Goal: Task Accomplishment & Management: Manage account settings

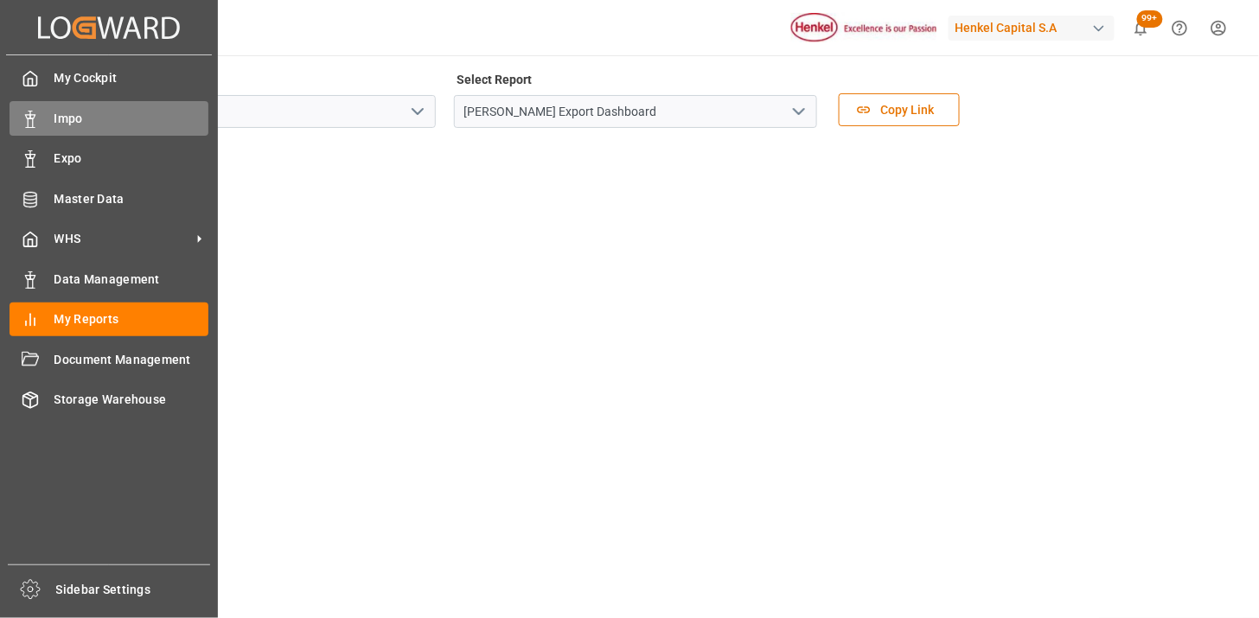
click at [49, 123] on div "Impo Impo" at bounding box center [109, 118] width 199 height 34
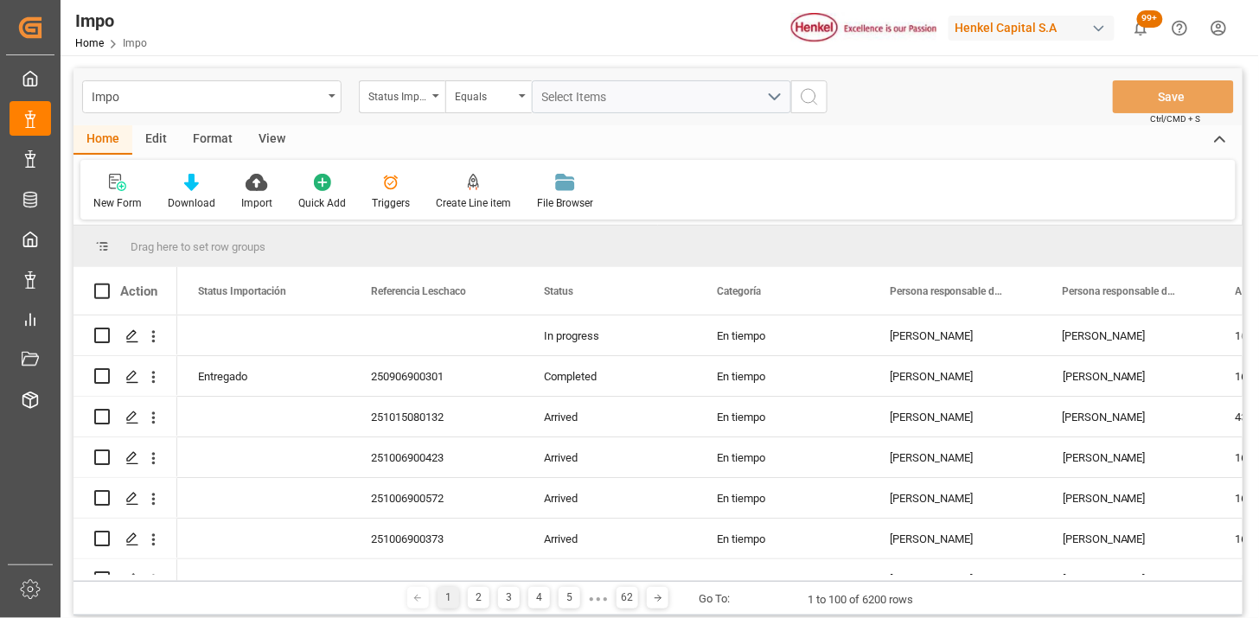
click at [151, 136] on div "Edit" at bounding box center [156, 139] width 48 height 29
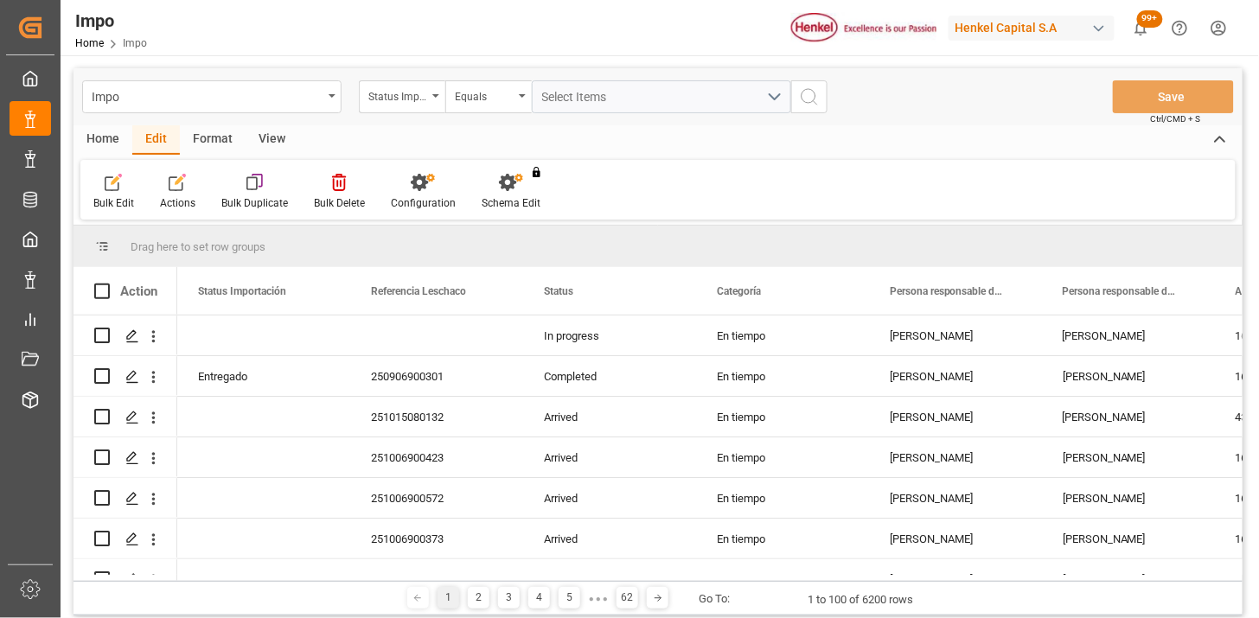
click at [211, 139] on div "Format" at bounding box center [213, 139] width 66 height 29
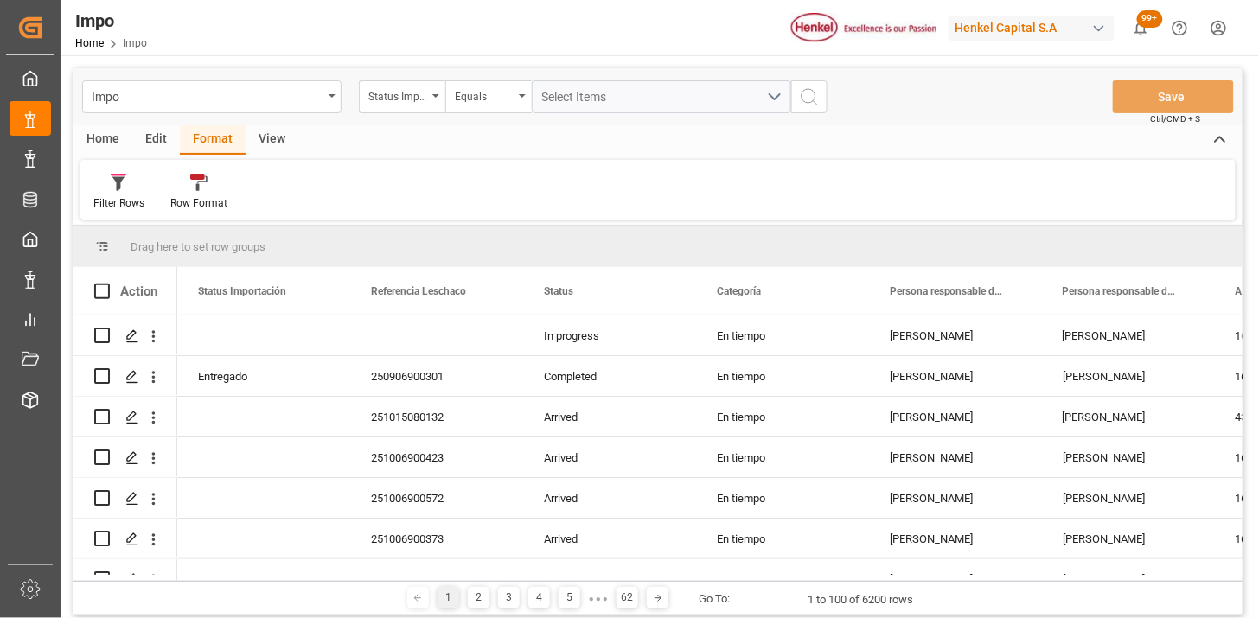
click at [157, 147] on div "Edit" at bounding box center [156, 139] width 48 height 29
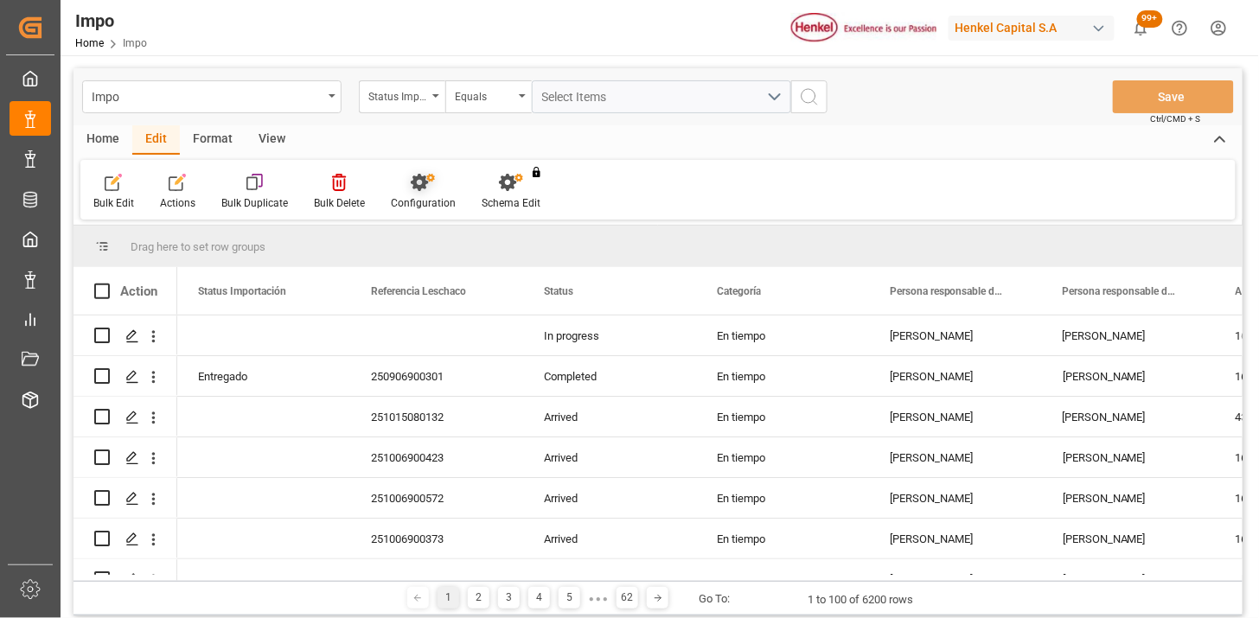
click at [427, 191] on div "Configuration" at bounding box center [423, 192] width 91 height 38
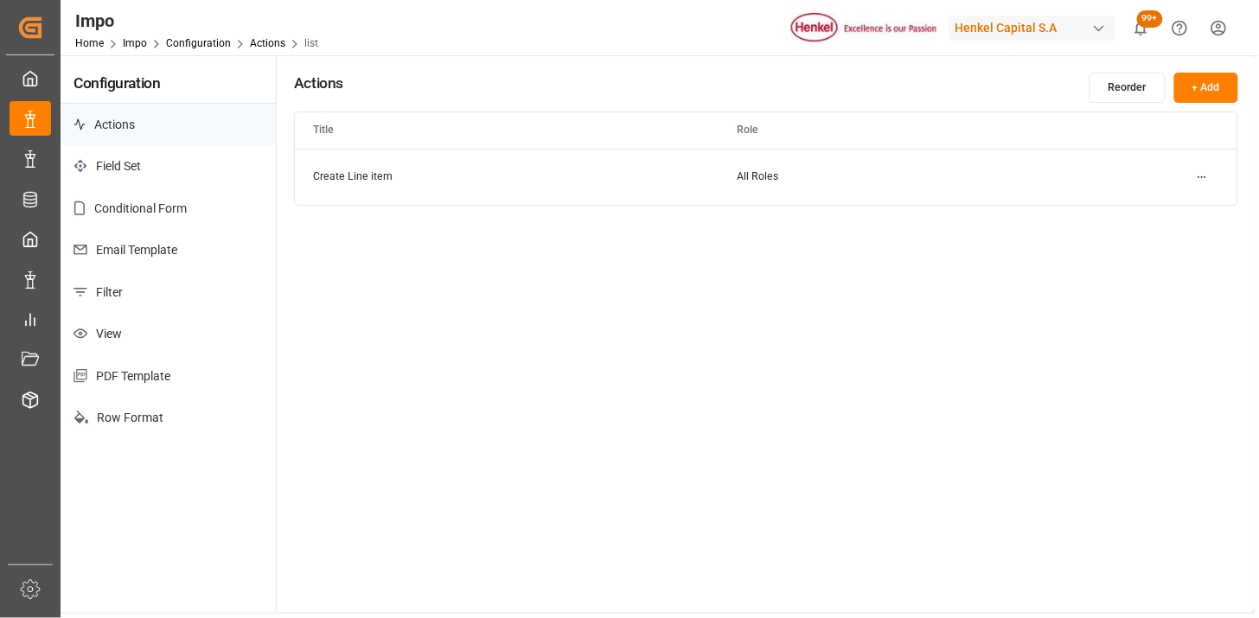
drag, startPoint x: 124, startPoint y: 291, endPoint x: 131, endPoint y: 335, distance: 44.7
click at [123, 291] on p "Filter" at bounding box center [168, 293] width 215 height 42
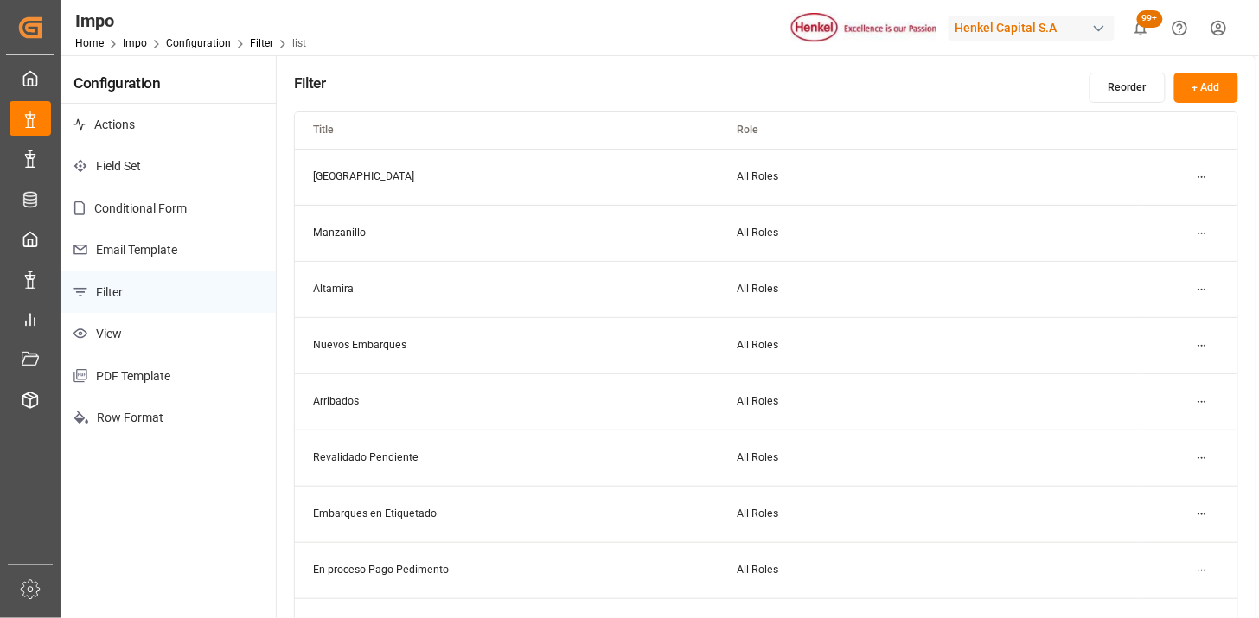
click at [110, 247] on p "Email Template" at bounding box center [168, 250] width 215 height 42
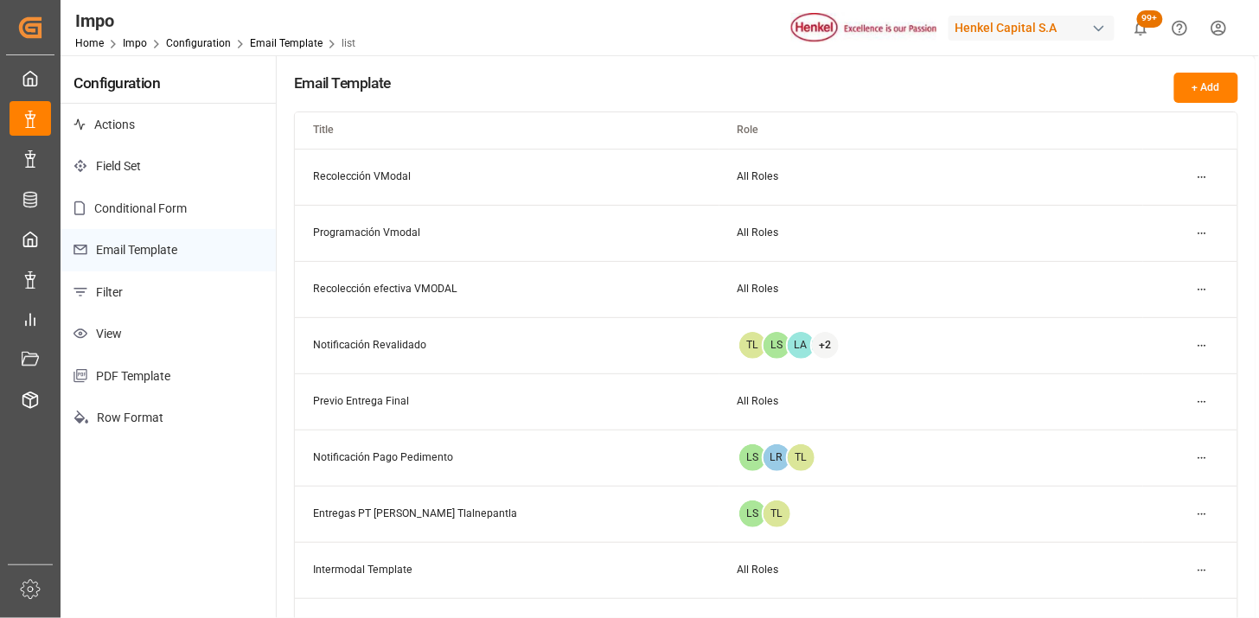
click at [122, 420] on p "Row Format" at bounding box center [168, 418] width 215 height 42
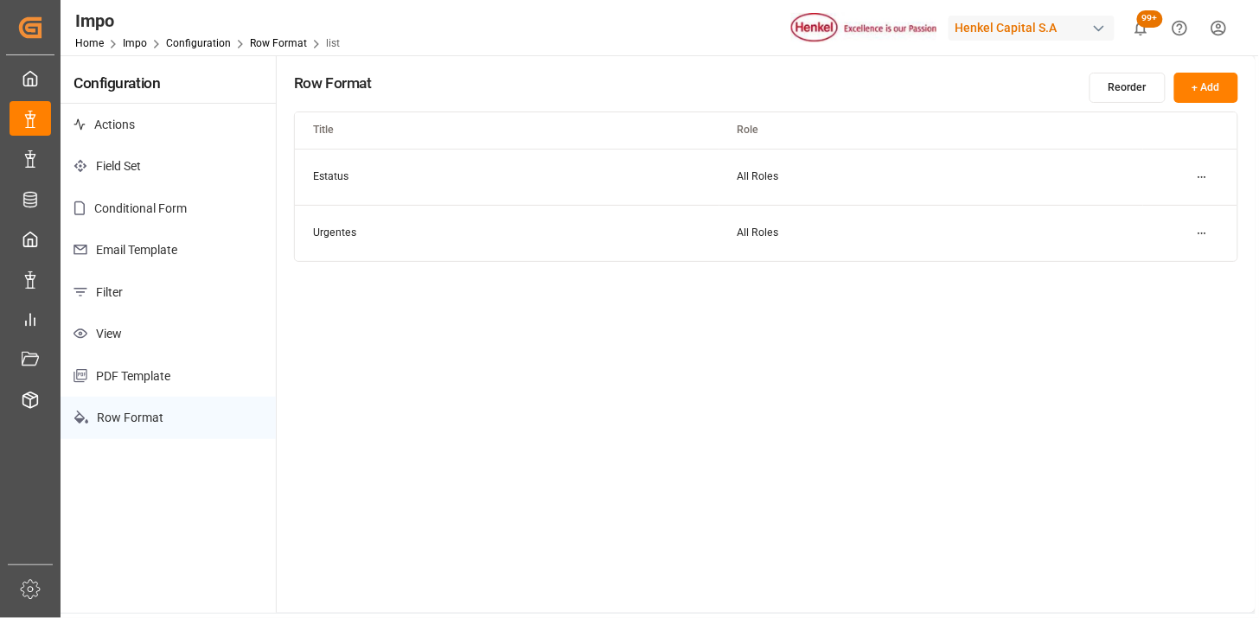
click at [170, 339] on p "View" at bounding box center [168, 334] width 215 height 42
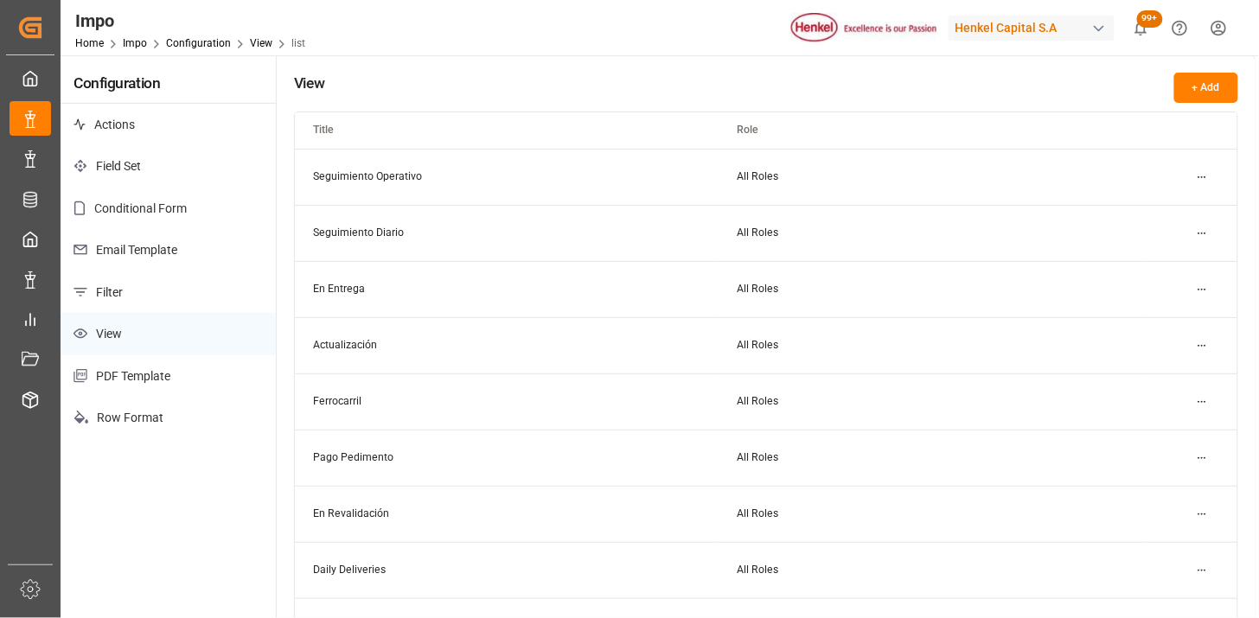
click at [185, 292] on p "Filter" at bounding box center [168, 293] width 215 height 42
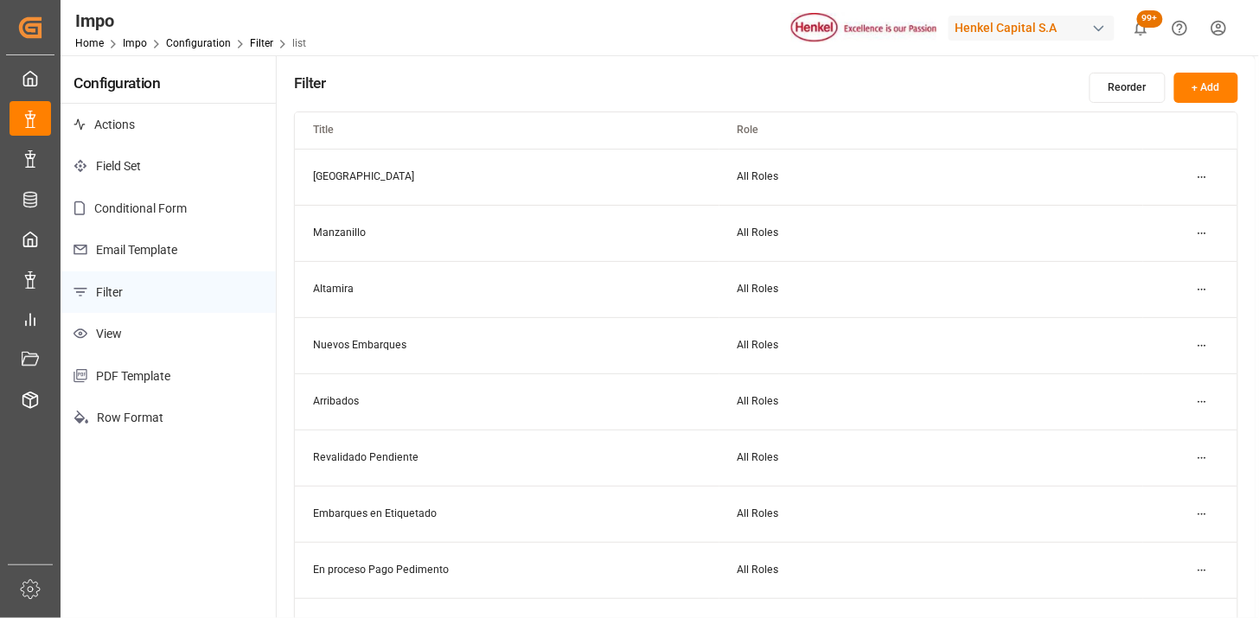
click at [149, 242] on p "Email Template" at bounding box center [168, 250] width 215 height 42
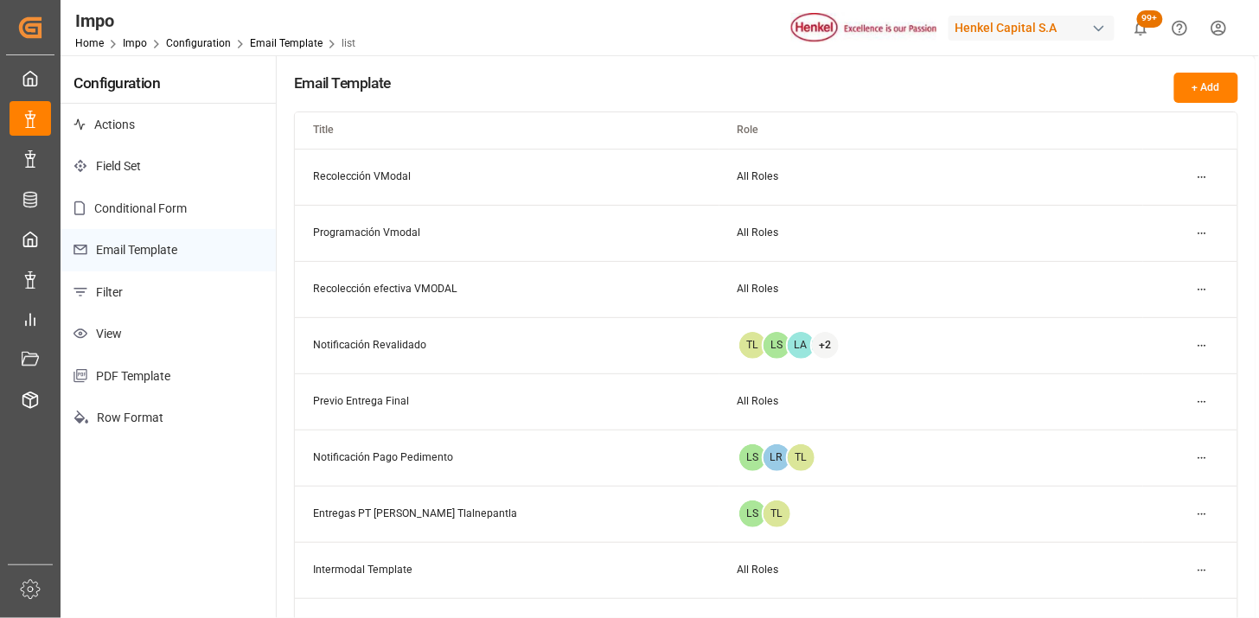
click at [1203, 234] on html "Created by potrace 1.15, written by Peter Selinger 2001-2017 Created by potrace…" at bounding box center [629, 309] width 1259 height 618
click at [1147, 264] on small "Edit" at bounding box center [1142, 268] width 18 height 10
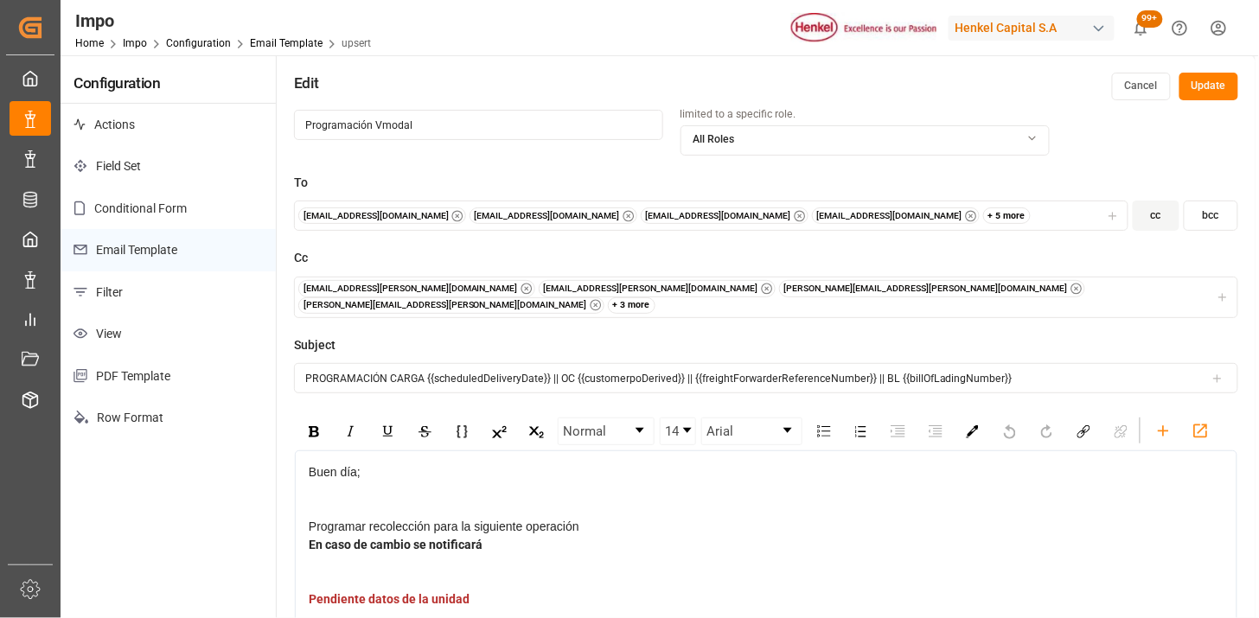
scroll to position [96, 0]
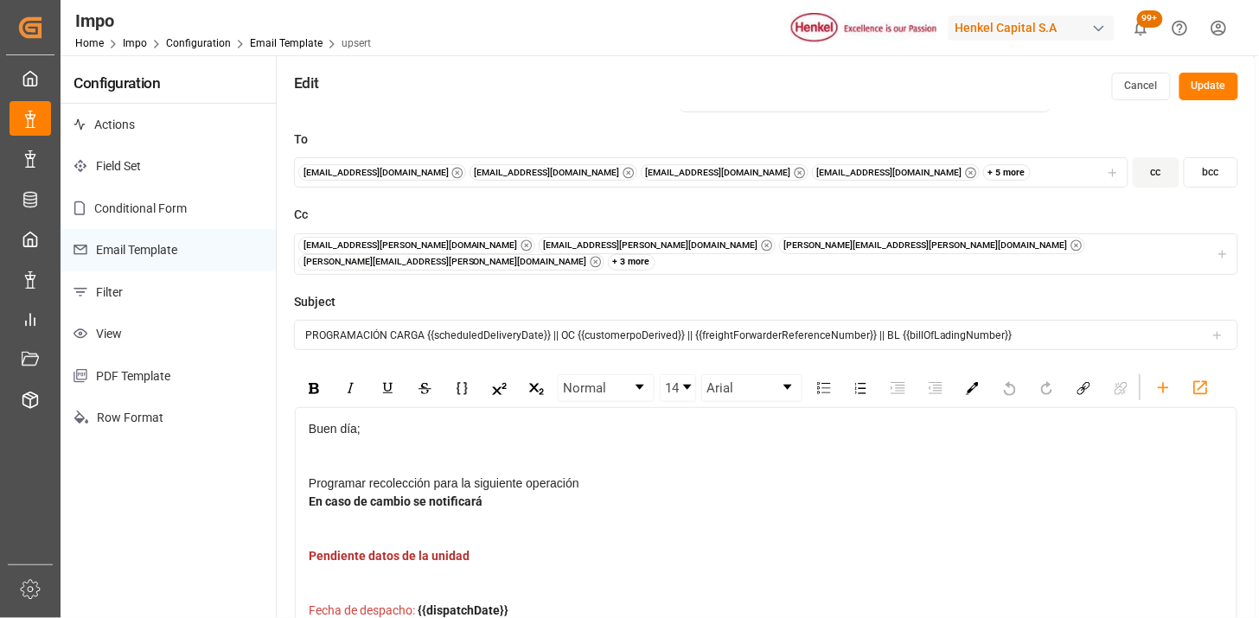
click at [657, 254] on div "+ 3 more" at bounding box center [632, 262] width 48 height 17
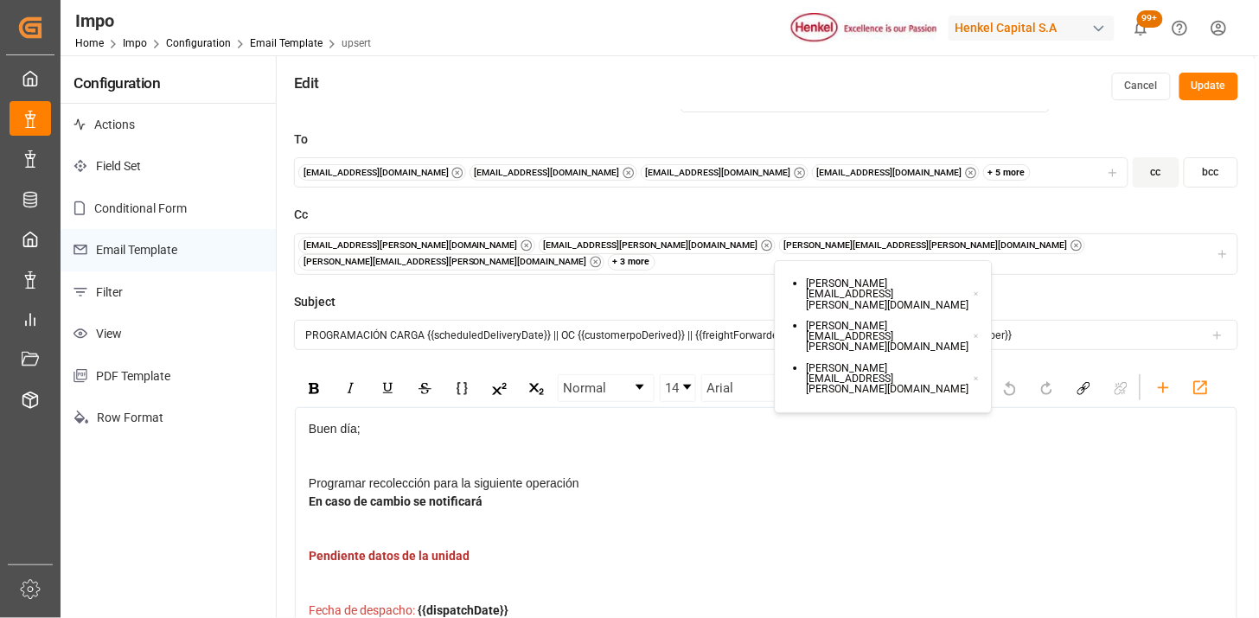
click at [974, 288] on icon at bounding box center [977, 294] width 6 height 12
click at [1223, 250] on icon "button" at bounding box center [1223, 253] width 0 height 7
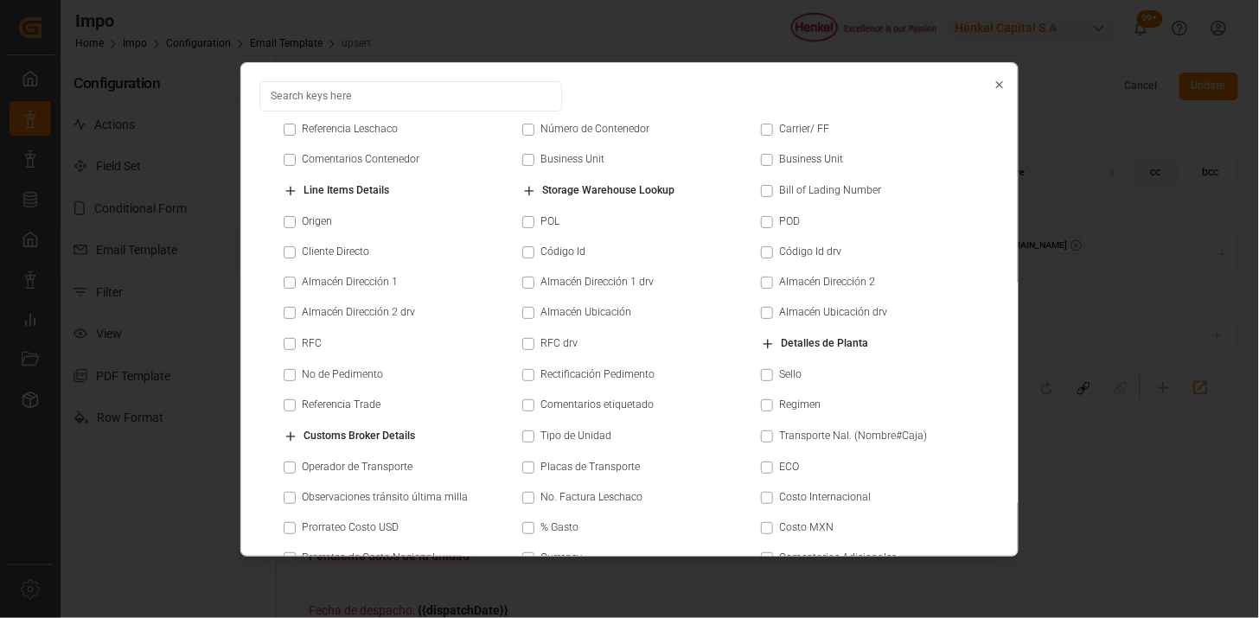
click at [994, 85] on icon "button" at bounding box center [1000, 85] width 12 height 12
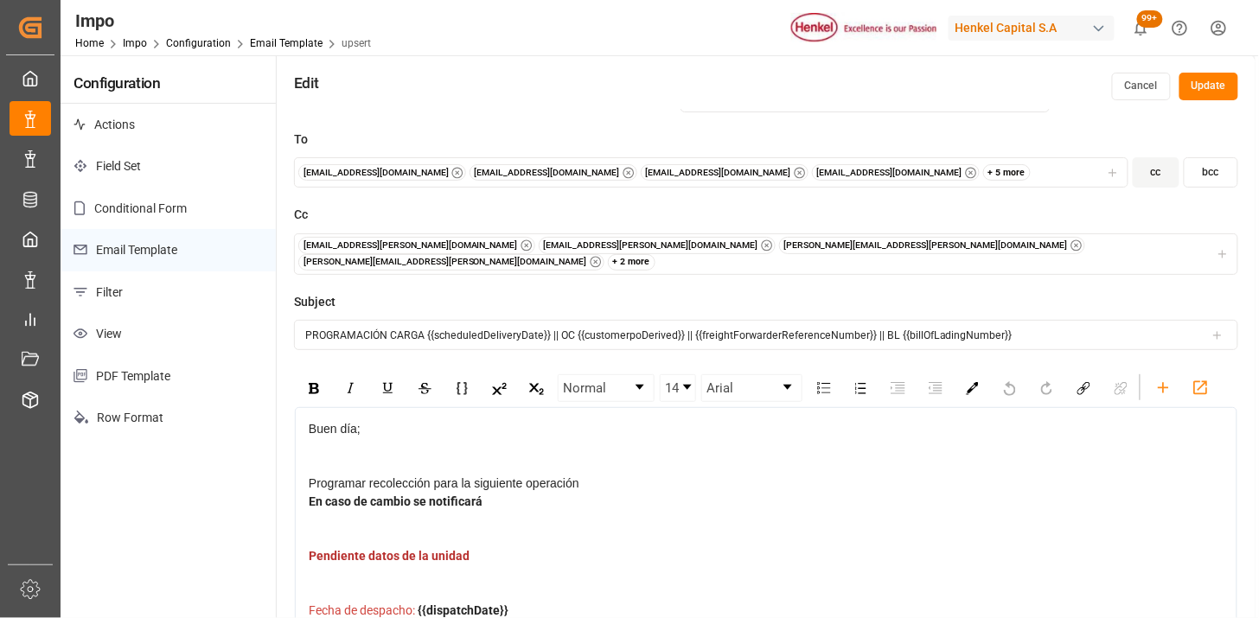
click at [944, 247] on div "foreign.trade1@henkel.com foreign.trade3@henkel.com valeria.lopez@leschaco.com …" at bounding box center [766, 254] width 937 height 34
drag, startPoint x: 390, startPoint y: 281, endPoint x: 540, endPoint y: 283, distance: 149.7
click at [540, 283] on body "Created by potrace 1.15, written by Peter Selinger 2001-2017 Created by potrace…" at bounding box center [629, 309] width 1259 height 618
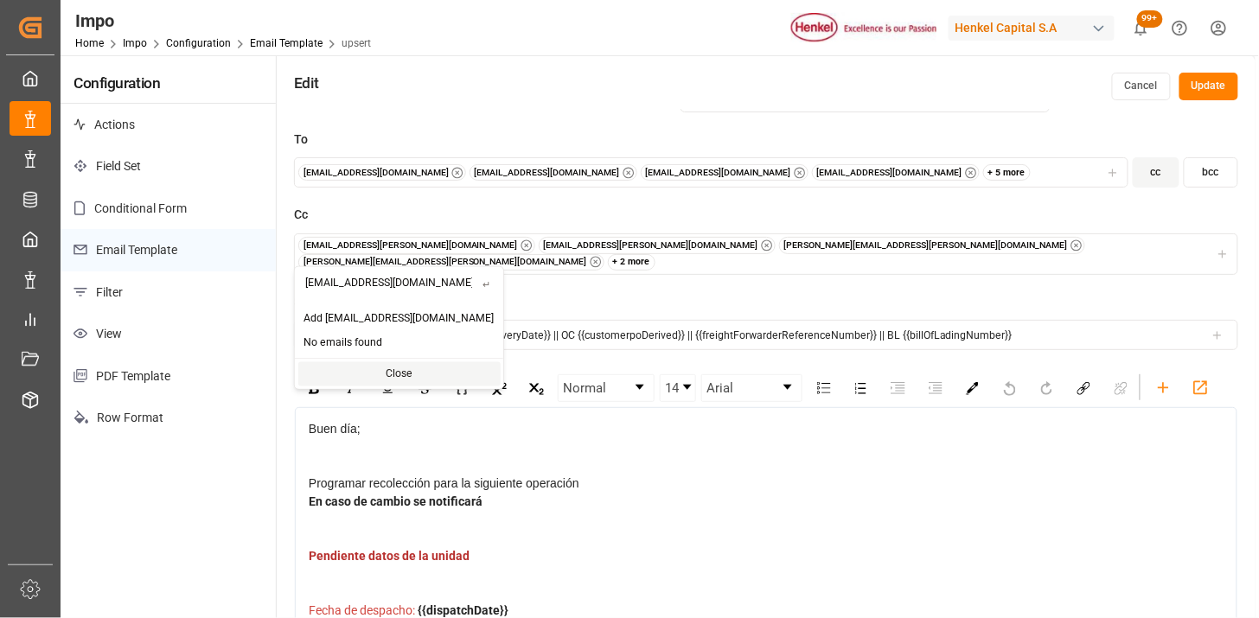
click at [436, 282] on input "ejecutivologisticaytrafico@jacser.mx" at bounding box center [389, 282] width 188 height 30
type input "ejecutivologisticaytrafico@jacser.mx"
click at [420, 318] on span "Add ejecutivologisticaytrafico@jacser.mx" at bounding box center [399, 319] width 190 height 16
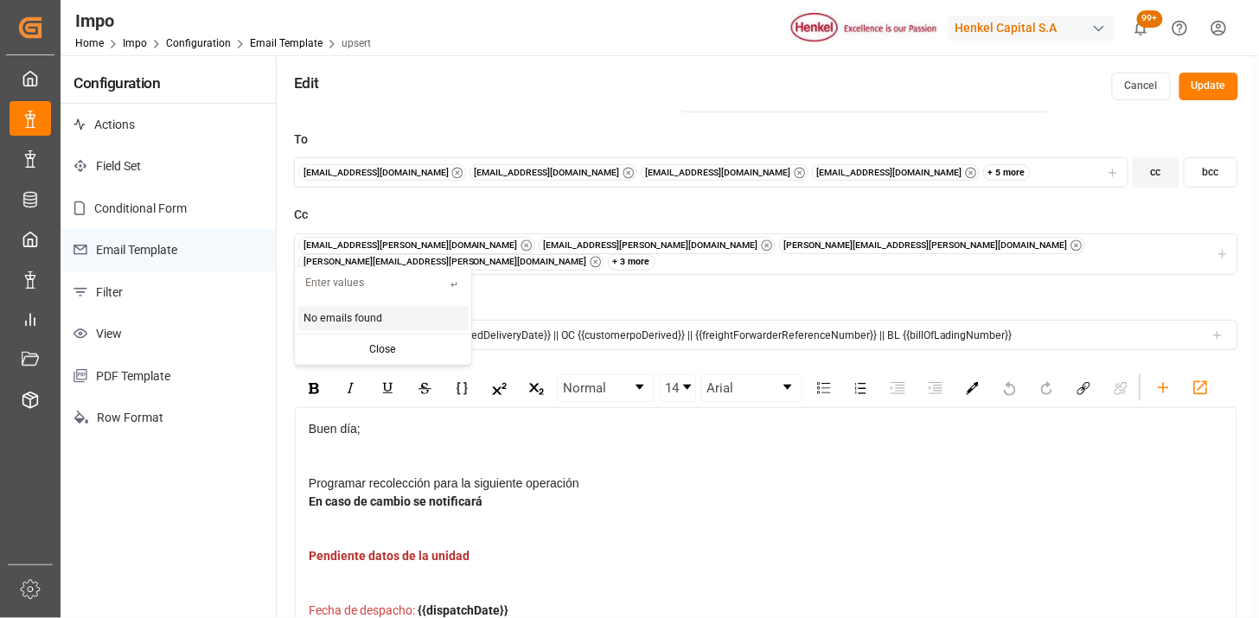
click at [657, 254] on div "+ 3 more" at bounding box center [632, 262] width 48 height 17
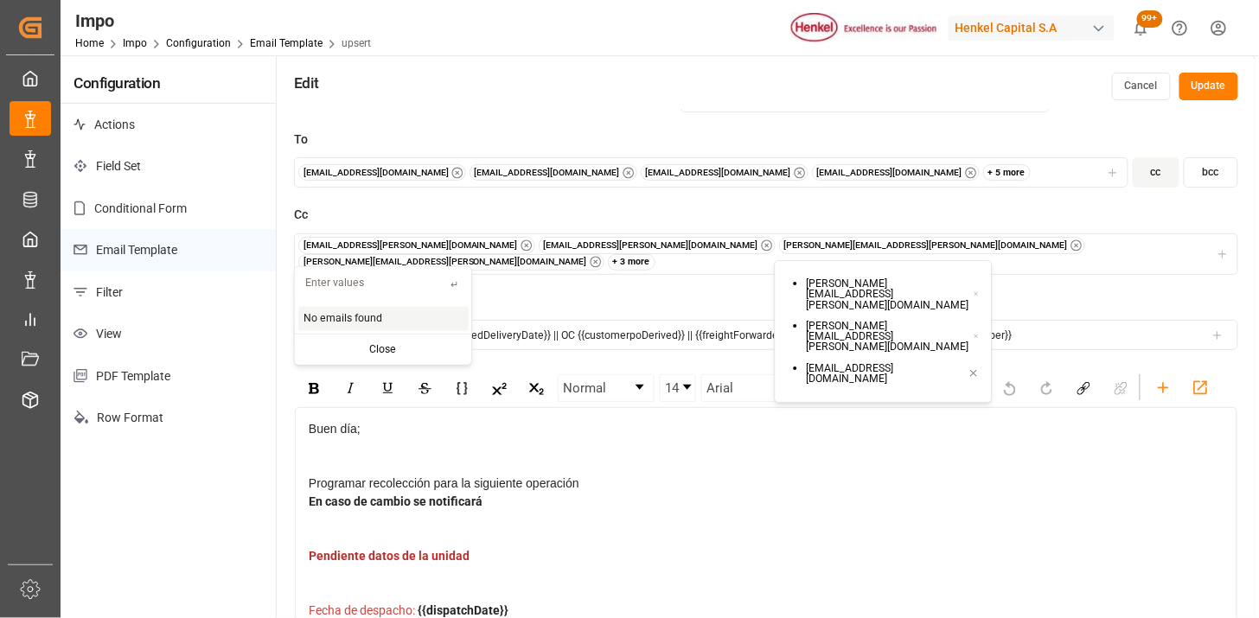
click at [912, 206] on label "Cc" at bounding box center [766, 215] width 945 height 18
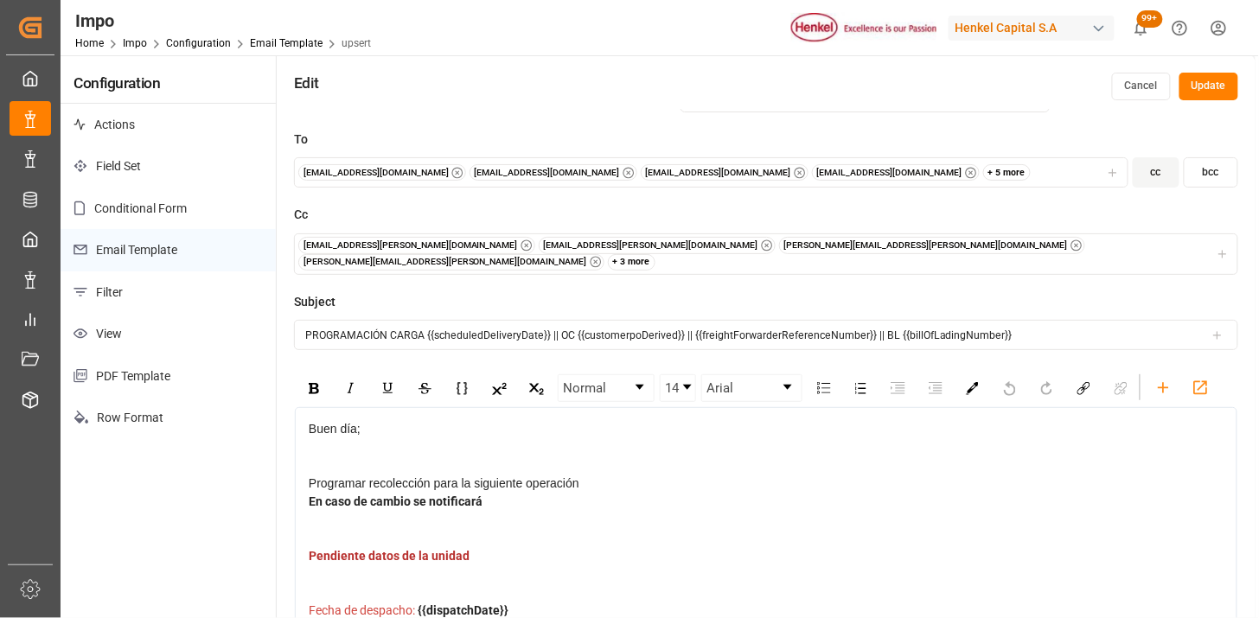
click at [657, 254] on div "+ 3 more" at bounding box center [632, 262] width 48 height 17
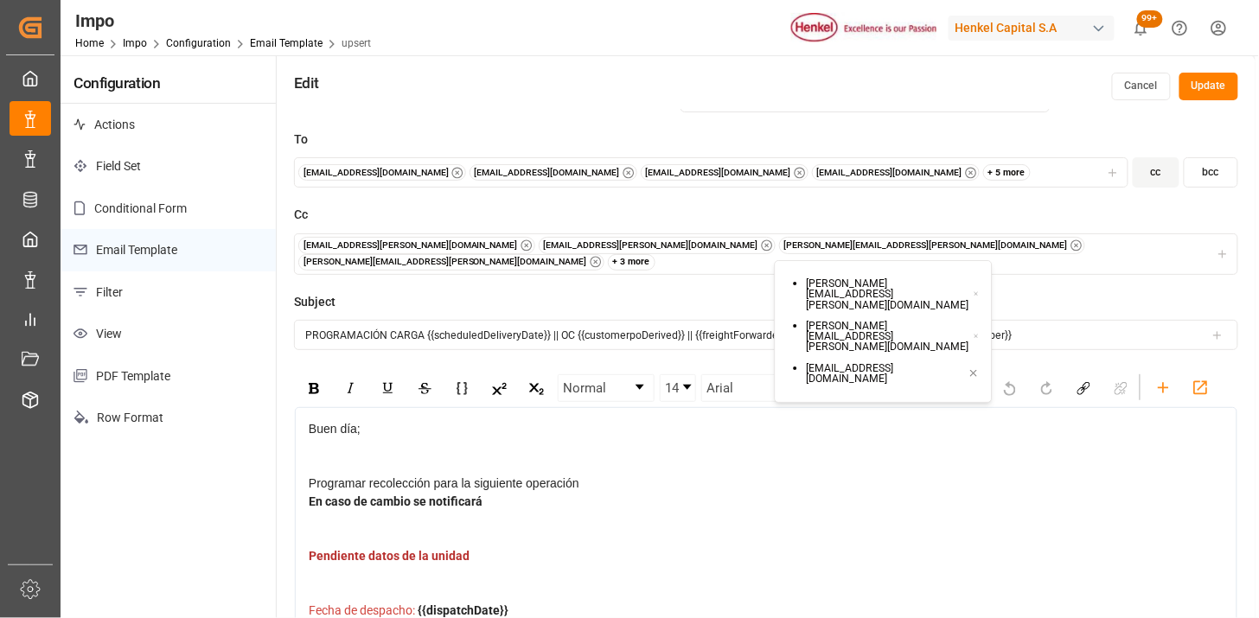
click at [657, 254] on div "+ 3 more" at bounding box center [632, 262] width 48 height 17
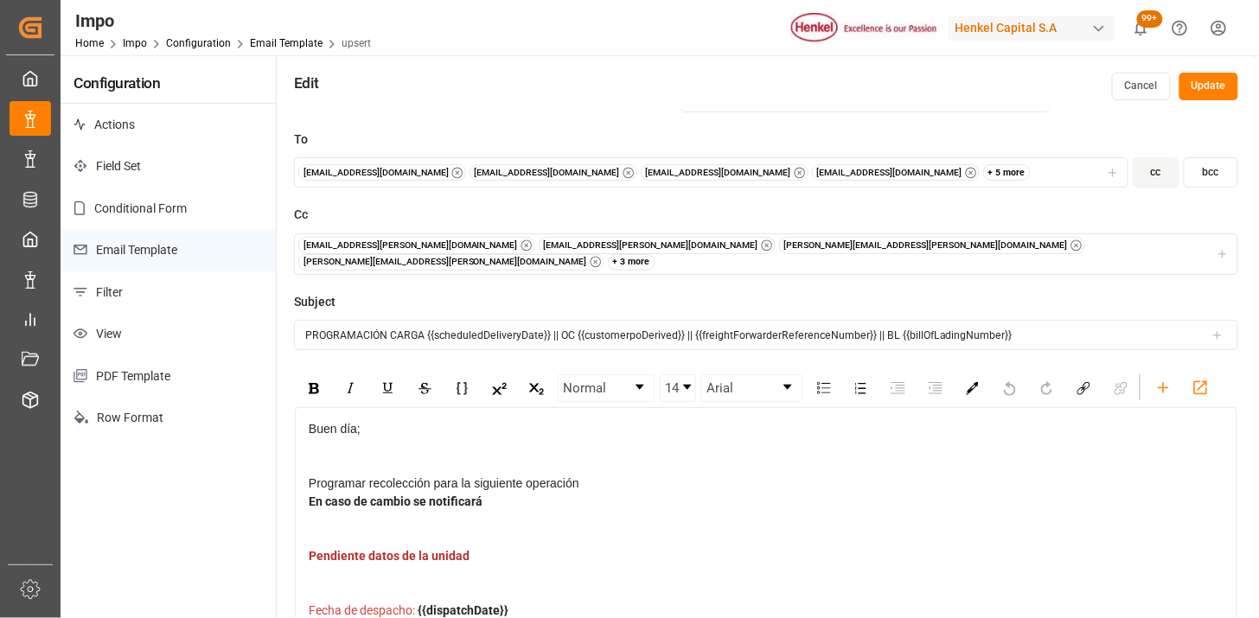
click at [1203, 90] on button "Update" at bounding box center [1209, 87] width 59 height 28
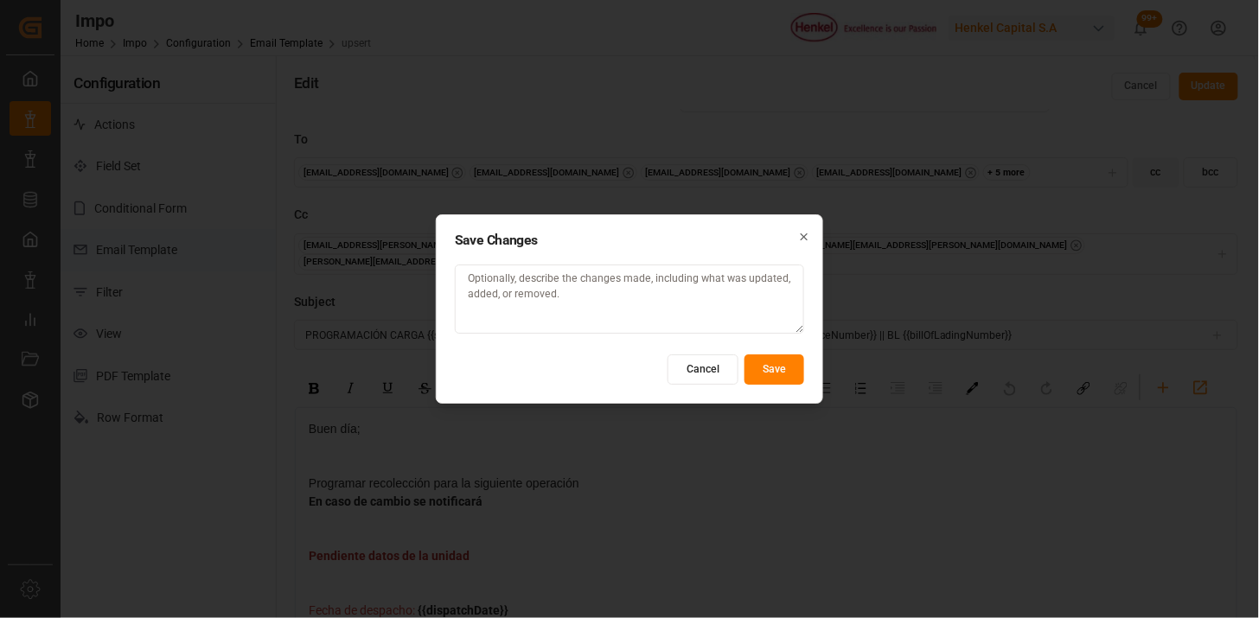
click at [714, 372] on button "Cancel" at bounding box center [703, 370] width 71 height 30
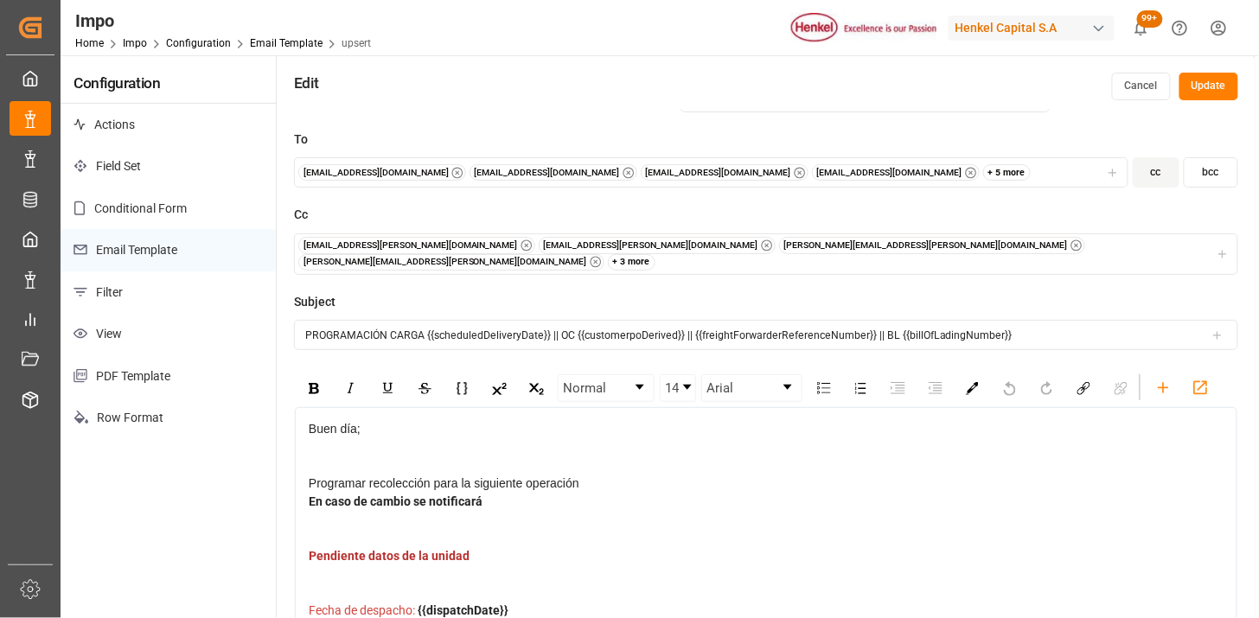
click at [1197, 82] on button "Update" at bounding box center [1209, 87] width 59 height 28
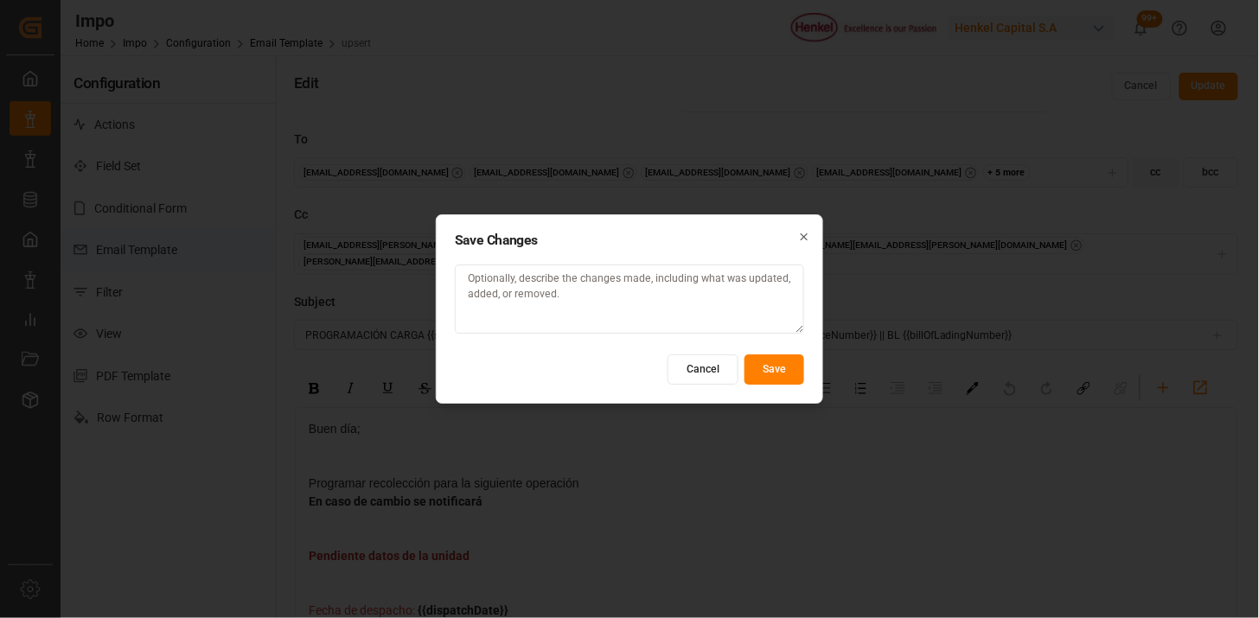
click at [799, 238] on icon "button" at bounding box center [804, 237] width 12 height 12
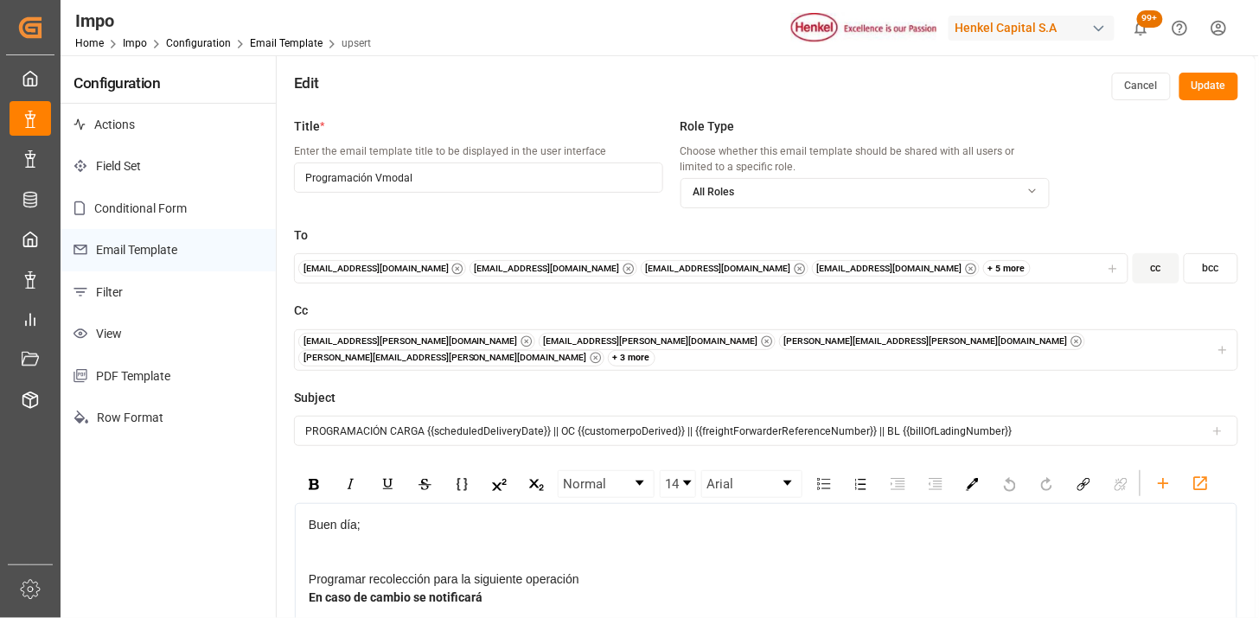
click at [1195, 87] on button "Update" at bounding box center [1209, 87] width 59 height 28
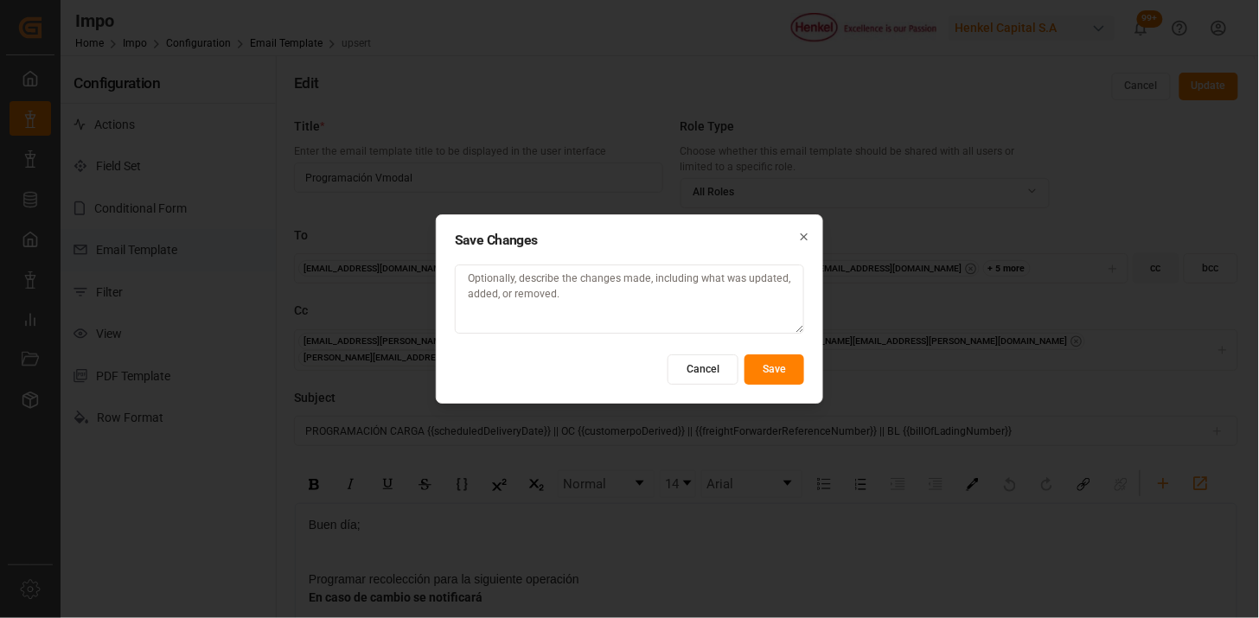
drag, startPoint x: 797, startPoint y: 365, endPoint x: 785, endPoint y: 367, distance: 11.4
click at [797, 366] on button "Save" at bounding box center [775, 370] width 60 height 30
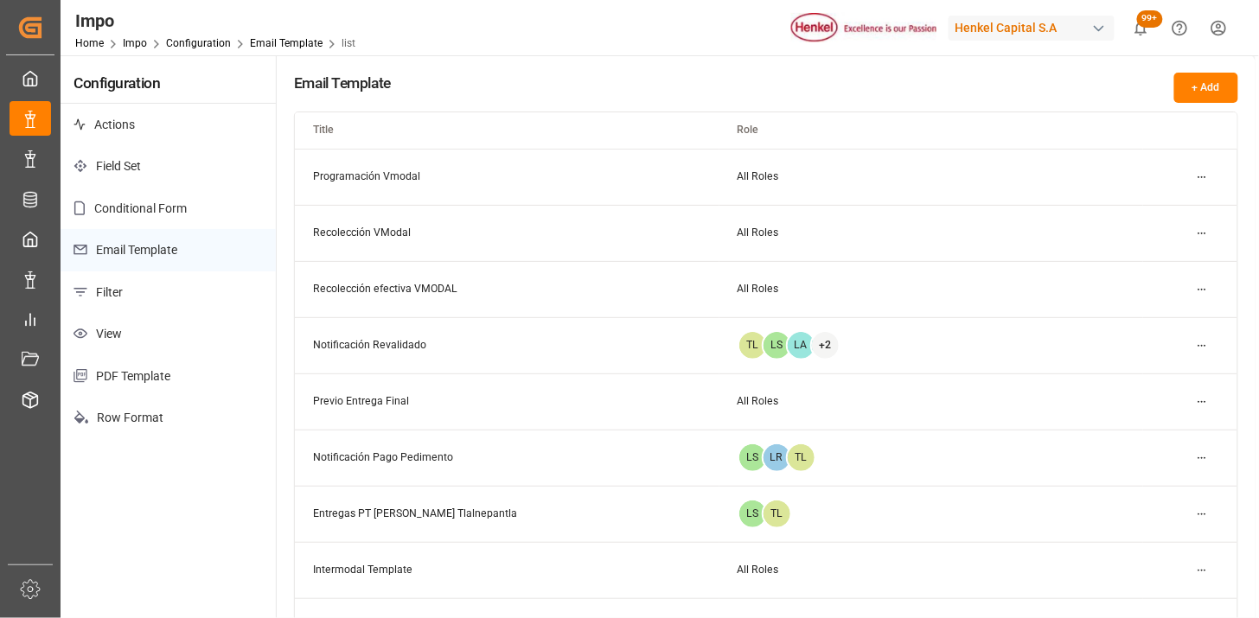
click at [1200, 287] on html "Created by potrace 1.15, written by Peter Selinger 2001-2017 Created by potrace…" at bounding box center [629, 309] width 1259 height 618
click at [1150, 324] on small "Edit" at bounding box center [1142, 323] width 18 height 10
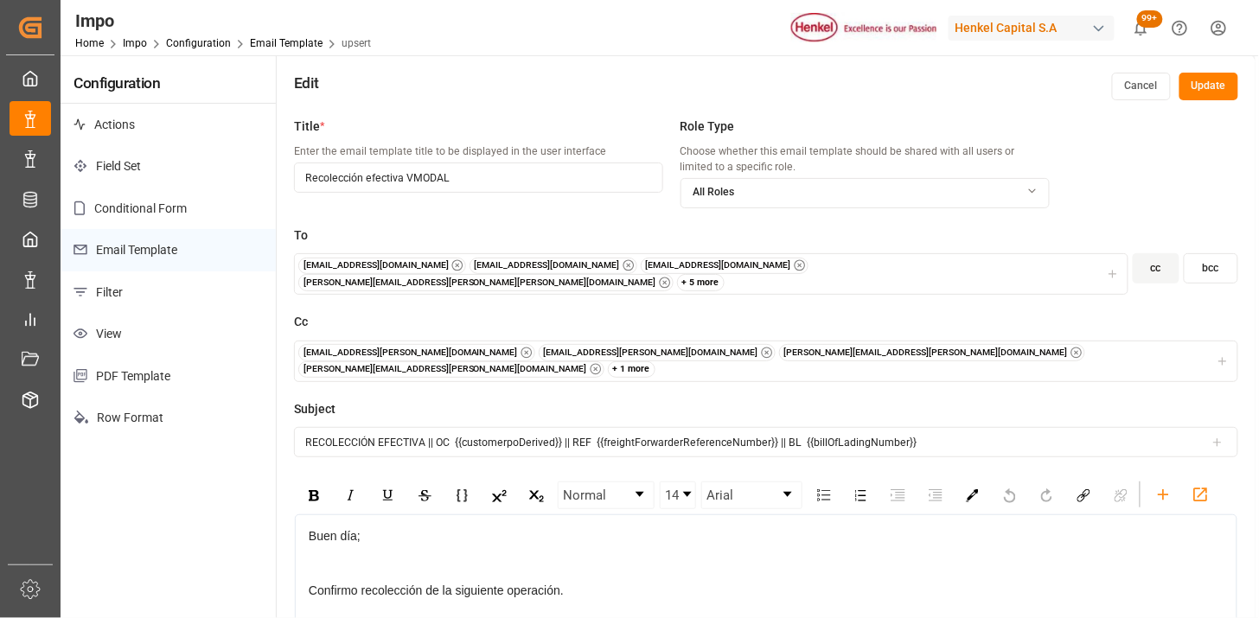
click at [657, 362] on div "+ 1 more" at bounding box center [632, 370] width 48 height 17
click at [974, 381] on span "carlos.villar@leschaco.com" at bounding box center [896, 391] width 179 height 32
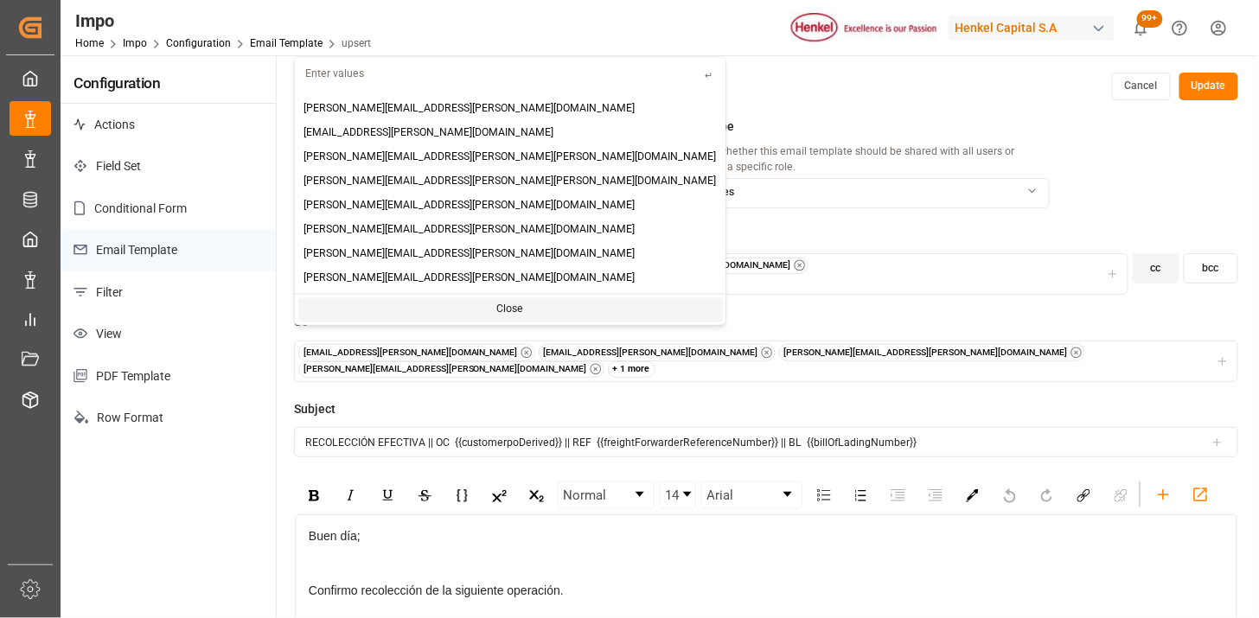
click at [657, 362] on div "+ 1 more" at bounding box center [632, 370] width 48 height 17
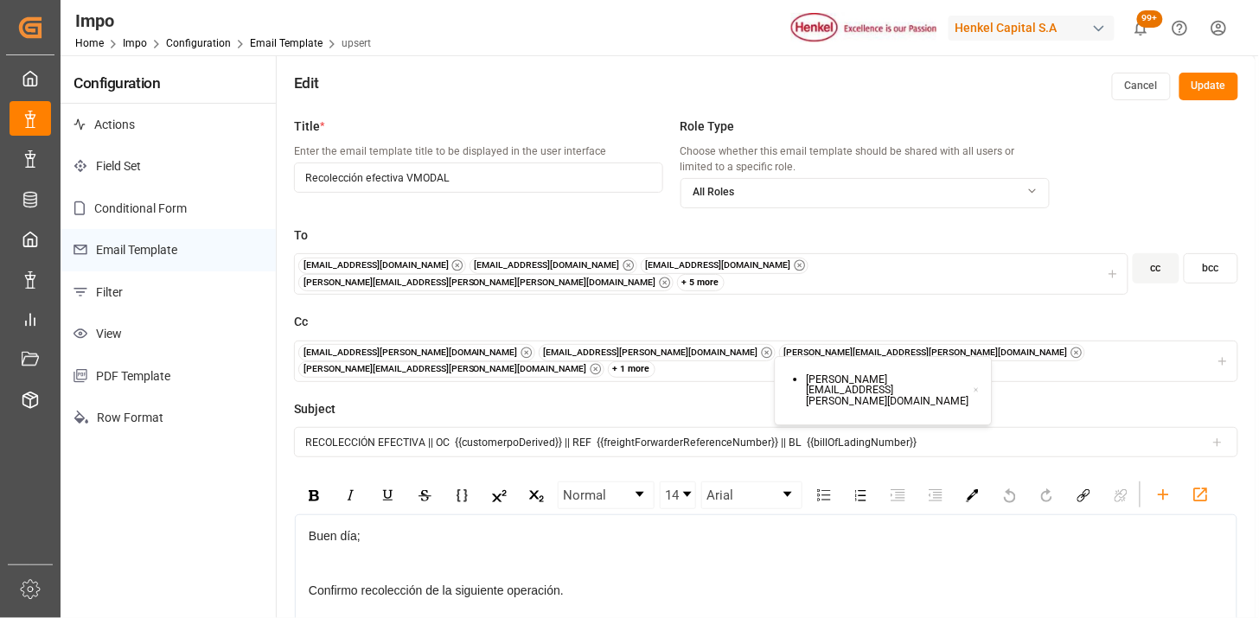
click at [975, 389] on icon at bounding box center [976, 390] width 3 height 3
click at [1207, 93] on button "Update" at bounding box center [1209, 87] width 59 height 28
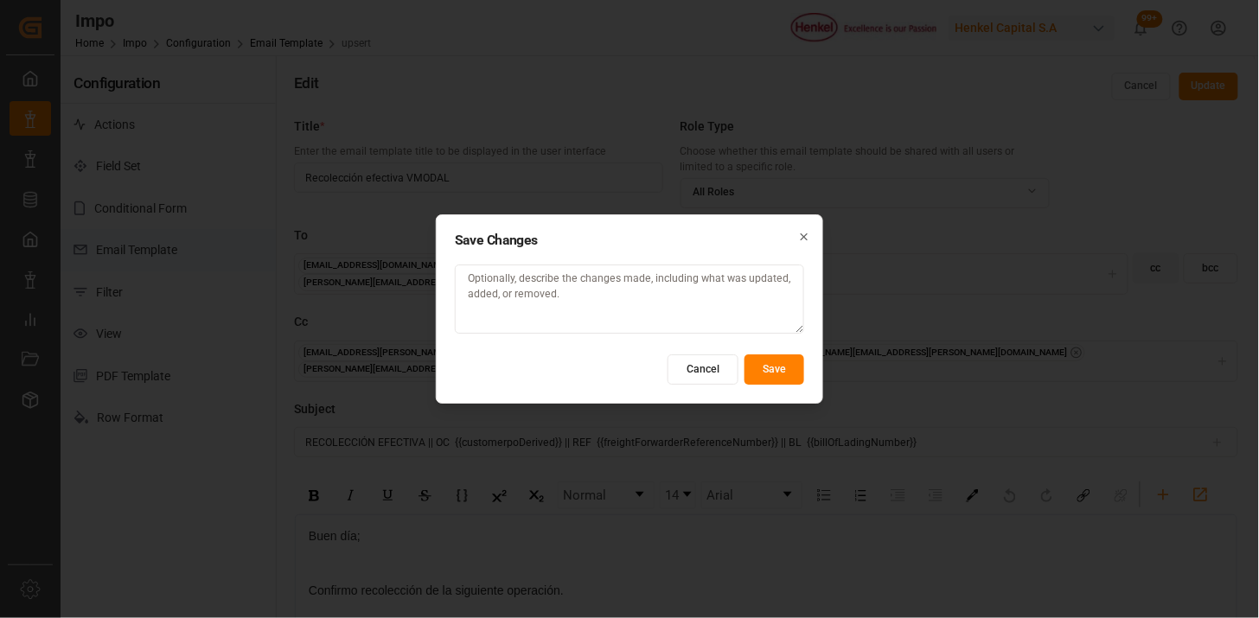
click at [767, 372] on button "Save" at bounding box center [775, 370] width 60 height 30
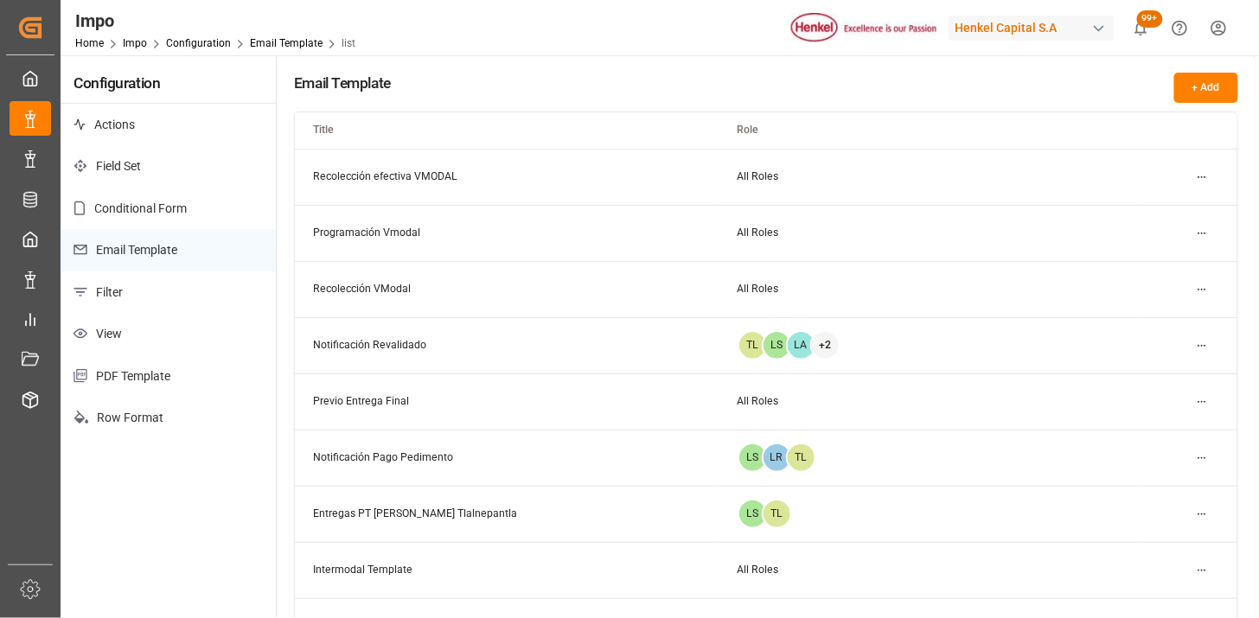
click at [1205, 288] on html "Created by potrace 1.15, written by Peter Selinger 2001-2017 Created by potrace…" at bounding box center [629, 309] width 1259 height 618
click at [1147, 315] on div "Edit" at bounding box center [1171, 323] width 89 height 24
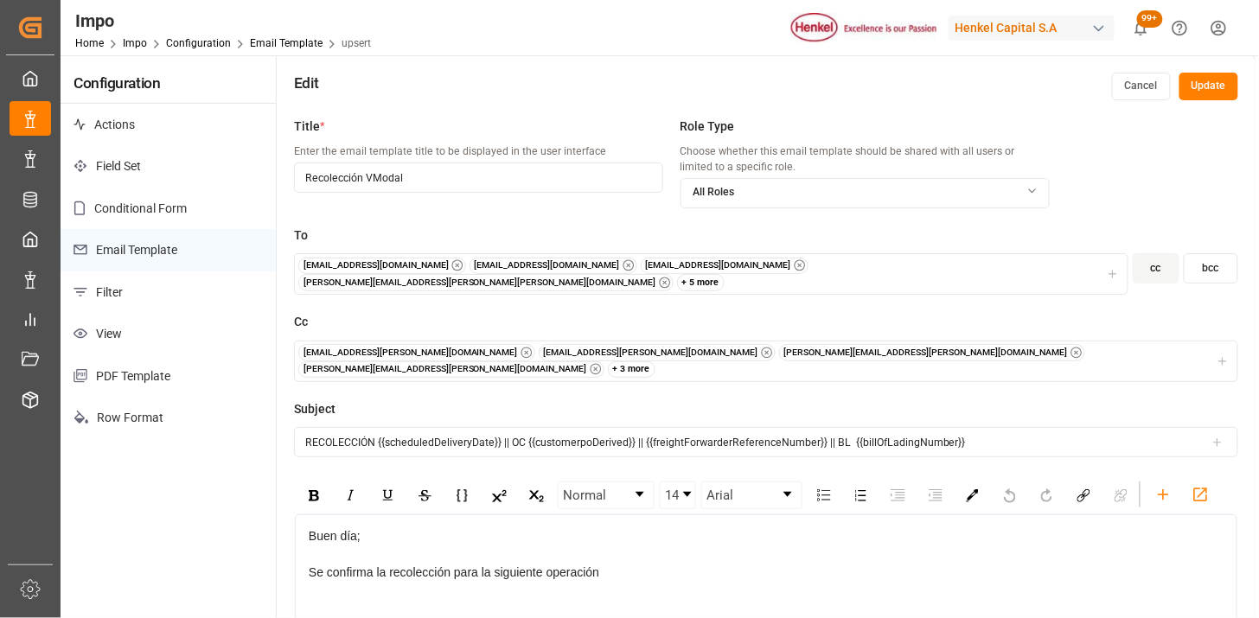
click at [657, 362] on div "+ 3 more" at bounding box center [632, 370] width 48 height 17
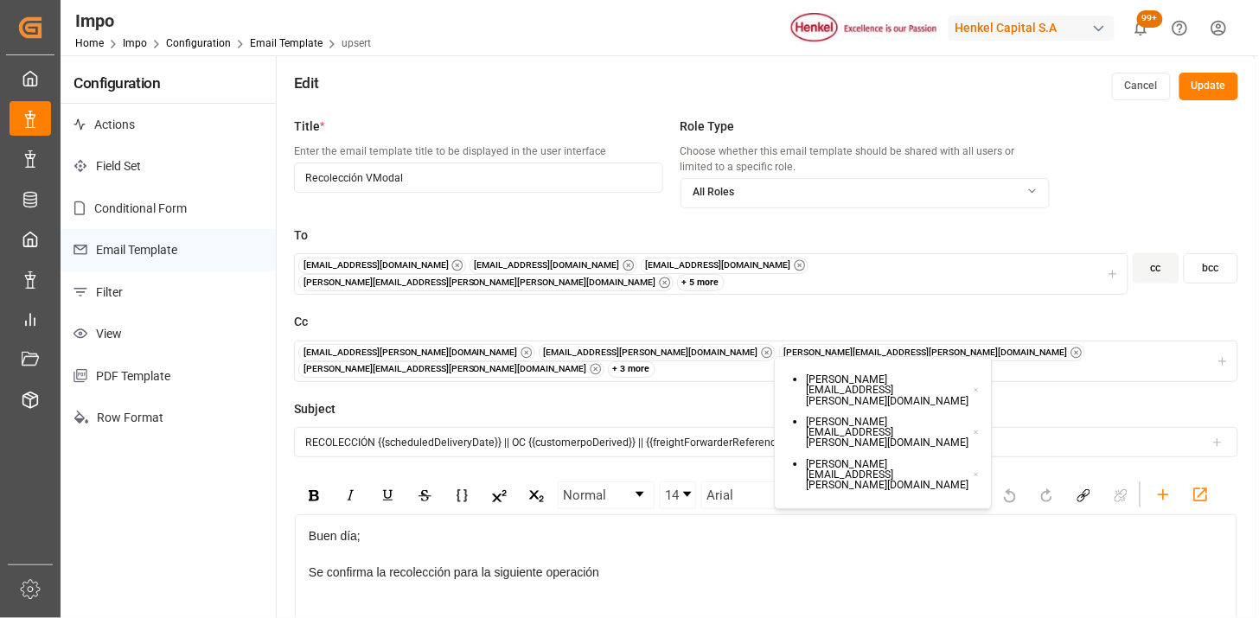
click at [974, 385] on icon at bounding box center [977, 391] width 6 height 12
click at [955, 344] on div "foreign.trade3@henkel.com foreign.trade1@henkel.com karla.chavez@leschaco.com v…" at bounding box center [766, 361] width 937 height 34
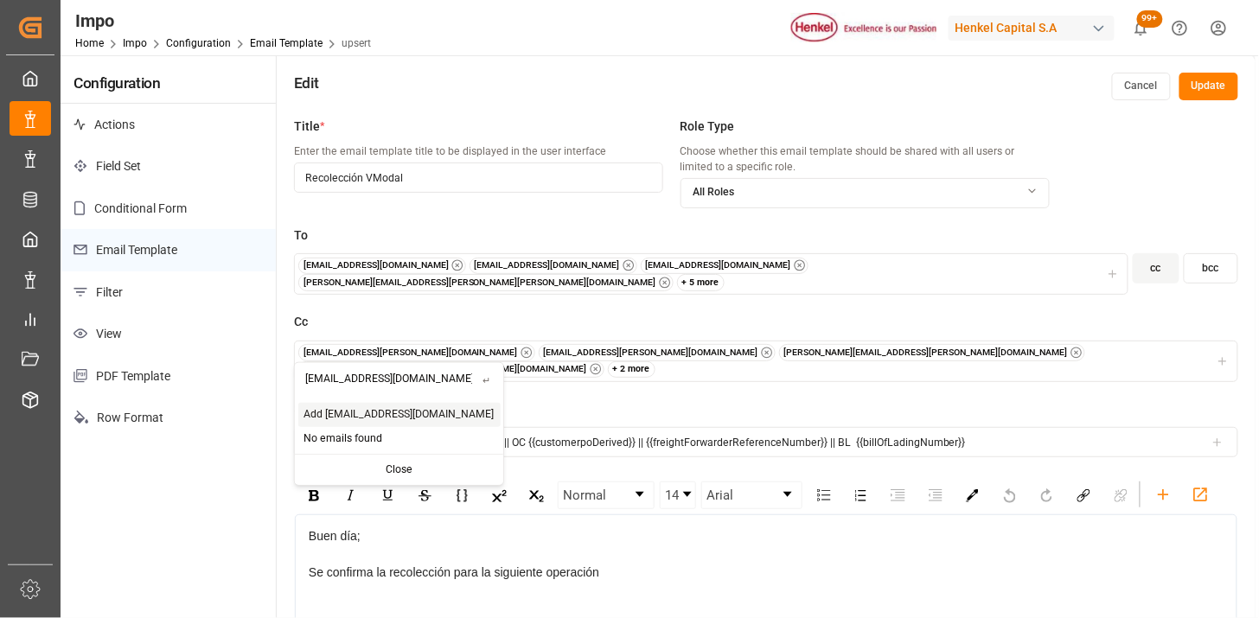
type input "ejecutivologisticaytrafico@jacser.mx"
click at [417, 420] on span "Add ejecutivologisticaytrafico@jacser.mx" at bounding box center [399, 415] width 190 height 16
click at [657, 362] on div "+ 3 more" at bounding box center [632, 370] width 48 height 17
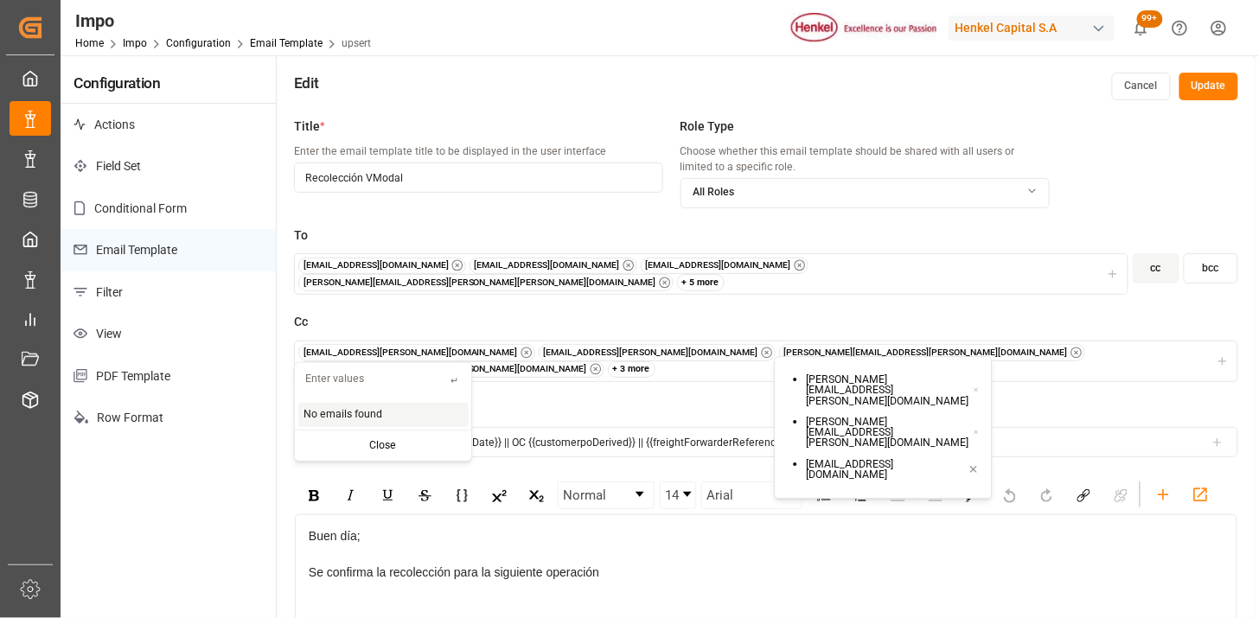
click at [1229, 401] on label "Subject" at bounding box center [766, 410] width 945 height 18
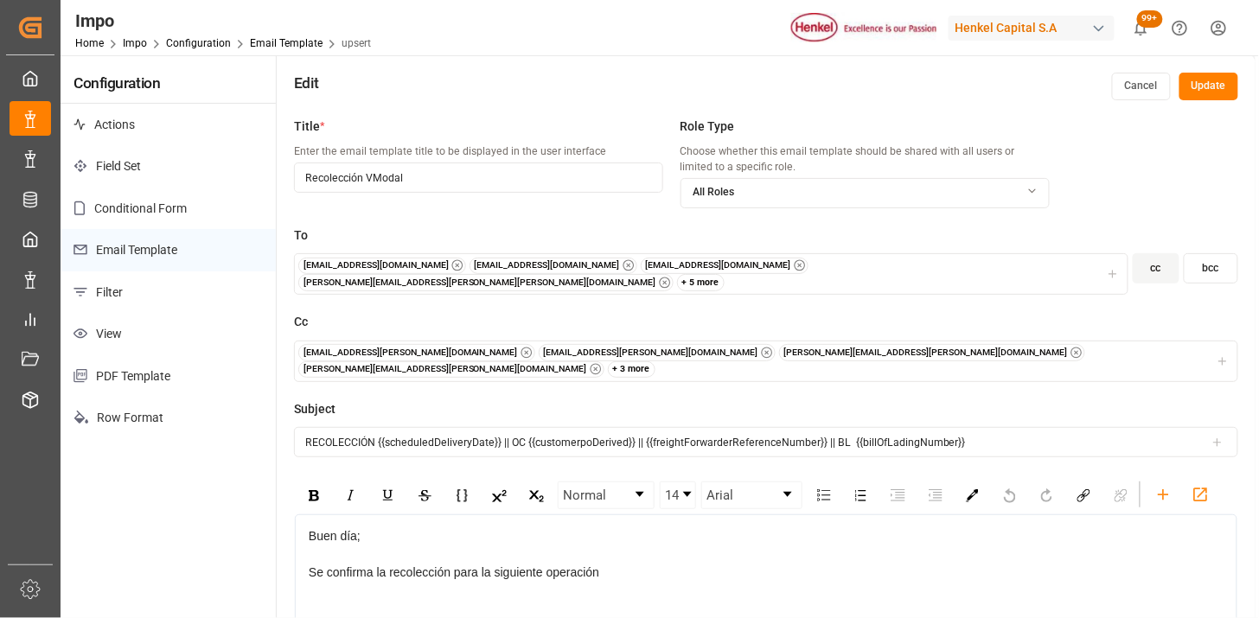
click at [1212, 85] on button "Update" at bounding box center [1209, 87] width 59 height 28
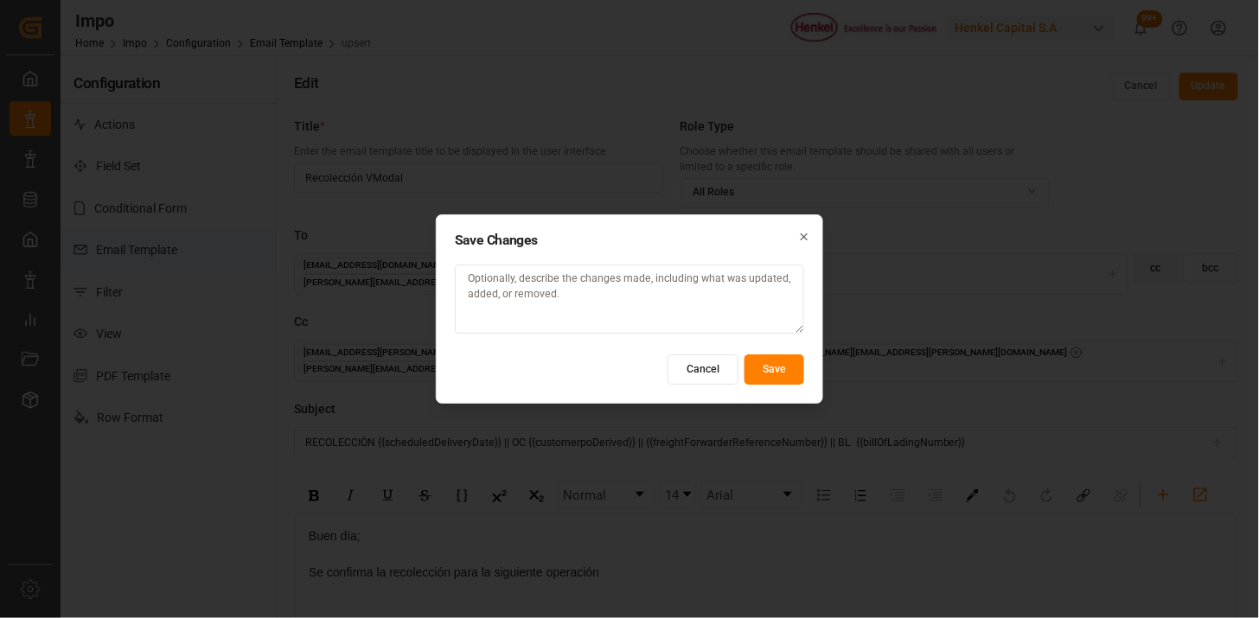
click at [683, 375] on button "Cancel" at bounding box center [703, 370] width 71 height 30
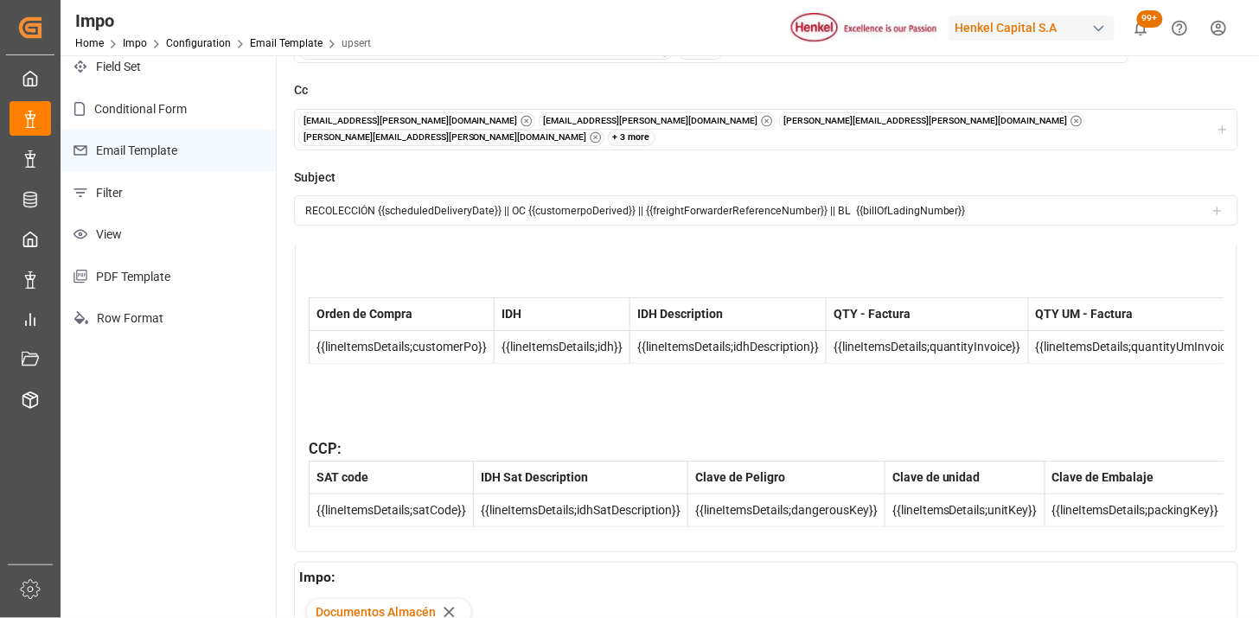
scroll to position [96, 0]
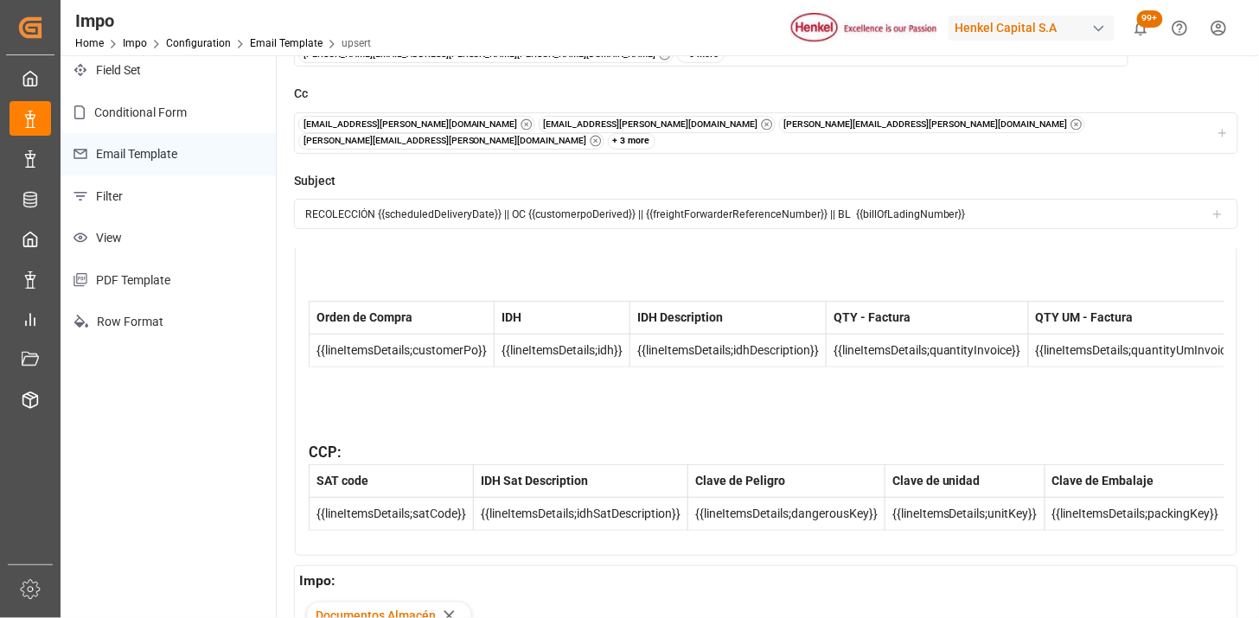
click at [425, 443] on div "CCP:" at bounding box center [767, 454] width 916 height 22
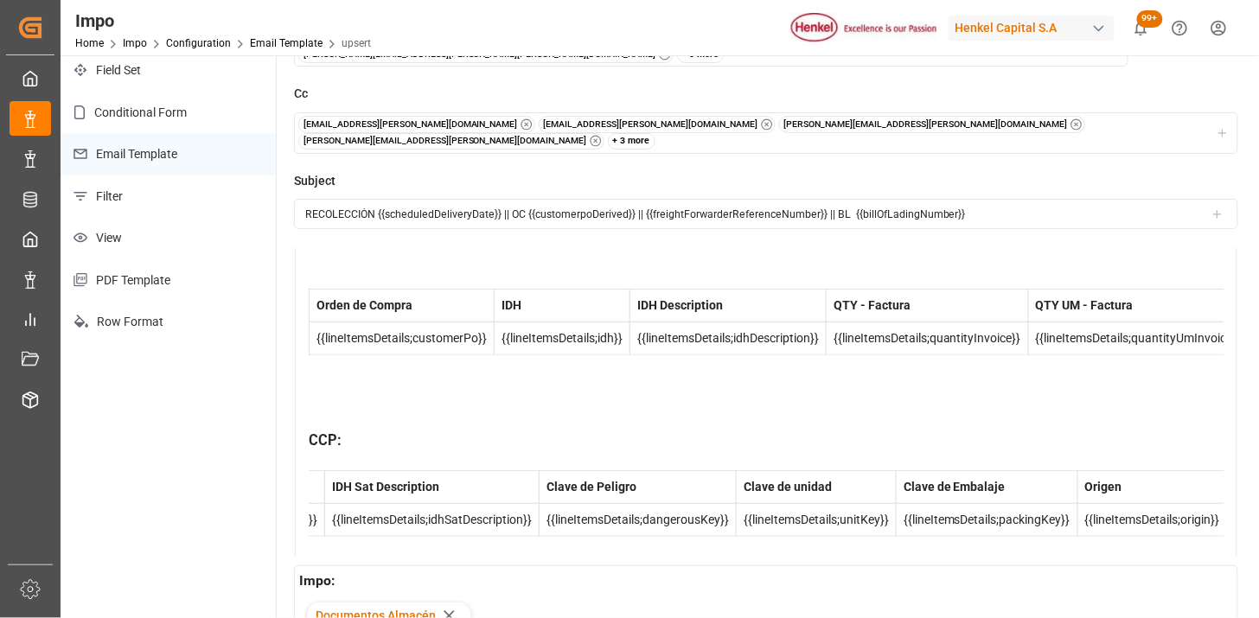
scroll to position [0, 0]
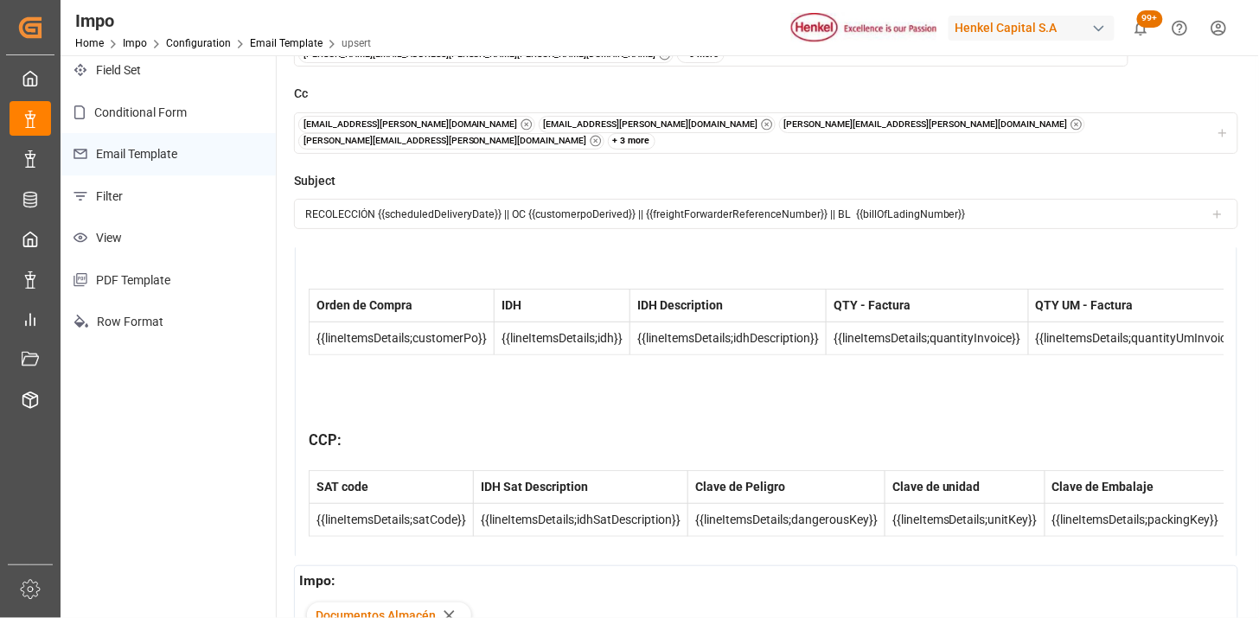
click at [338, 452] on div "rdw-editor" at bounding box center [767, 461] width 916 height 18
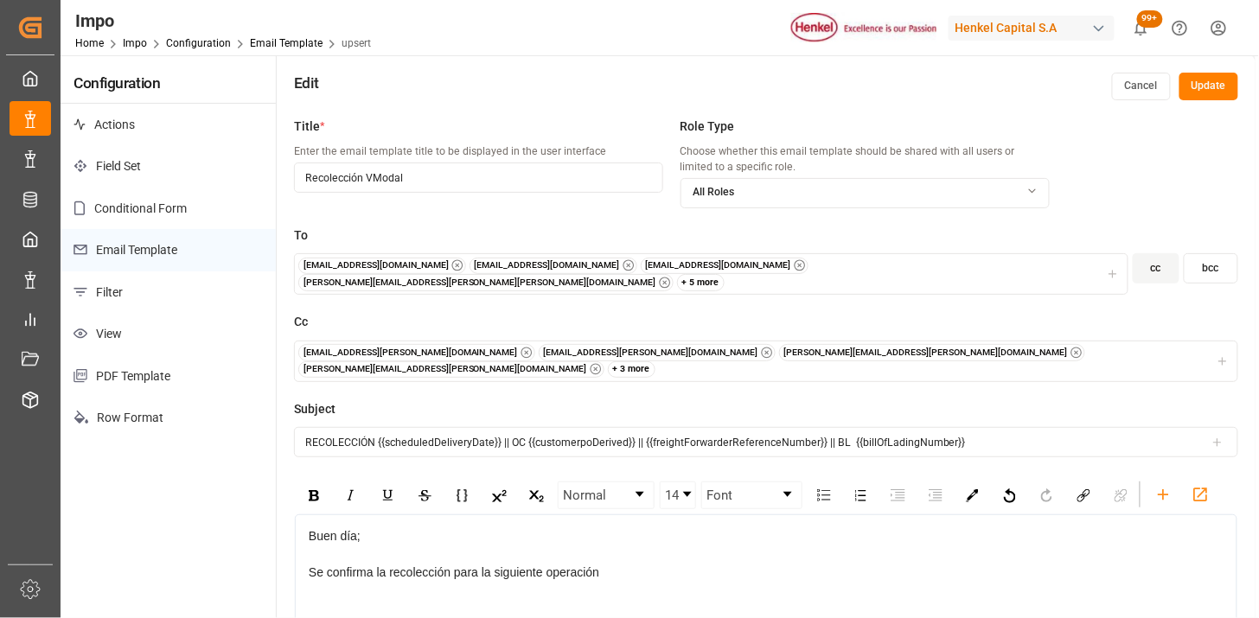
click at [1125, 85] on button "Cancel" at bounding box center [1141, 87] width 59 height 28
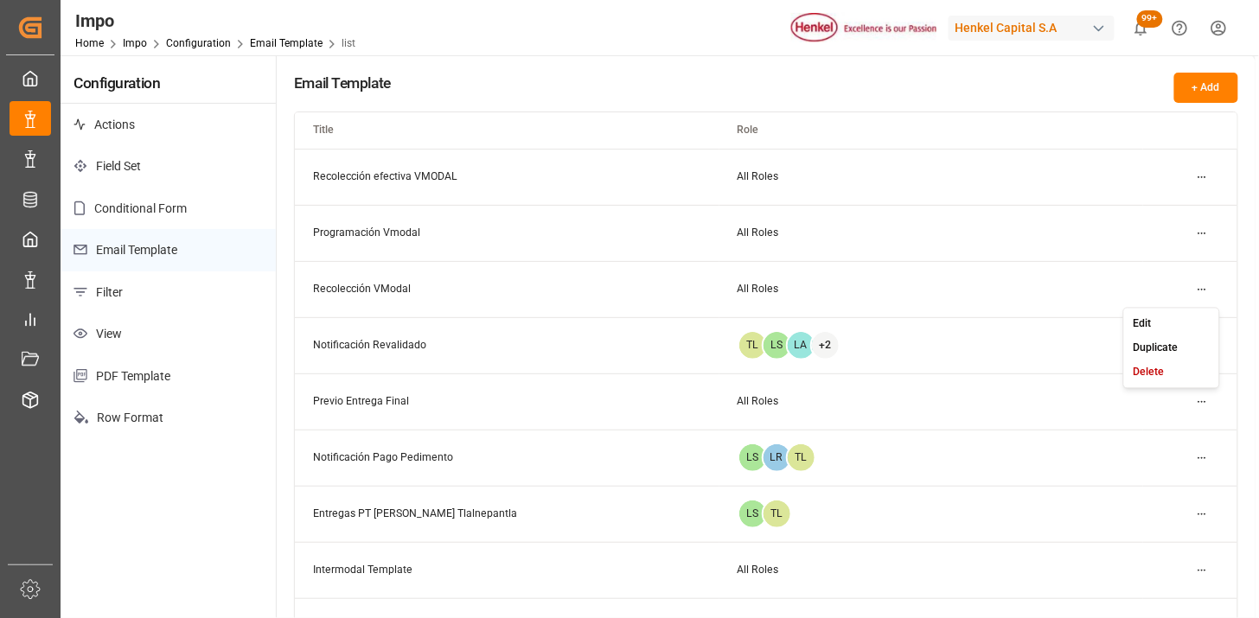
click at [1204, 287] on html "Created by potrace 1.15, written by Peter Selinger 2001-2017 Created by potrace…" at bounding box center [629, 309] width 1259 height 618
click at [1159, 320] on div "Edit" at bounding box center [1171, 323] width 89 height 24
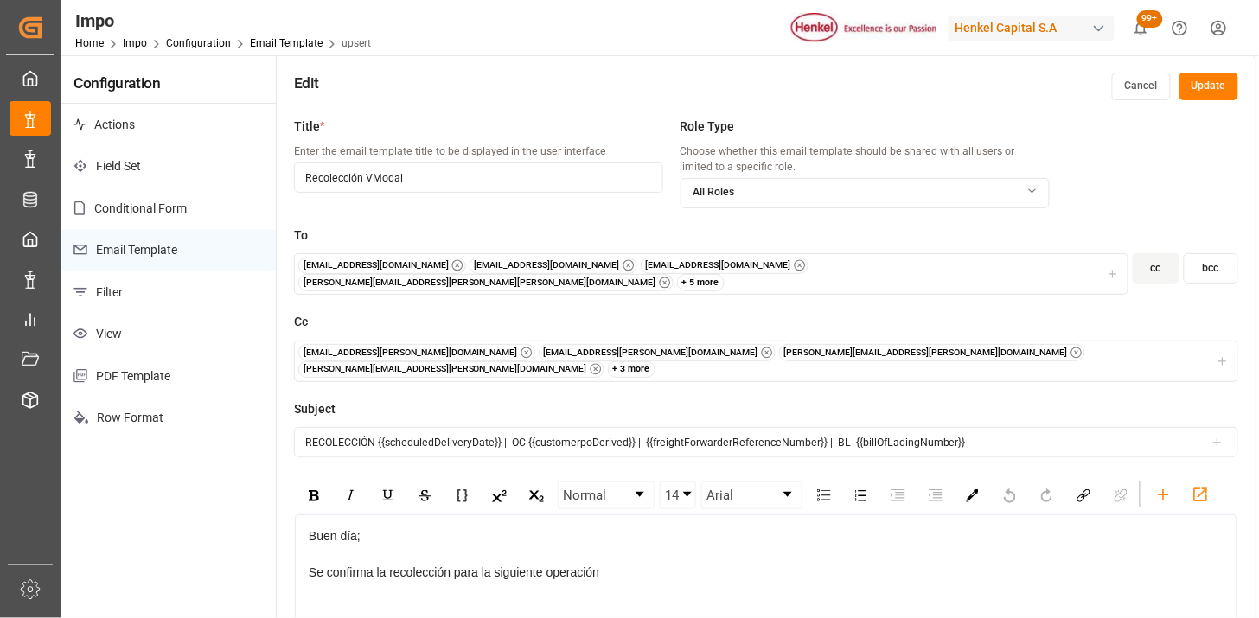
click at [657, 362] on div "+ 3 more" at bounding box center [632, 370] width 48 height 17
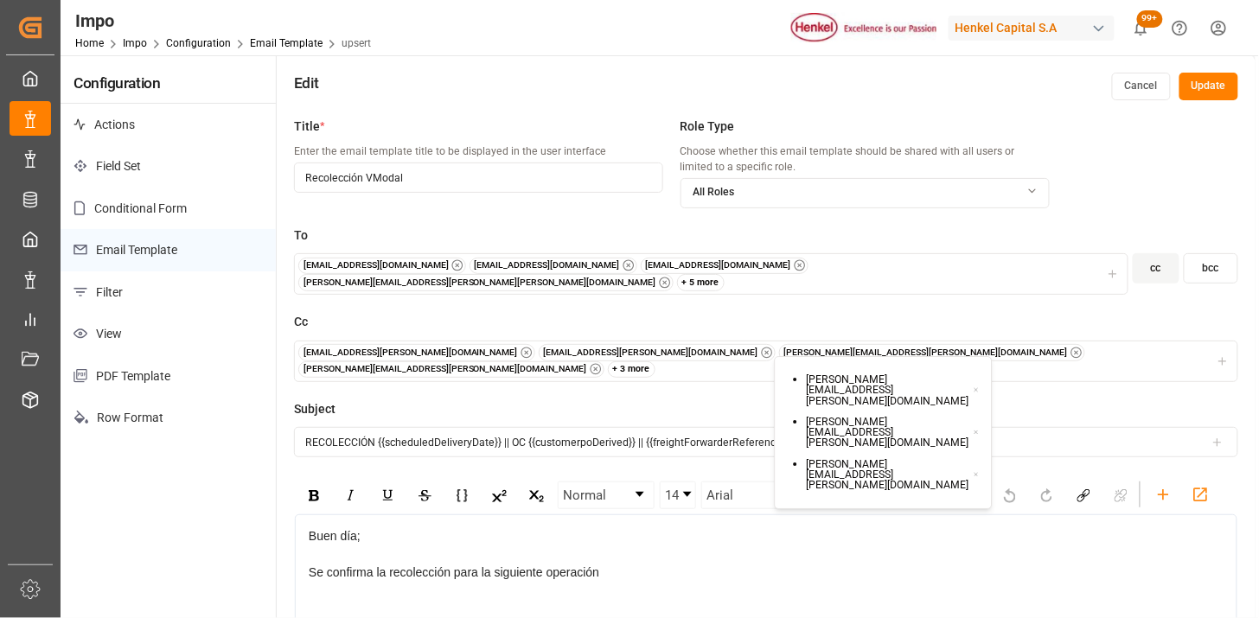
click at [974, 385] on icon at bounding box center [977, 391] width 6 height 12
click at [1009, 344] on div "foreign.trade3@henkel.com foreign.trade1@henkel.com karla.chavez@leschaco.com v…" at bounding box center [766, 361] width 937 height 34
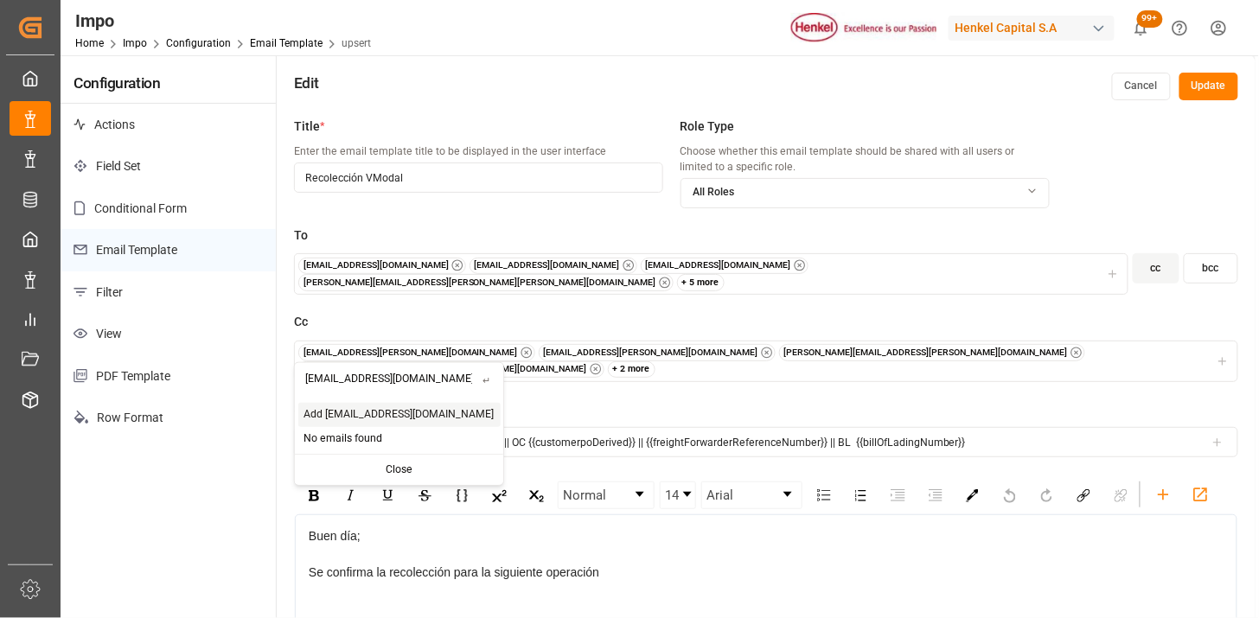
type input "ejecutivologisticaytrafico@jacser.mx"
click at [405, 417] on span "Add ejecutivologisticaytrafico@jacser.mx" at bounding box center [399, 415] width 190 height 16
click at [657, 362] on div "+ 3 more" at bounding box center [632, 370] width 48 height 17
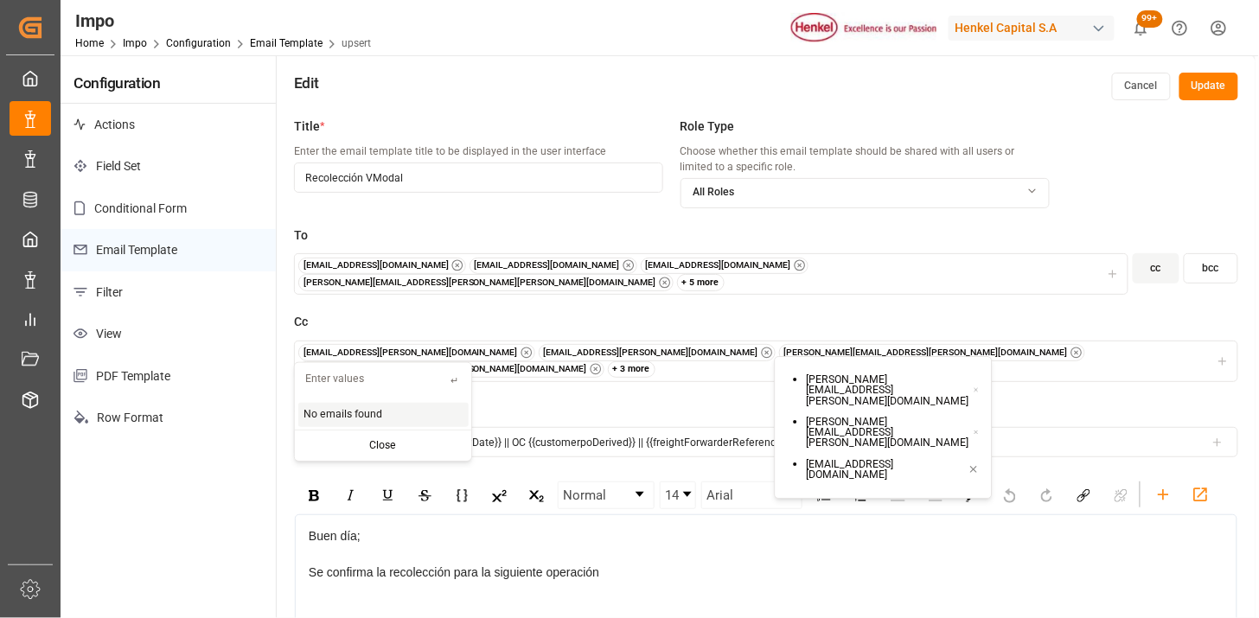
click at [973, 222] on div "Role Type Choose whether this email template should be shared with all users or…" at bounding box center [865, 172] width 369 height 109
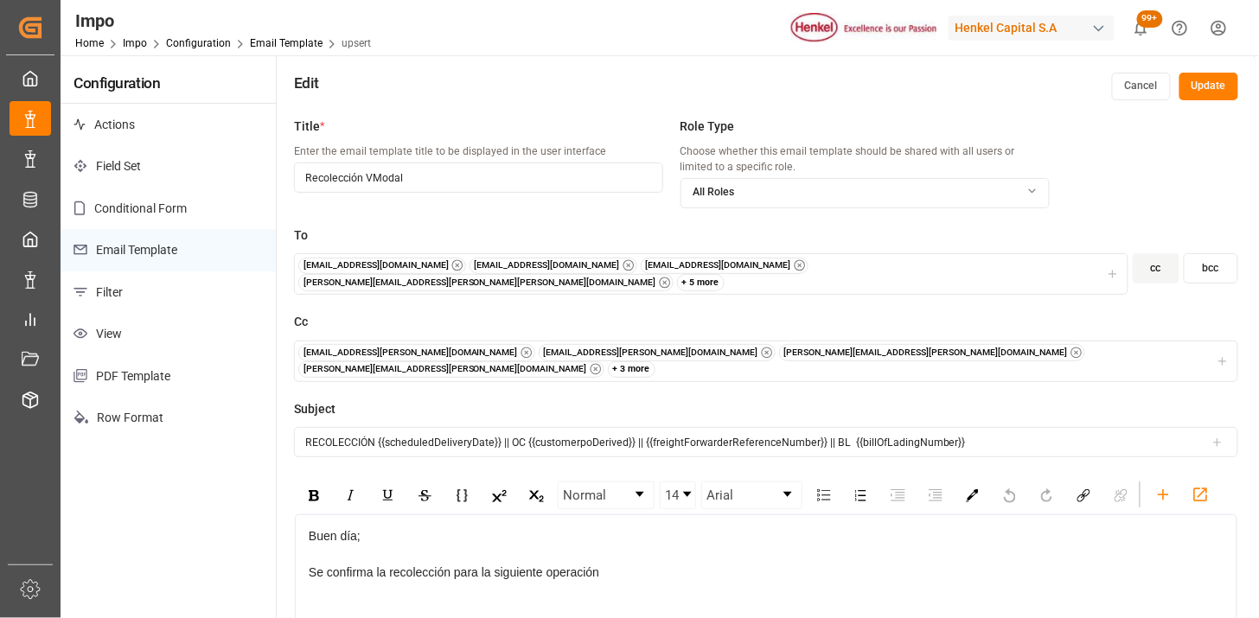
click at [1228, 83] on button "Update" at bounding box center [1209, 87] width 59 height 28
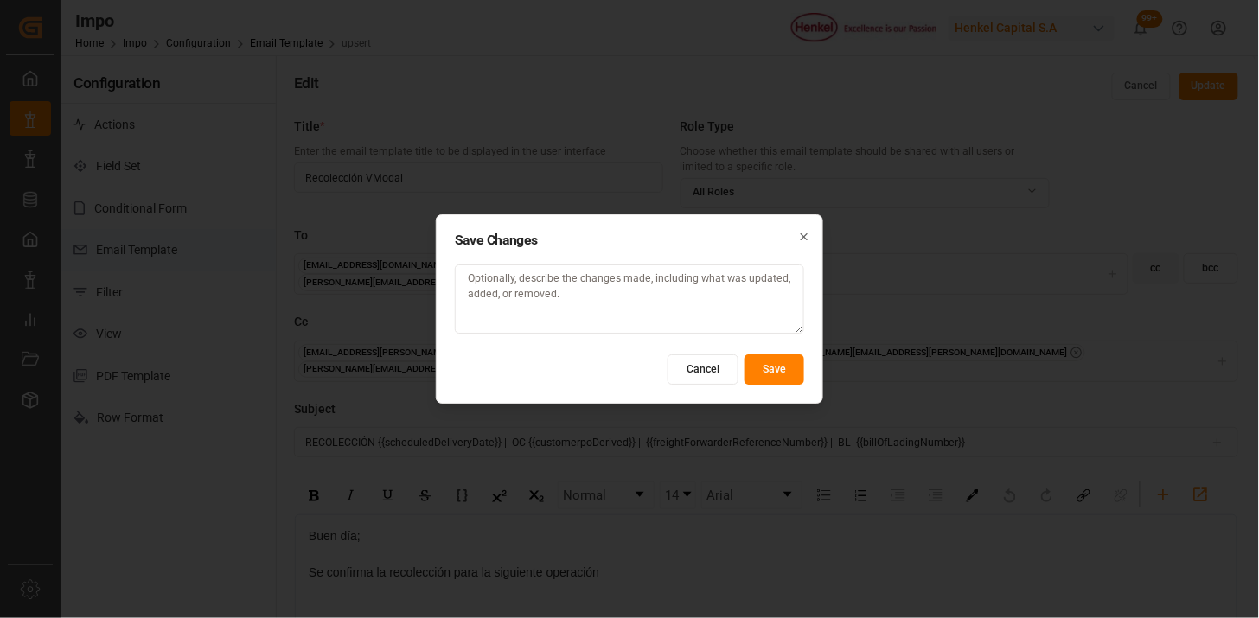
click at [790, 372] on button "Save" at bounding box center [775, 370] width 60 height 30
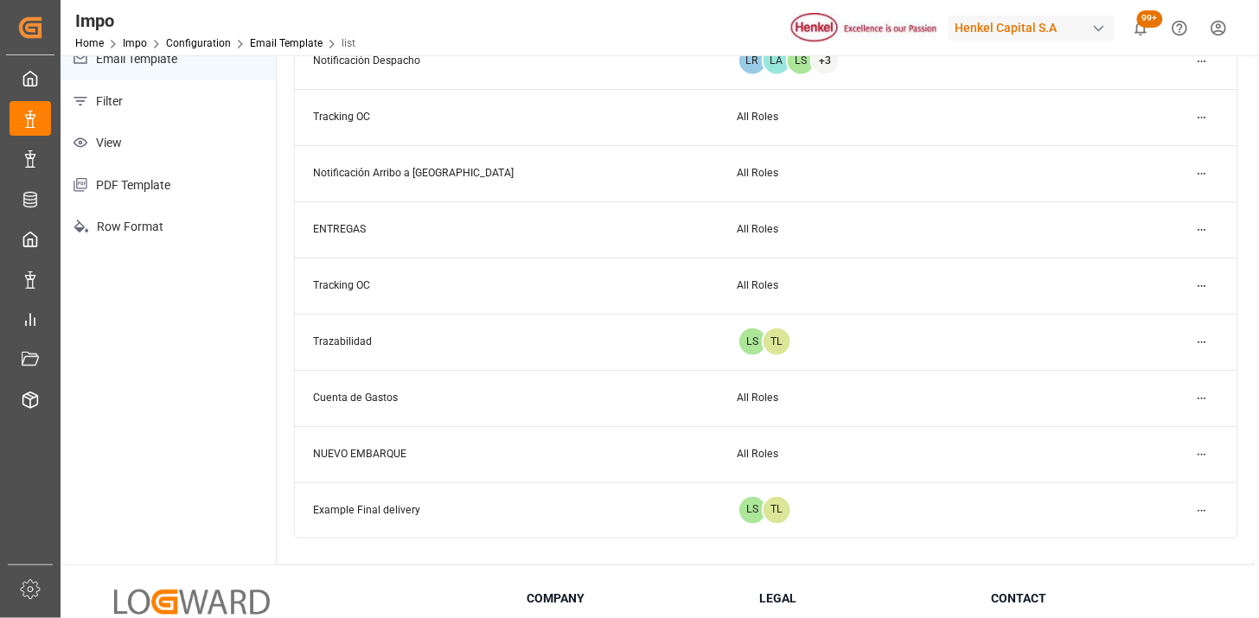
scroll to position [192, 0]
click at [1197, 453] on html "Created by potrace 1.15, written by Peter Selinger 2001-2017 Created by potrace…" at bounding box center [629, 309] width 1259 height 618
click at [1149, 488] on small "Edit" at bounding box center [1142, 488] width 18 height 10
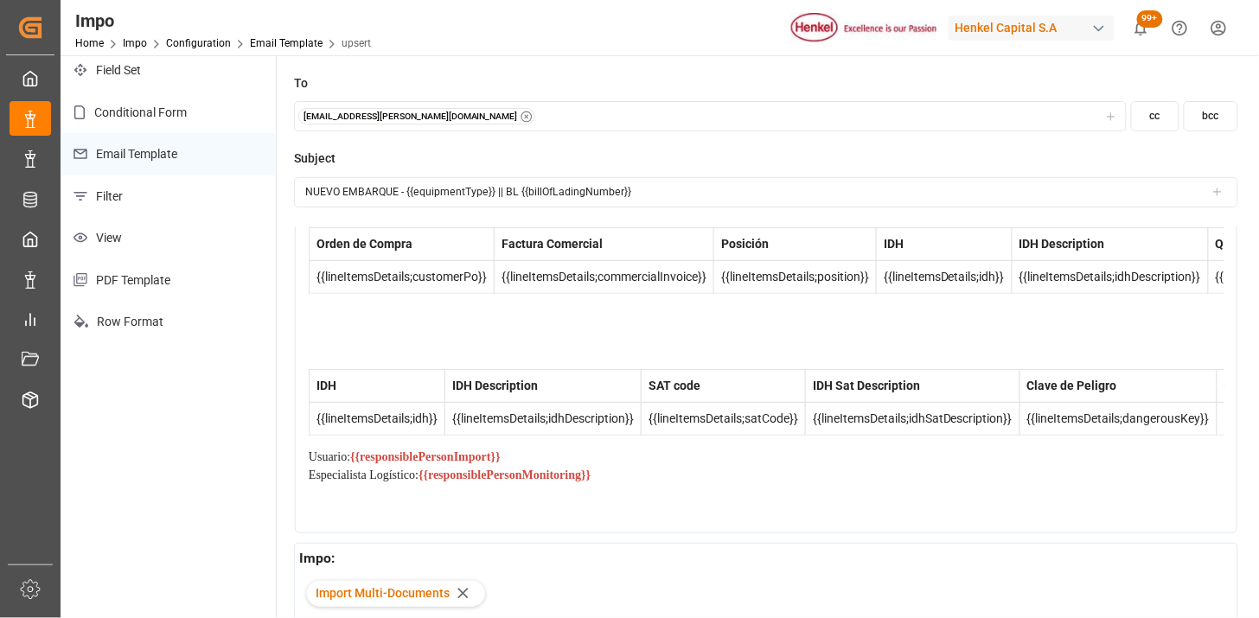
scroll to position [307, 0]
drag, startPoint x: 819, startPoint y: 426, endPoint x: 877, endPoint y: 431, distance: 58.2
drag, startPoint x: 819, startPoint y: 426, endPoint x: 962, endPoint y: 441, distance: 143.6
drag, startPoint x: 731, startPoint y: 426, endPoint x: 872, endPoint y: 441, distance: 141.8
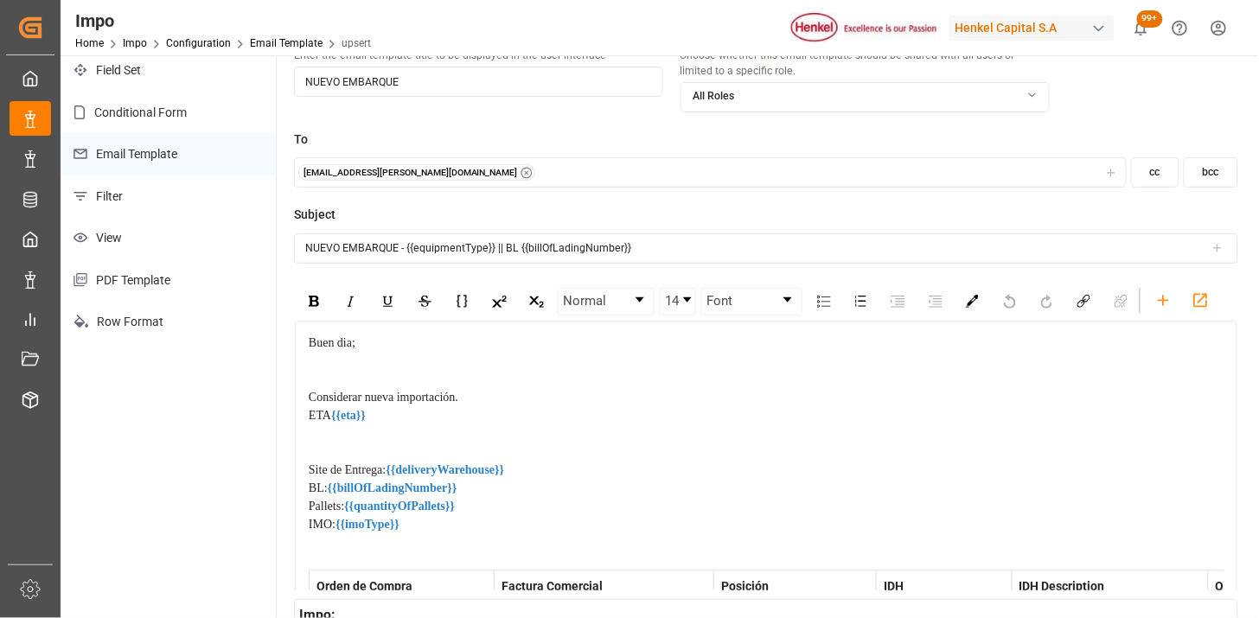
scroll to position [0, 0]
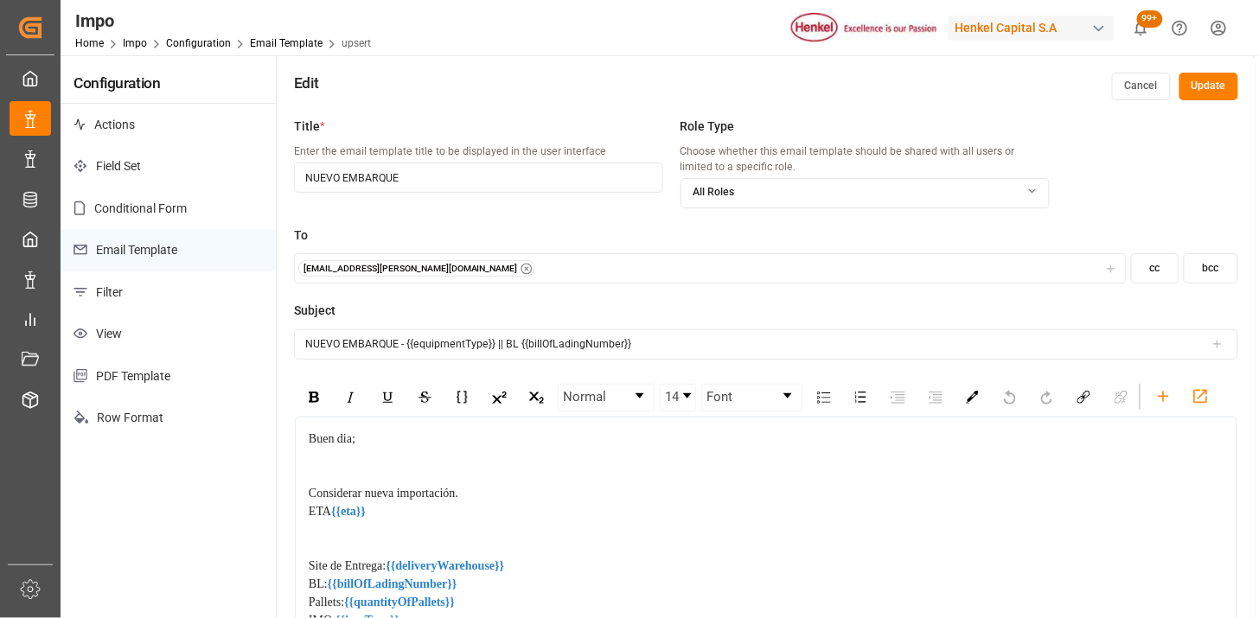
click at [1125, 93] on button "Cancel" at bounding box center [1141, 87] width 59 height 28
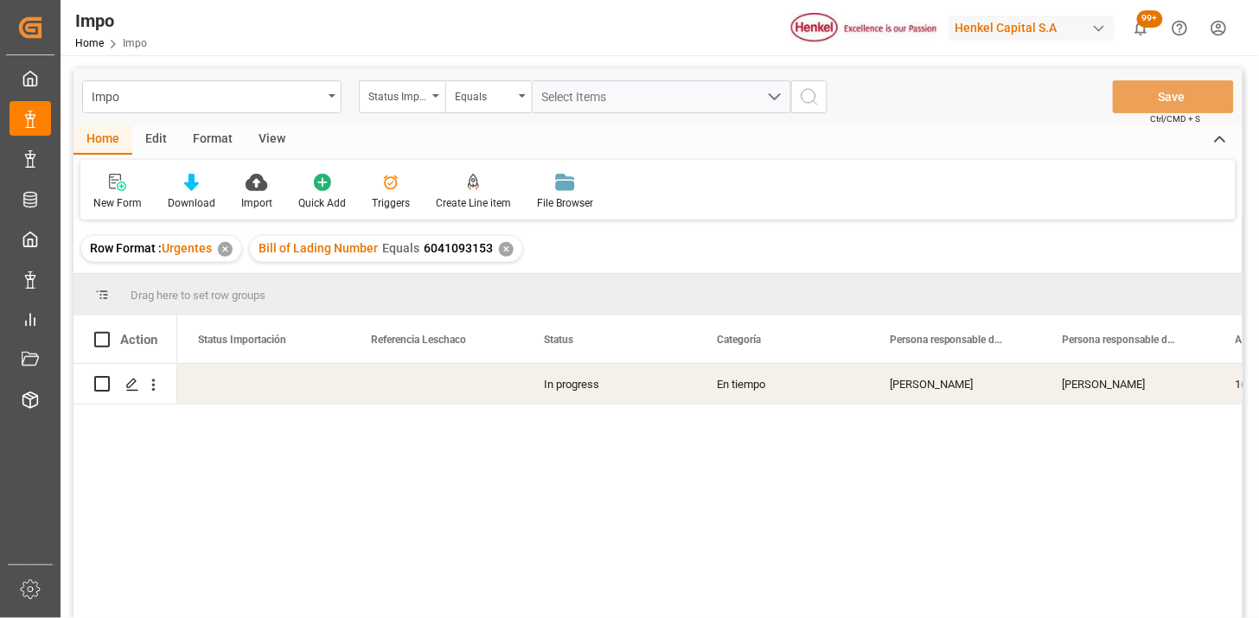
click at [424, 113] on div "Impo Status Importación Equals Select Items Save Ctrl/CMD + S" at bounding box center [659, 96] width 1170 height 57
drag, startPoint x: 420, startPoint y: 109, endPoint x: 413, endPoint y: 98, distance: 13.2
click at [418, 106] on div "Status Importación" at bounding box center [402, 96] width 87 height 33
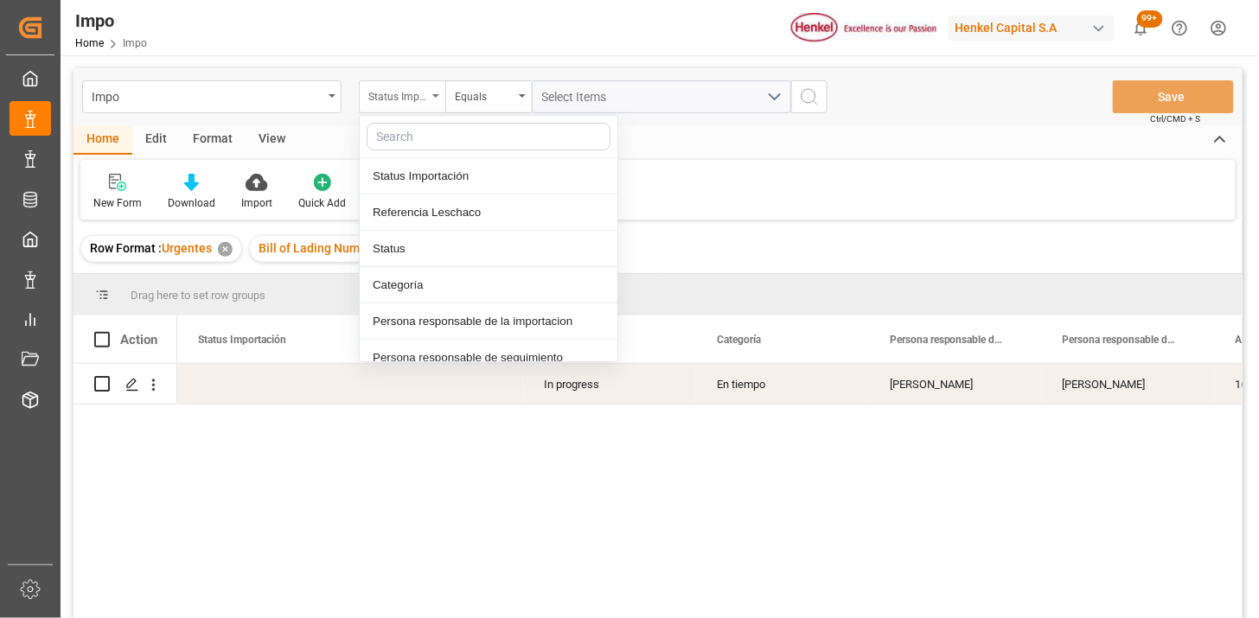
click at [413, 97] on div "Status Importación" at bounding box center [397, 95] width 59 height 20
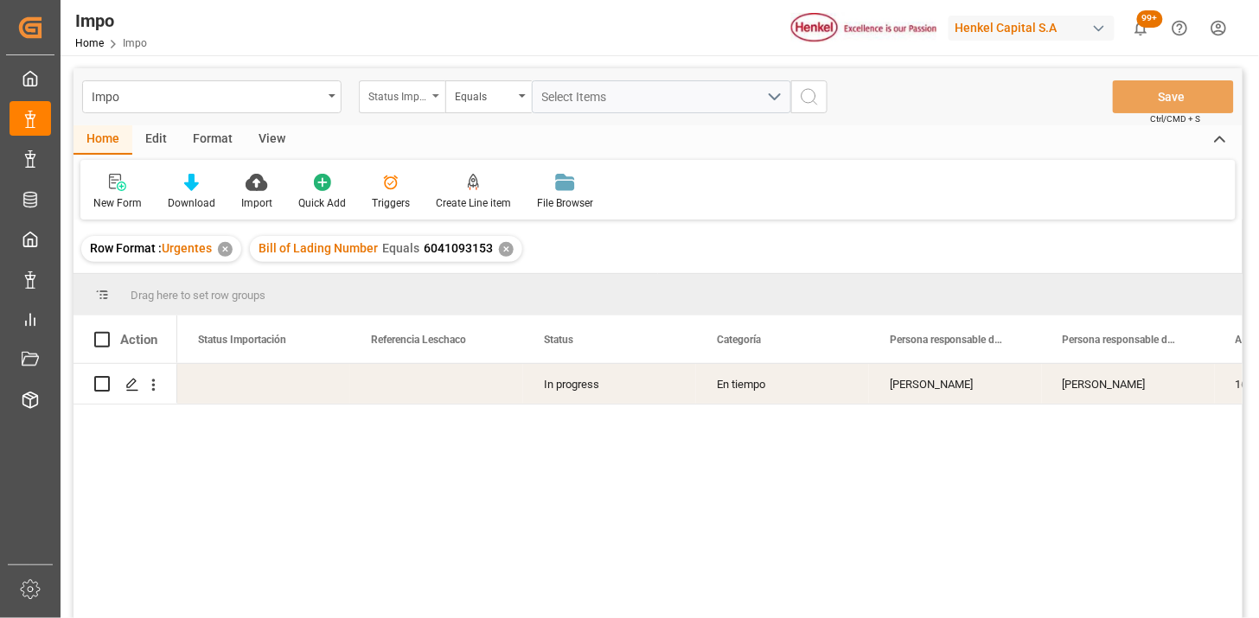
click at [413, 97] on div "Status Importación" at bounding box center [397, 95] width 59 height 20
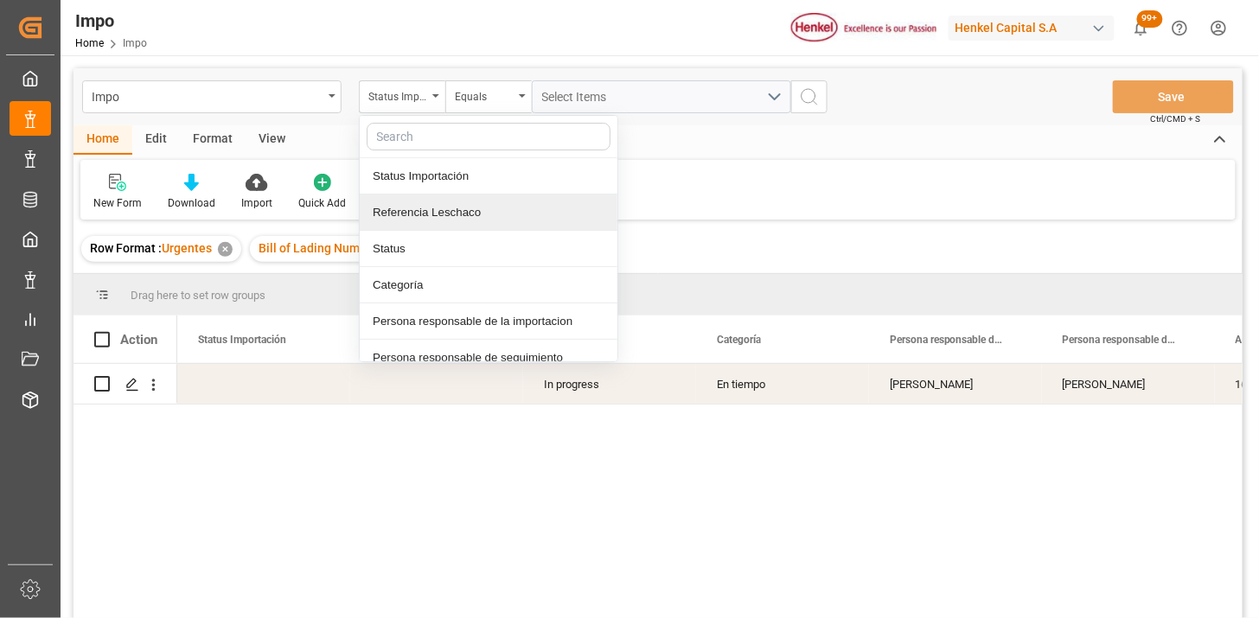
drag, startPoint x: 446, startPoint y: 210, endPoint x: 474, endPoint y: 149, distance: 67.4
click at [451, 203] on div "Referencia Leschaco" at bounding box center [489, 213] width 258 height 36
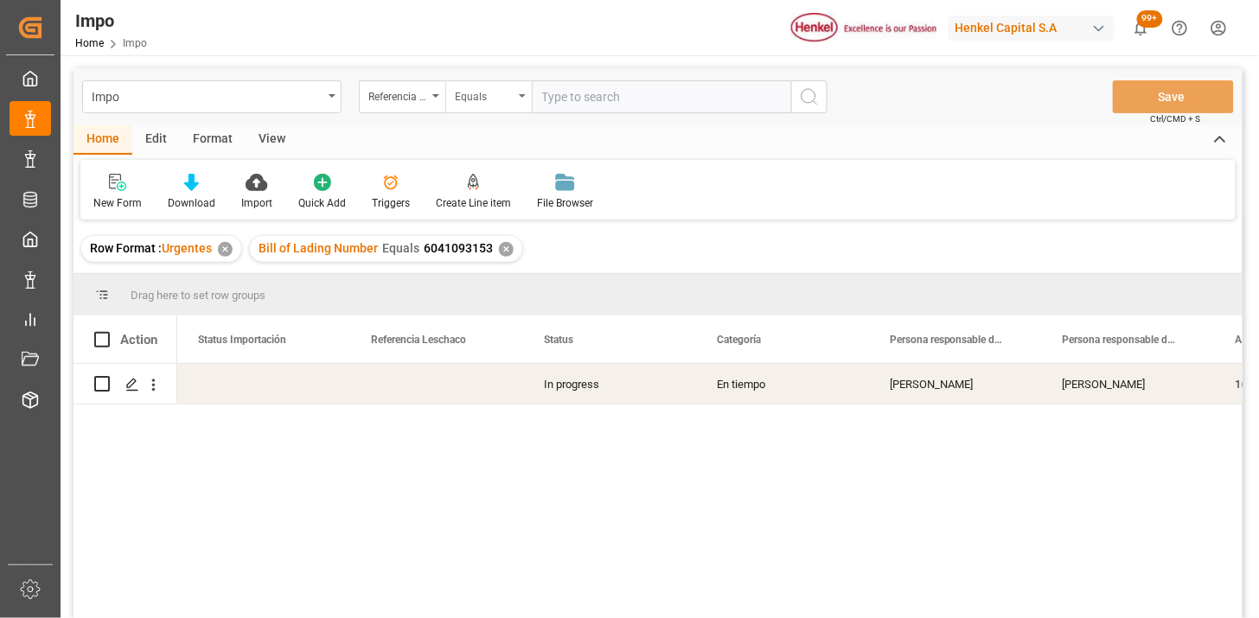
click at [481, 95] on div "Equals" at bounding box center [484, 95] width 59 height 20
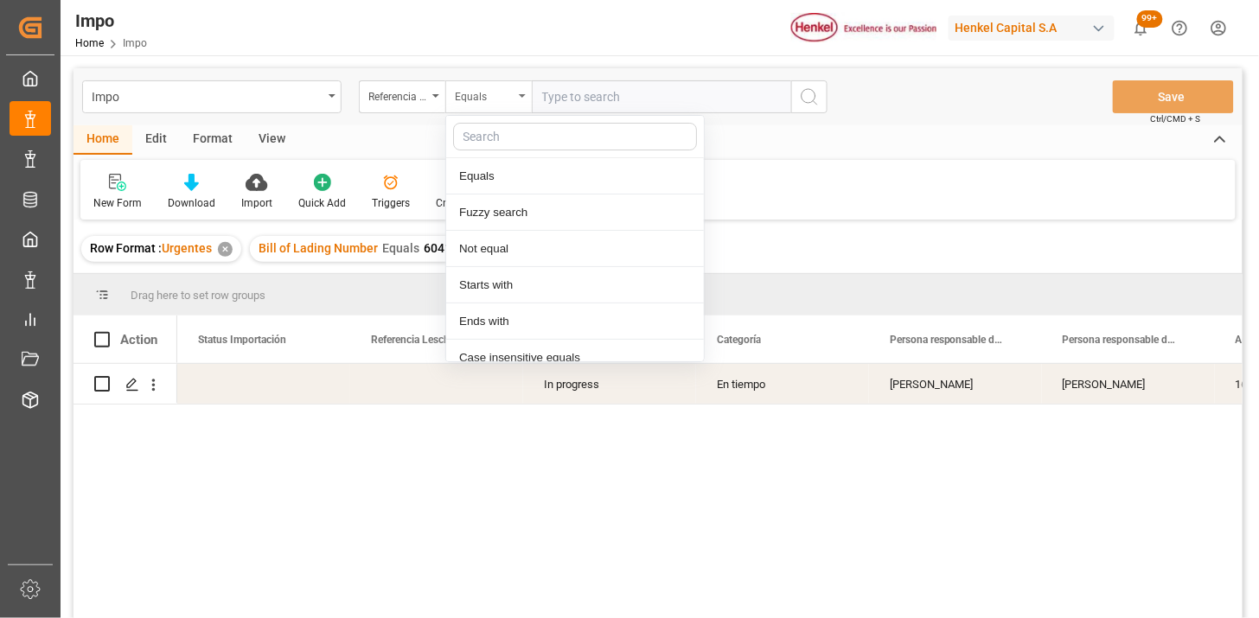
scroll to position [87, 0]
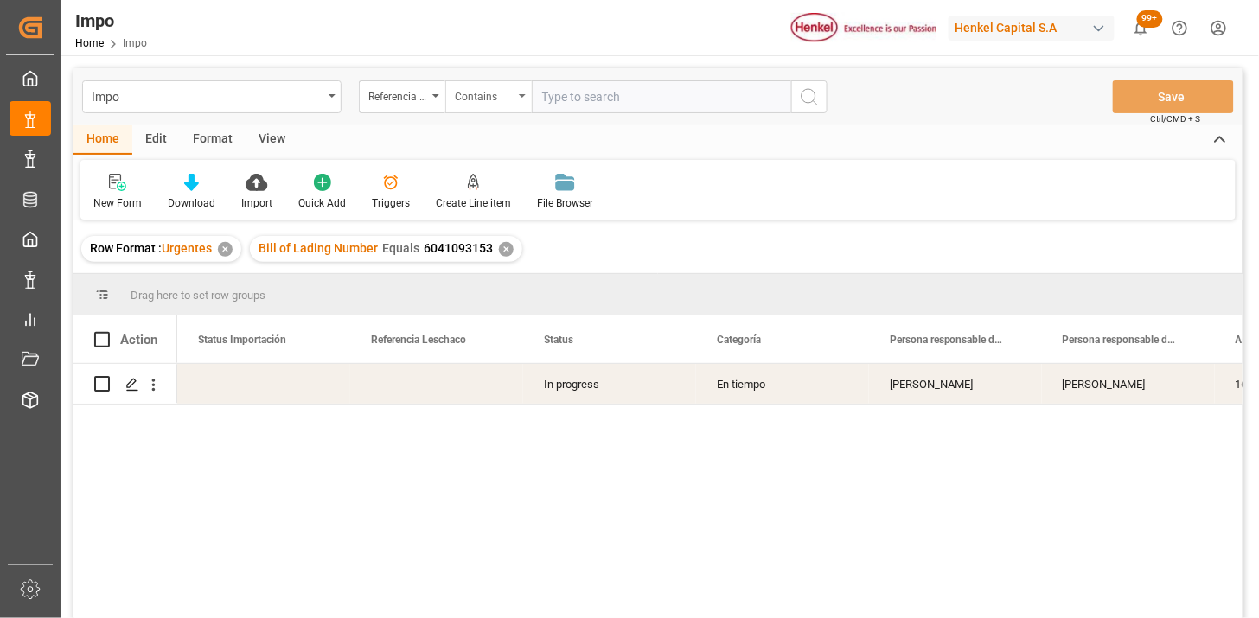
paste input "251006900150 251006900572"
type input "251006900150,251006900572"
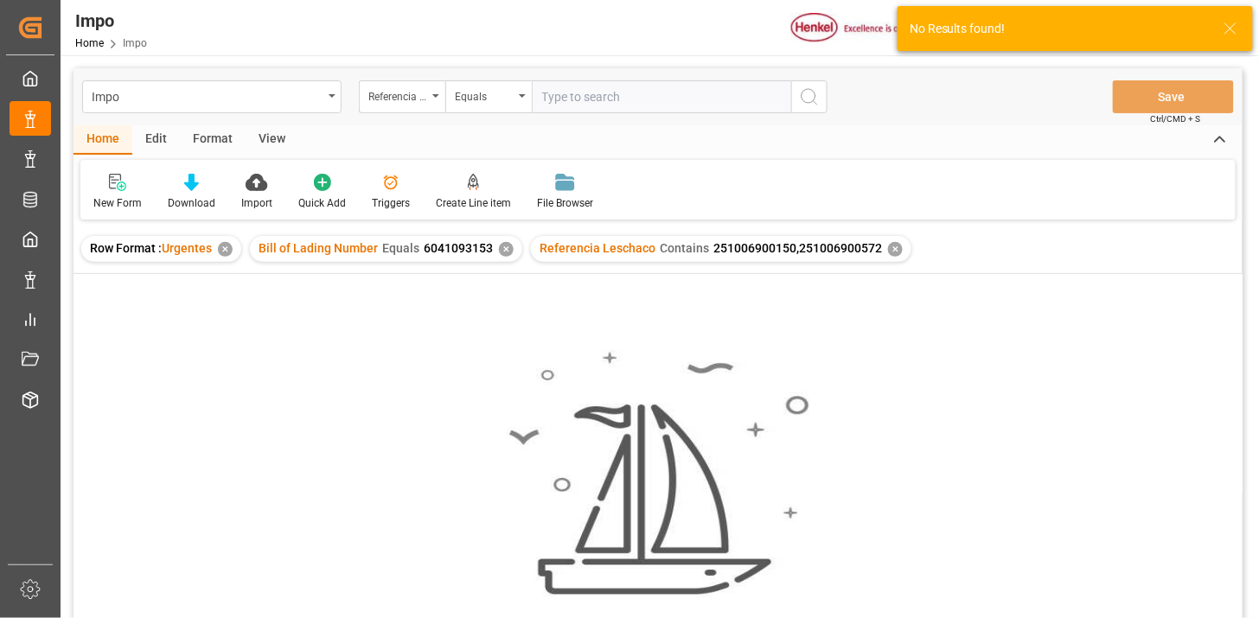
click at [500, 253] on div "✕" at bounding box center [506, 249] width 15 height 15
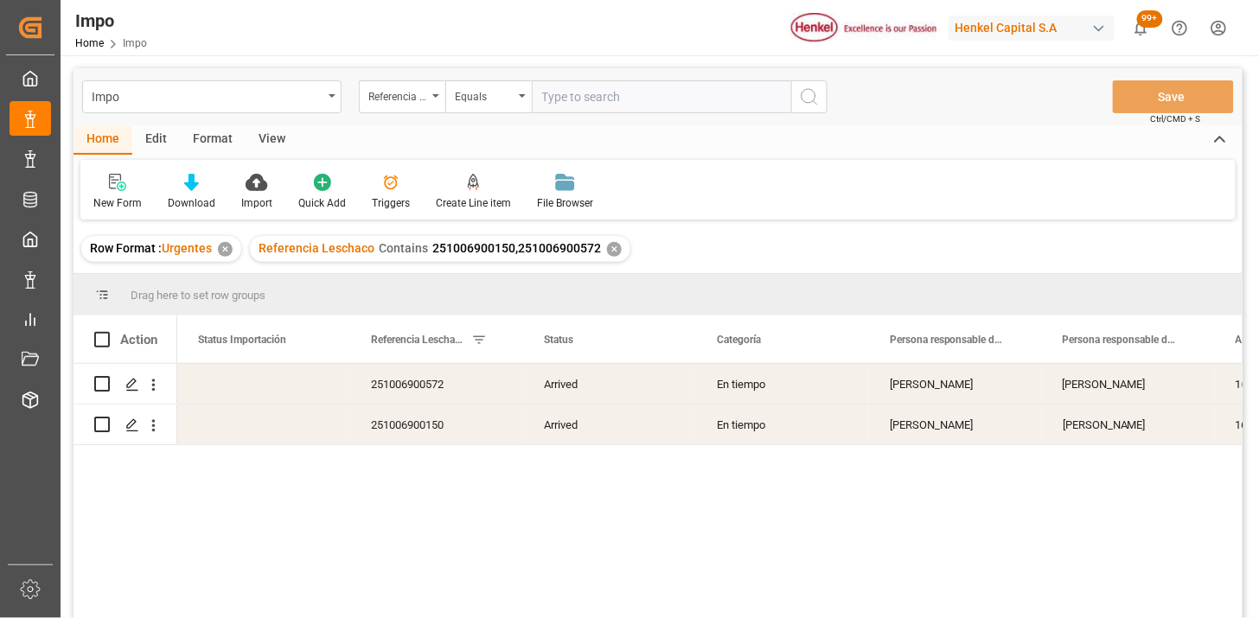
click at [272, 151] on div "View" at bounding box center [272, 139] width 53 height 29
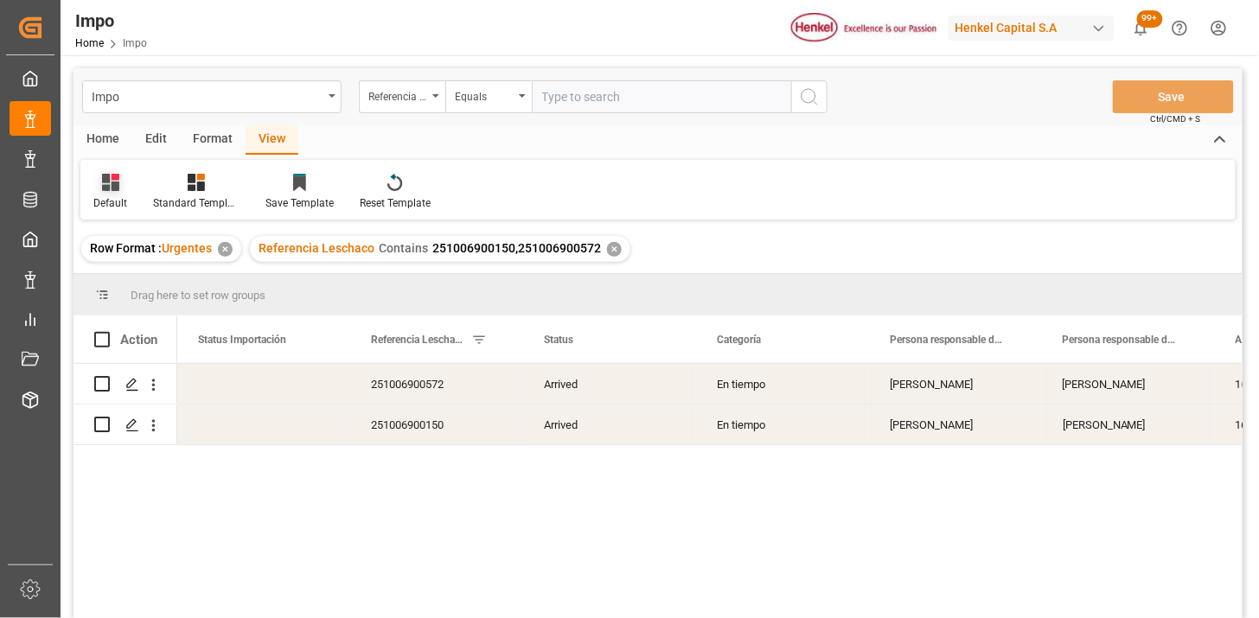
click at [111, 195] on div "Default" at bounding box center [110, 203] width 34 height 16
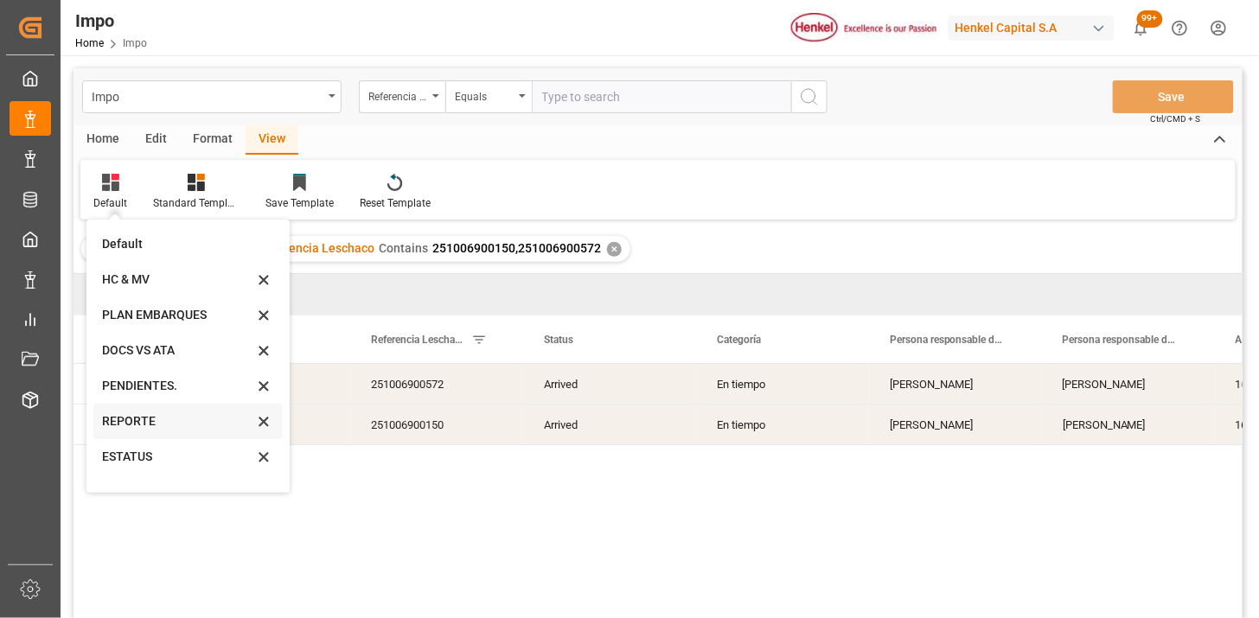
click at [145, 419] on div "REPORTE" at bounding box center [177, 422] width 151 height 18
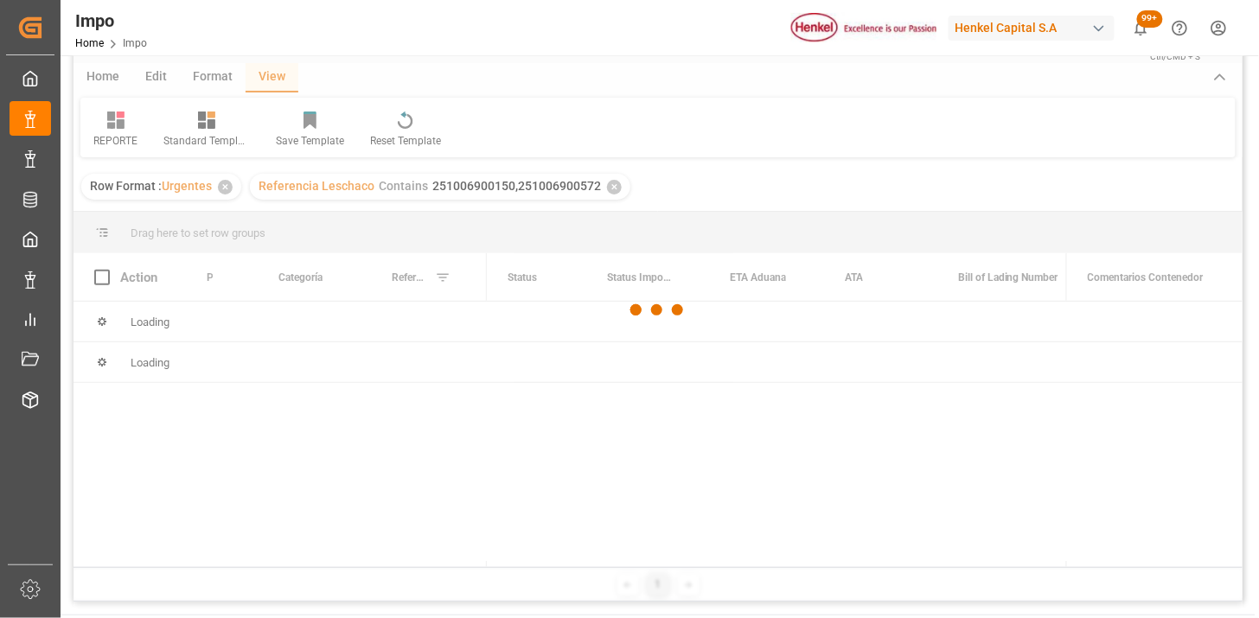
scroll to position [96, 0]
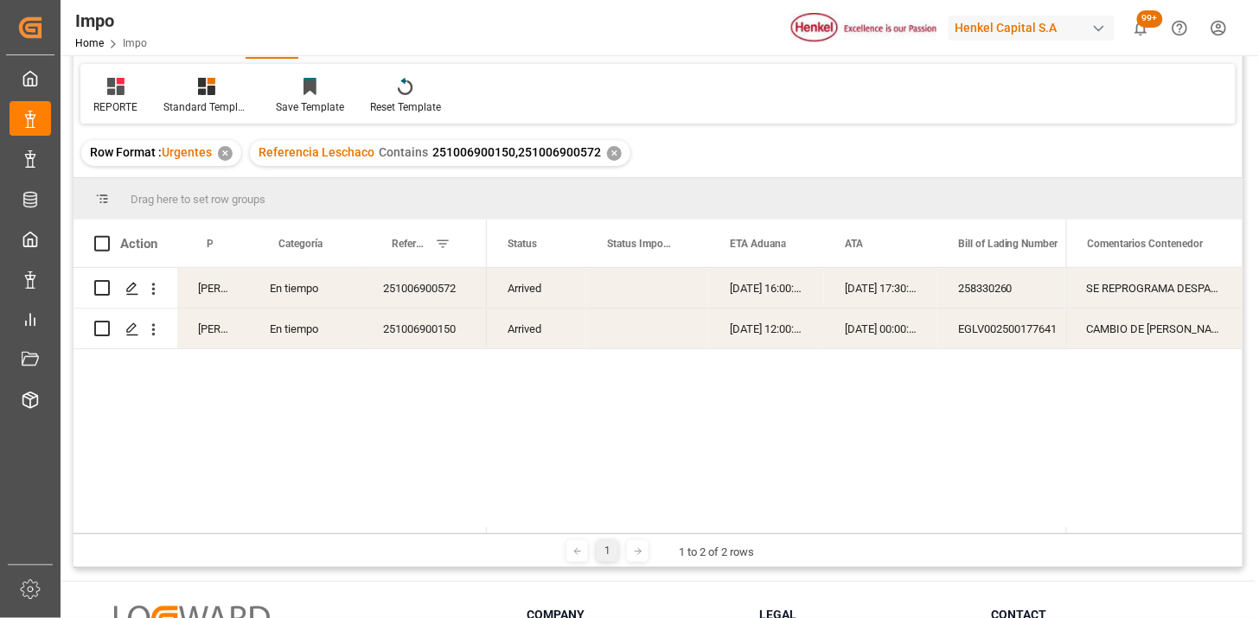
drag, startPoint x: 112, startPoint y: 87, endPoint x: 125, endPoint y: 117, distance: 32.9
click at [112, 89] on icon at bounding box center [115, 86] width 17 height 17
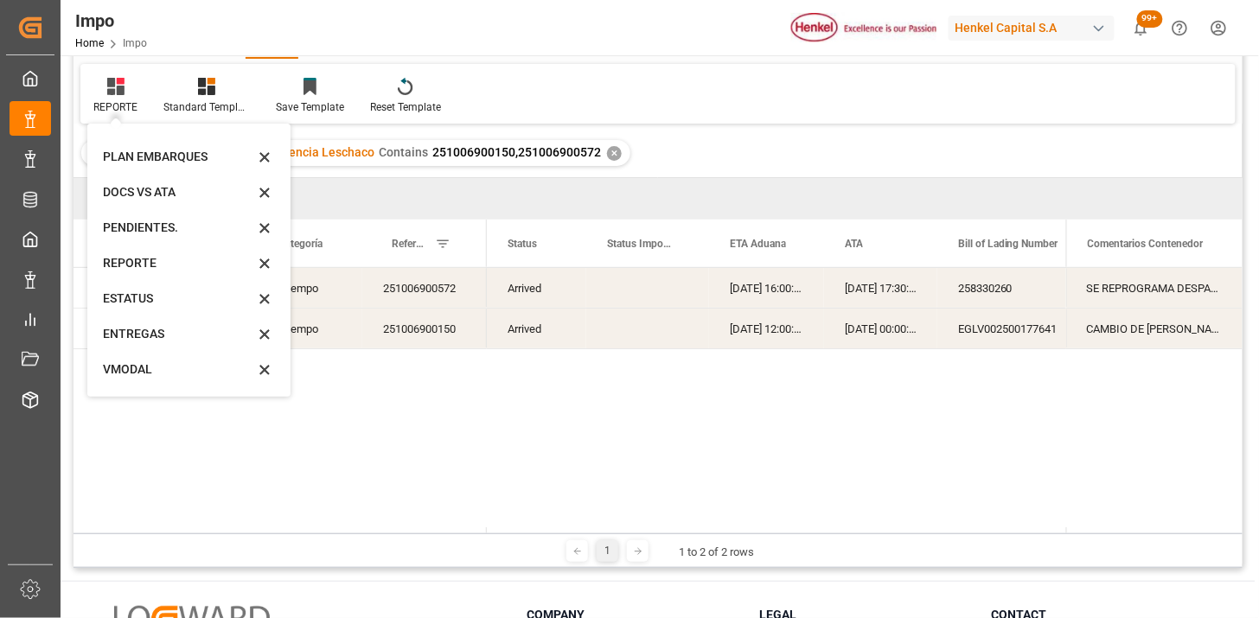
scroll to position [95, 0]
click at [130, 343] on div "VMODAL" at bounding box center [178, 337] width 151 height 18
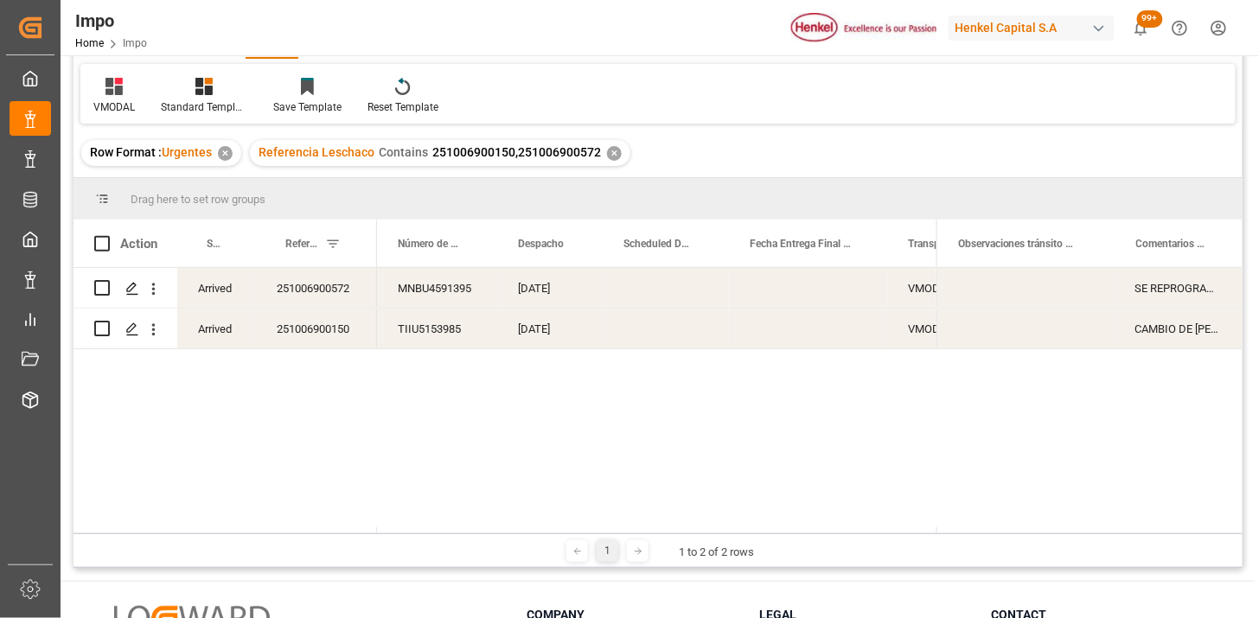
click at [569, 330] on div "[DATE]" at bounding box center [550, 329] width 106 height 40
click at [649, 289] on div "Press SPACE to select this row." at bounding box center [666, 288] width 126 height 40
click at [650, 289] on div "Press SPACE to select this row." at bounding box center [666, 288] width 126 height 40
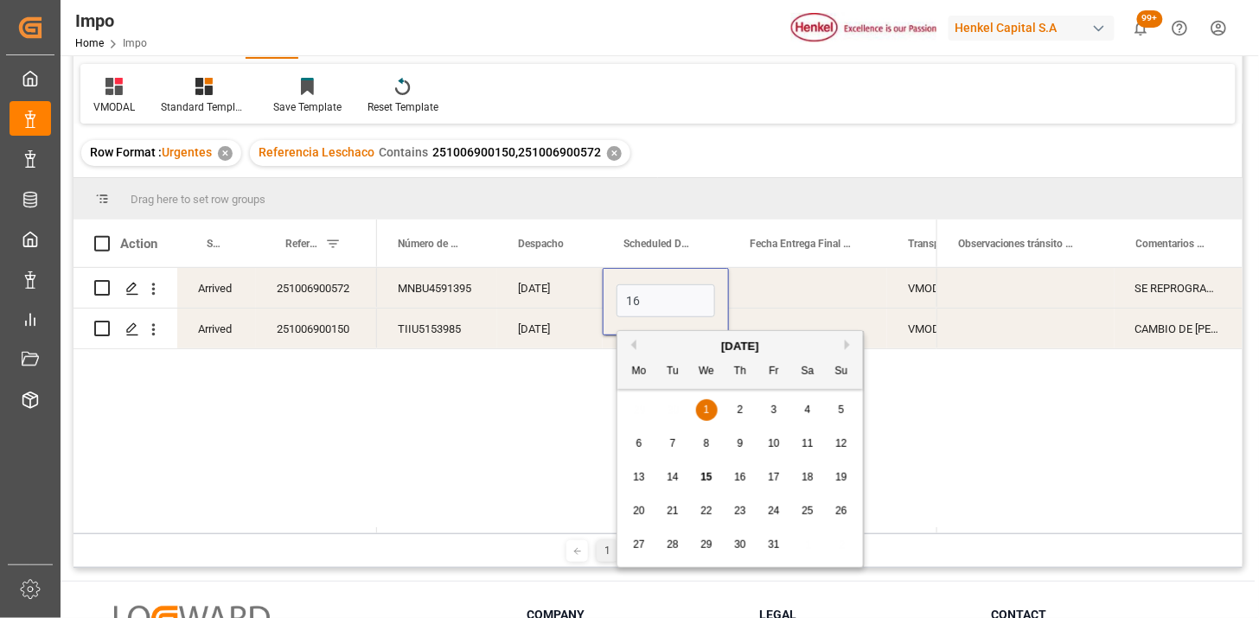
type input "[DATE]"
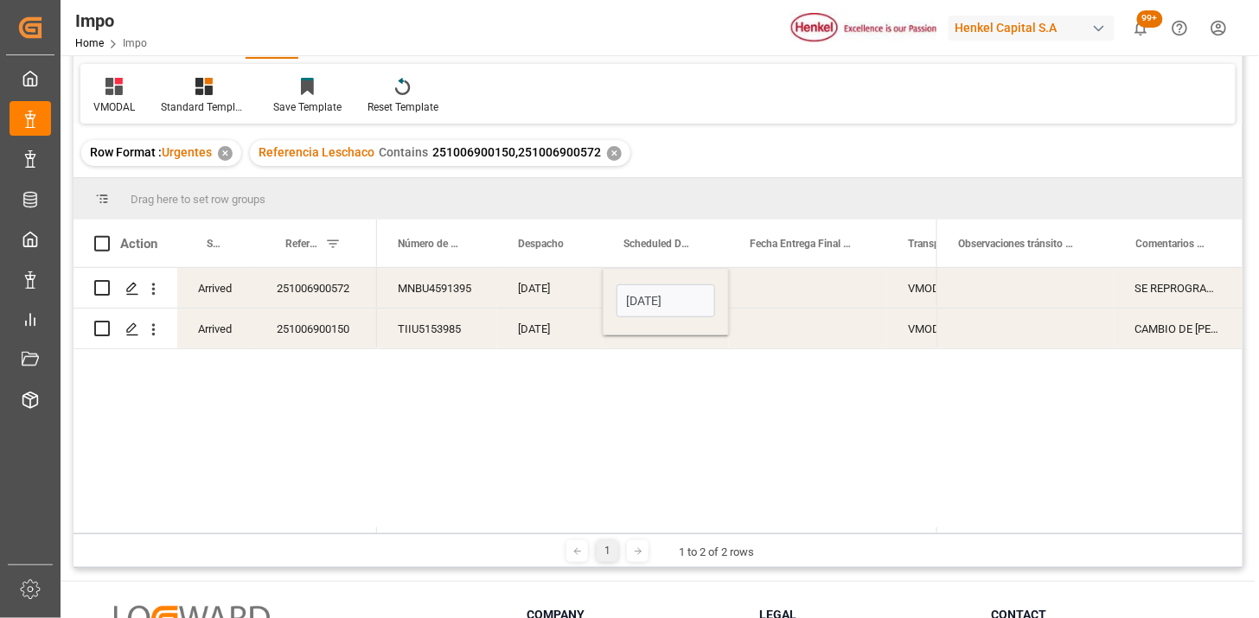
click at [554, 305] on div "[DATE]" at bounding box center [550, 288] width 106 height 40
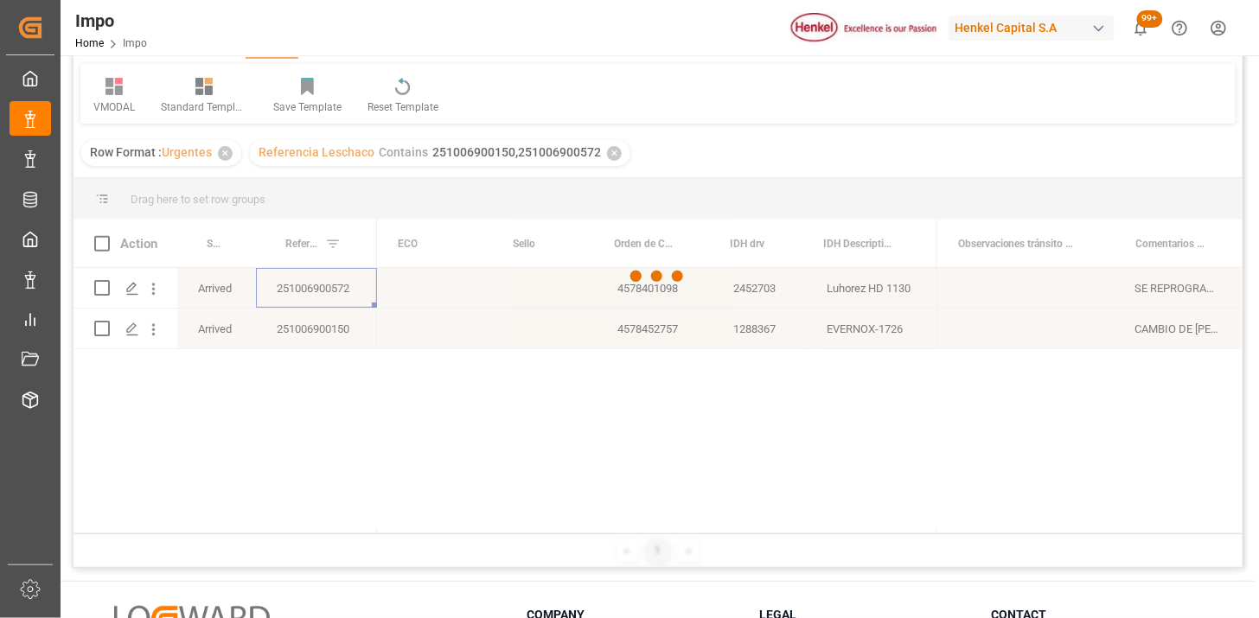
scroll to position [0, 0]
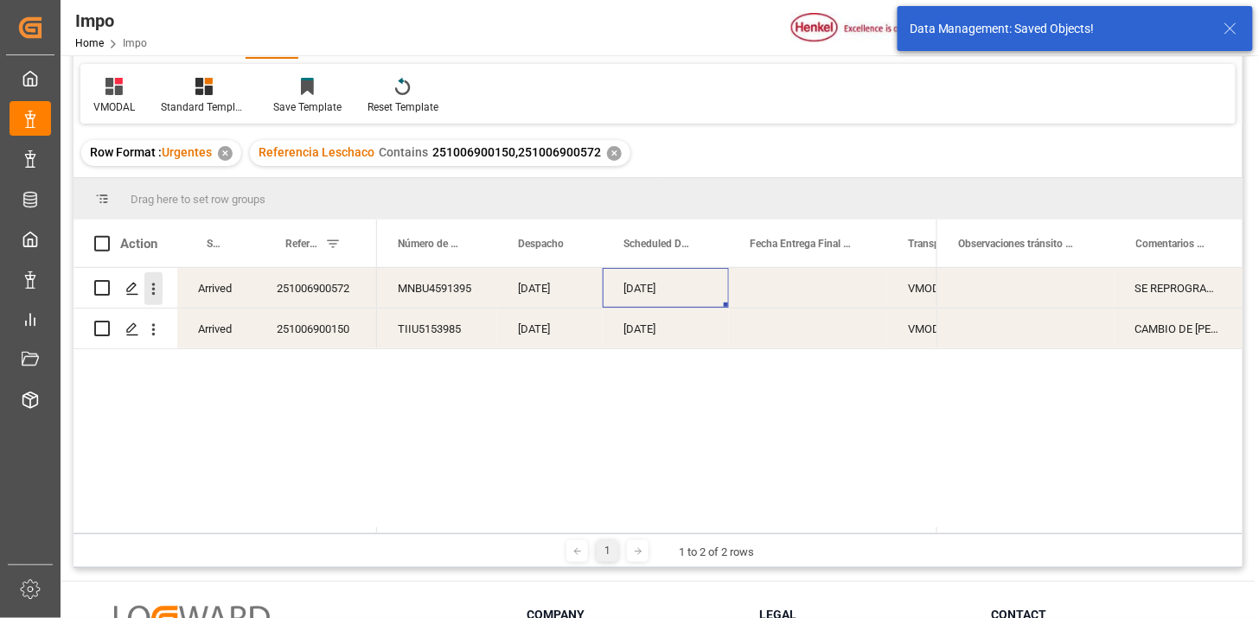
click at [158, 292] on icon "open menu" at bounding box center [153, 289] width 18 height 18
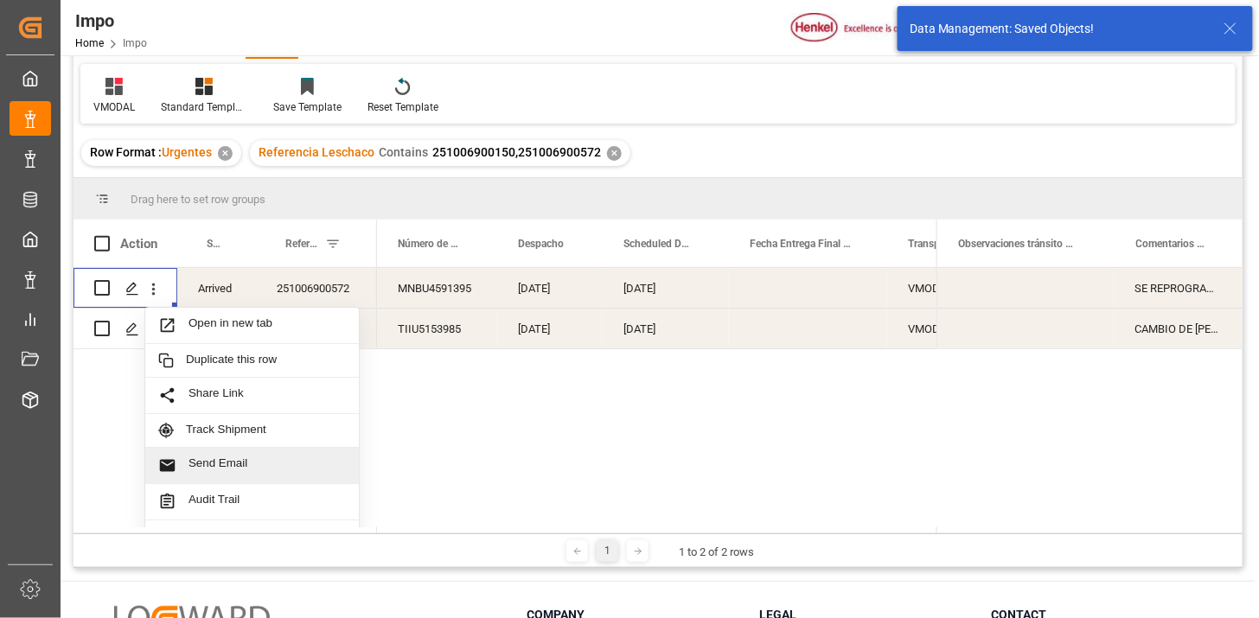
click at [249, 470] on span "Send Email" at bounding box center [267, 466] width 157 height 18
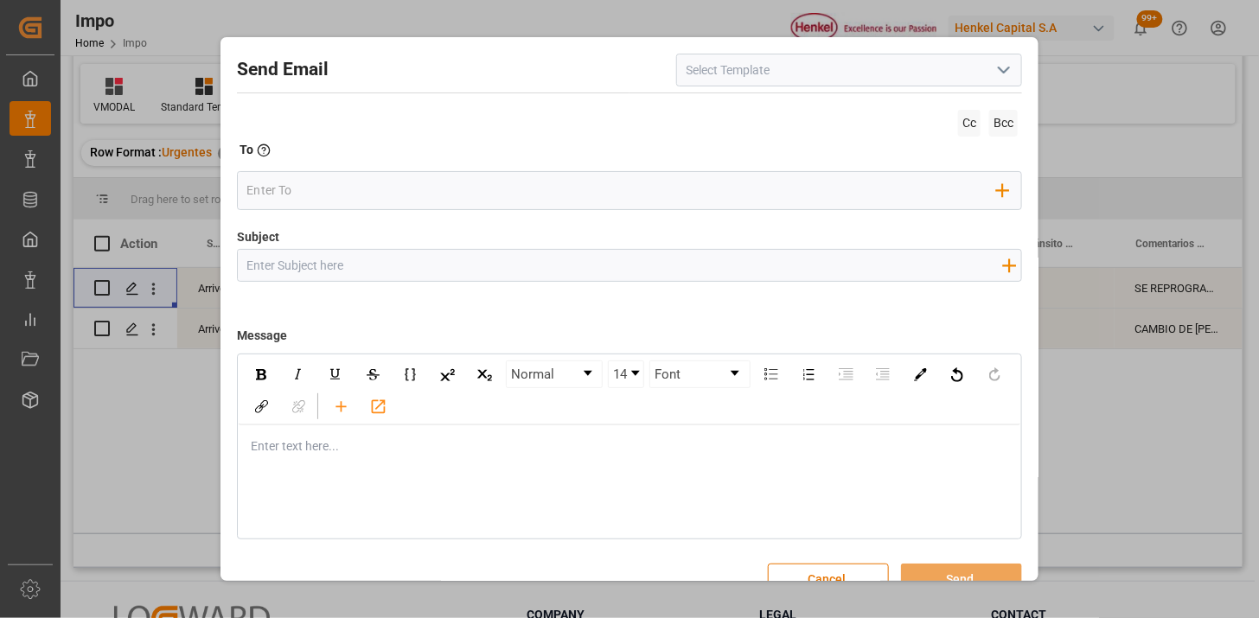
click at [1004, 74] on icon "open menu" at bounding box center [1004, 70] width 21 height 21
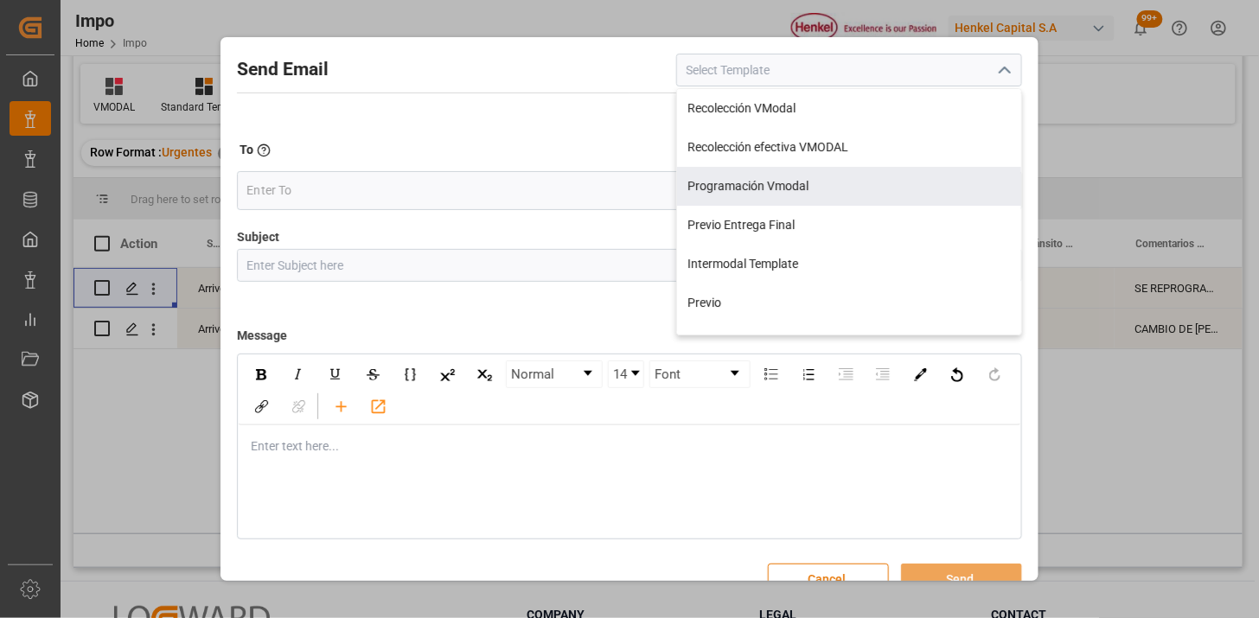
click at [885, 177] on div "Programación Vmodal" at bounding box center [849, 186] width 344 height 39
type input "Programación Vmodal"
type input "PROGRAMACIÓN CARGA {{scheduledDeliveryDate}} || OC {{customerpoDerived}} || {{f…"
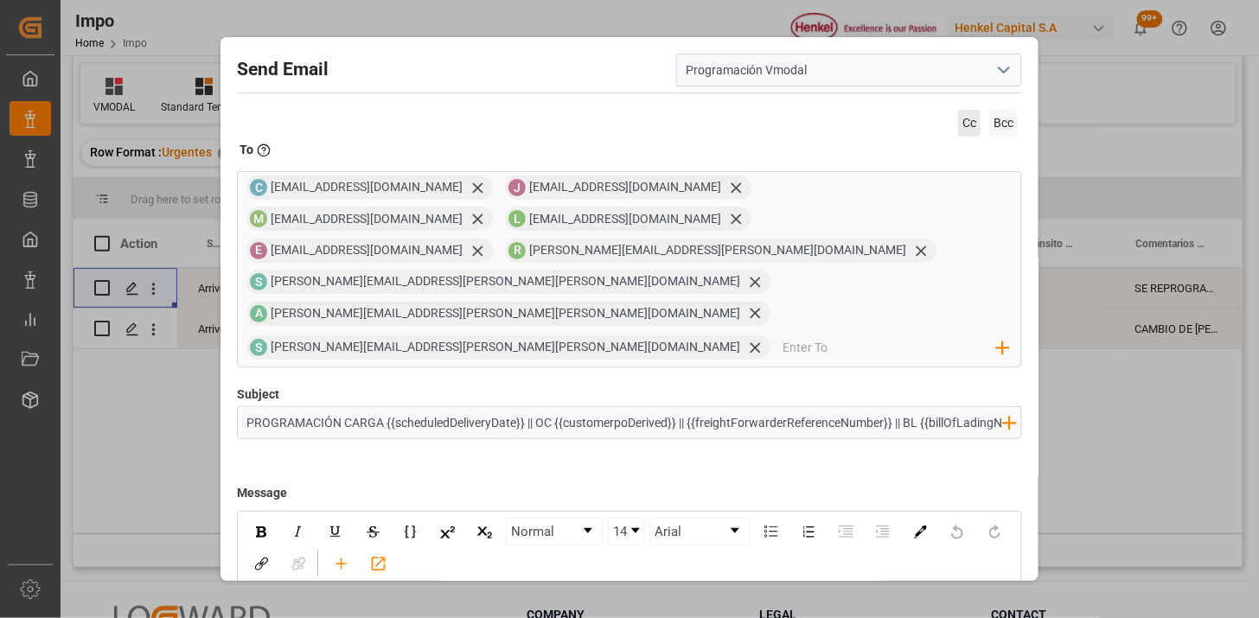
click at [961, 123] on span "Cc" at bounding box center [969, 123] width 22 height 27
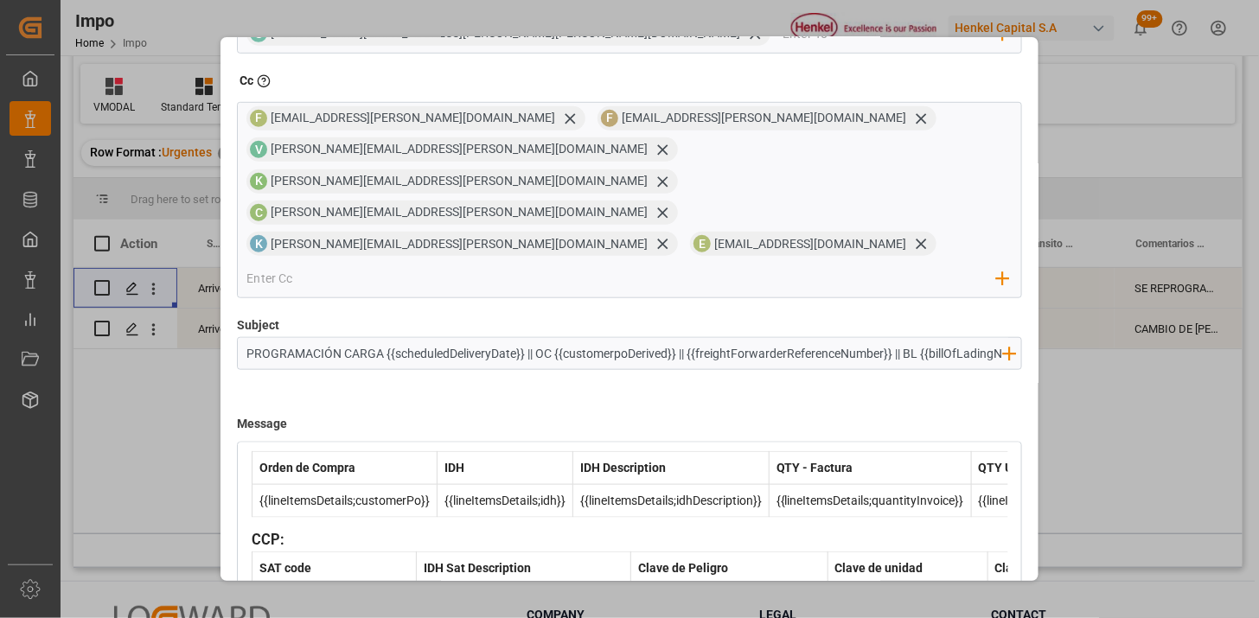
scroll to position [647, 0]
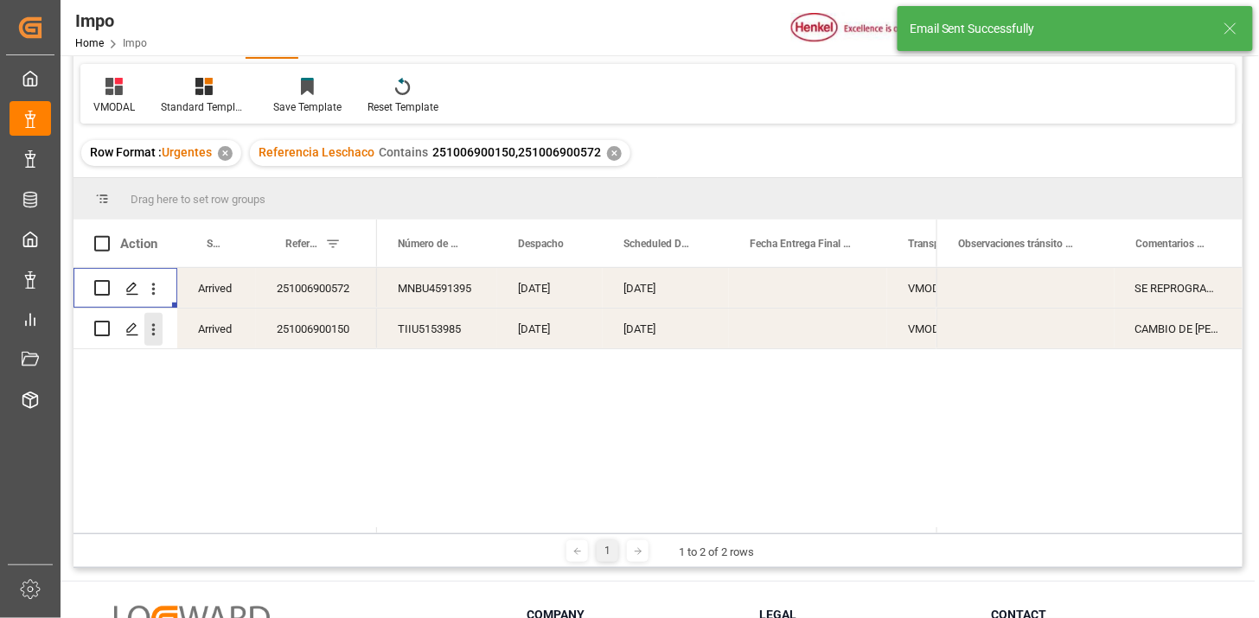
click at [148, 341] on button "open menu" at bounding box center [153, 329] width 18 height 33
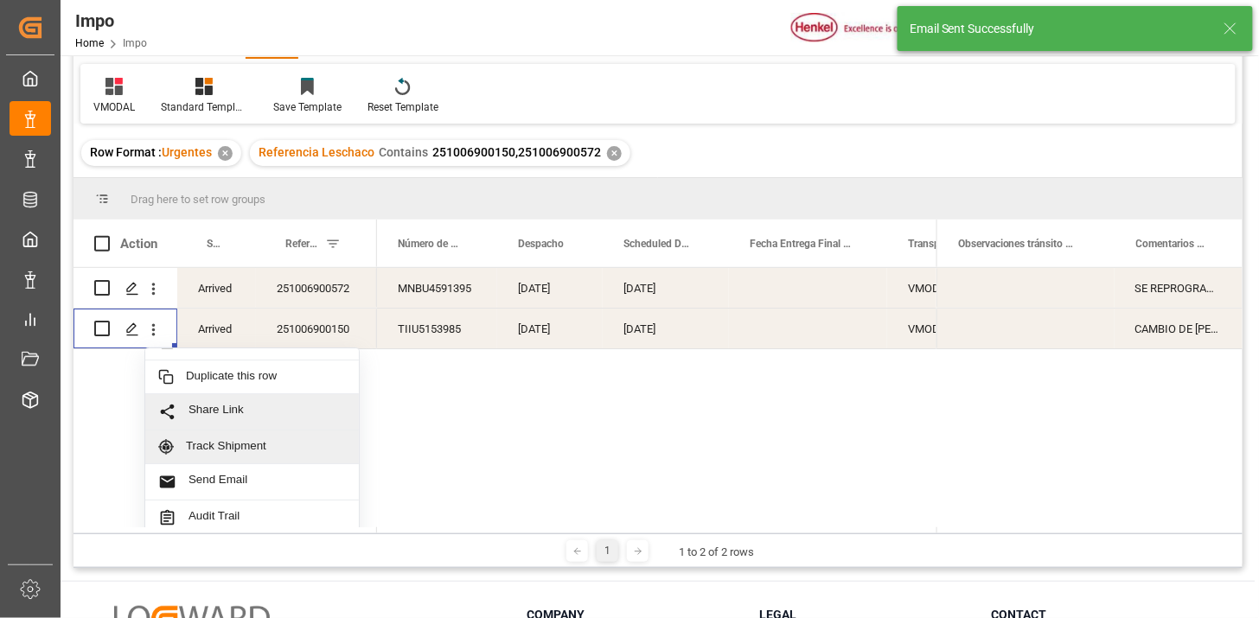
scroll to position [37, 0]
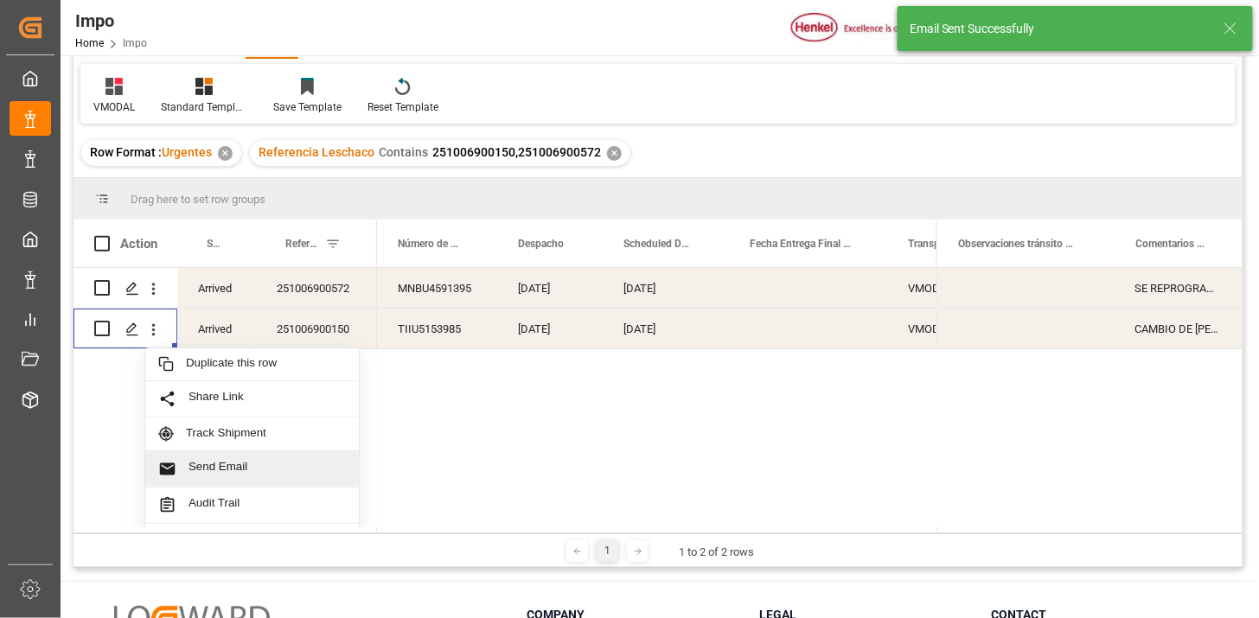
click at [240, 465] on span "Send Email" at bounding box center [267, 469] width 157 height 18
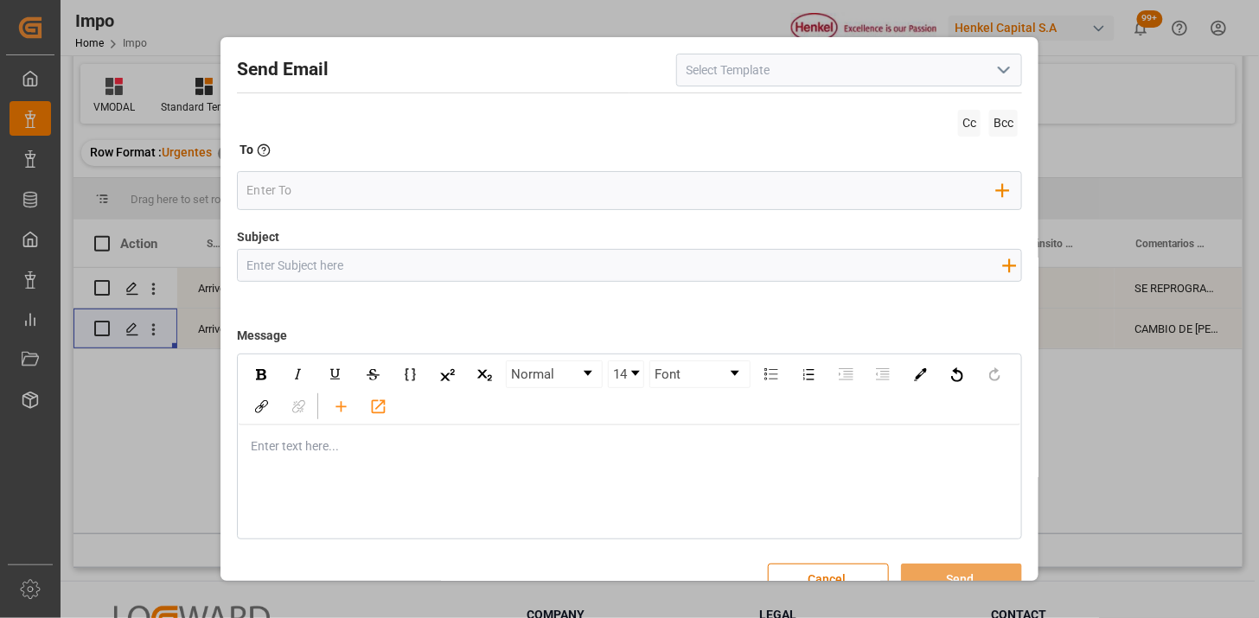
click at [1009, 74] on icon "open menu" at bounding box center [1004, 70] width 21 height 21
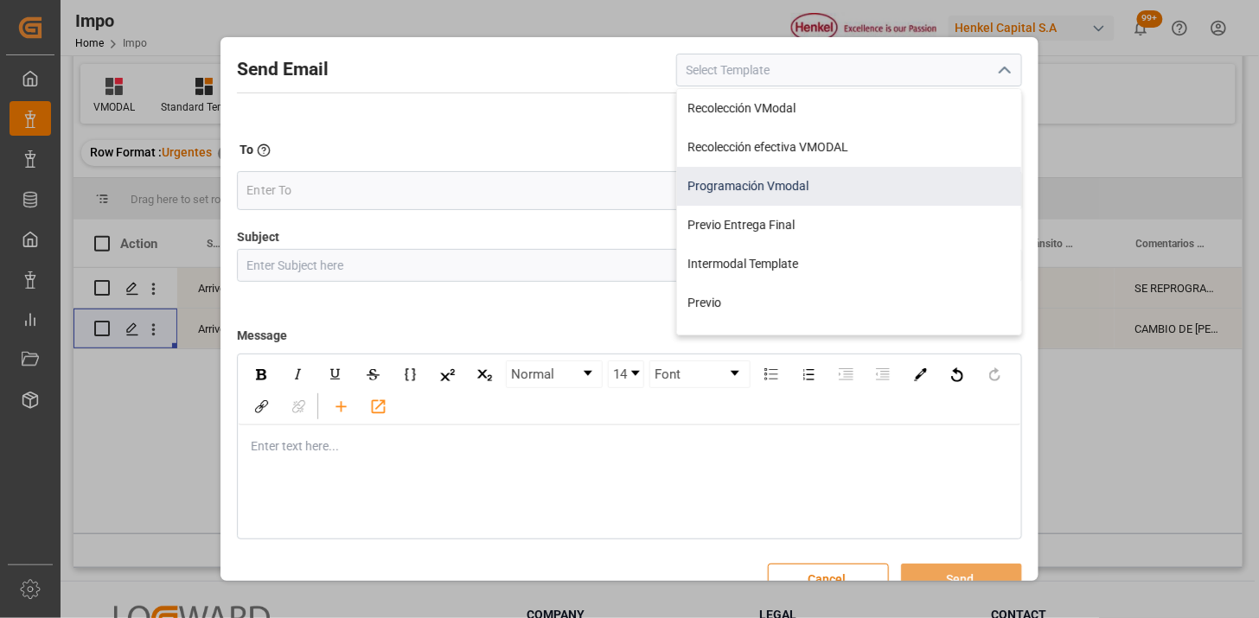
click at [894, 182] on div "Programación Vmodal" at bounding box center [849, 186] width 344 height 39
type input "Programación Vmodal"
type input "PROGRAMACIÓN CARGA {{scheduledDeliveryDate}} || OC {{customerpoDerived}} || {{f…"
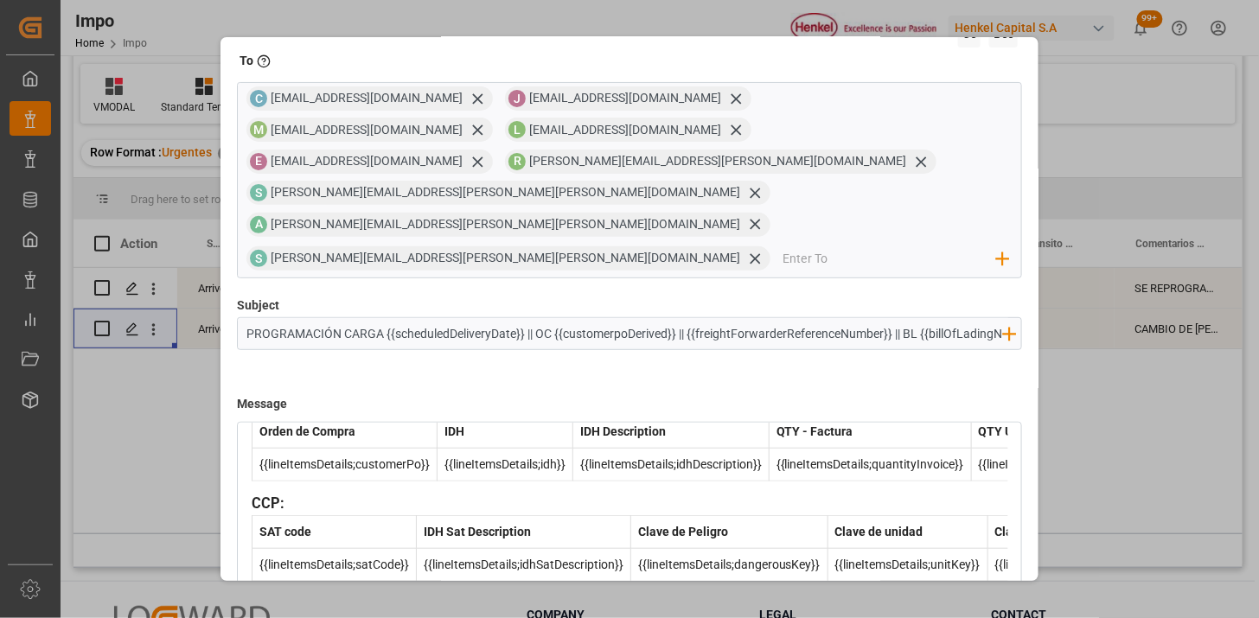
scroll to position [164, 0]
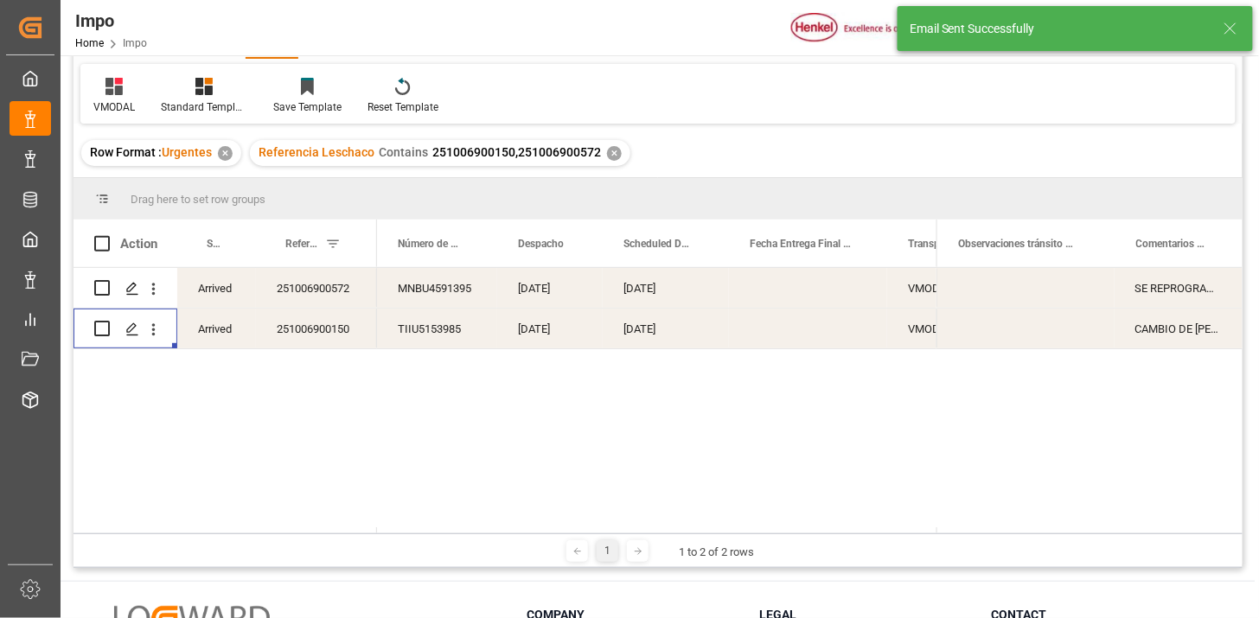
click at [793, 337] on div "Press SPACE to select this row." at bounding box center [808, 329] width 158 height 40
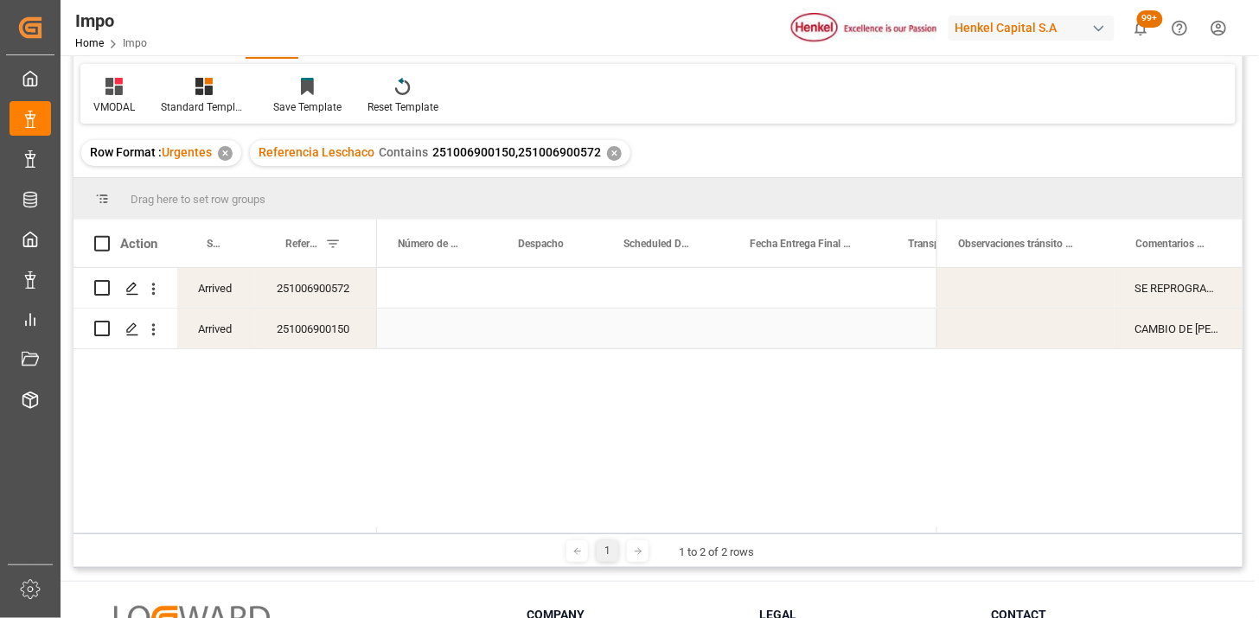
scroll to position [0, 0]
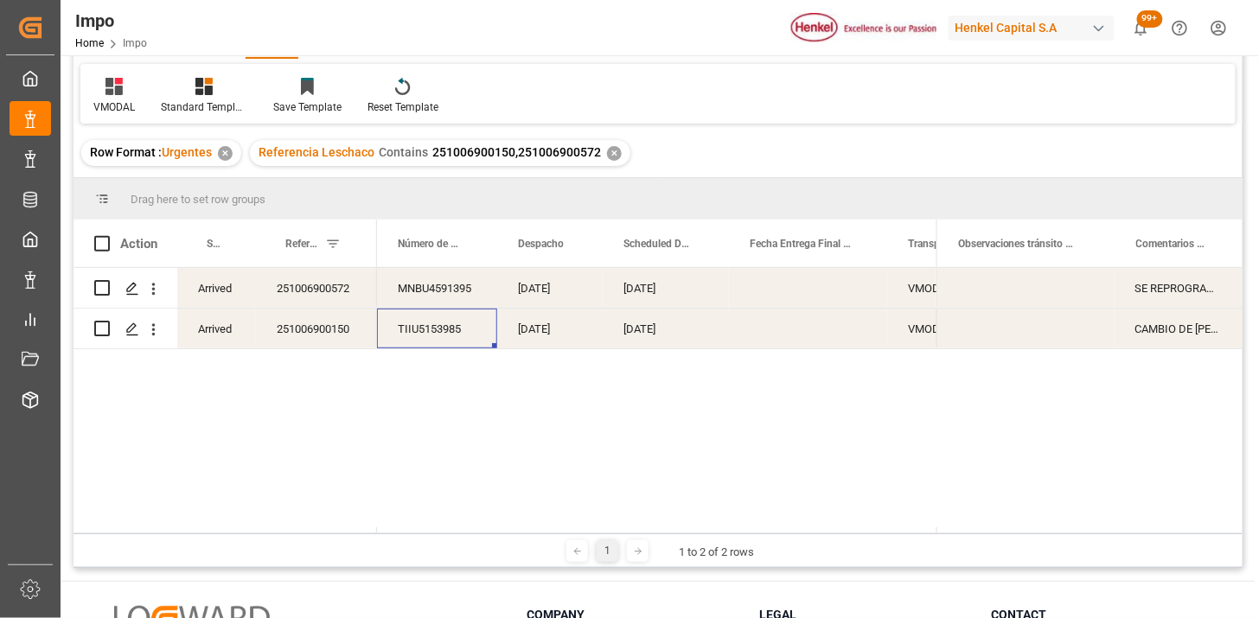
click at [607, 151] on div "✕" at bounding box center [614, 153] width 15 height 15
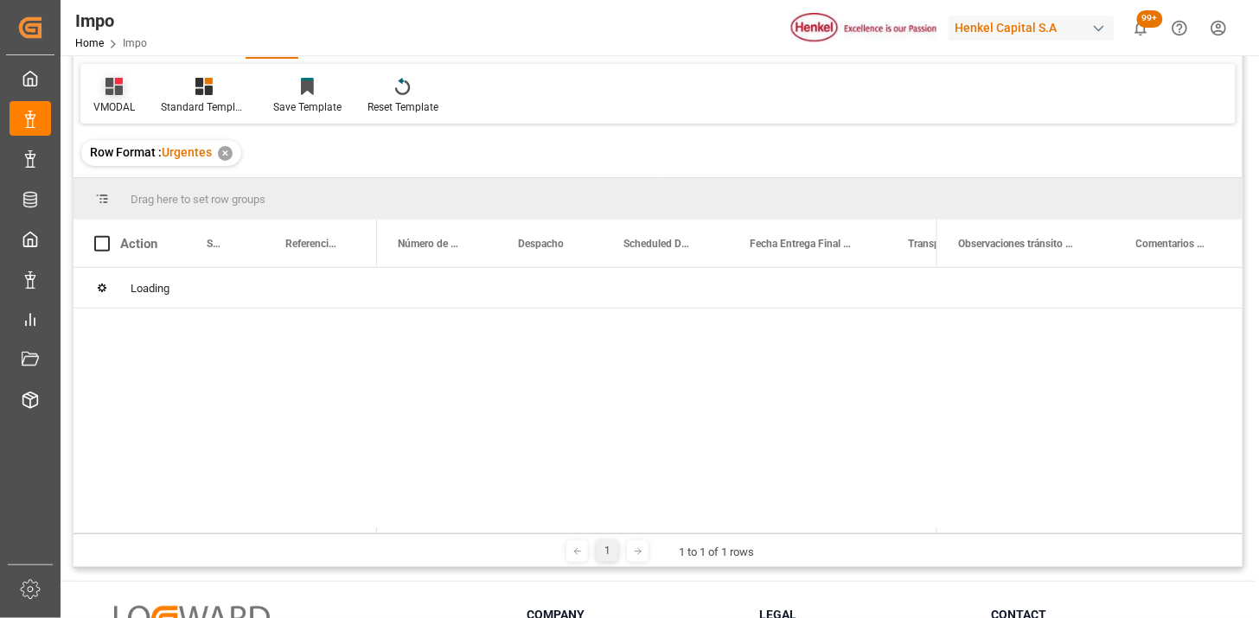
click at [119, 93] on icon at bounding box center [114, 86] width 17 height 17
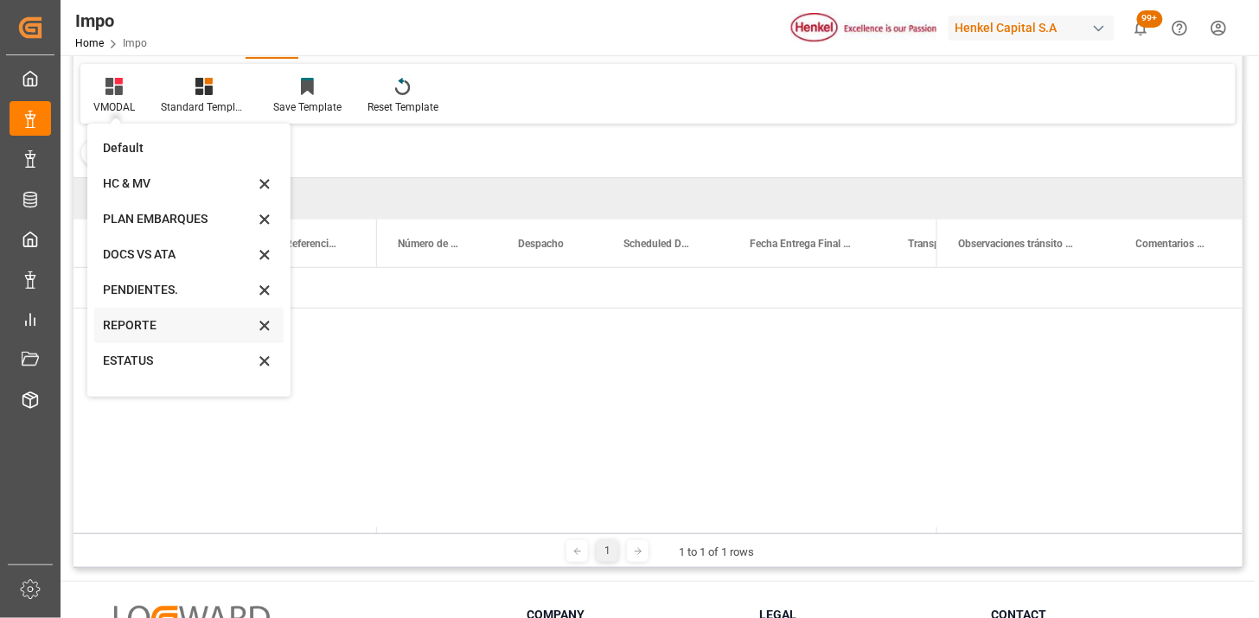
click at [157, 327] on div "REPORTE" at bounding box center [178, 326] width 151 height 18
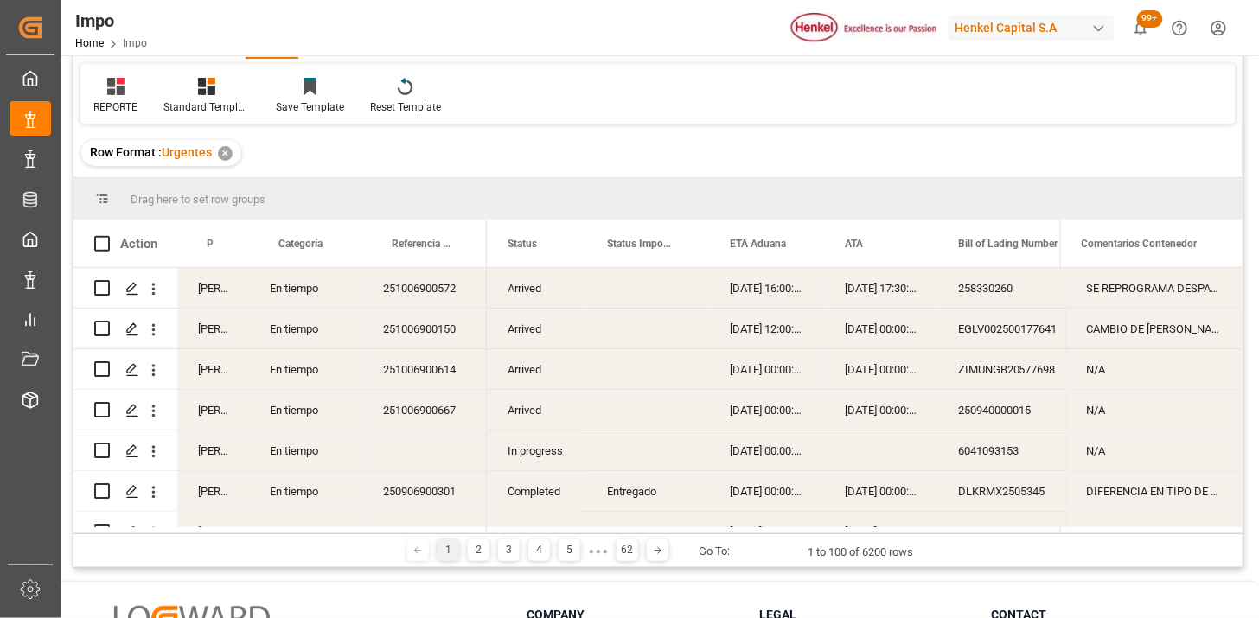
click at [204, 282] on div "[PERSON_NAME]" at bounding box center [213, 288] width 72 height 40
click at [221, 247] on span at bounding box center [221, 244] width 16 height 16
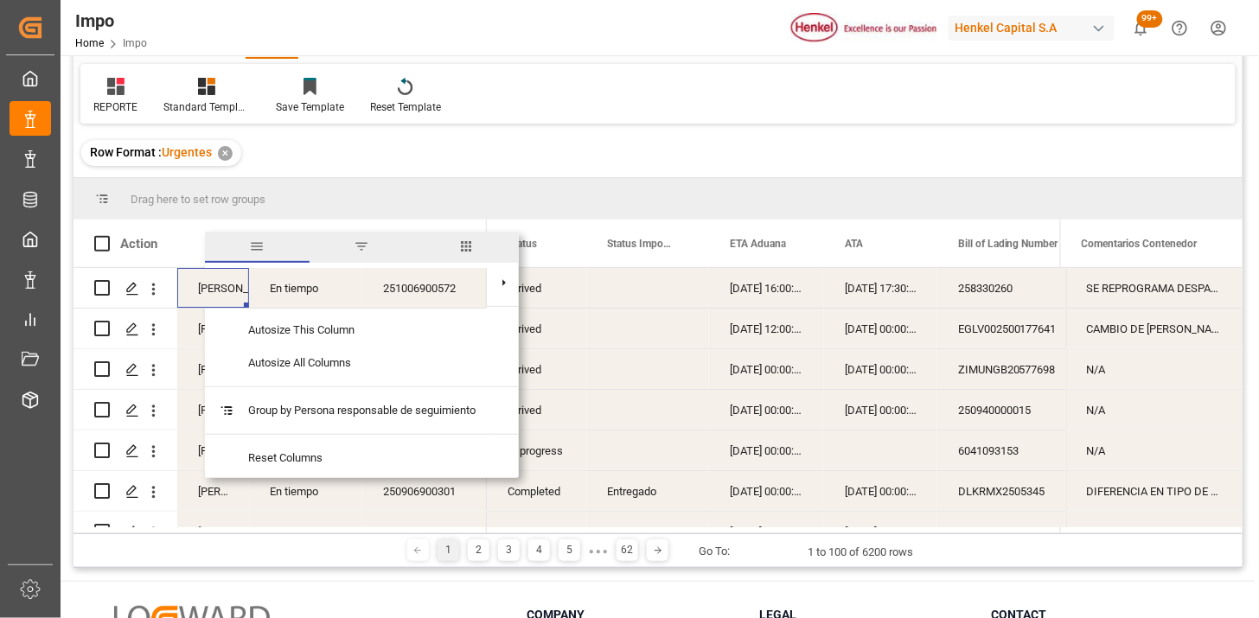
click at [377, 243] on span "filter" at bounding box center [362, 247] width 105 height 31
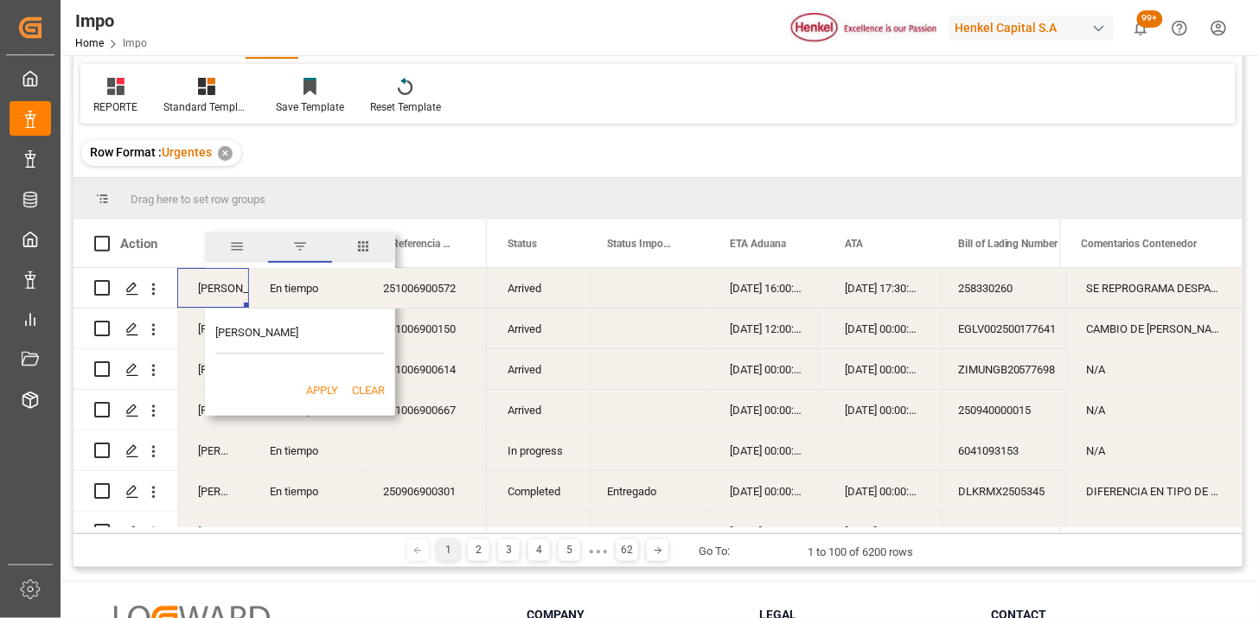
type input "[PERSON_NAME]"
click at [329, 391] on button "Apply" at bounding box center [322, 390] width 32 height 17
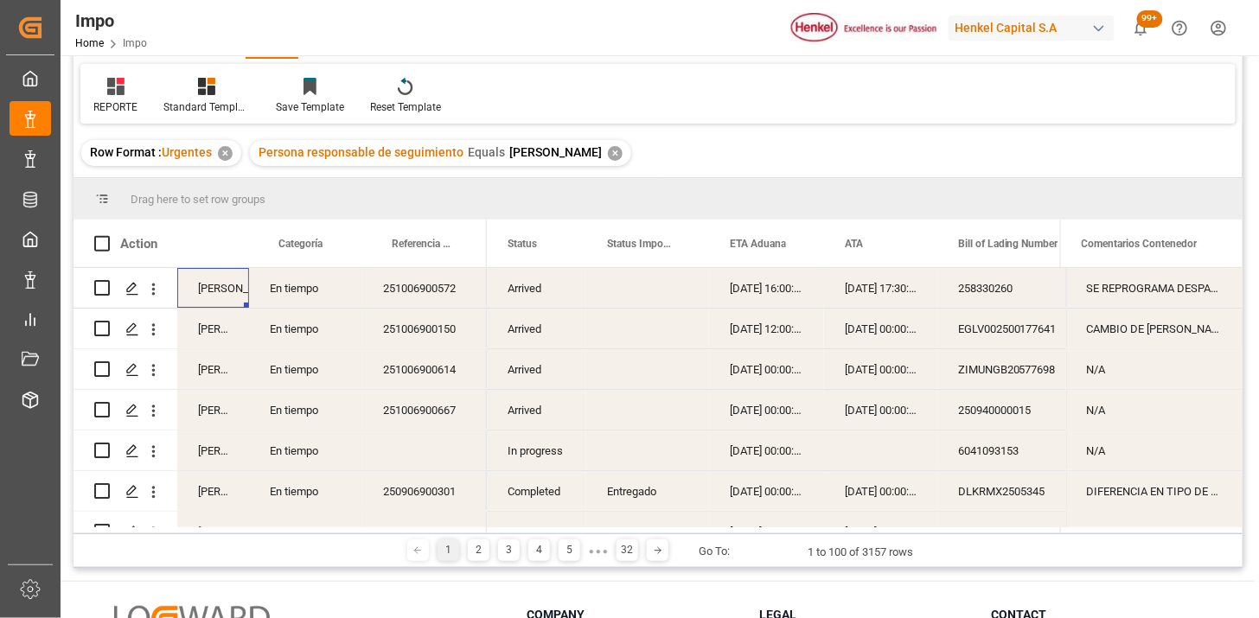
click at [529, 292] on div "Arrived" at bounding box center [536, 288] width 99 height 40
click at [557, 245] on span at bounding box center [558, 244] width 16 height 16
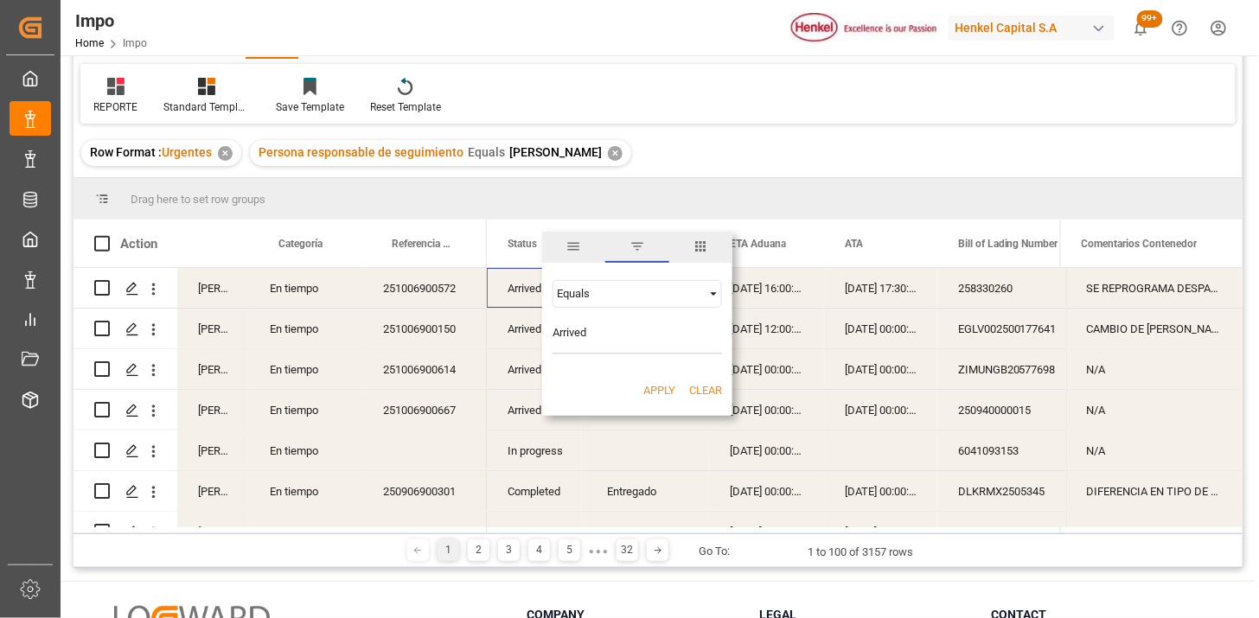
type input "Arrived"
click at [651, 394] on button "Apply" at bounding box center [660, 390] width 32 height 17
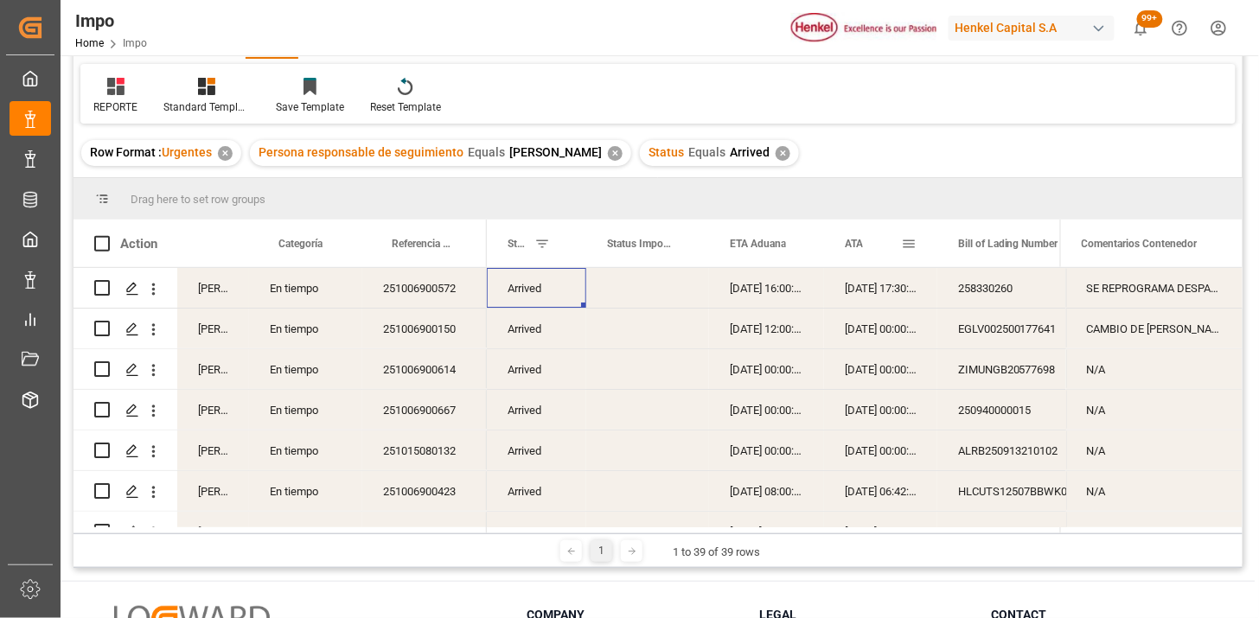
click at [858, 242] on span "ATA" at bounding box center [854, 244] width 18 height 12
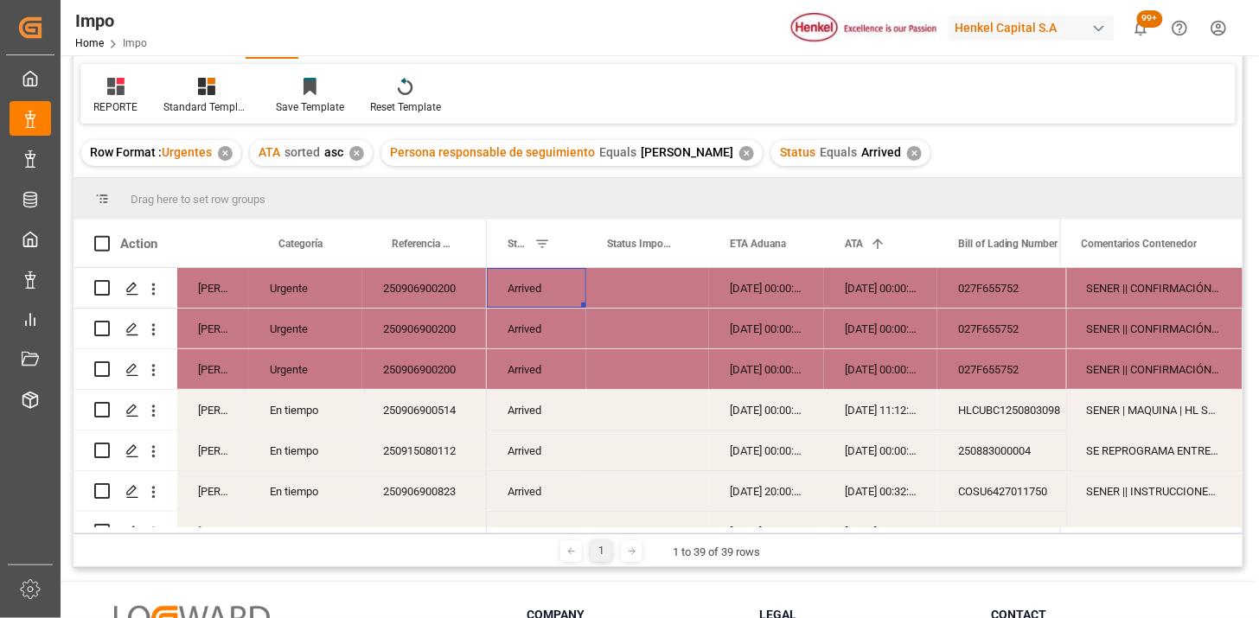
click at [452, 283] on div "250906900200" at bounding box center [424, 288] width 125 height 40
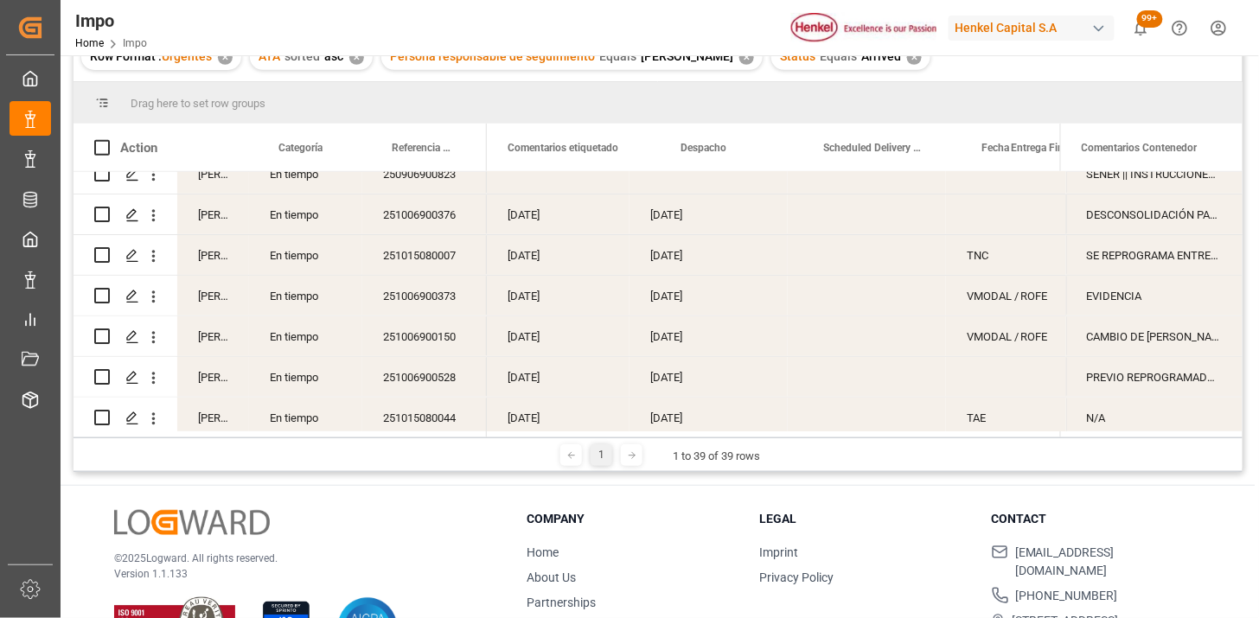
scroll to position [0, 2624]
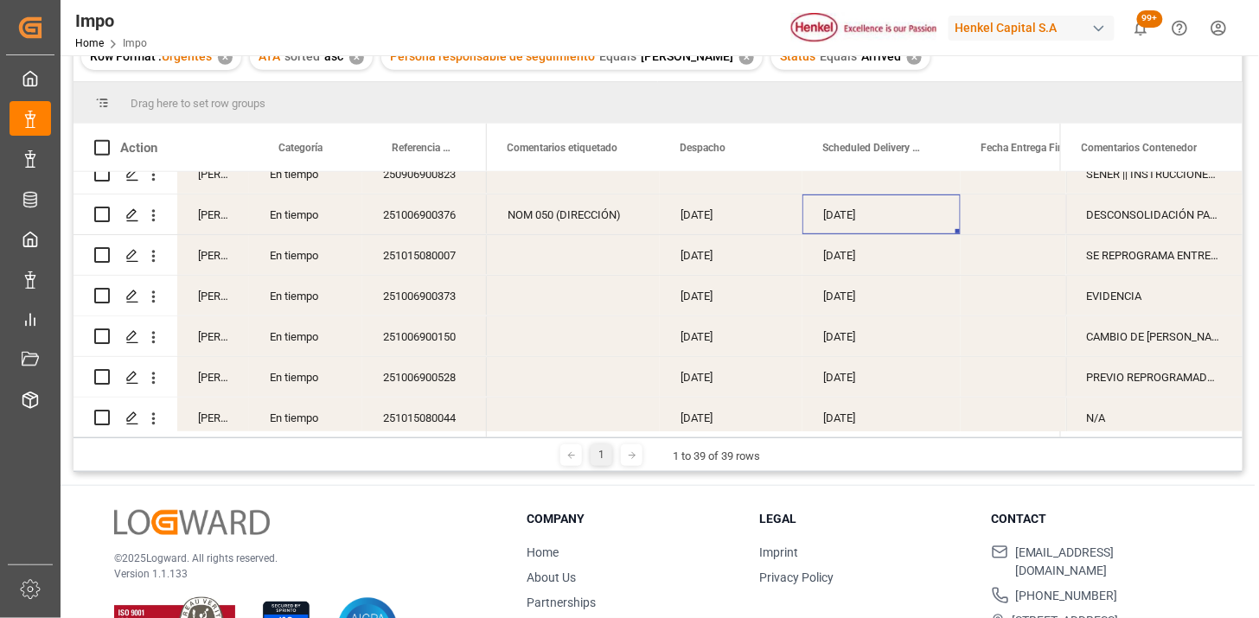
click at [718, 222] on div "[DATE]" at bounding box center [731, 215] width 143 height 40
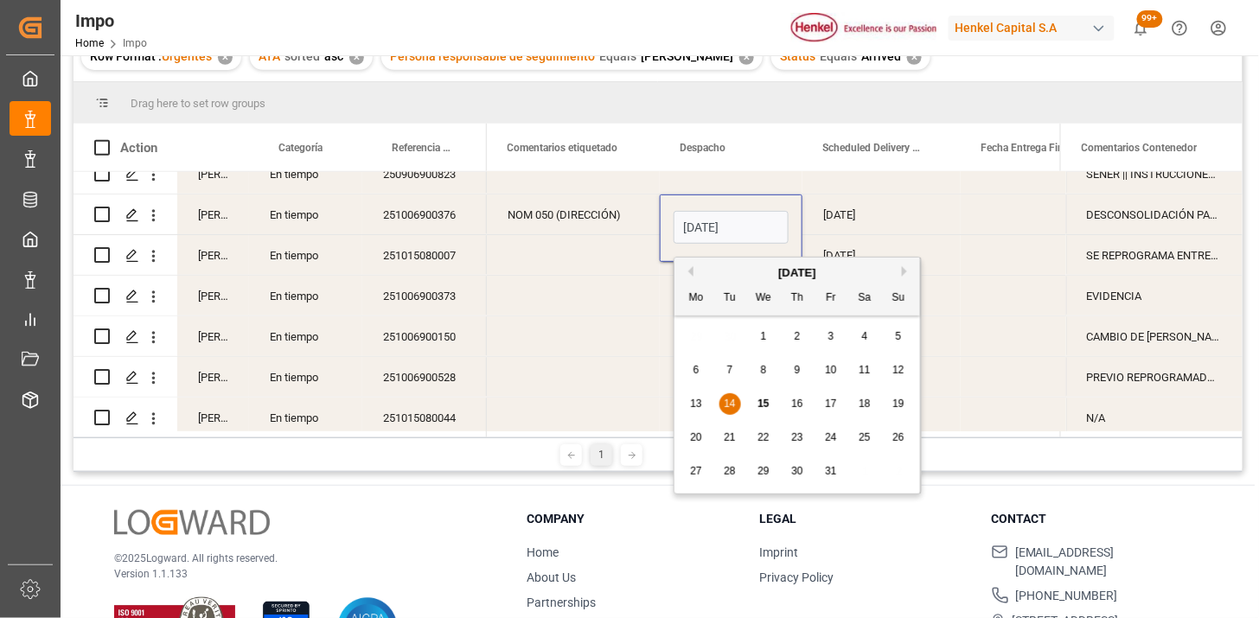
click at [718, 222] on input "[DATE]" at bounding box center [731, 227] width 115 height 33
type input "[DATE]"
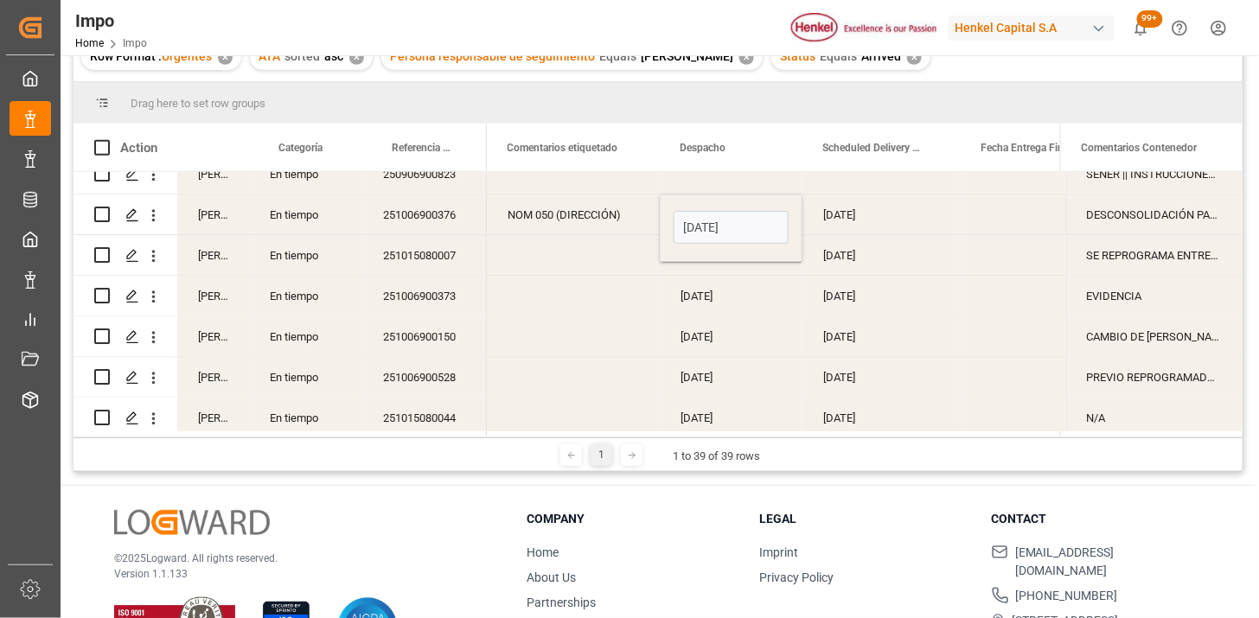
click at [817, 220] on div "[DATE]" at bounding box center [882, 215] width 158 height 40
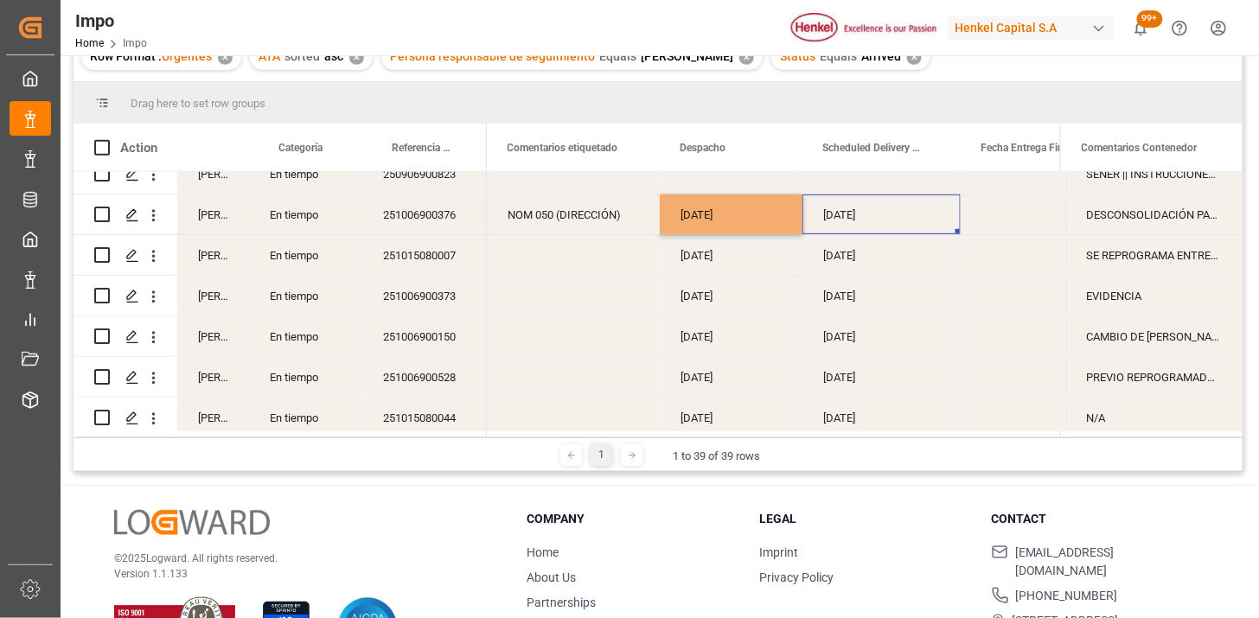
click at [818, 220] on div "[DATE]" at bounding box center [882, 215] width 158 height 40
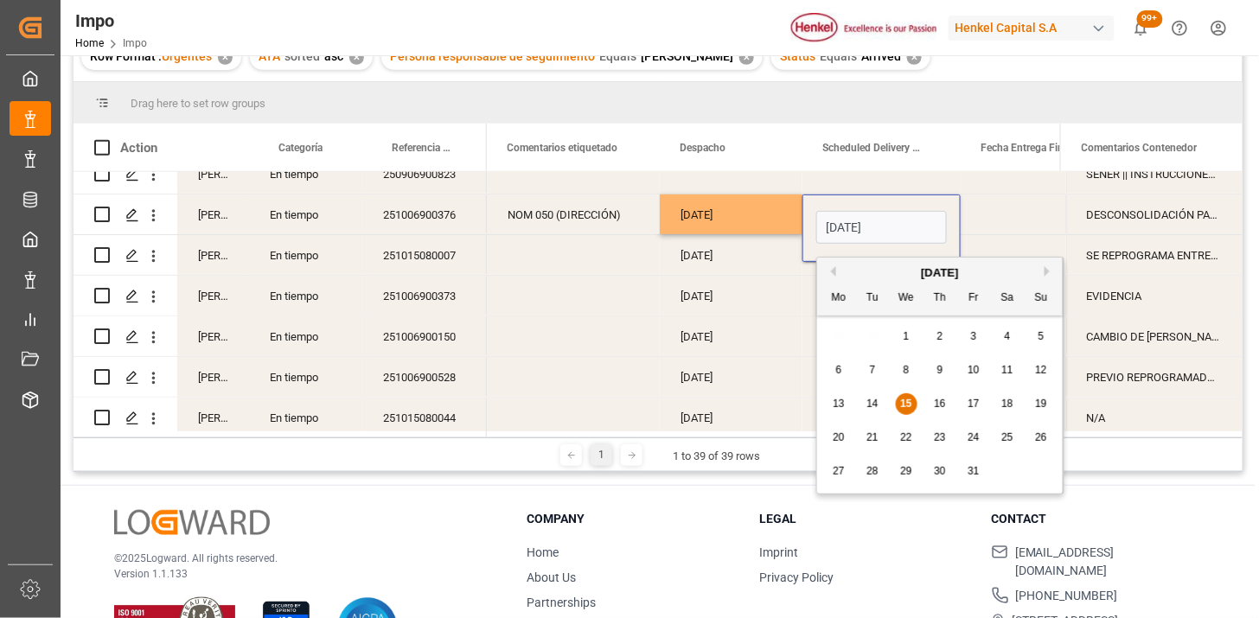
click at [828, 222] on input "[DATE]" at bounding box center [882, 227] width 131 height 33
type input "[DATE]"
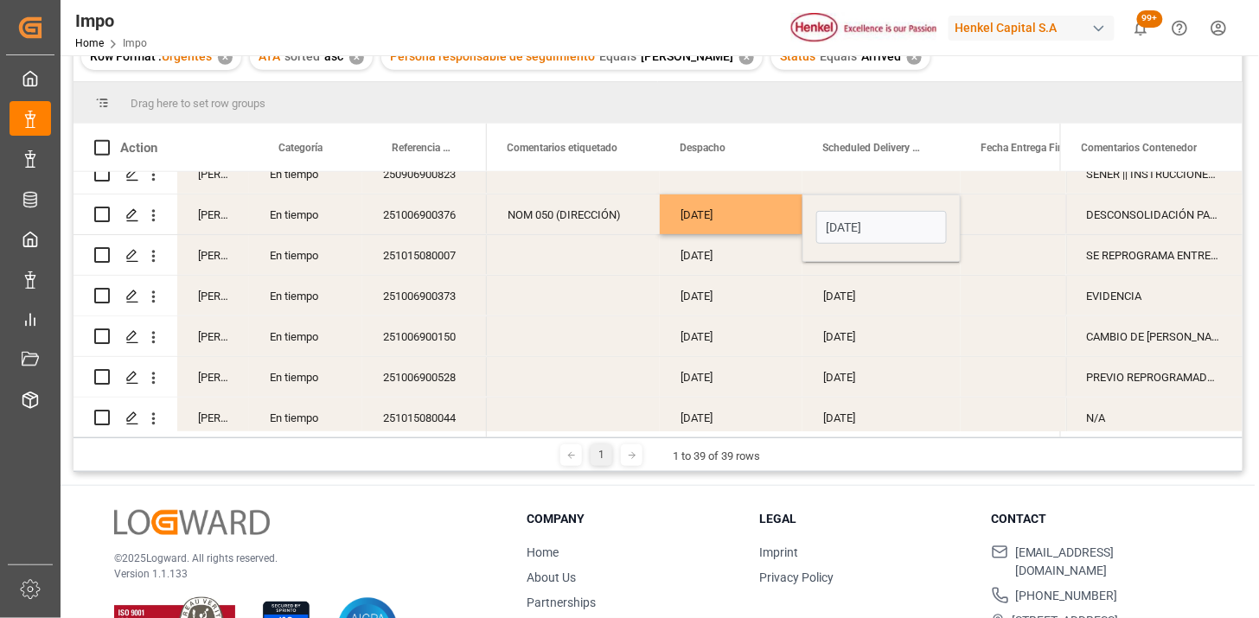
click at [1140, 219] on div "DESCONSOLIDACIÓN PARA CORTE DE DEMORAS (INVENTARIO) | DIFERENCIA PESO EN REVALI…" at bounding box center [1155, 215] width 176 height 40
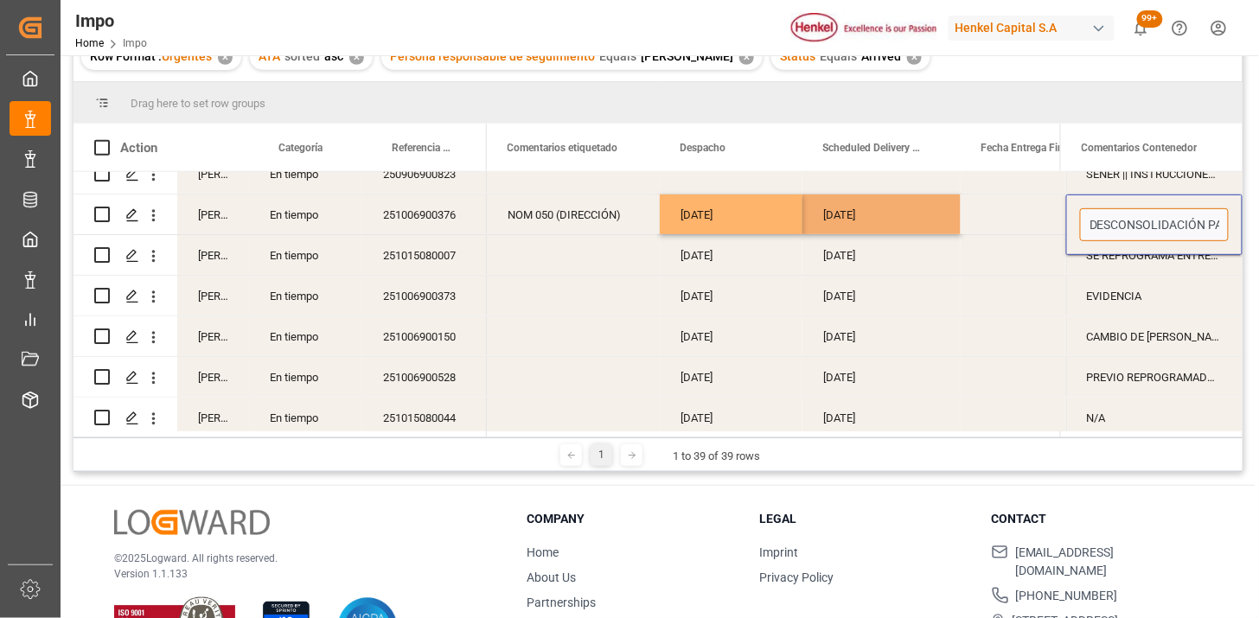
click at [1140, 219] on input "DESCONSOLIDACIÓN PARA CORTE DE DEMORAS (INVENTARIO) | DIFERENCIA PESO EN REVALI…" at bounding box center [1154, 224] width 149 height 33
type input "SE REPROGRAMA DESPACHO POR LIBERACIÓN ERRONEA | DESCONSOLIDACIÓN PARA CORTE DE …"
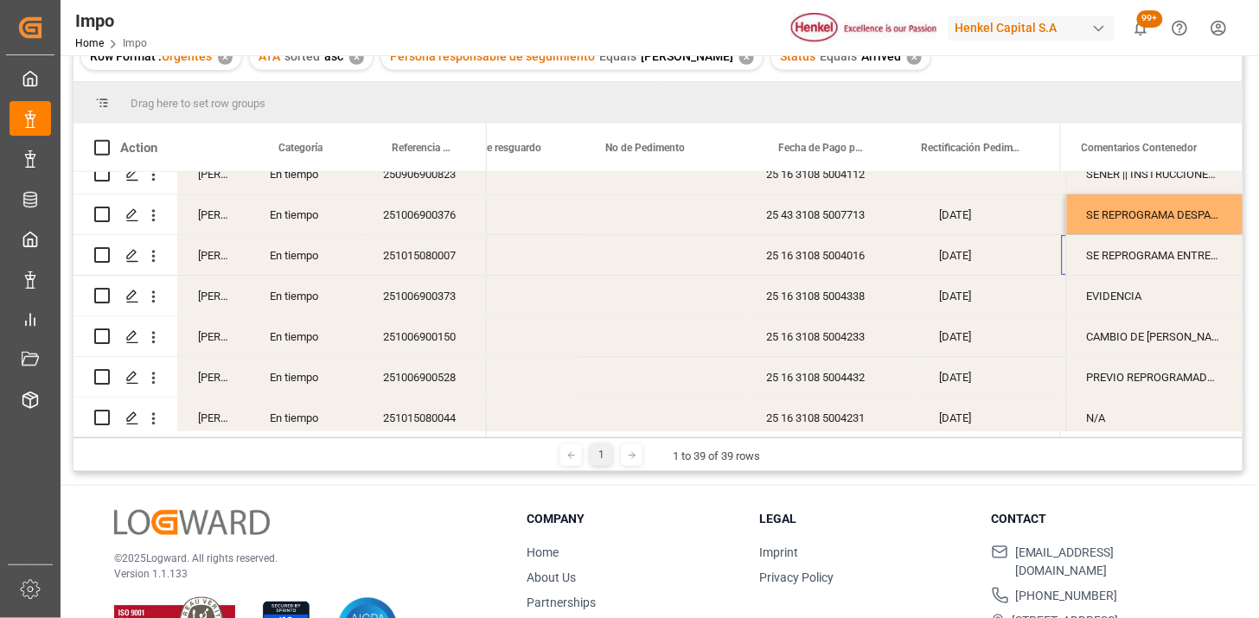
scroll to position [0, 1145]
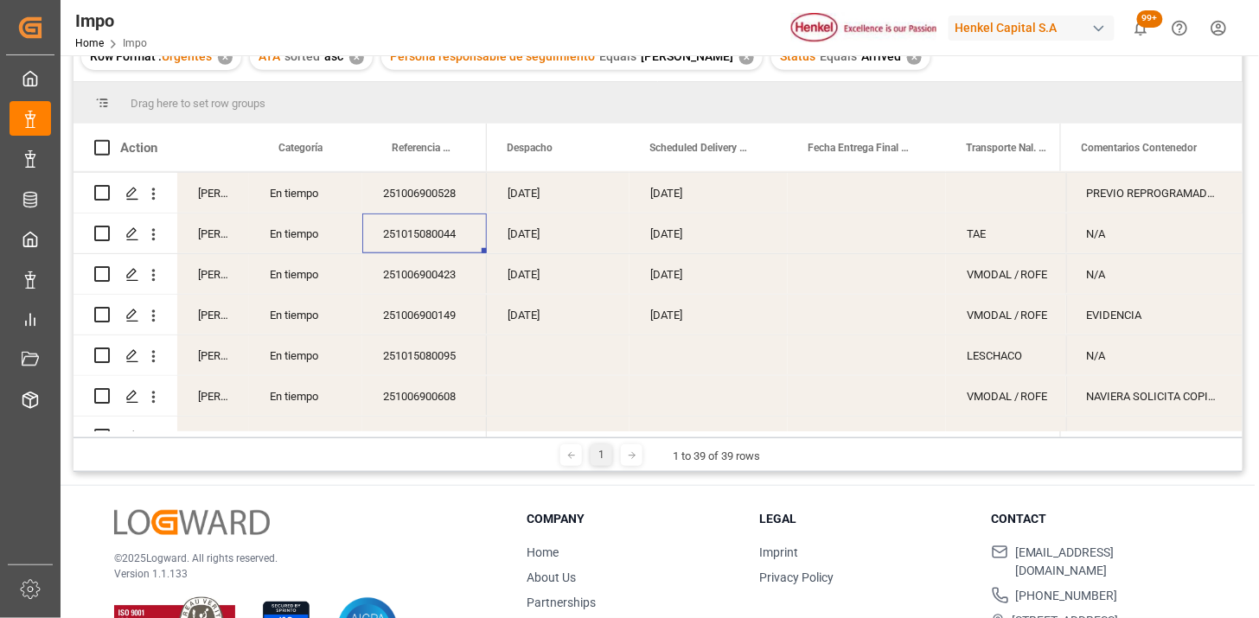
click at [662, 236] on div "[DATE]" at bounding box center [709, 234] width 158 height 40
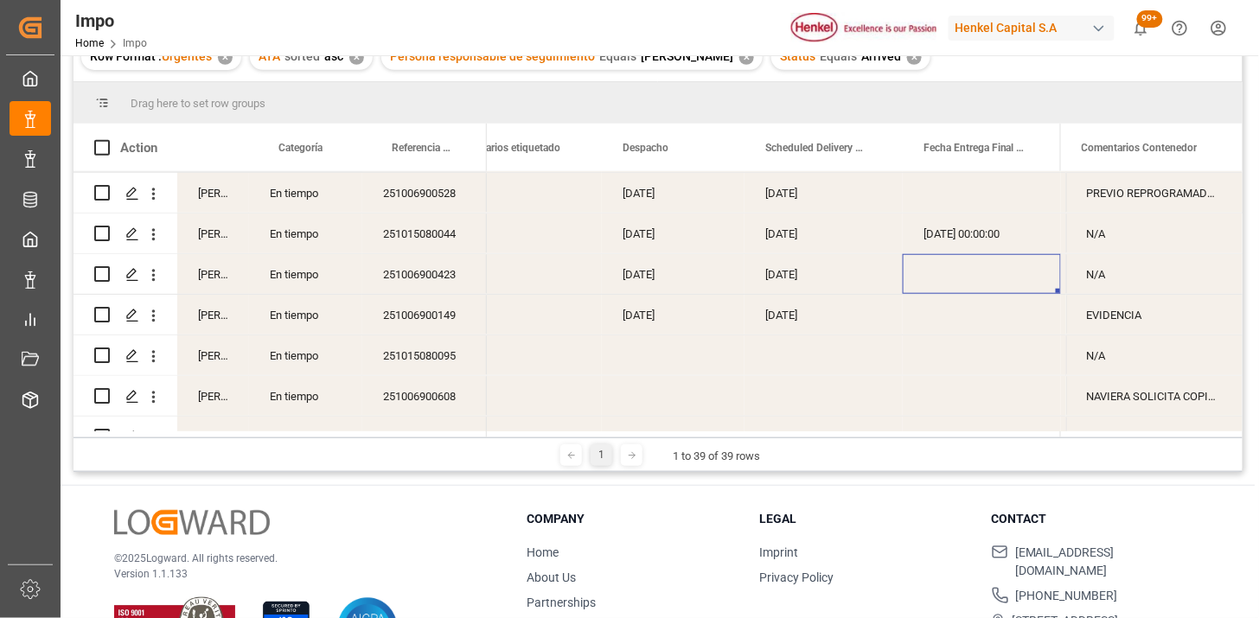
click at [1118, 281] on div "N/A" at bounding box center [1155, 274] width 176 height 40
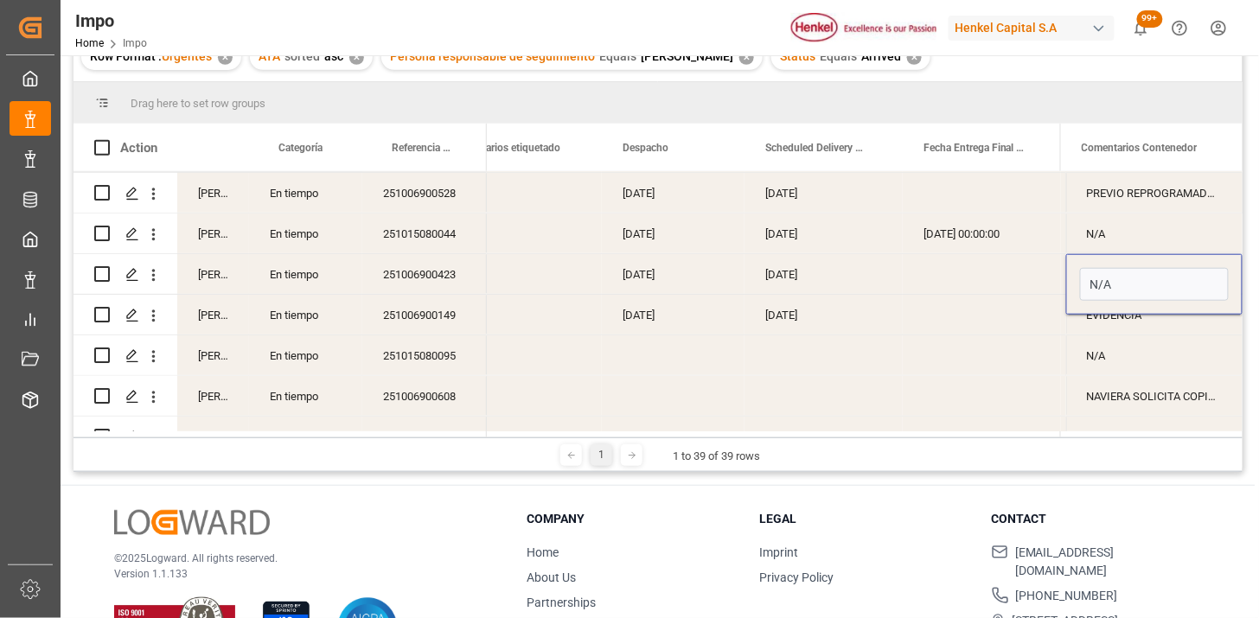
click at [1128, 316] on div "EVIDENCIA" at bounding box center [1155, 315] width 176 height 40
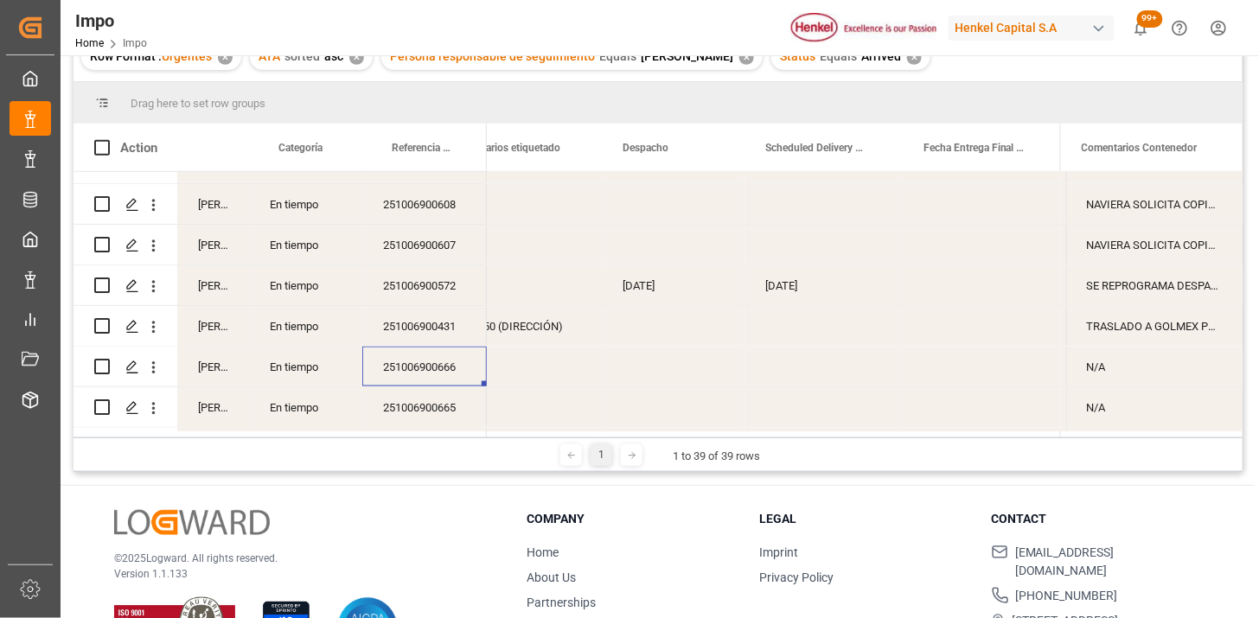
scroll to position [735, 0]
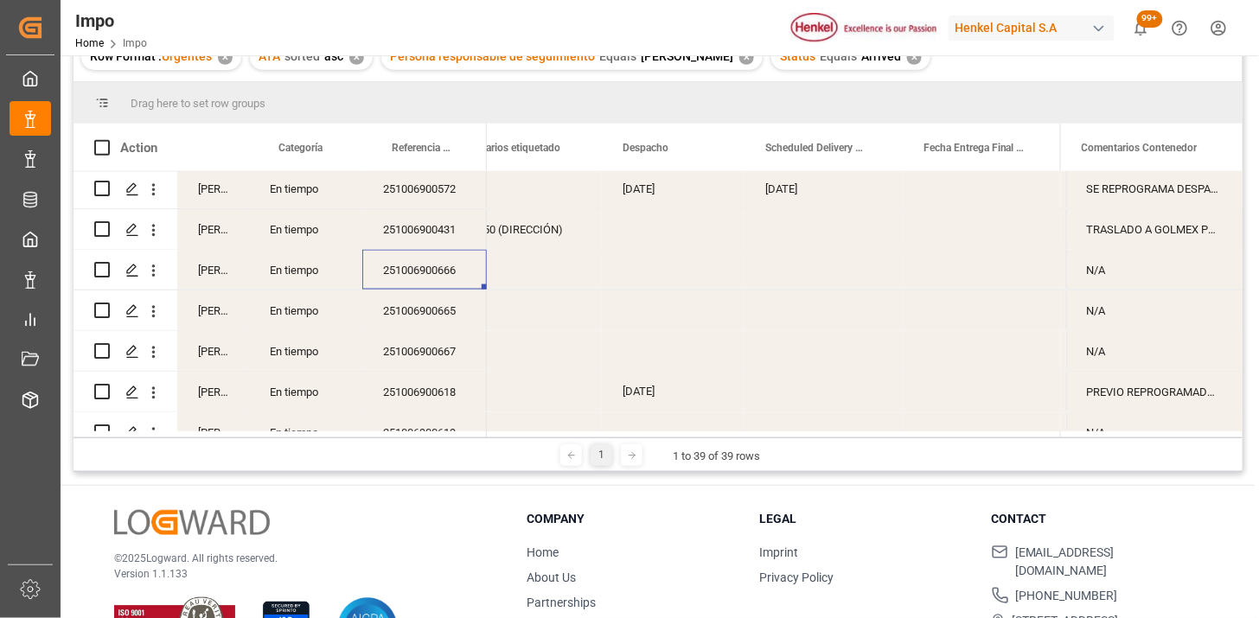
click at [529, 263] on div "Press SPACE to select this row." at bounding box center [515, 270] width 173 height 40
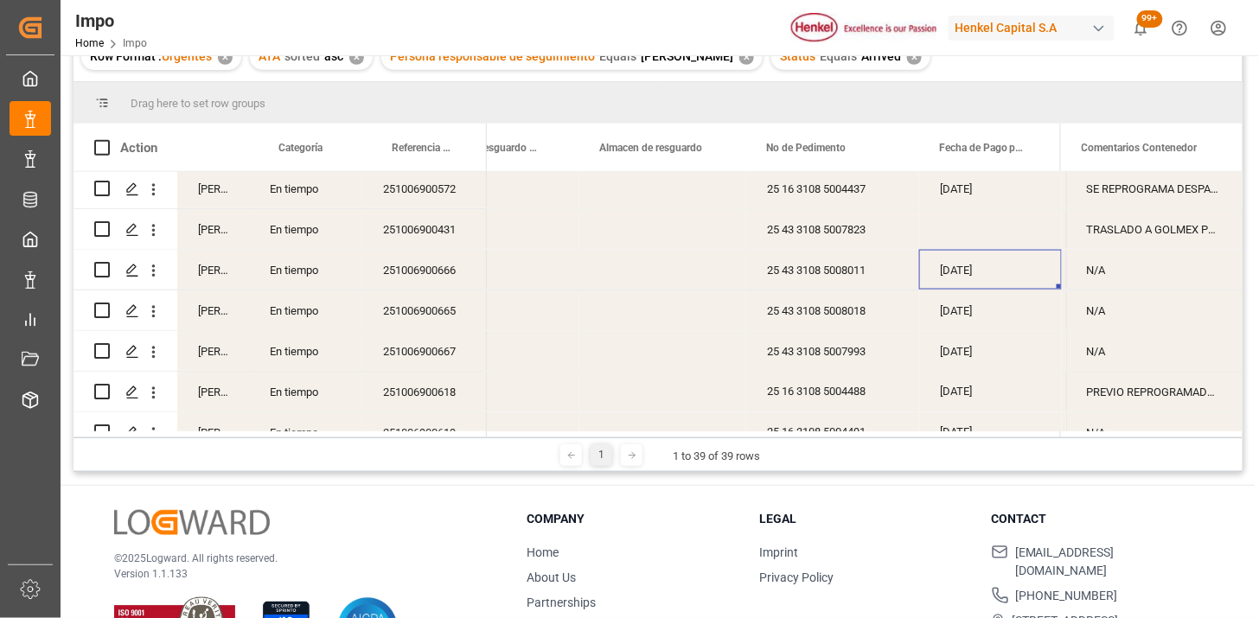
scroll to position [0, 1145]
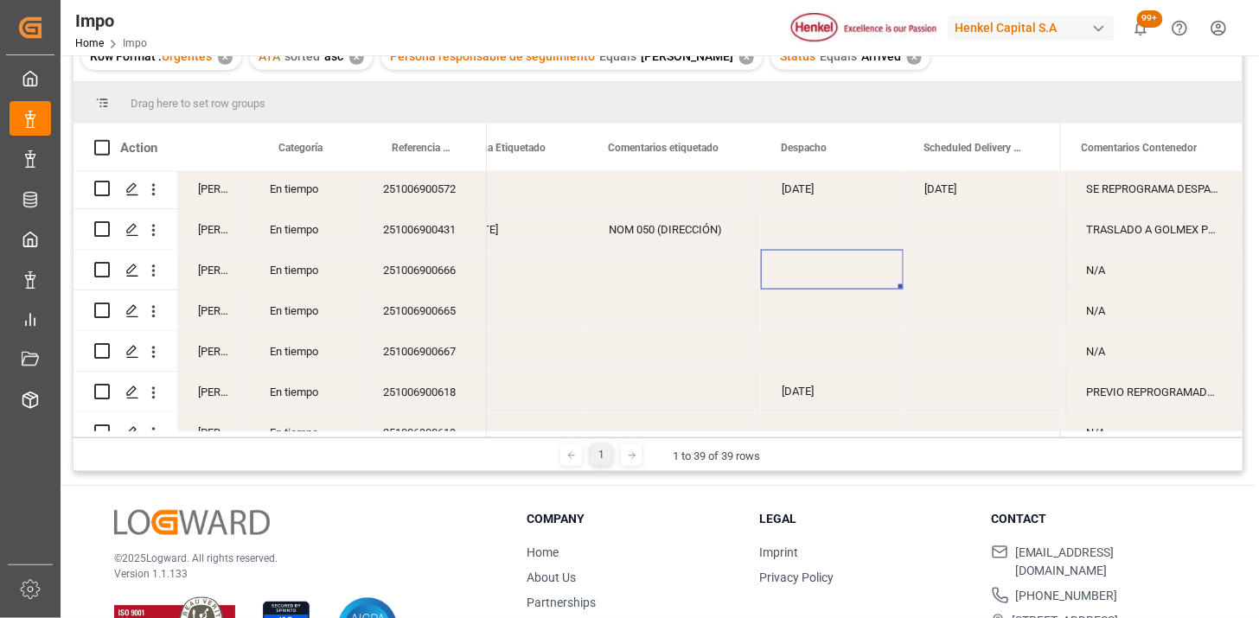
click at [807, 279] on div "Press SPACE to select this row." at bounding box center [832, 270] width 143 height 40
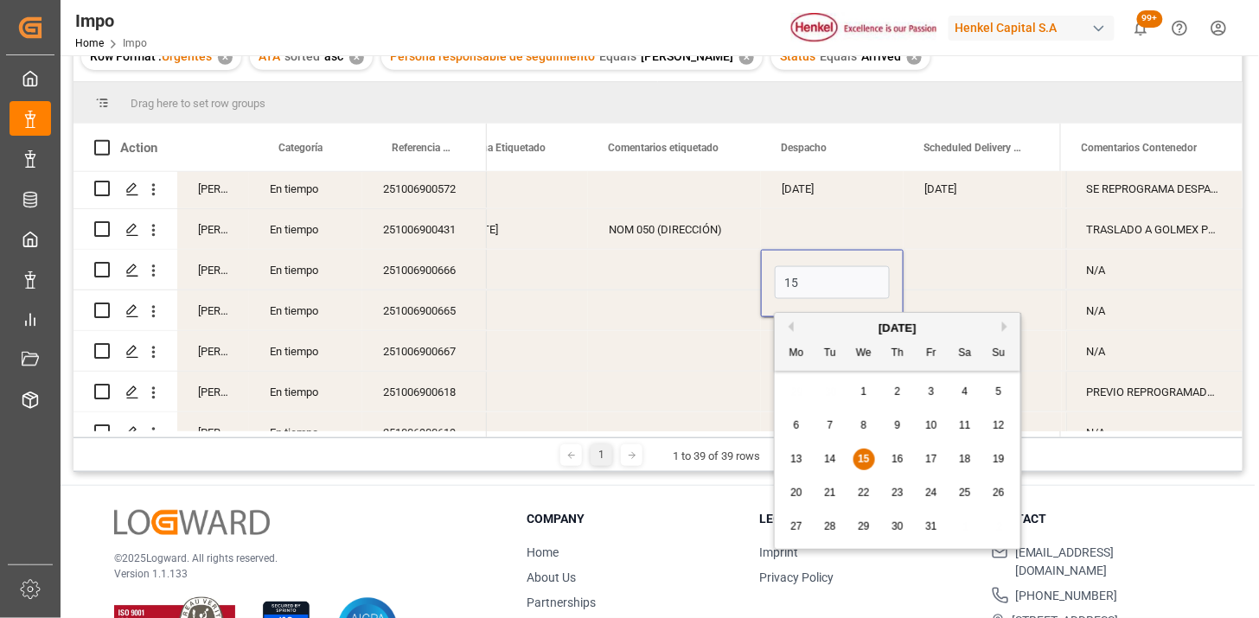
type input "[DATE]"
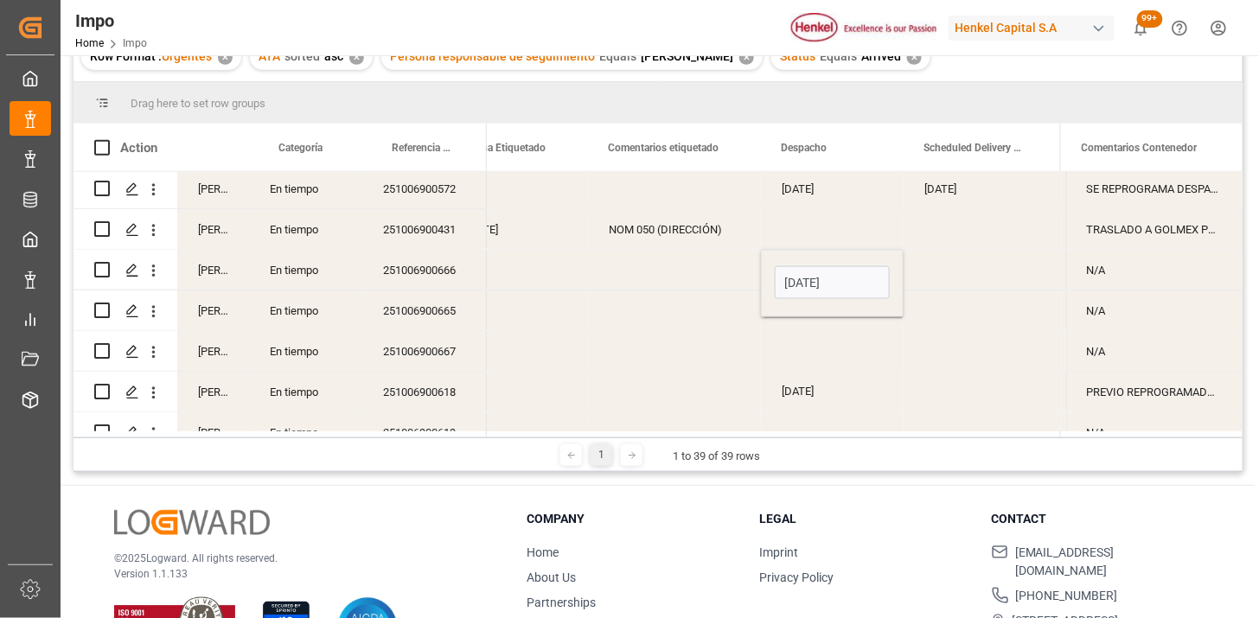
click at [965, 285] on div "Press SPACE to select this row." at bounding box center [983, 270] width 158 height 40
click at [953, 268] on div "Press SPACE to select this row." at bounding box center [983, 270] width 158 height 40
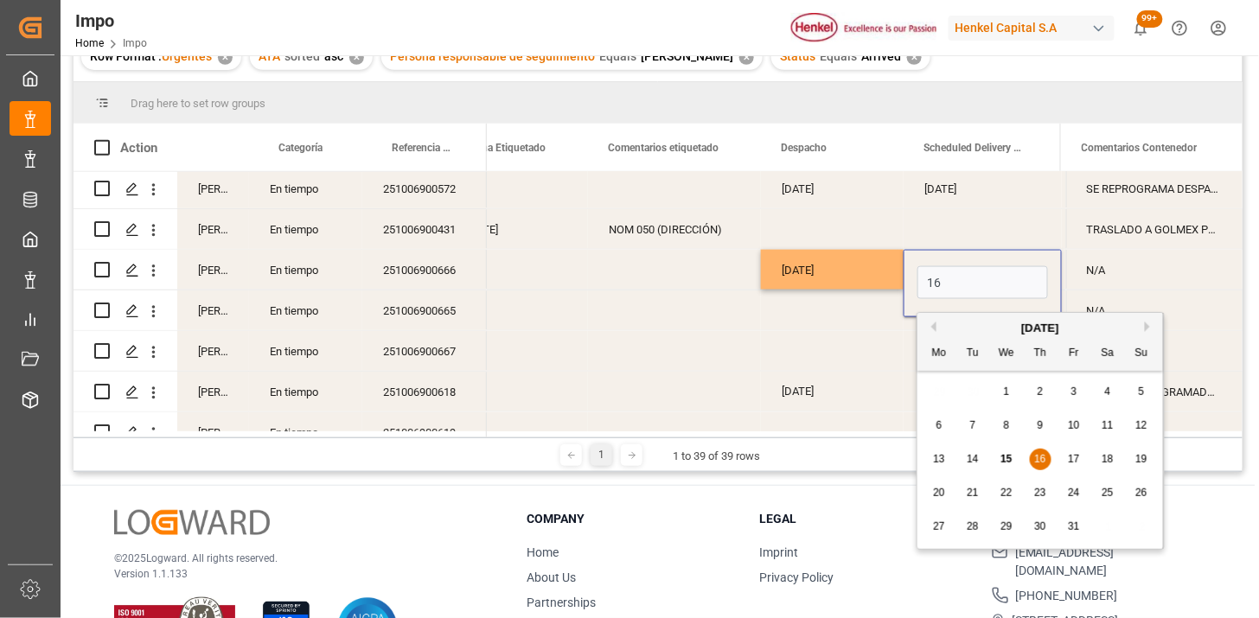
type input "16-10-2025"
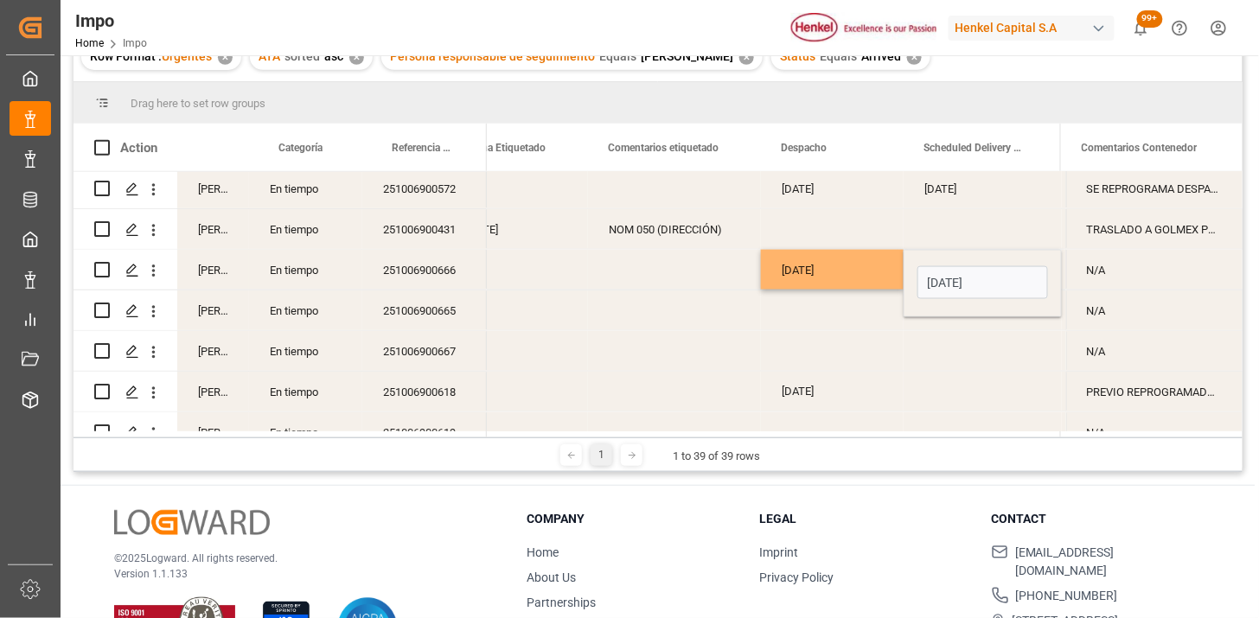
click at [861, 264] on div "[DATE]" at bounding box center [832, 270] width 143 height 40
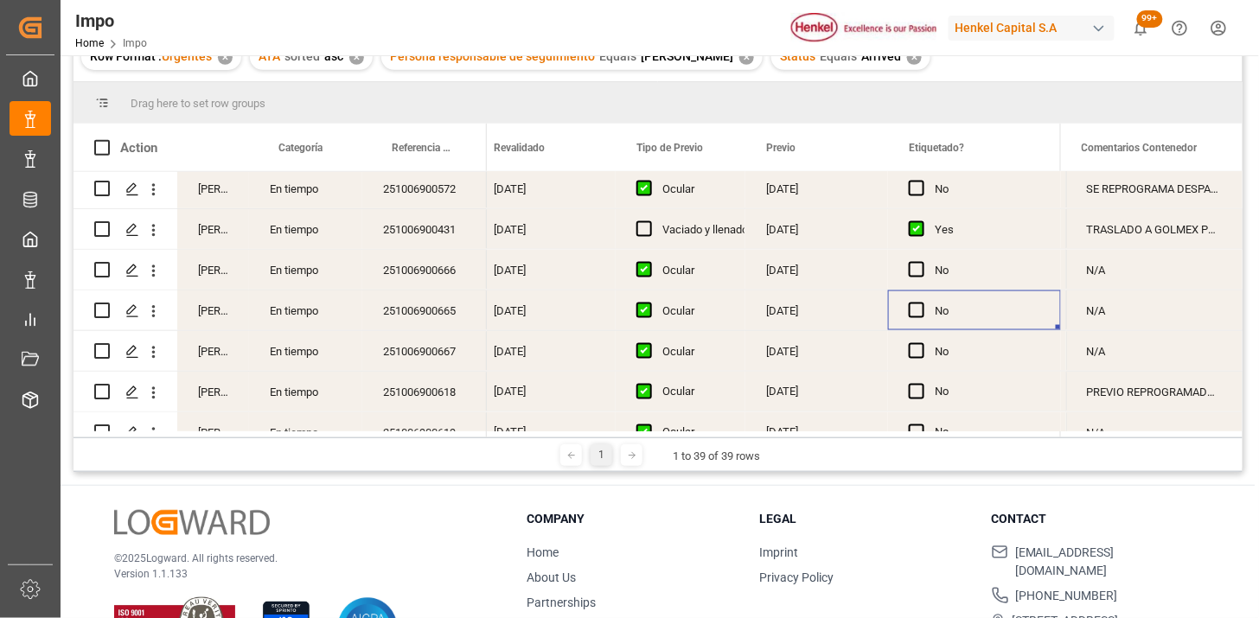
scroll to position [0, 2048]
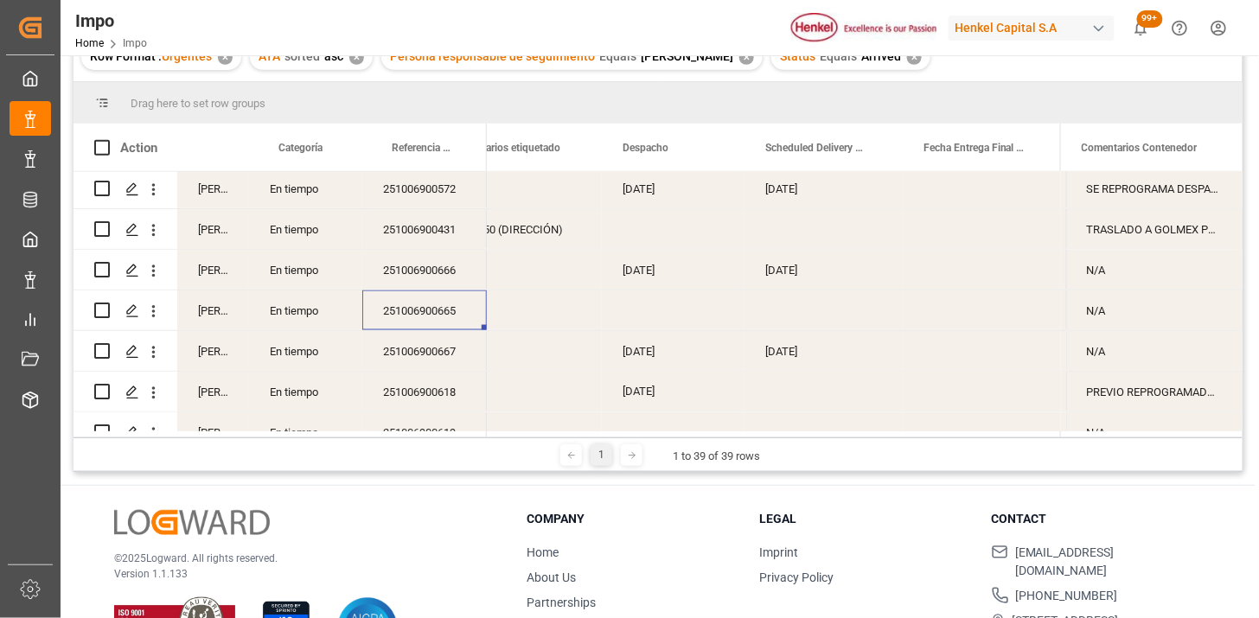
click at [672, 266] on div "[DATE]" at bounding box center [673, 270] width 143 height 40
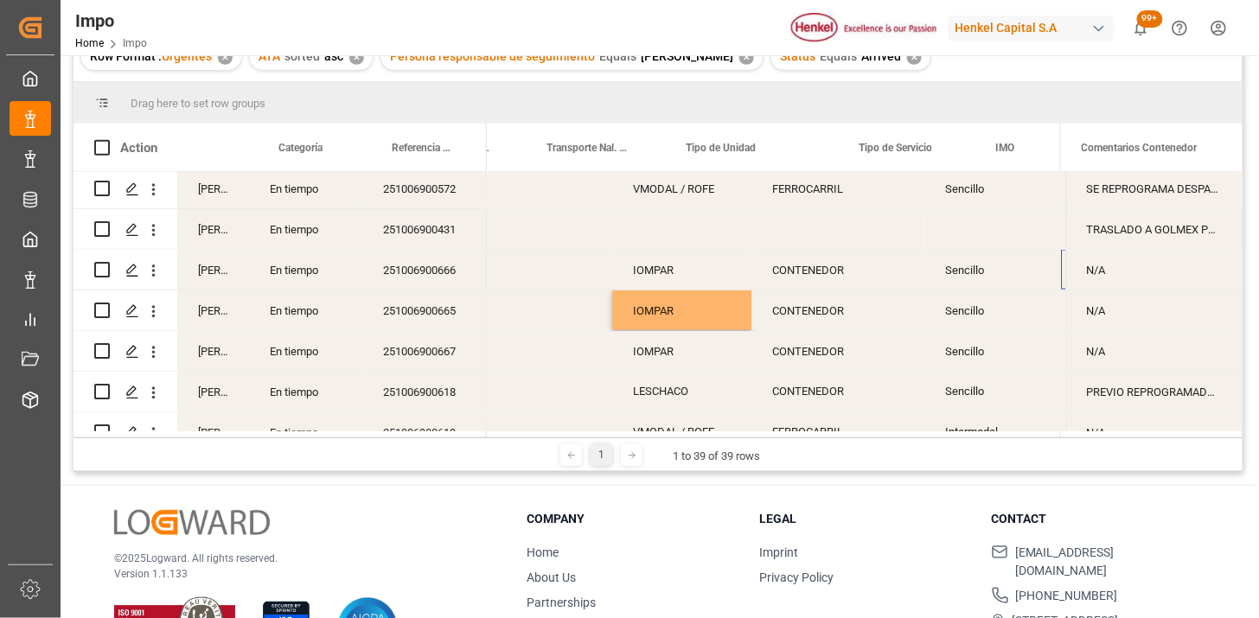
scroll to position [0, 3216]
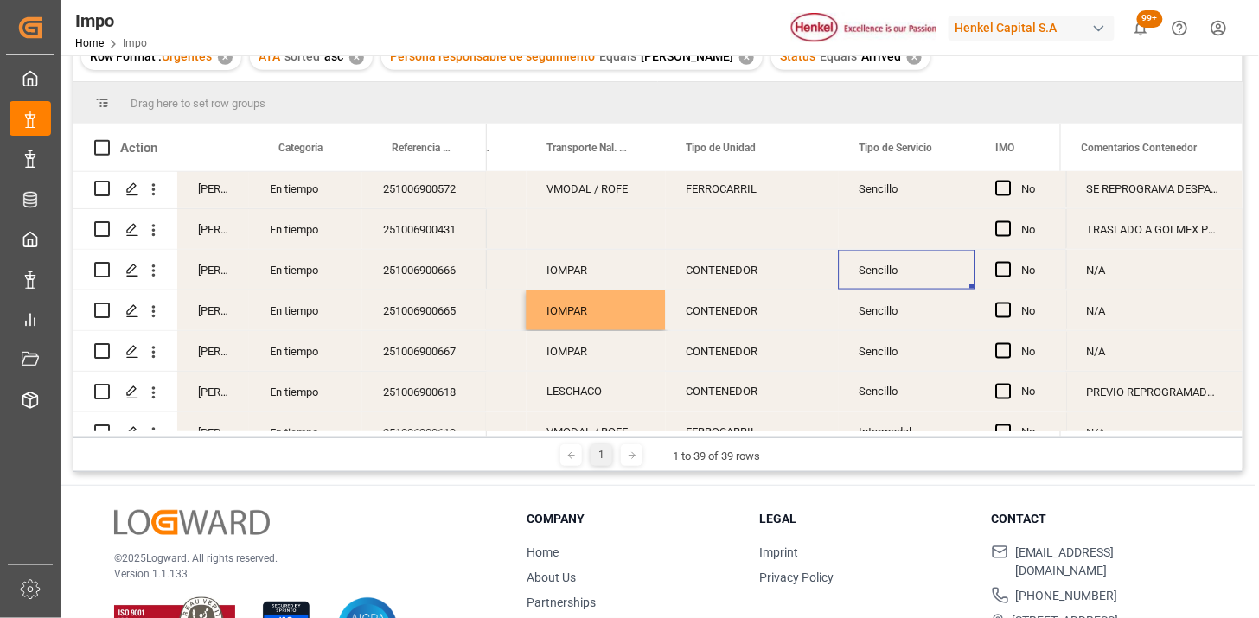
click at [926, 269] on div "Sencillo" at bounding box center [907, 270] width 137 height 40
click at [952, 277] on button "Sencillo" at bounding box center [907, 280] width 109 height 33
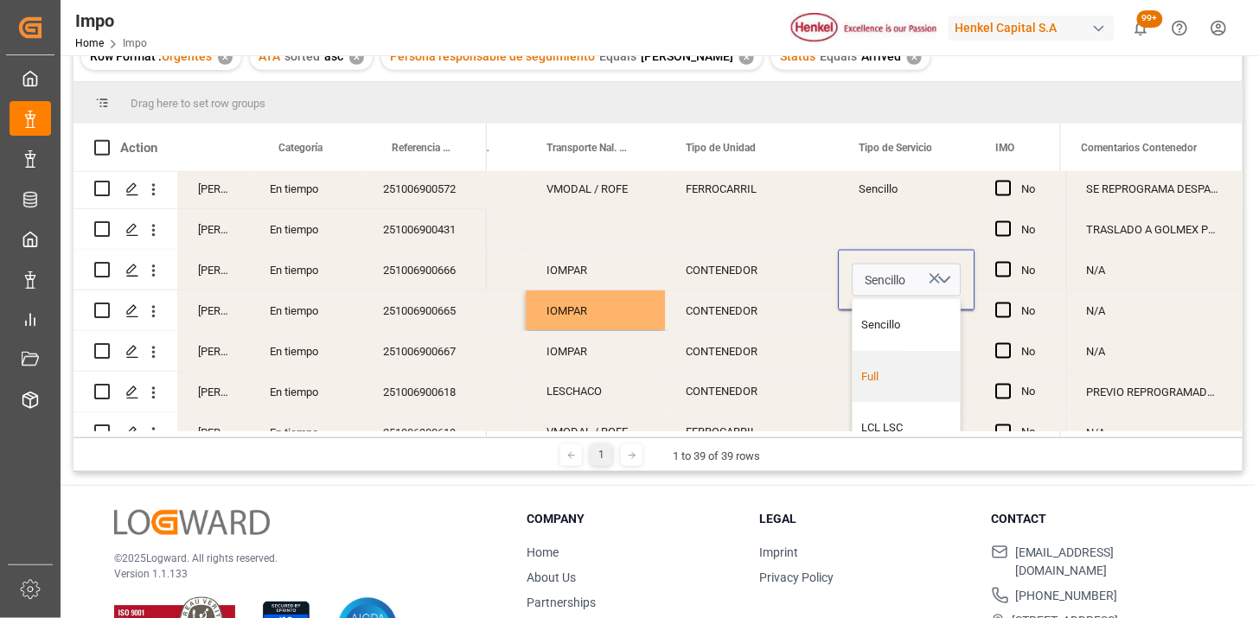
click at [896, 375] on div "Full" at bounding box center [907, 376] width 89 height 17
click at [794, 265] on div "CONTENEDOR" at bounding box center [752, 270] width 173 height 40
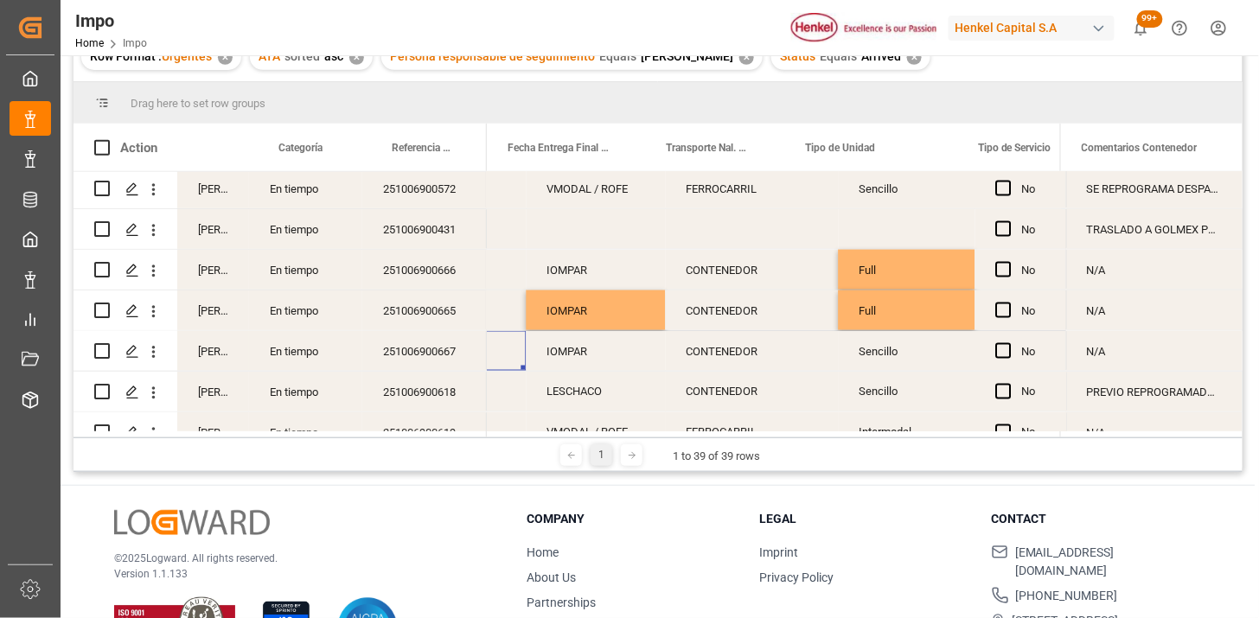
scroll to position [0, 3098]
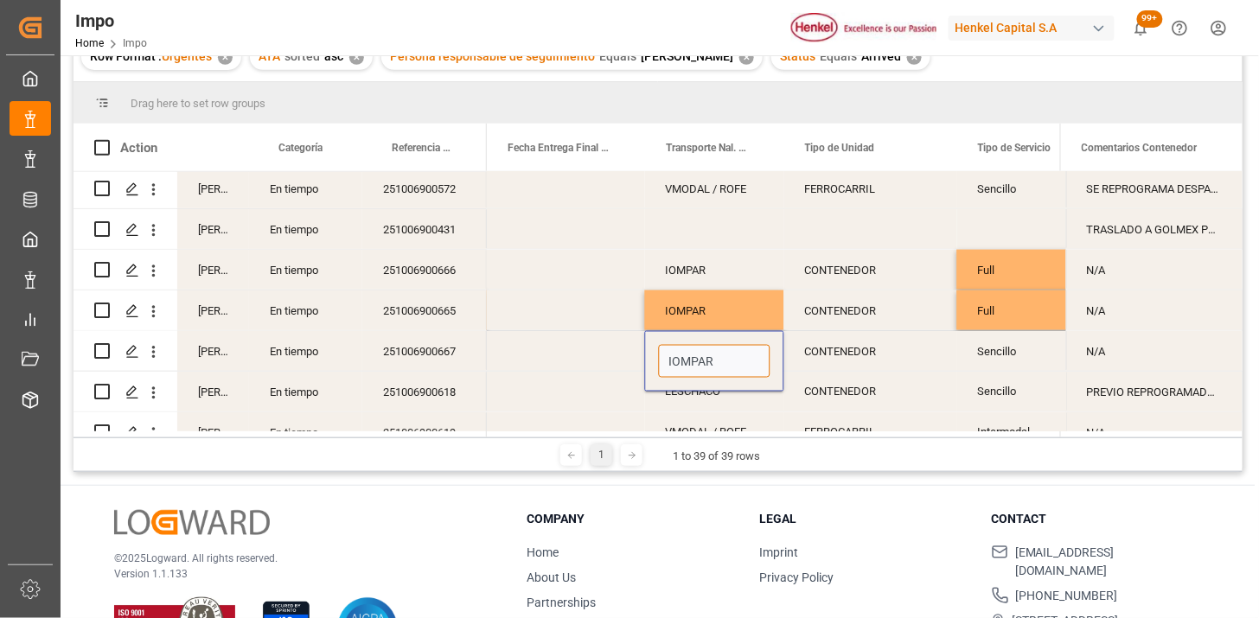
click at [698, 373] on input "IOMPAR" at bounding box center [715, 361] width 112 height 33
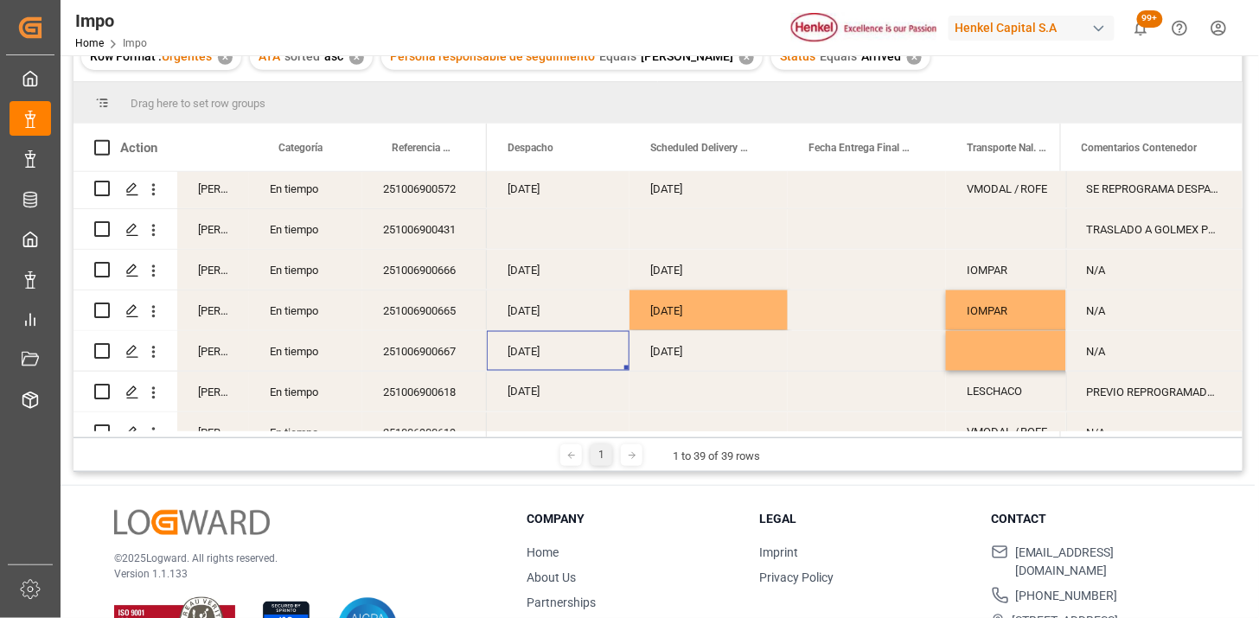
click at [981, 349] on div "Press SPACE to select this row." at bounding box center [1015, 351] width 139 height 40
click at [982, 349] on div "Press SPACE to select this row." at bounding box center [1015, 351] width 139 height 40
click at [987, 349] on input "Press SPACE to select this row." at bounding box center [1016, 361] width 112 height 33
type input "TLH"
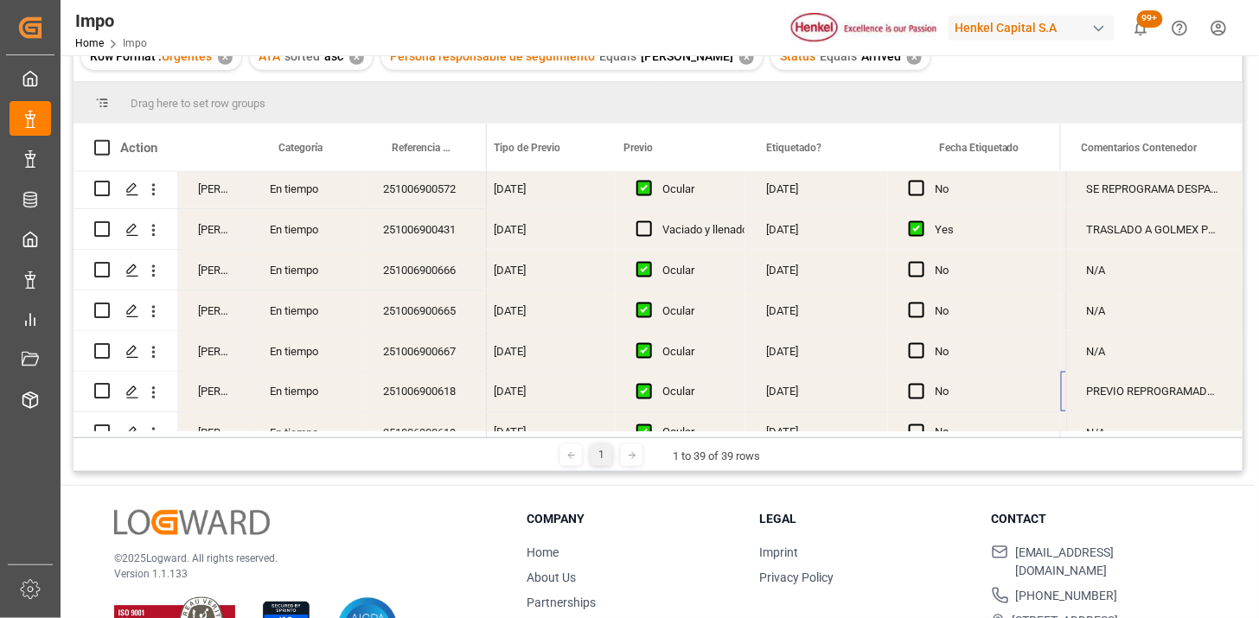
scroll to position [0, 2048]
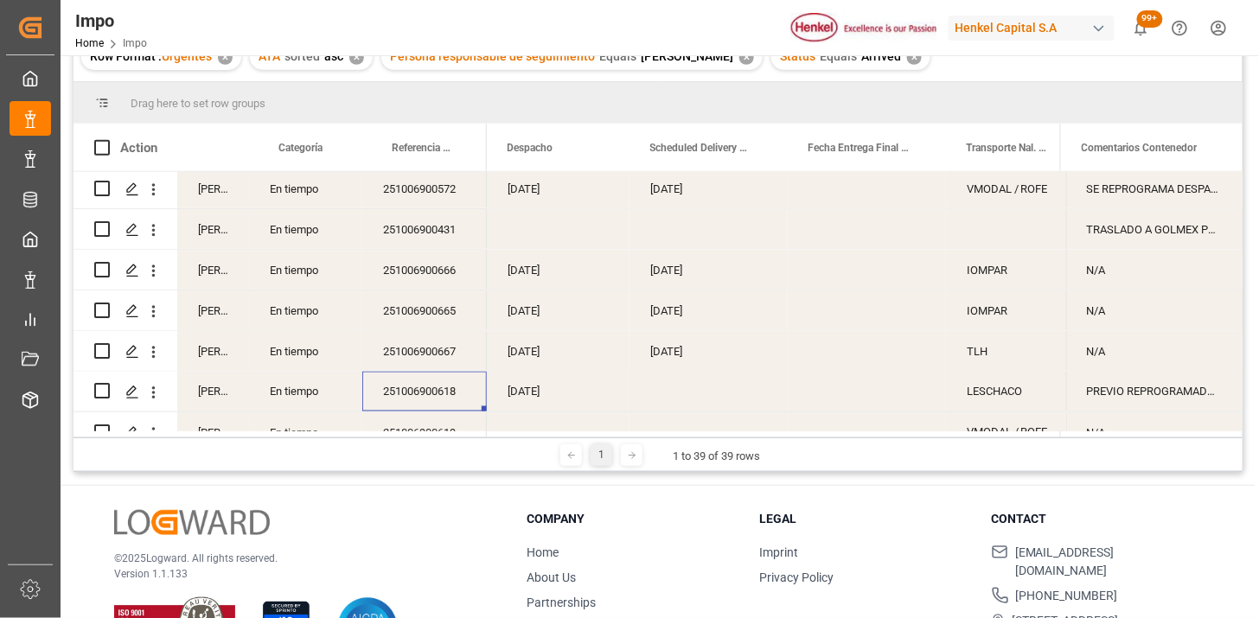
click at [654, 394] on div "Press SPACE to select this row." at bounding box center [709, 392] width 158 height 40
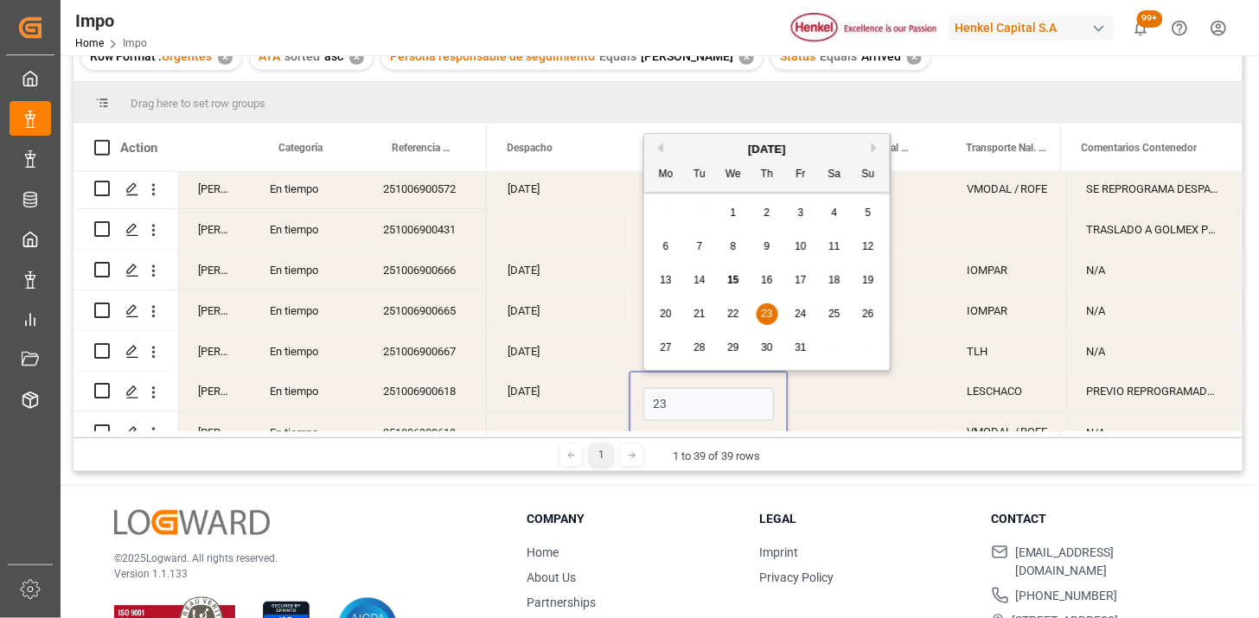
type input "23-10-2025"
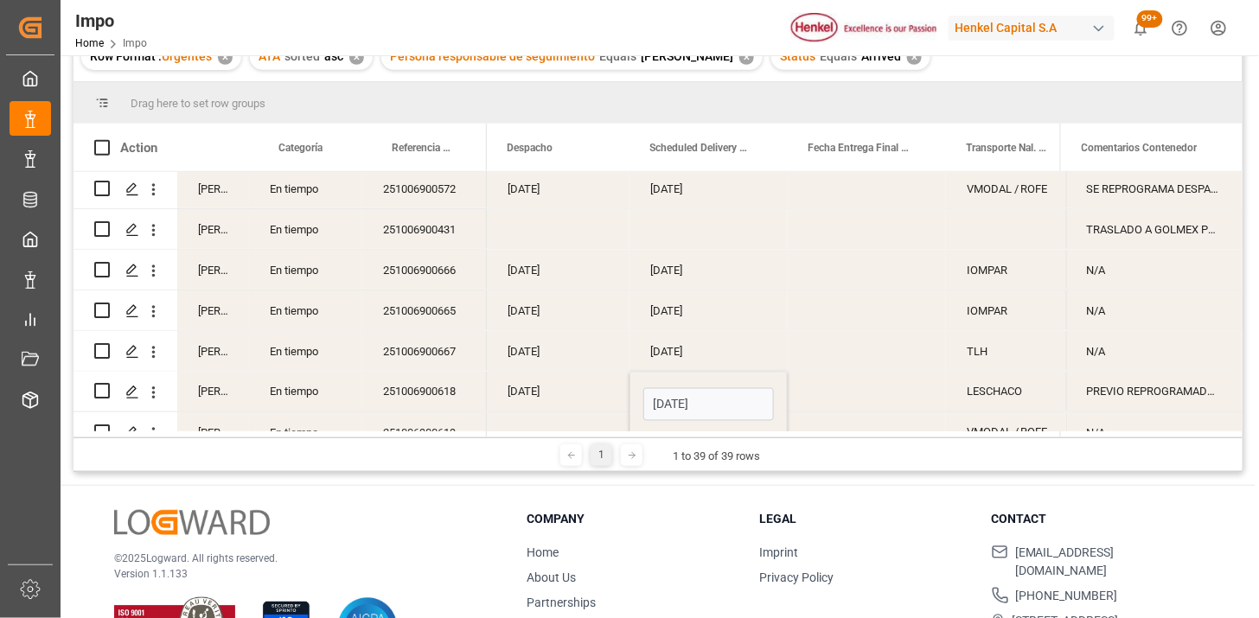
click at [577, 385] on div "21-10-2025" at bounding box center [558, 392] width 143 height 40
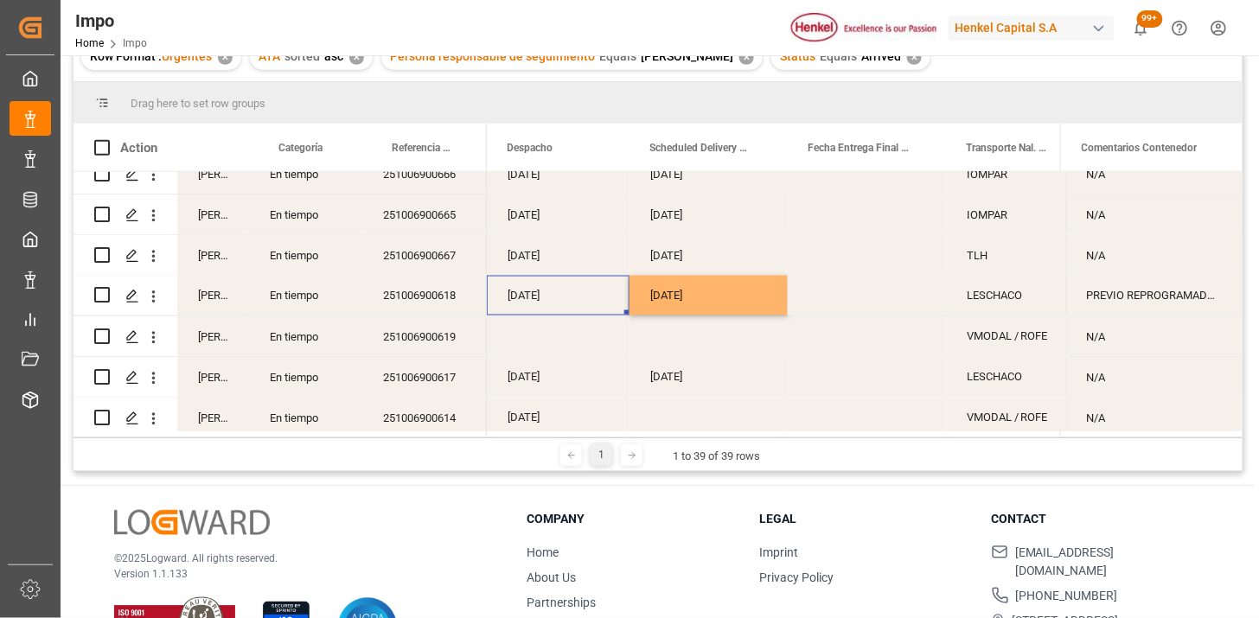
click at [695, 300] on div "23-10-2025" at bounding box center [709, 296] width 158 height 40
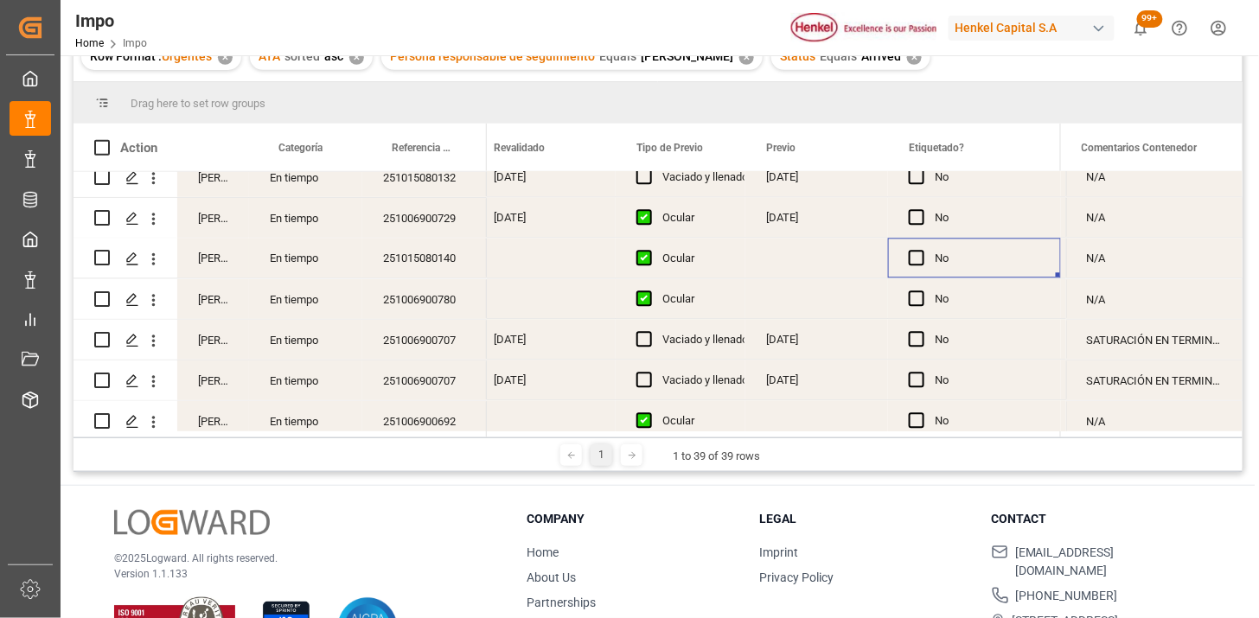
scroll to position [0, 2048]
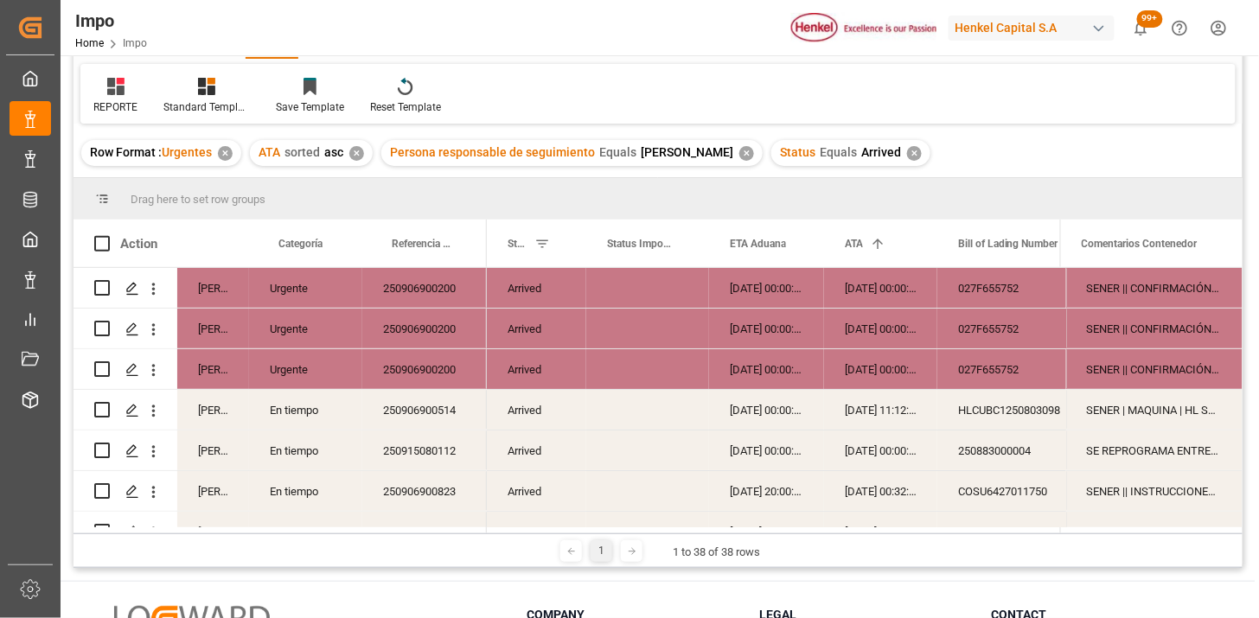
click at [907, 153] on div "✕" at bounding box center [914, 153] width 15 height 15
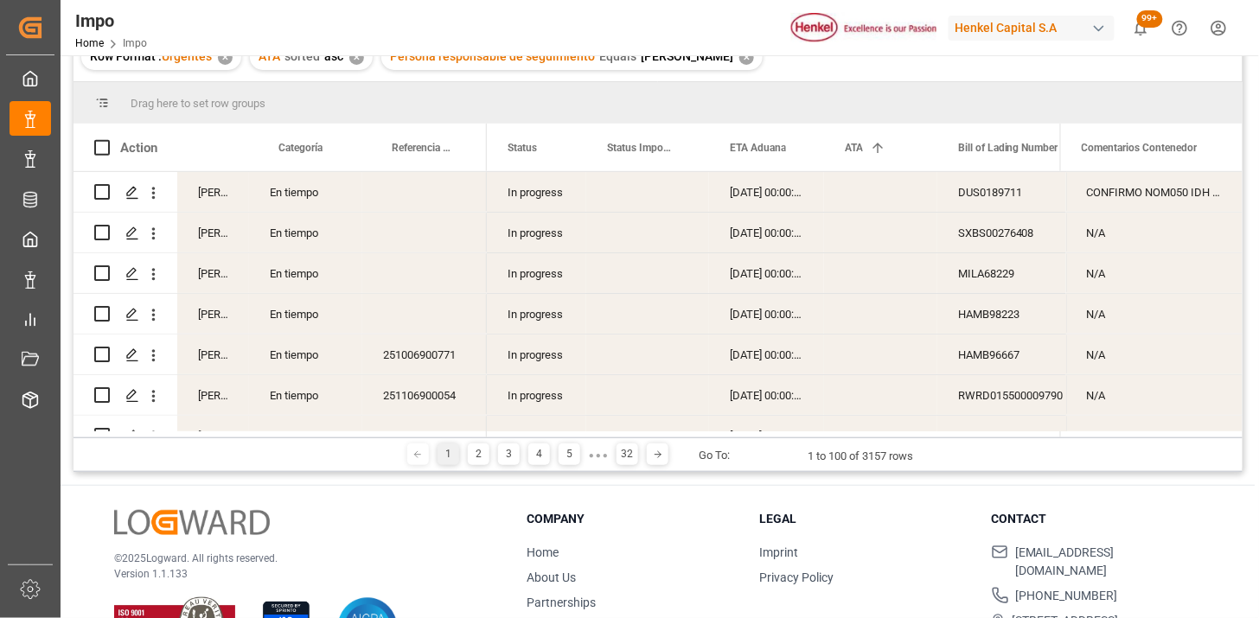
click at [547, 208] on div "In progress" at bounding box center [536, 192] width 99 height 40
click at [552, 144] on span at bounding box center [558, 148] width 16 height 16
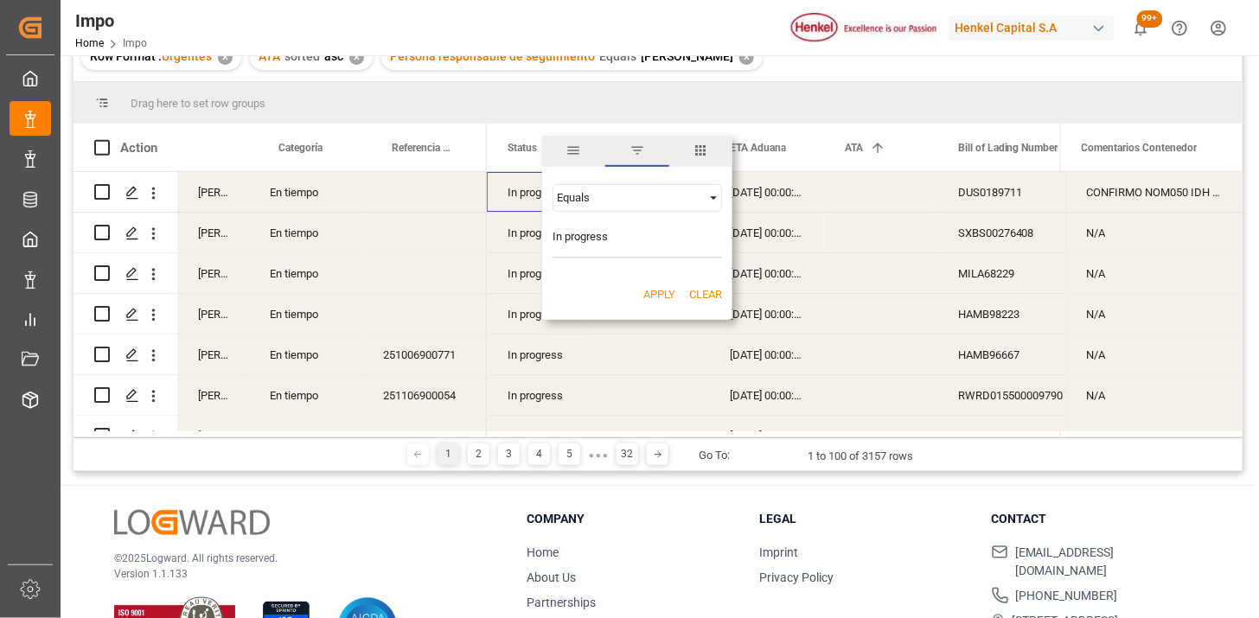
type input "In progress"
click at [654, 298] on button "Apply" at bounding box center [660, 294] width 32 height 17
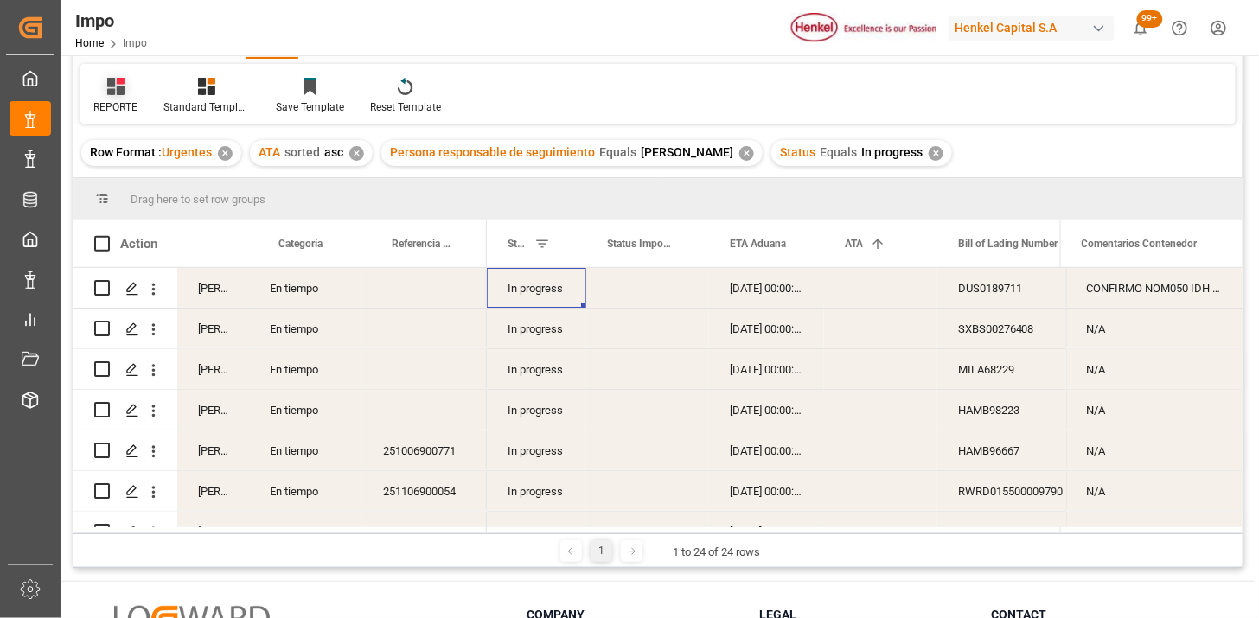
click at [114, 88] on icon at bounding box center [115, 86] width 17 height 17
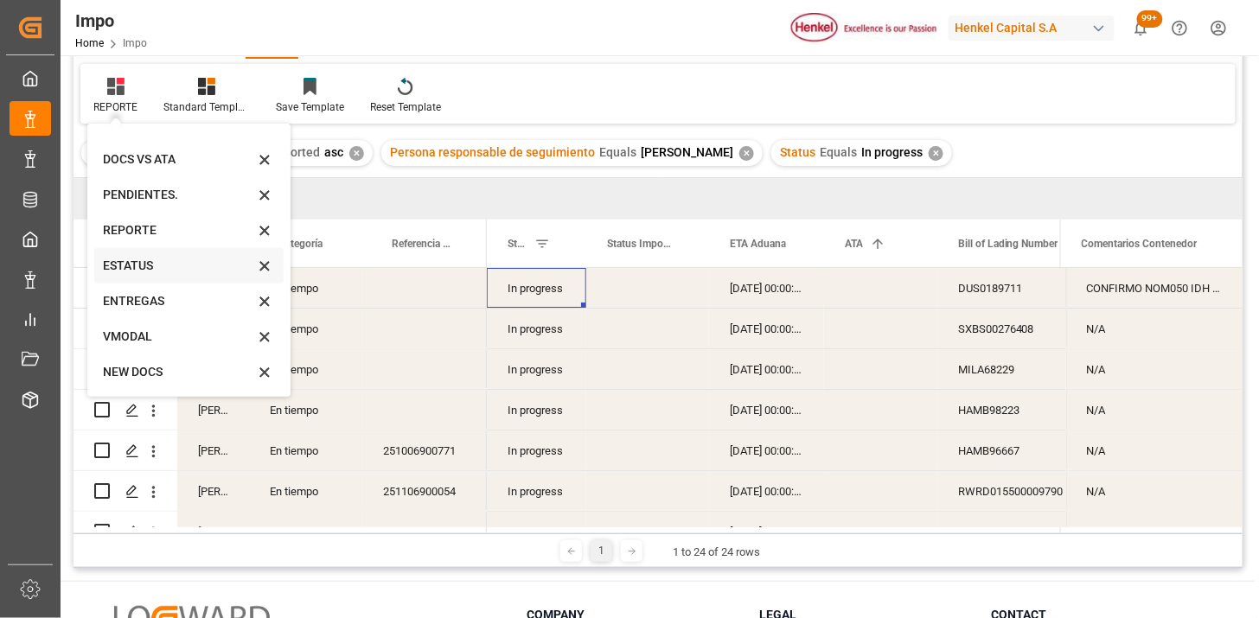
click at [141, 272] on div "ESTATUS" at bounding box center [178, 266] width 151 height 18
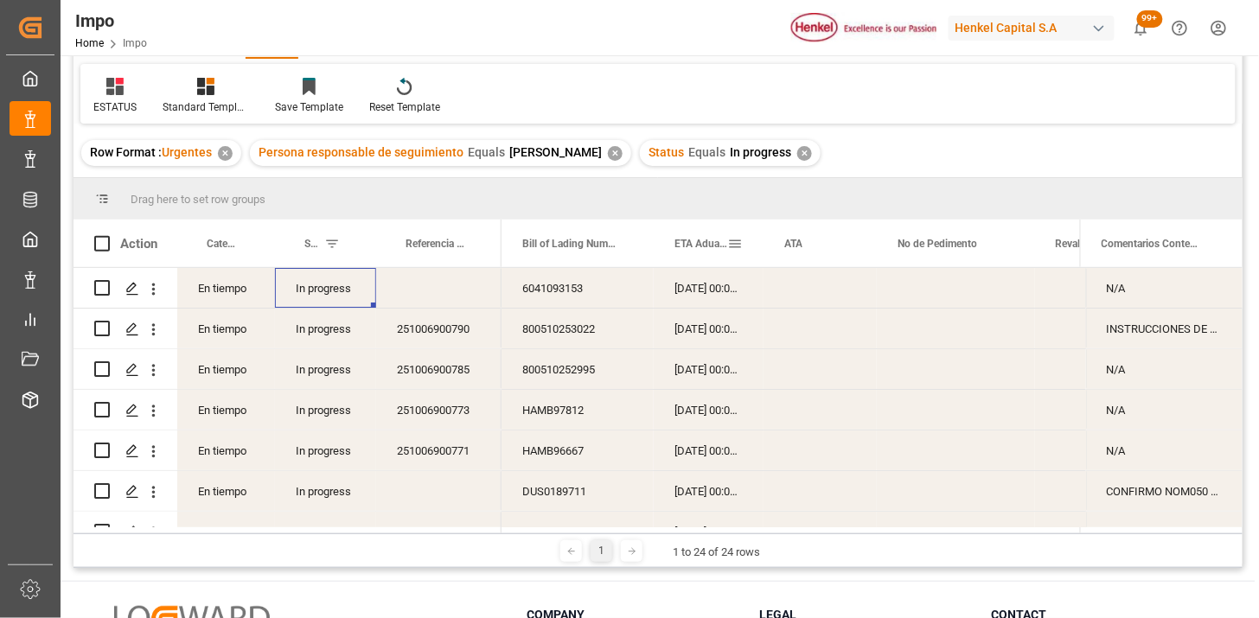
click at [690, 252] on div "ETA Aduana" at bounding box center [701, 244] width 53 height 48
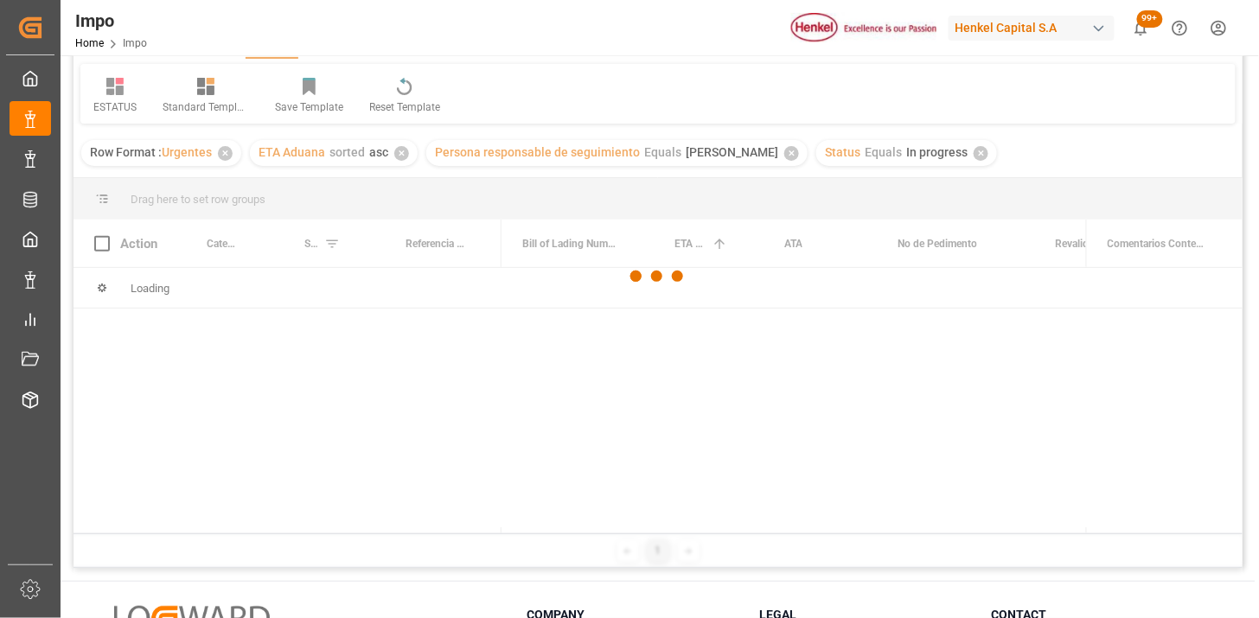
scroll to position [192, 0]
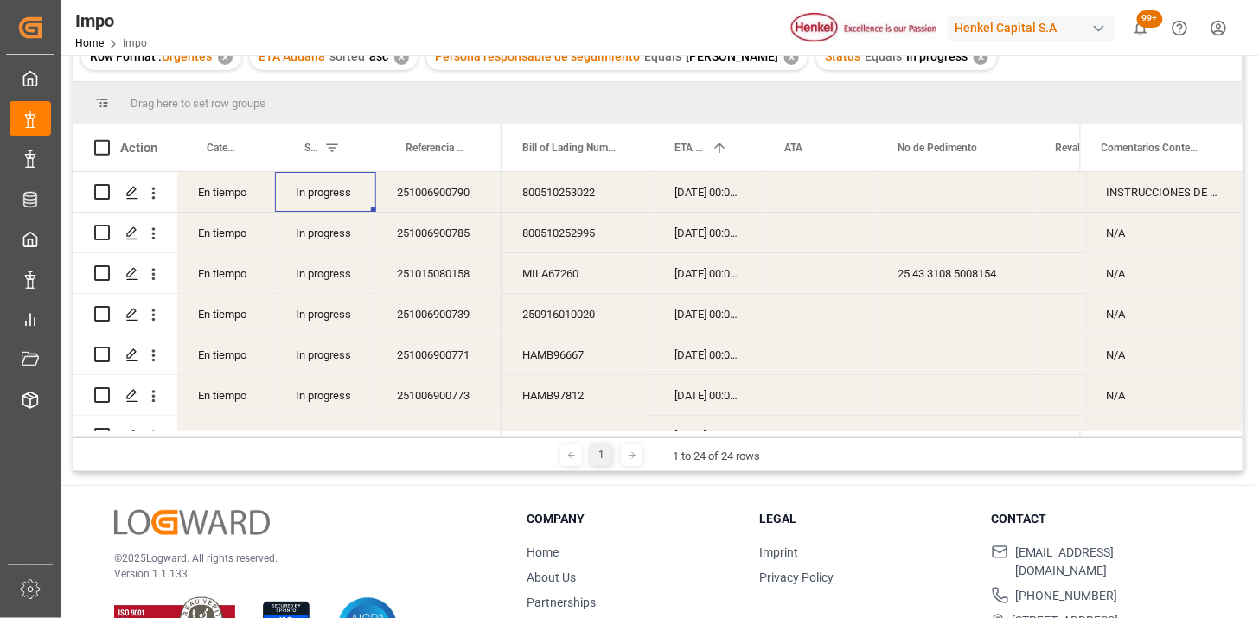
click at [660, 236] on div "[DATE] 00:00:00" at bounding box center [709, 233] width 110 height 40
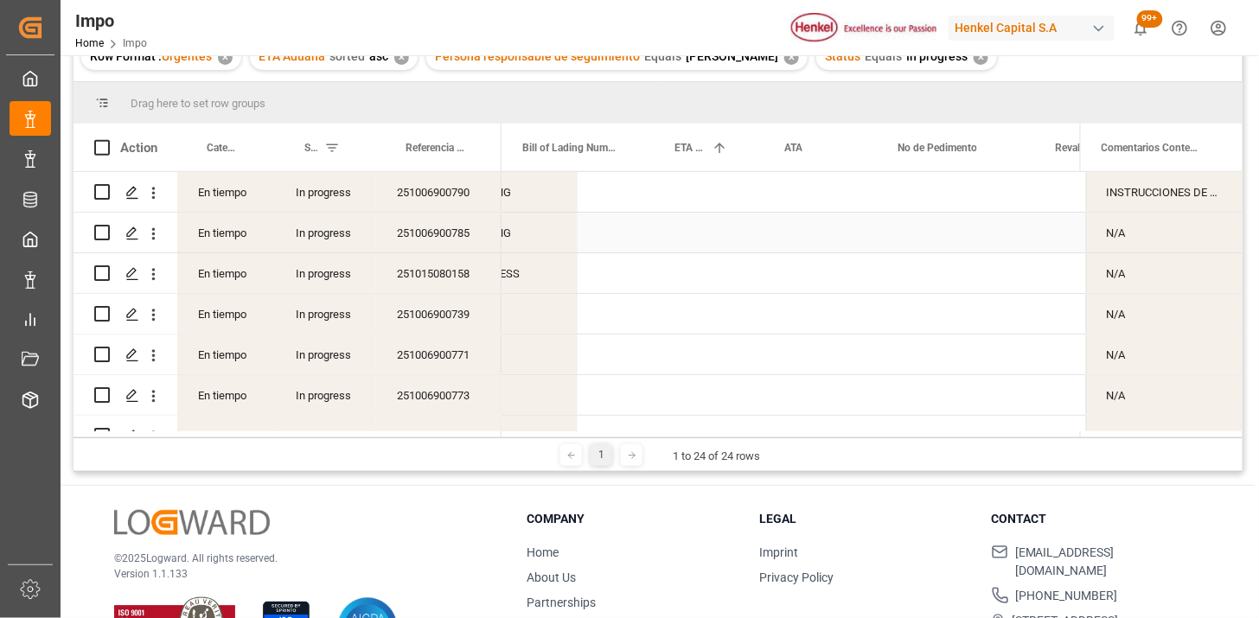
scroll to position [0, 0]
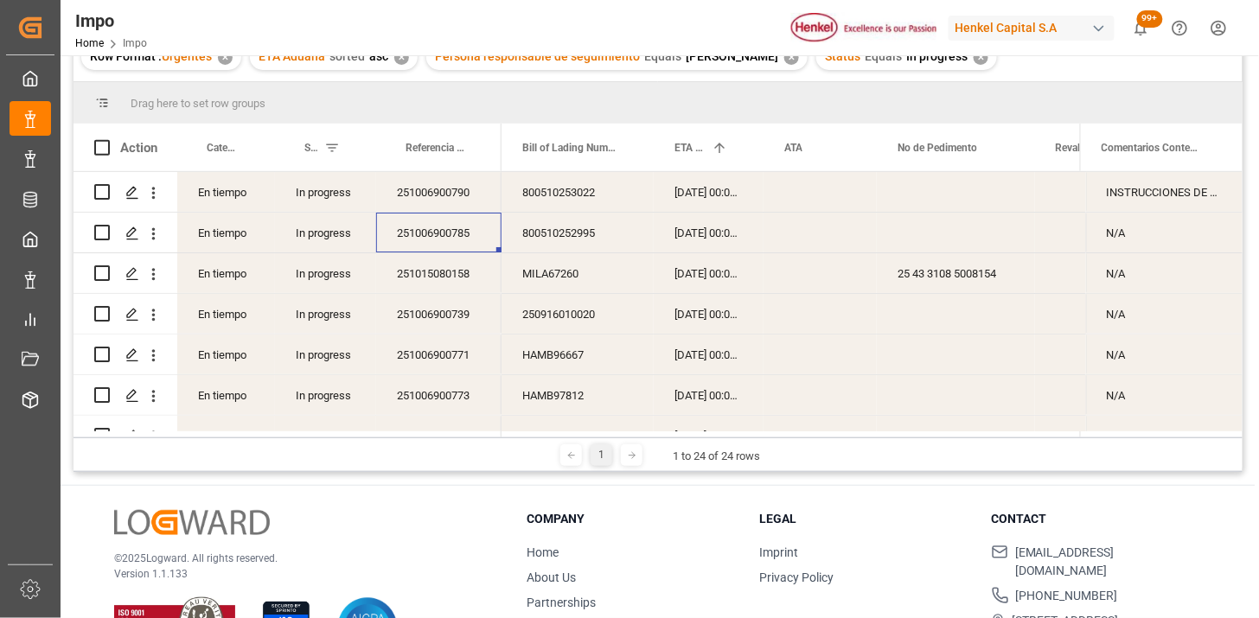
click at [595, 235] on div "800510252995" at bounding box center [578, 233] width 152 height 40
click at [682, 283] on div "16-10-2025 00:00:00" at bounding box center [709, 273] width 110 height 40
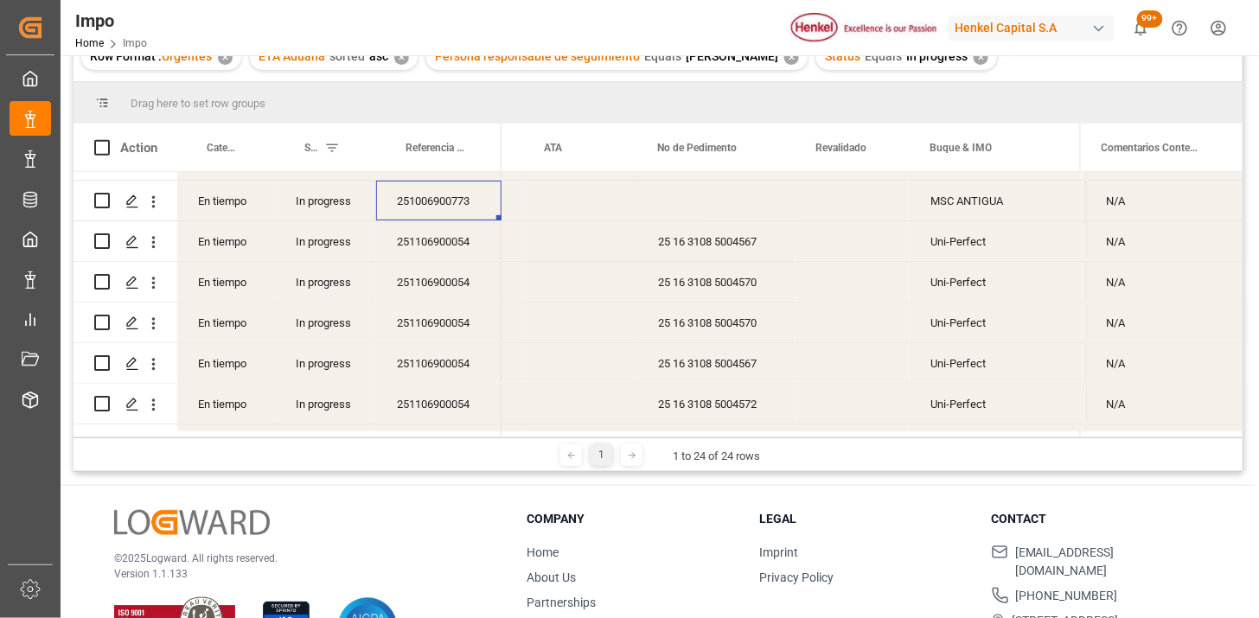
scroll to position [192, 0]
click at [450, 234] on div "251106900054" at bounding box center [438, 244] width 125 height 40
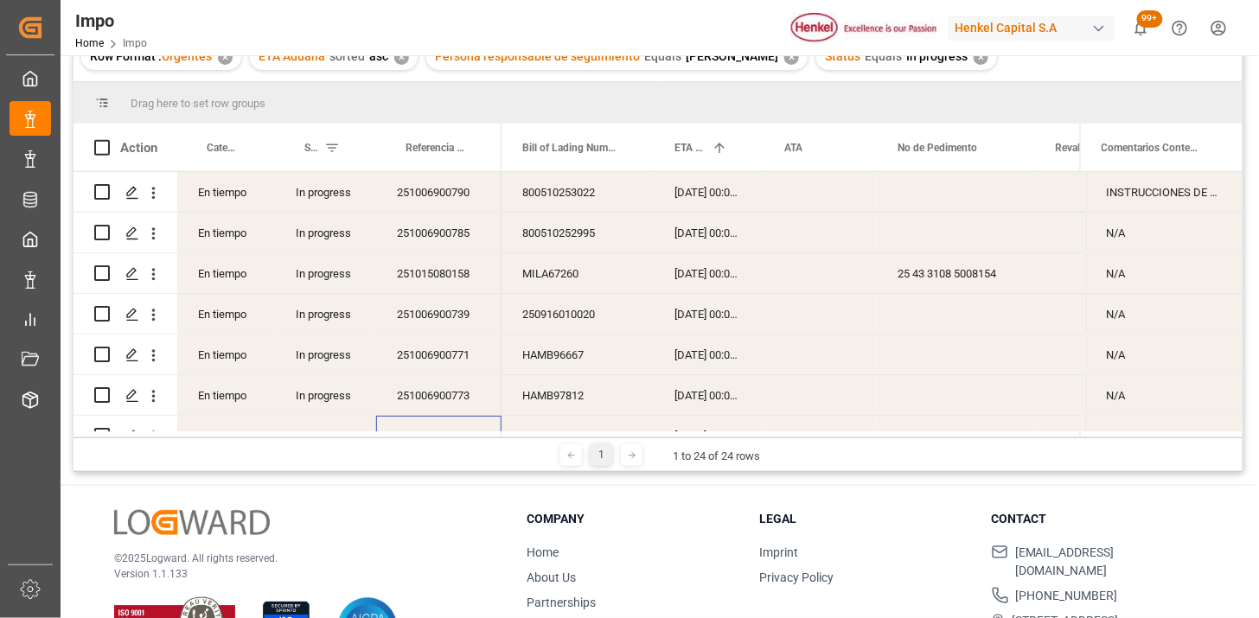
scroll to position [96, 0]
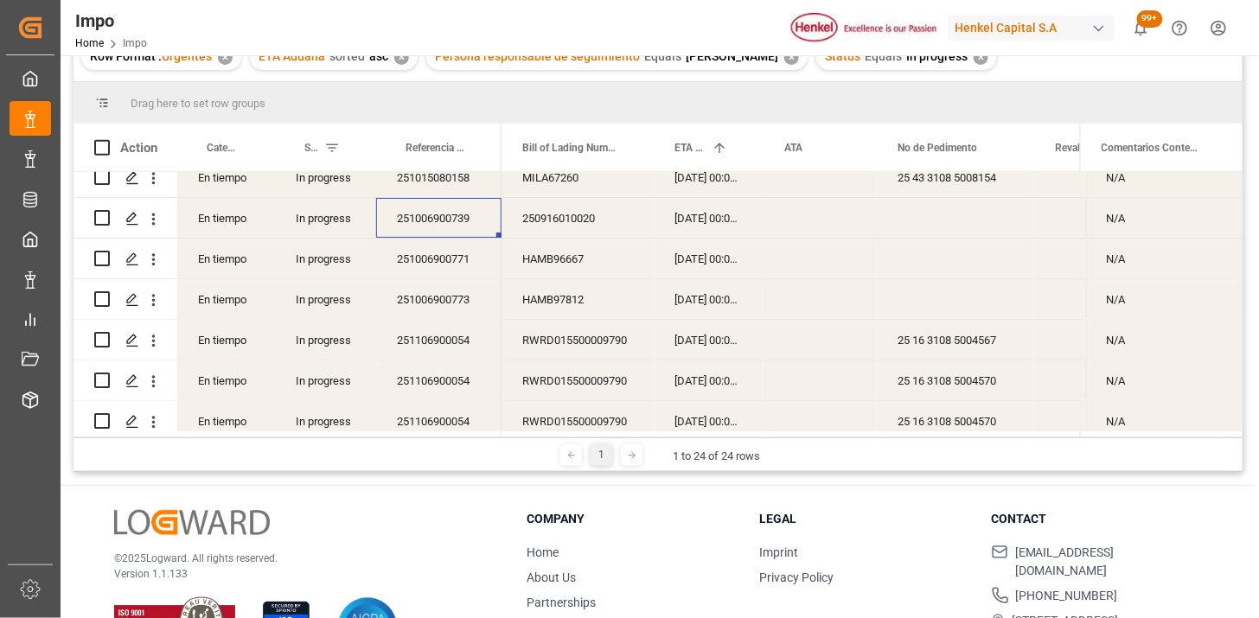
click at [479, 221] on div "251006900739" at bounding box center [438, 218] width 125 height 40
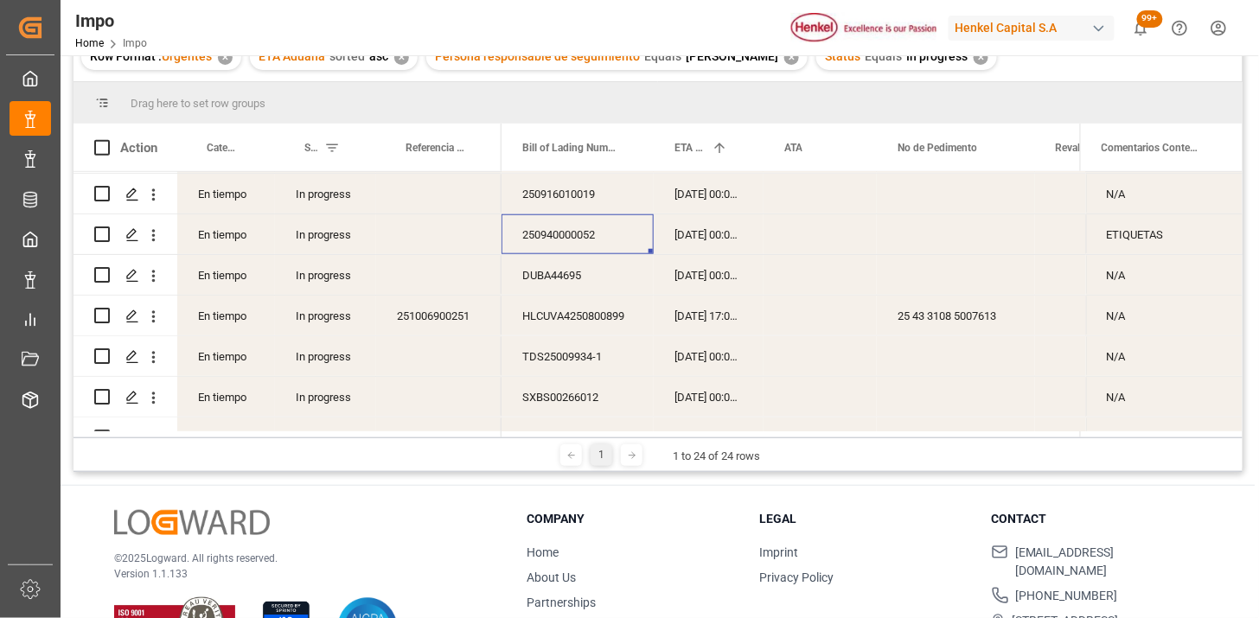
scroll to position [531, 0]
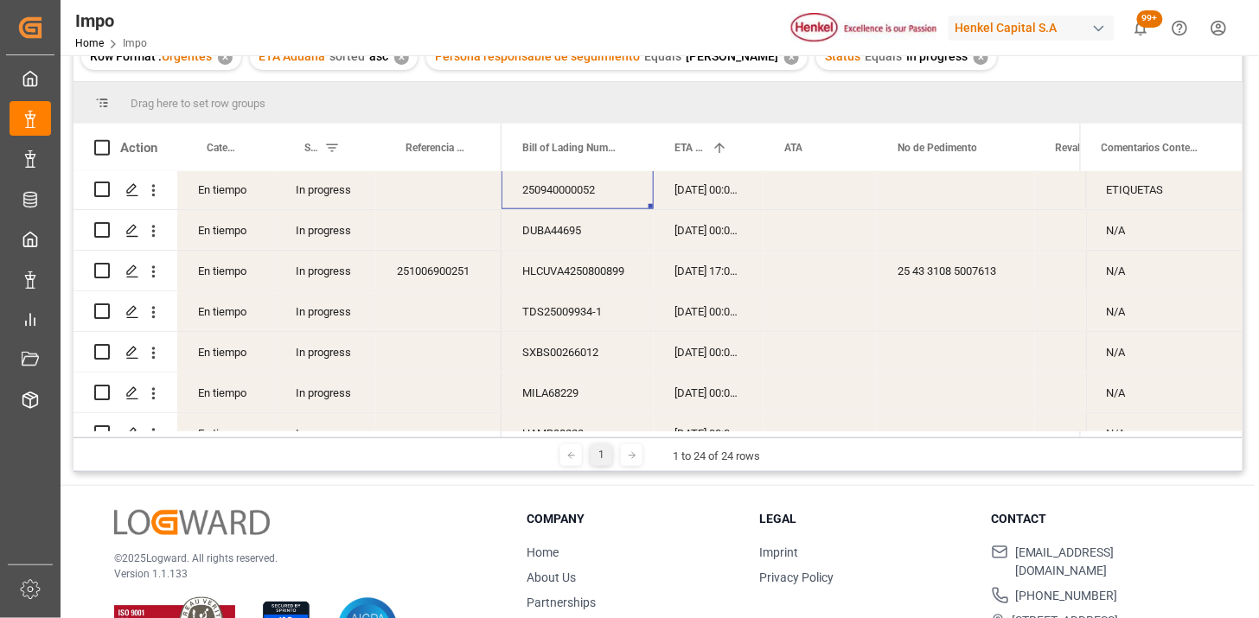
click at [594, 292] on div "TDS25009934-1" at bounding box center [578, 312] width 152 height 40
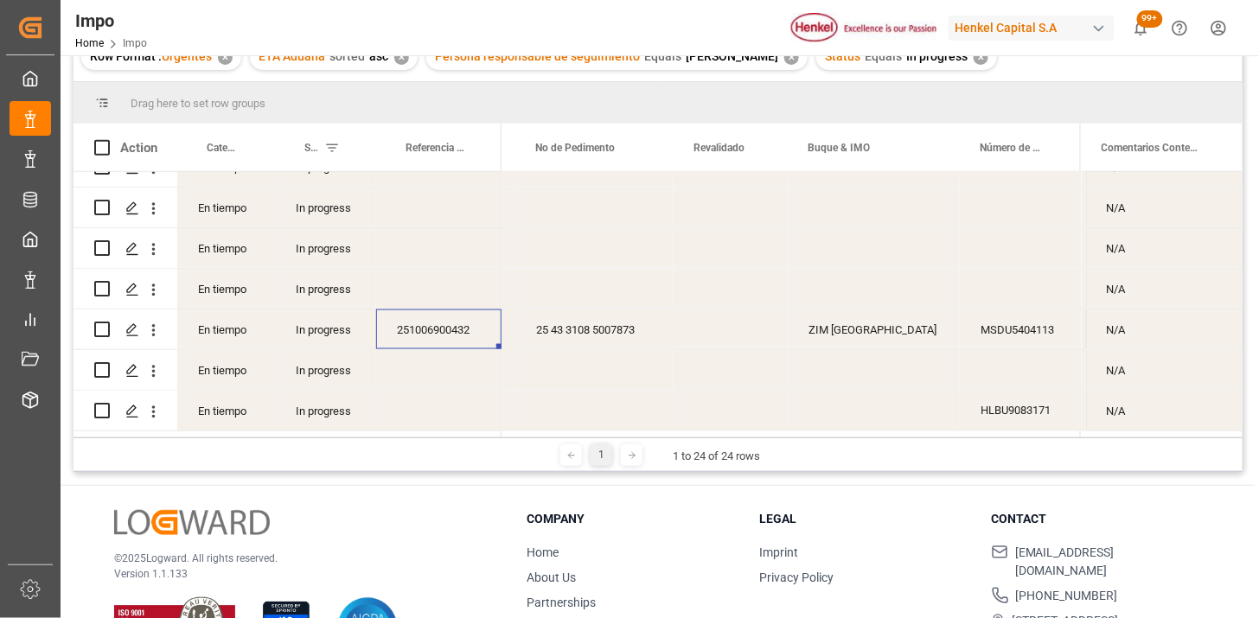
scroll to position [0, 0]
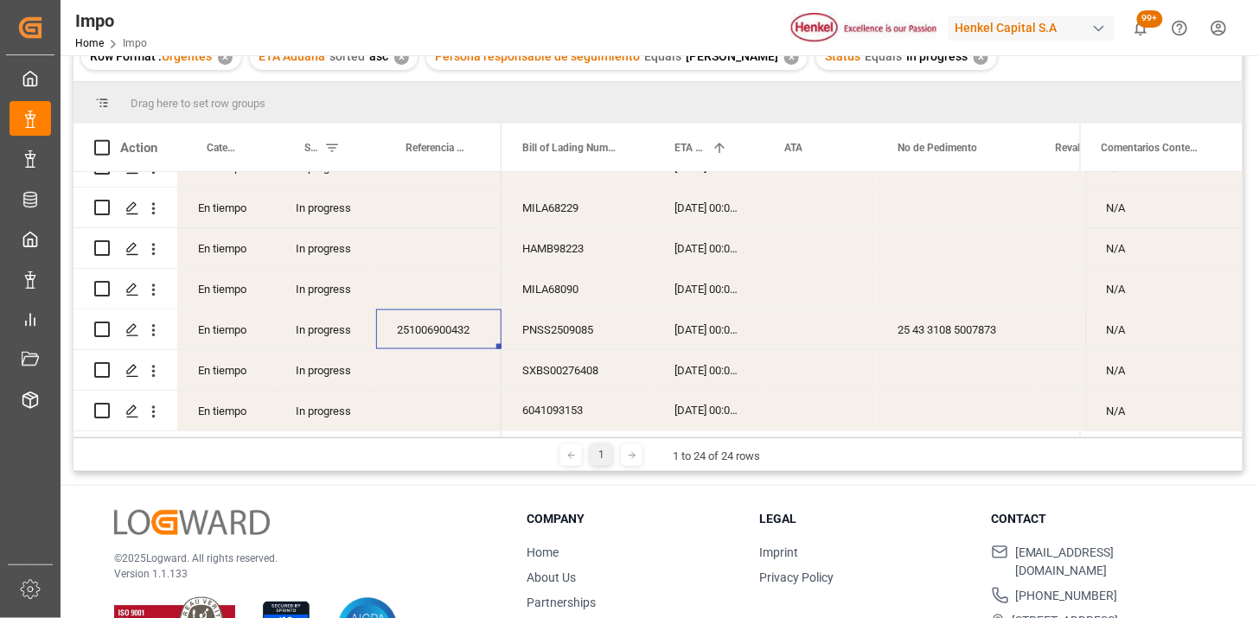
click at [573, 336] on div "PNSS2509085" at bounding box center [578, 330] width 152 height 40
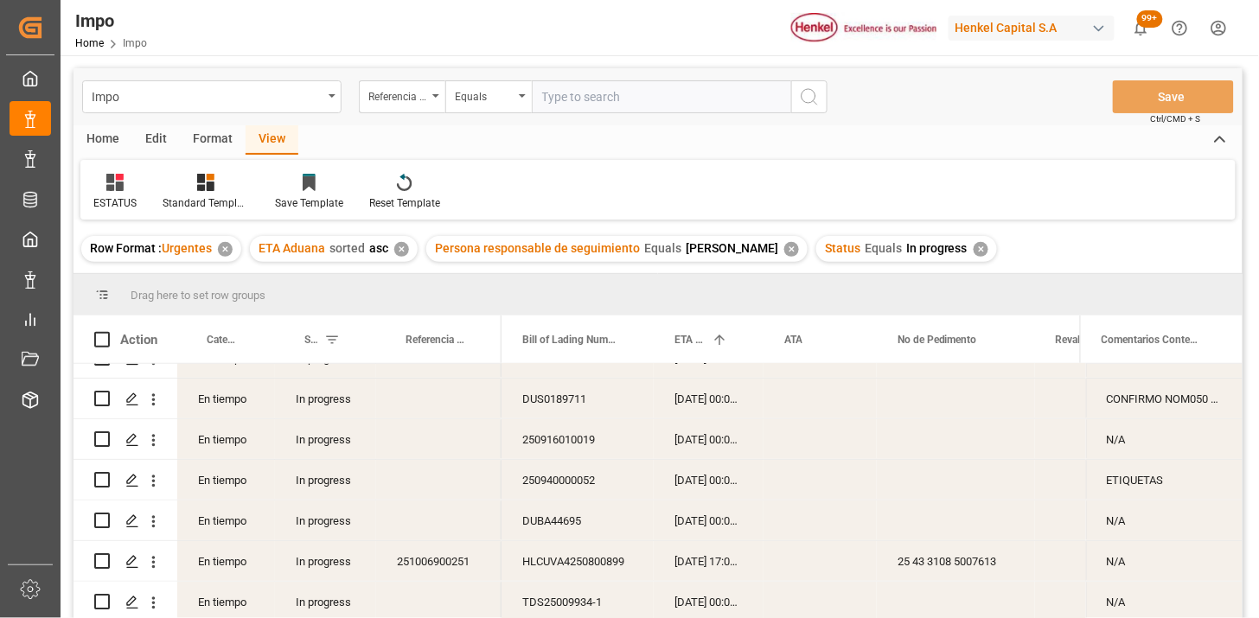
click at [979, 251] on div "✕" at bounding box center [981, 249] width 15 height 15
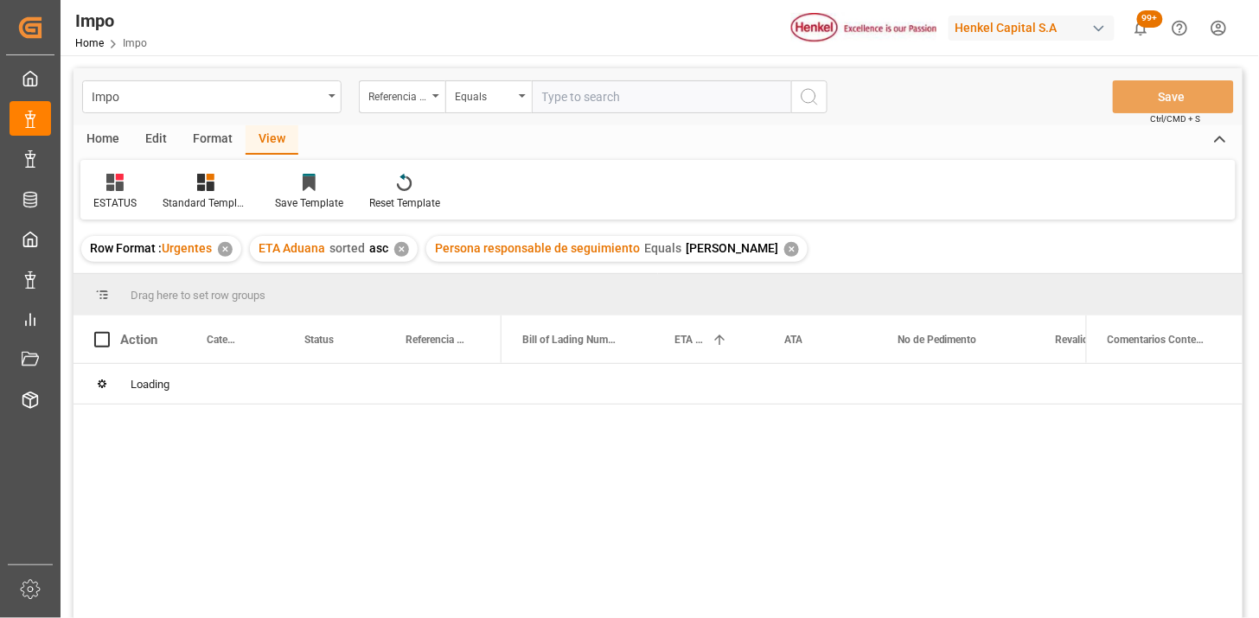
click at [788, 249] on div "✕" at bounding box center [792, 249] width 15 height 15
click at [405, 249] on div "✕" at bounding box center [401, 249] width 15 height 15
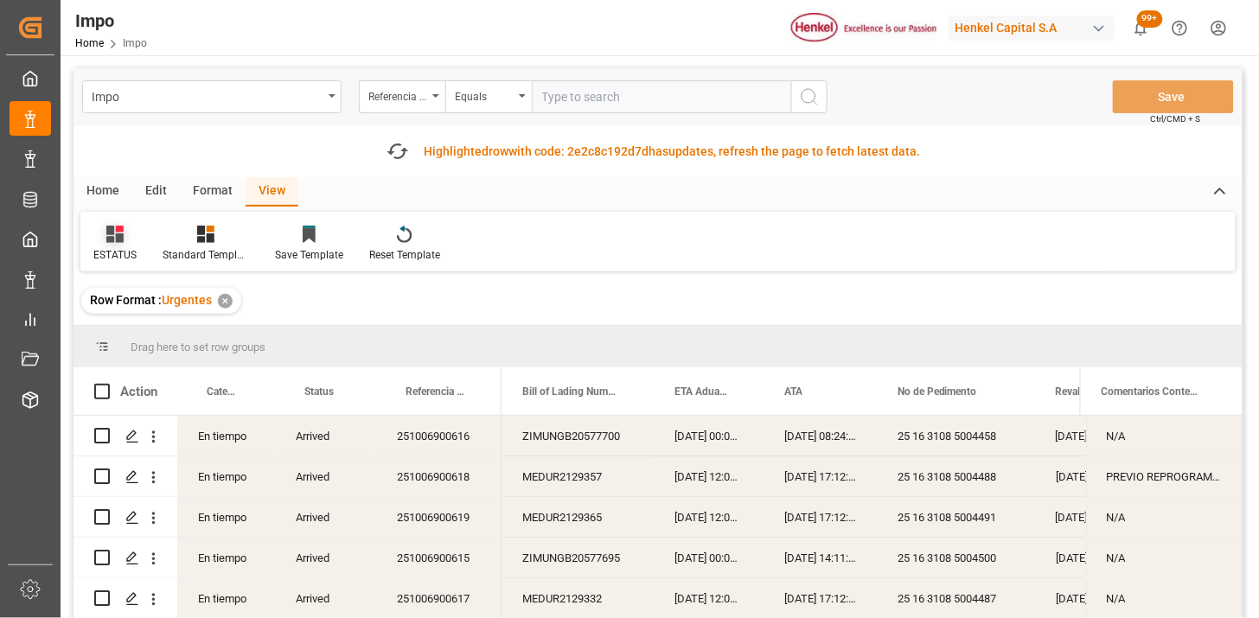
click at [127, 240] on div at bounding box center [114, 234] width 43 height 18
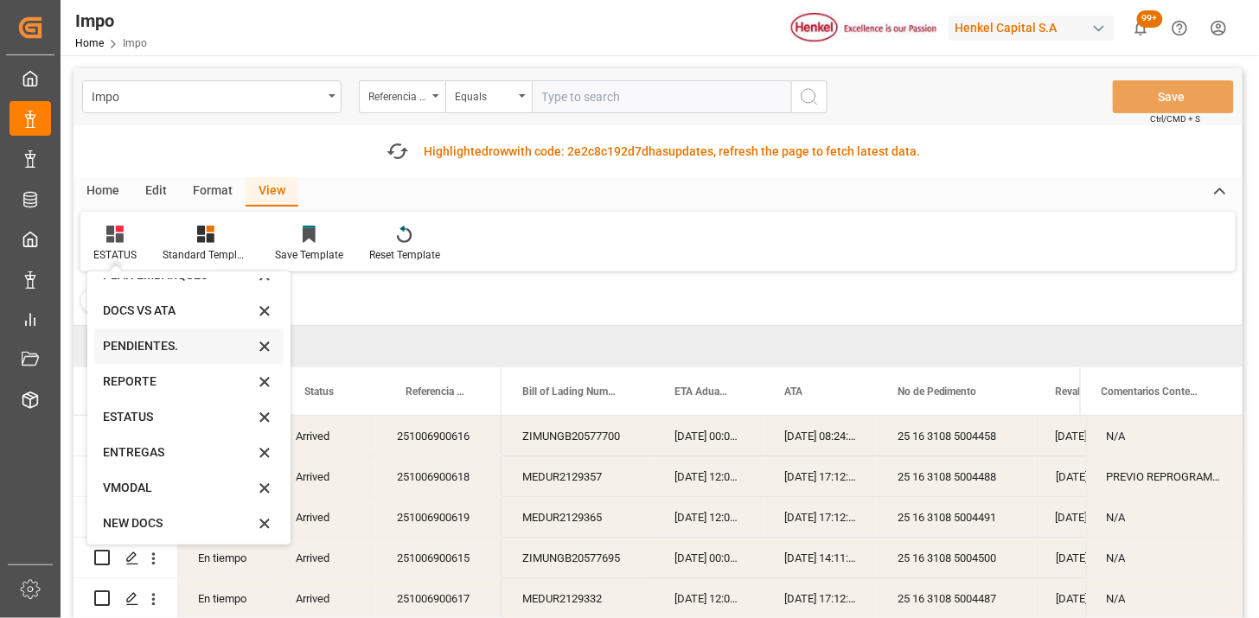
scroll to position [95, 0]
click at [157, 483] on div "VMODAL" at bounding box center [178, 485] width 151 height 18
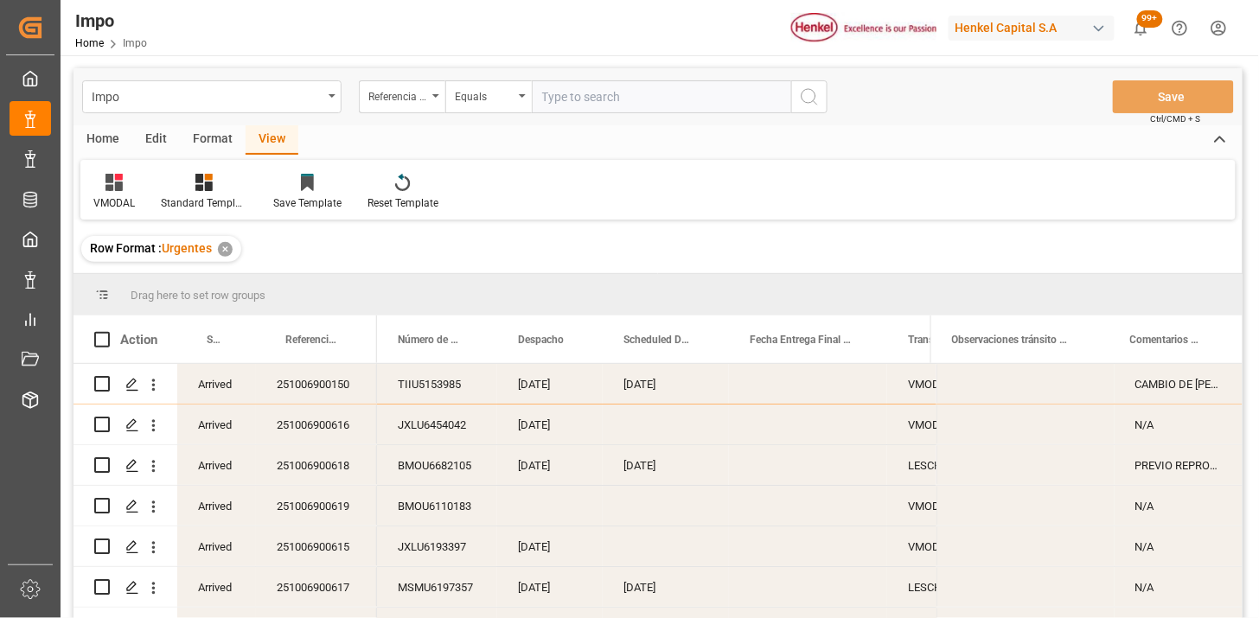
scroll to position [96, 0]
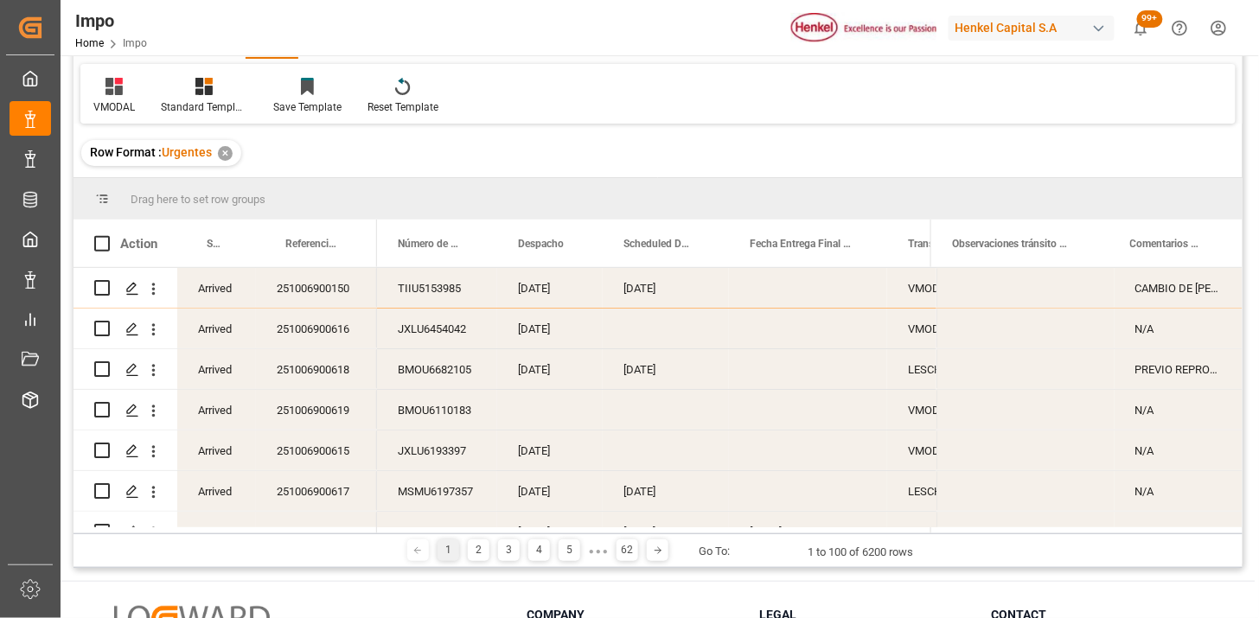
click at [805, 287] on div "Press SPACE to select this row." at bounding box center [808, 288] width 158 height 40
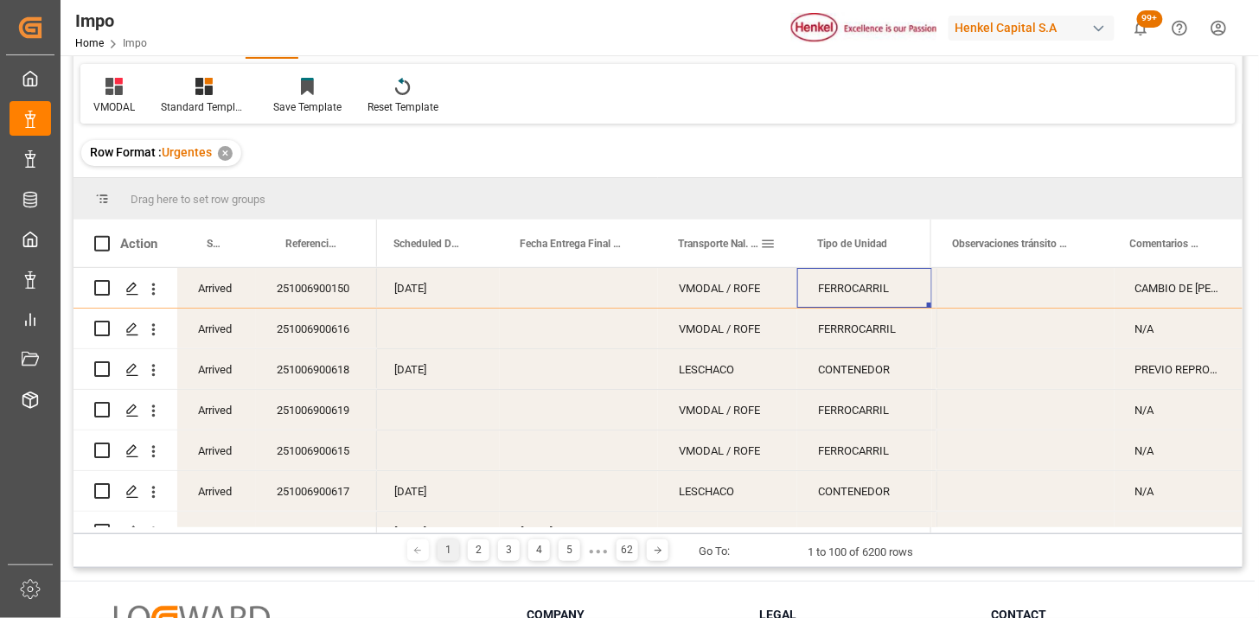
click at [772, 240] on span at bounding box center [768, 244] width 16 height 16
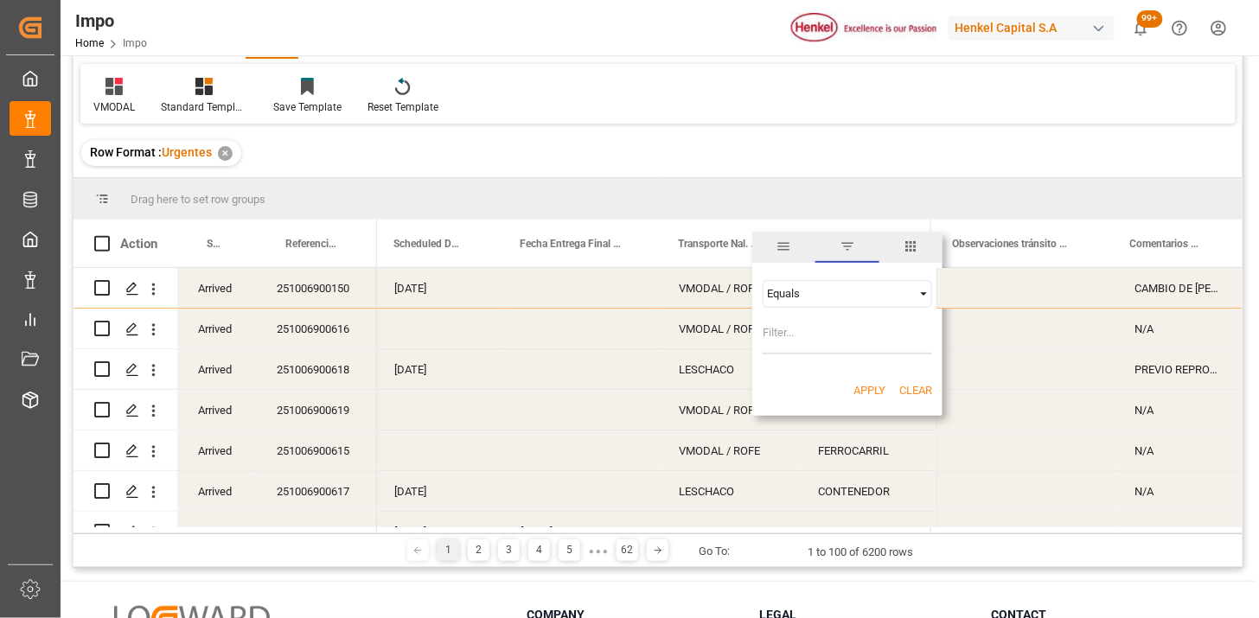
click at [827, 292] on div "Equals" at bounding box center [839, 293] width 145 height 13
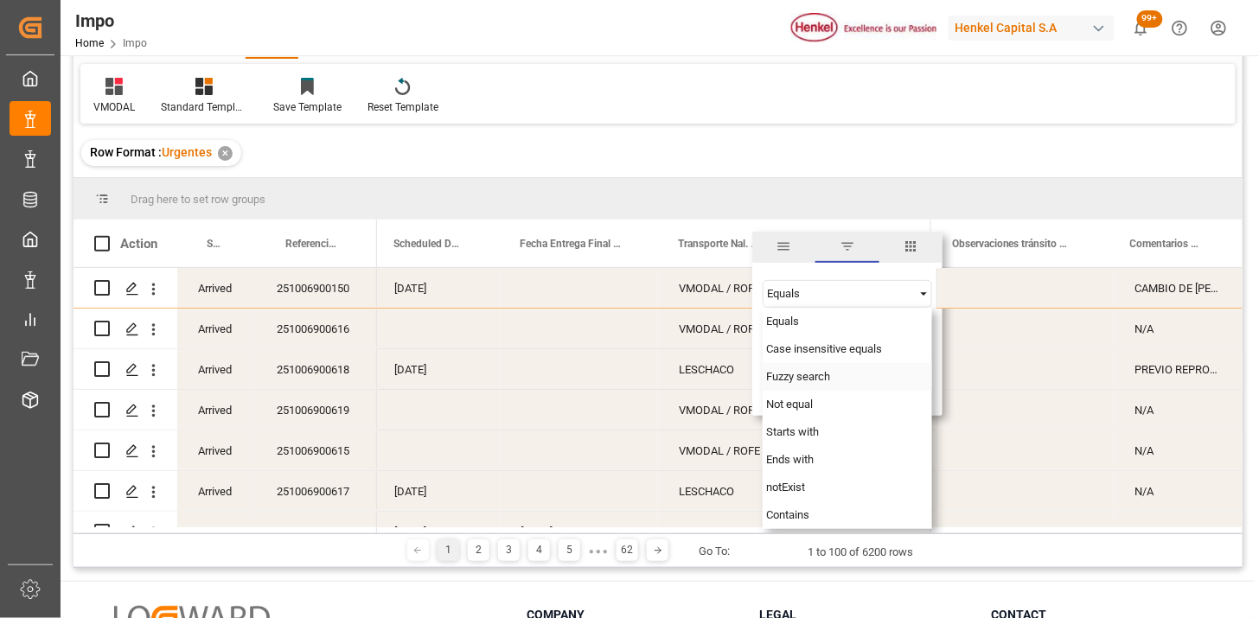
click at [805, 376] on span "Fuzzy search" at bounding box center [798, 376] width 64 height 13
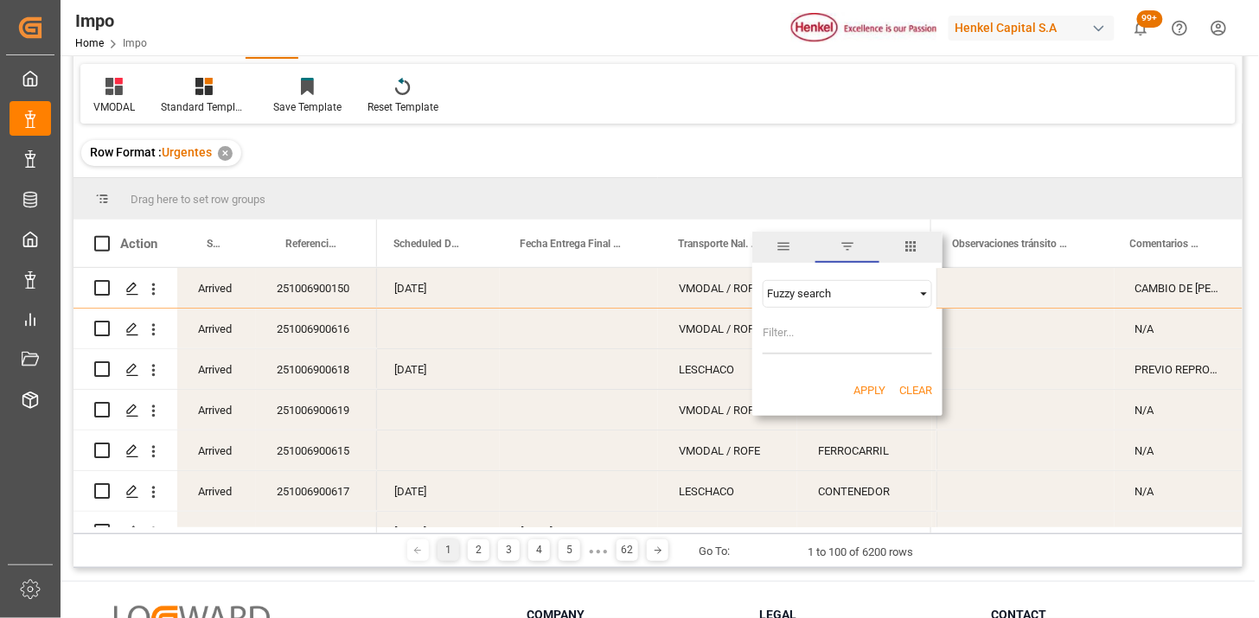
click at [811, 333] on input "Filter Value" at bounding box center [848, 337] width 170 height 35
type input "VMODAL"
click at [863, 389] on button "Apply" at bounding box center [870, 390] width 32 height 17
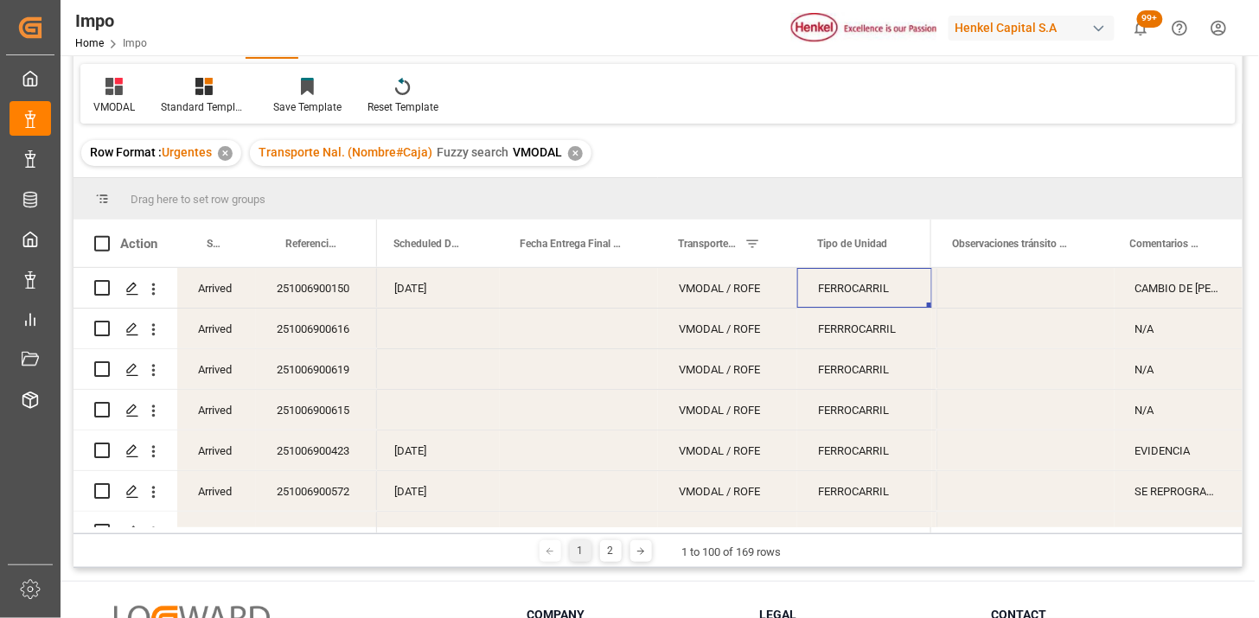
click at [329, 297] on div "251006900150" at bounding box center [316, 288] width 121 height 40
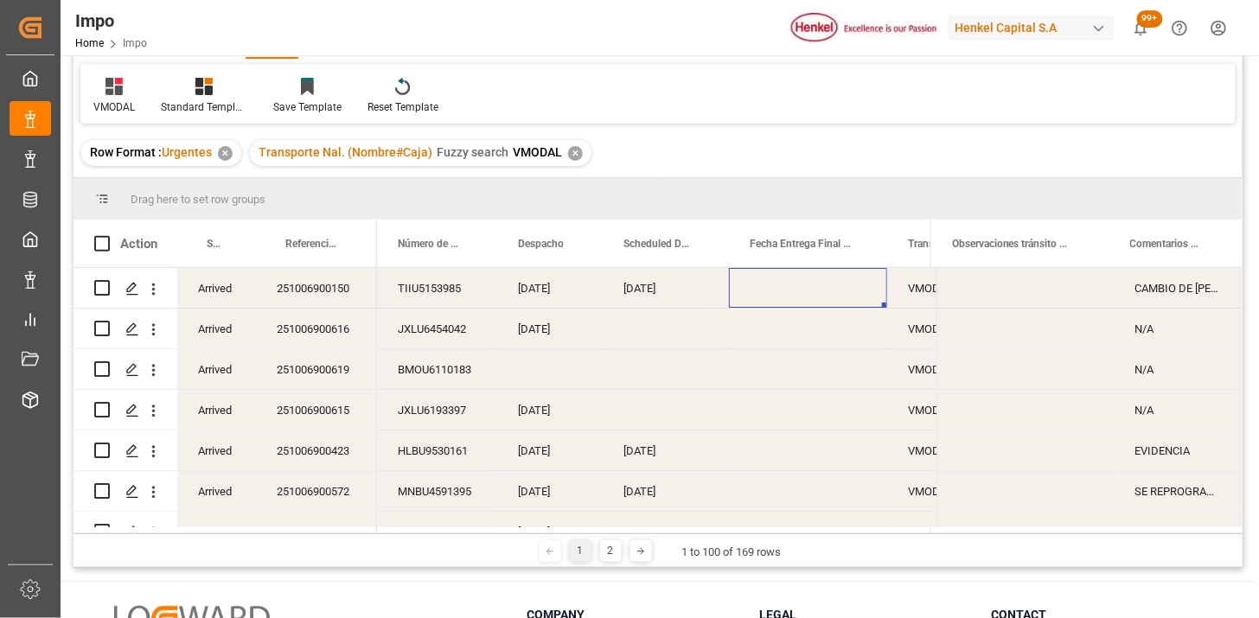
scroll to position [0, 95]
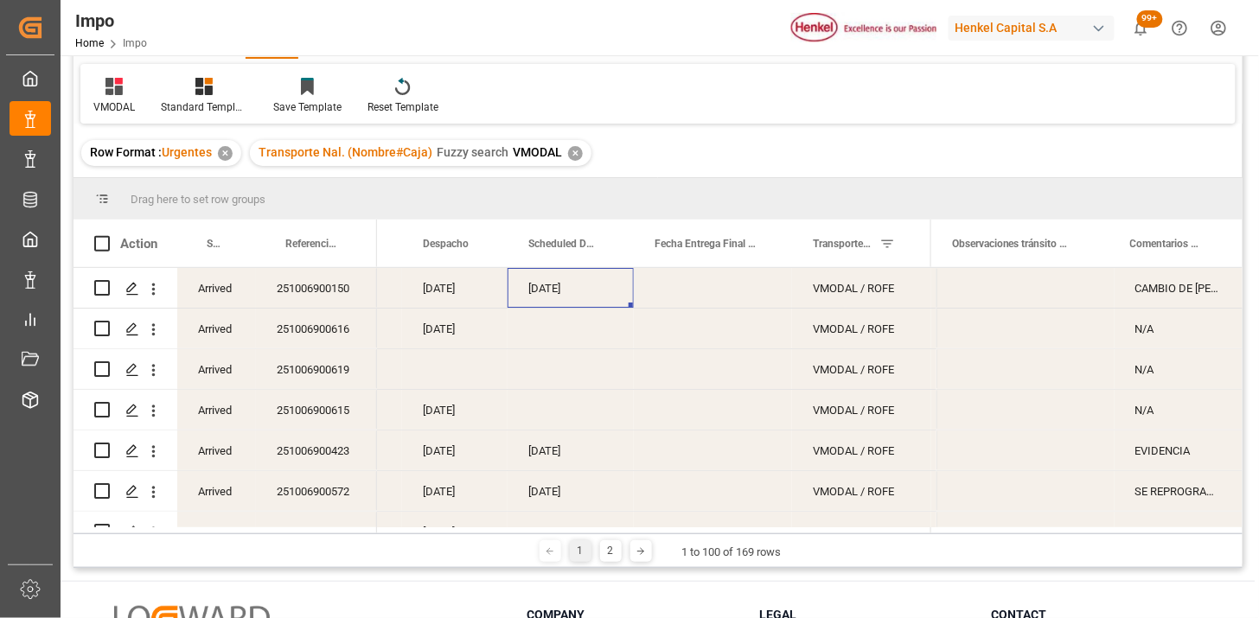
click at [197, 291] on div "Arrived" at bounding box center [216, 288] width 79 height 40
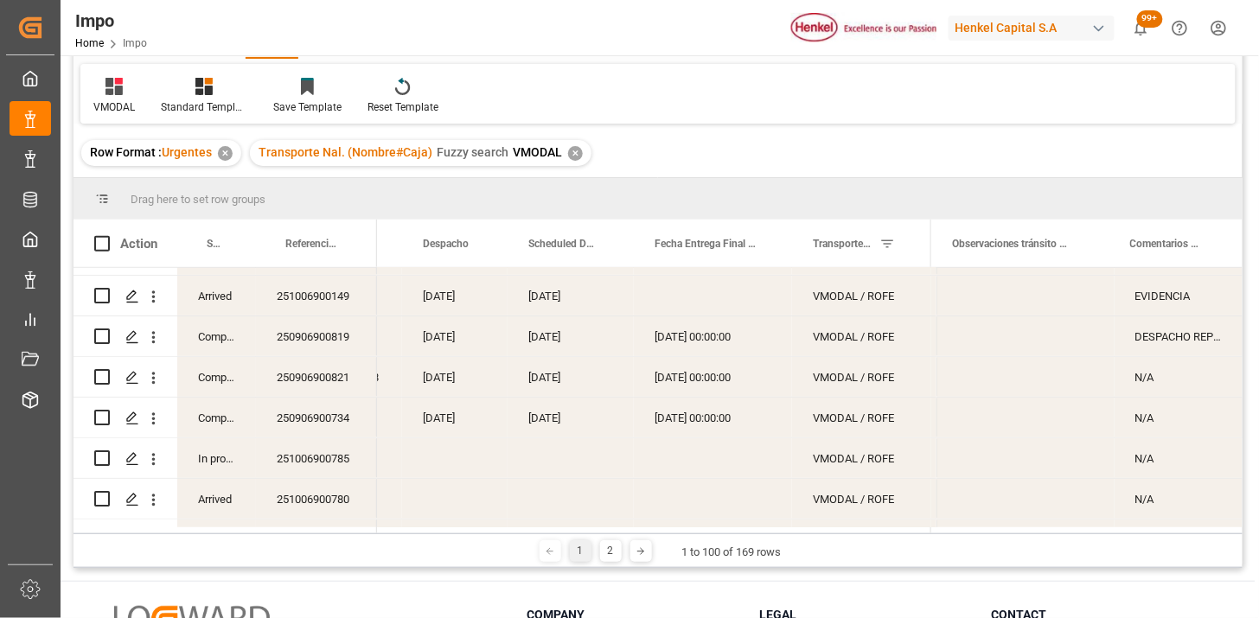
scroll to position [0, 0]
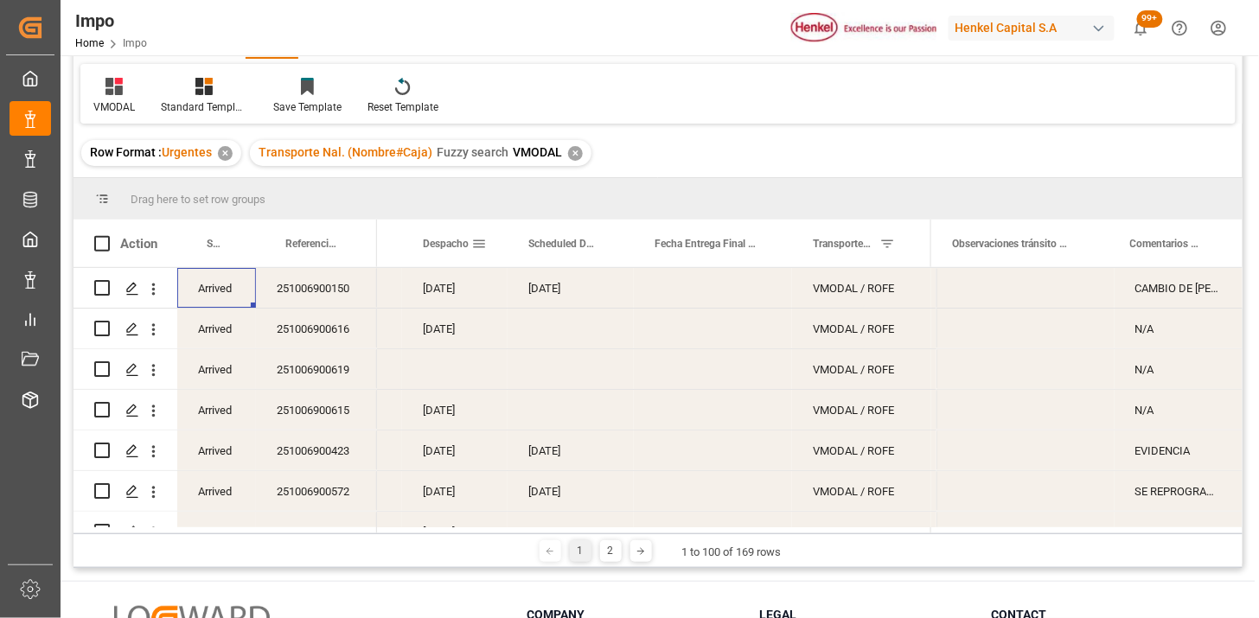
click at [480, 249] on span at bounding box center [479, 244] width 16 height 16
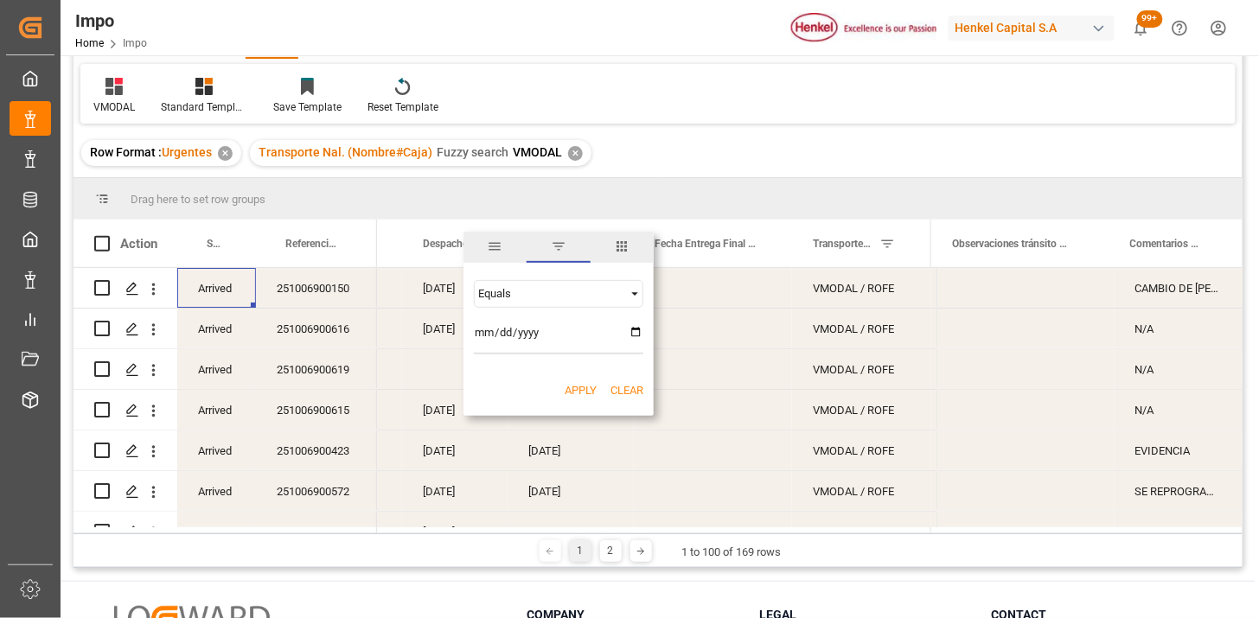
click at [618, 296] on div "Equals" at bounding box center [550, 293] width 145 height 13
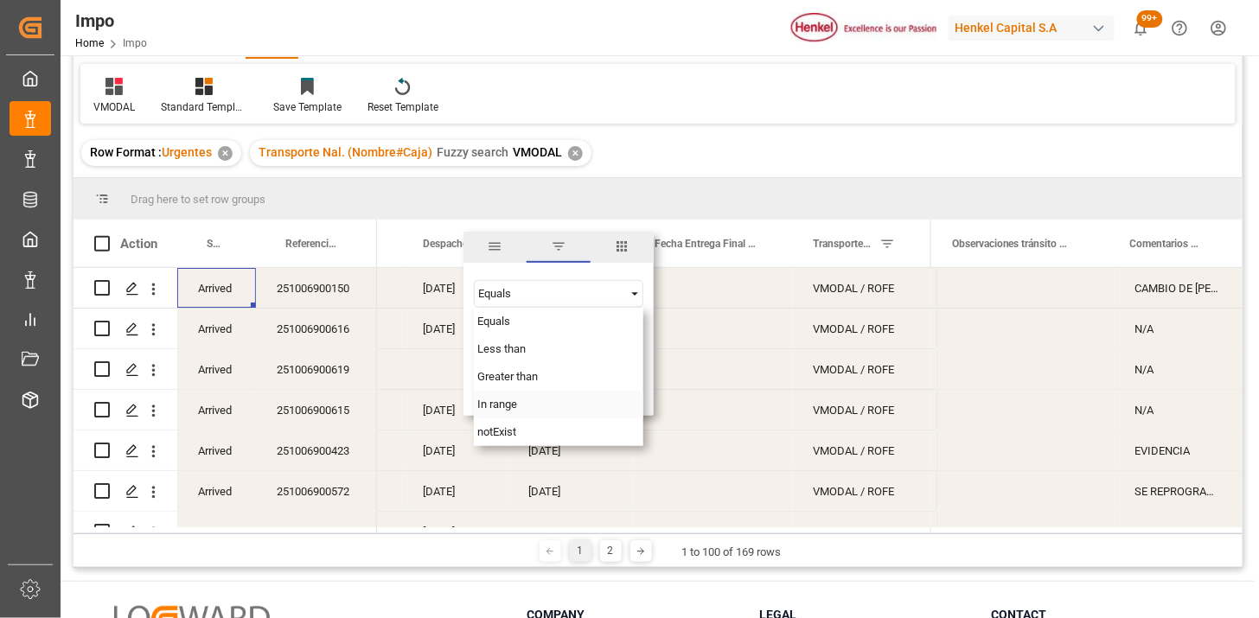
click at [508, 410] on span "In range" at bounding box center [497, 404] width 40 height 13
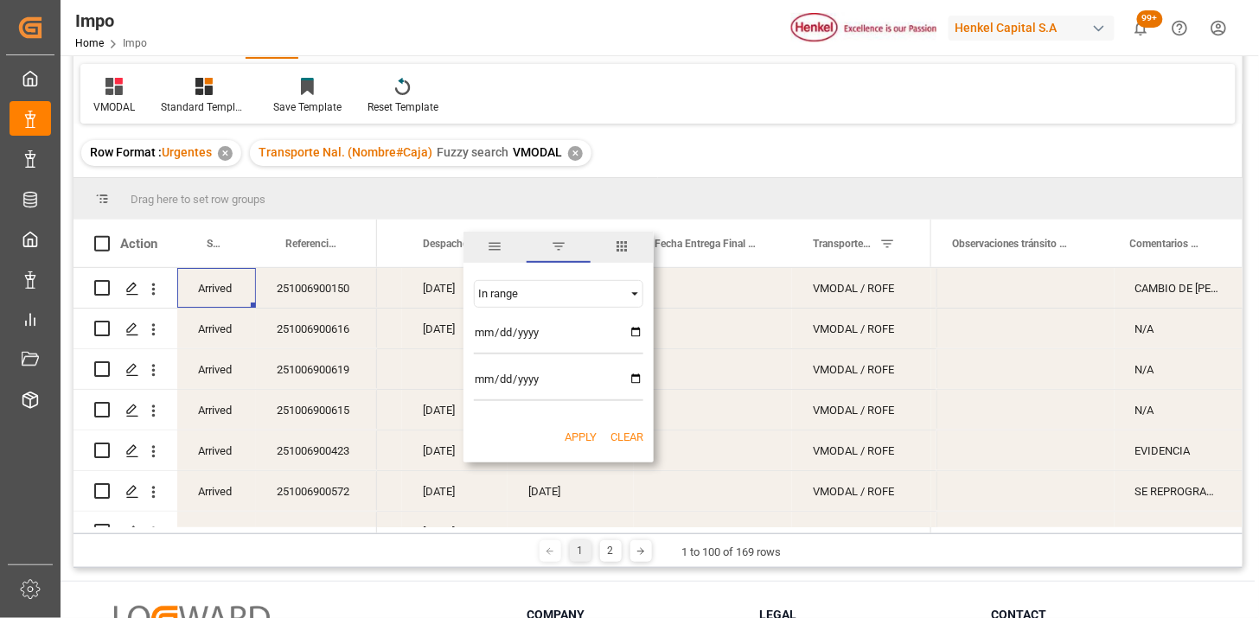
click at [482, 331] on input "date" at bounding box center [559, 337] width 170 height 35
type input "2025-10-08"
click at [480, 382] on input "date" at bounding box center [559, 384] width 170 height 35
type input "0205-10-15"
type input "2025-10-15"
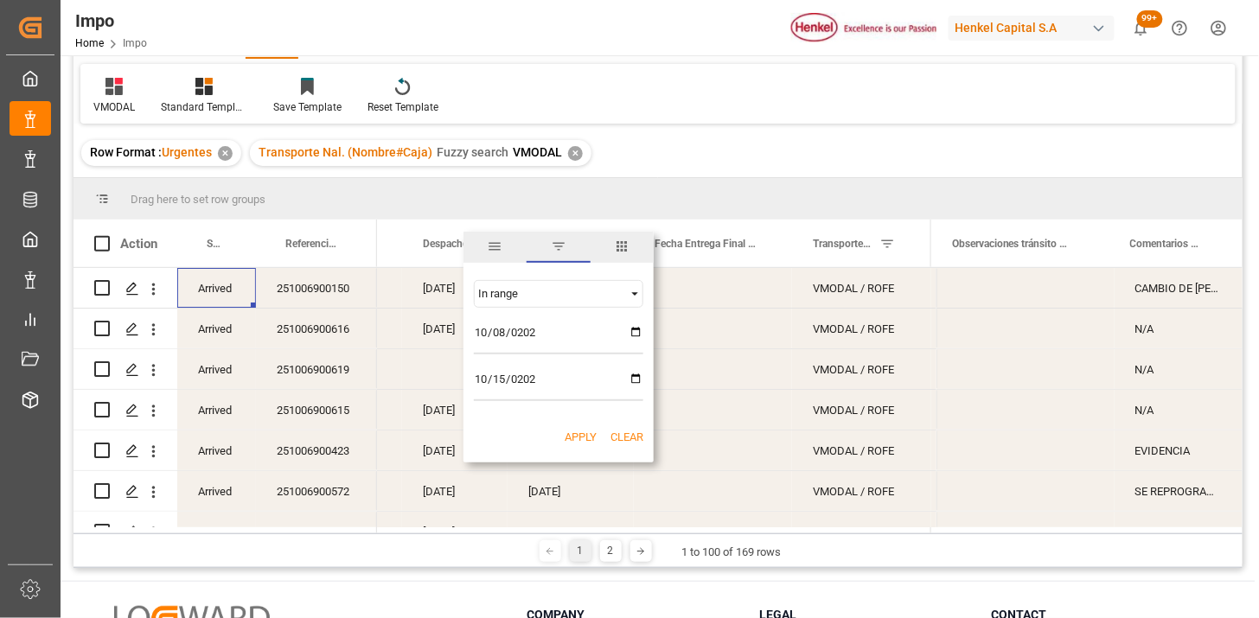
click at [578, 439] on button "Apply" at bounding box center [581, 437] width 32 height 17
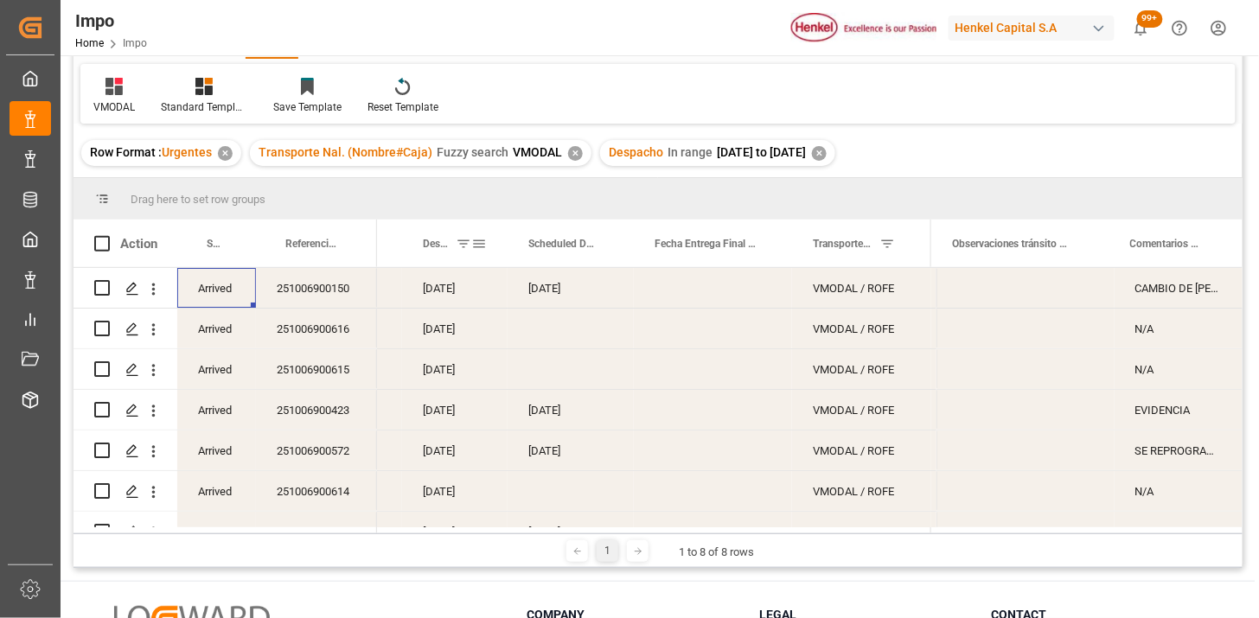
click at [435, 262] on div "Despacho" at bounding box center [447, 244] width 48 height 48
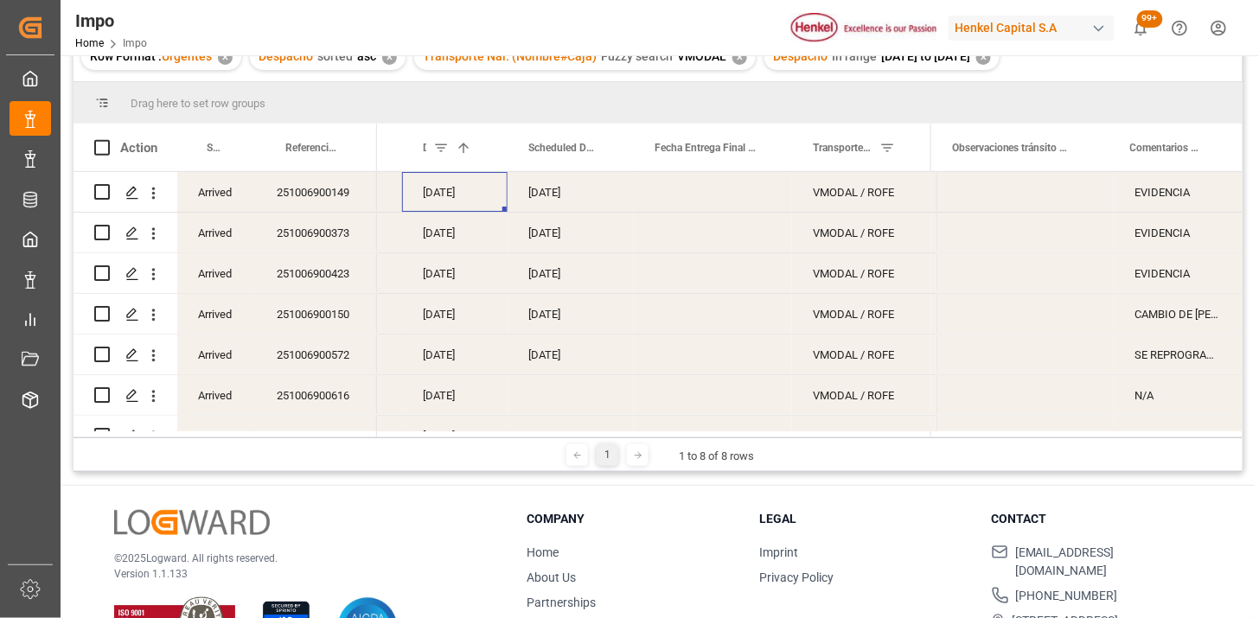
click at [458, 202] on div "09-10-2025" at bounding box center [455, 192] width 106 height 40
click at [318, 201] on div "251006900149" at bounding box center [316, 192] width 121 height 40
click at [160, 195] on icon "open menu" at bounding box center [153, 193] width 18 height 18
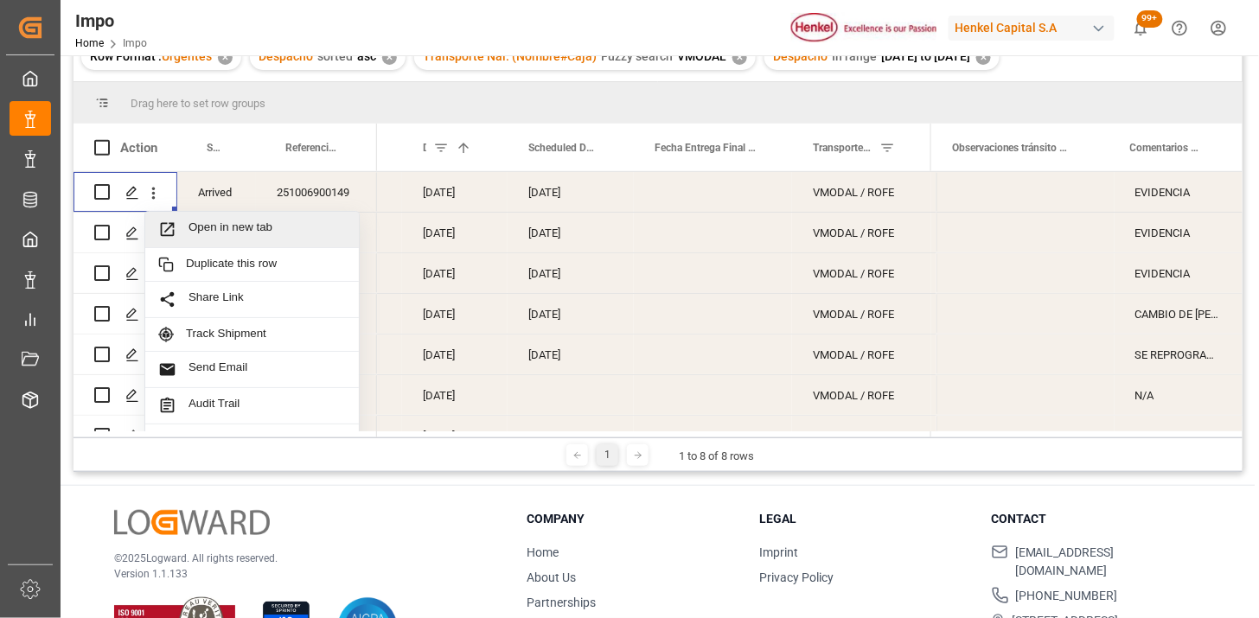
click at [199, 221] on span "Open in new tab" at bounding box center [267, 230] width 157 height 18
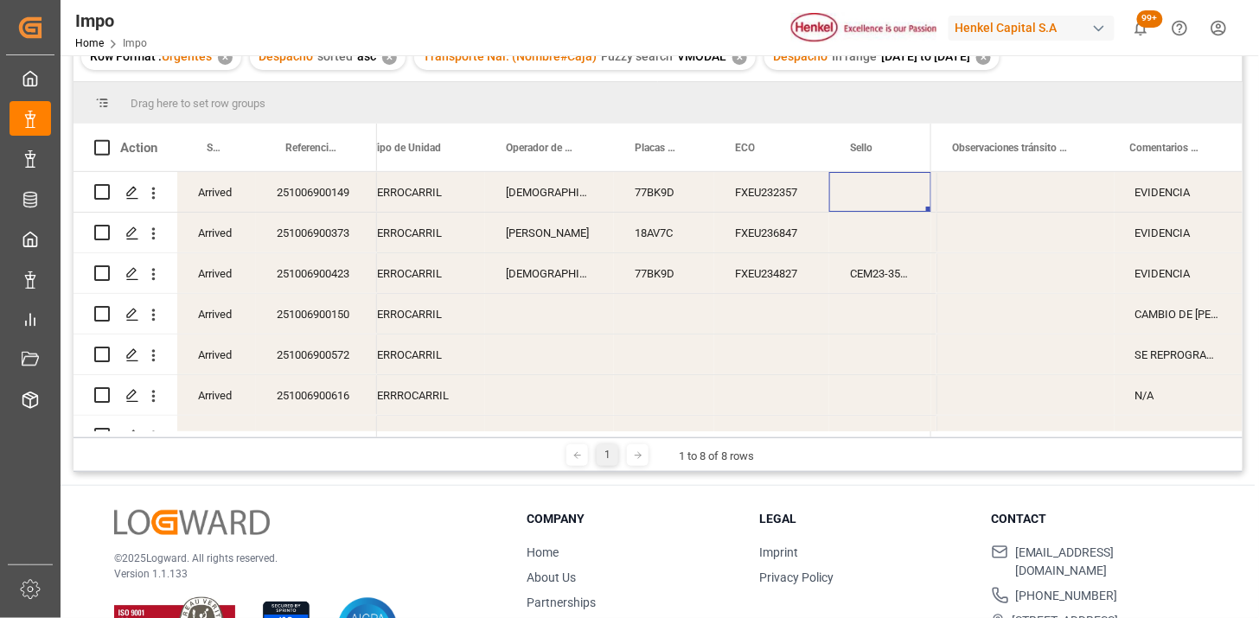
scroll to position [0, 791]
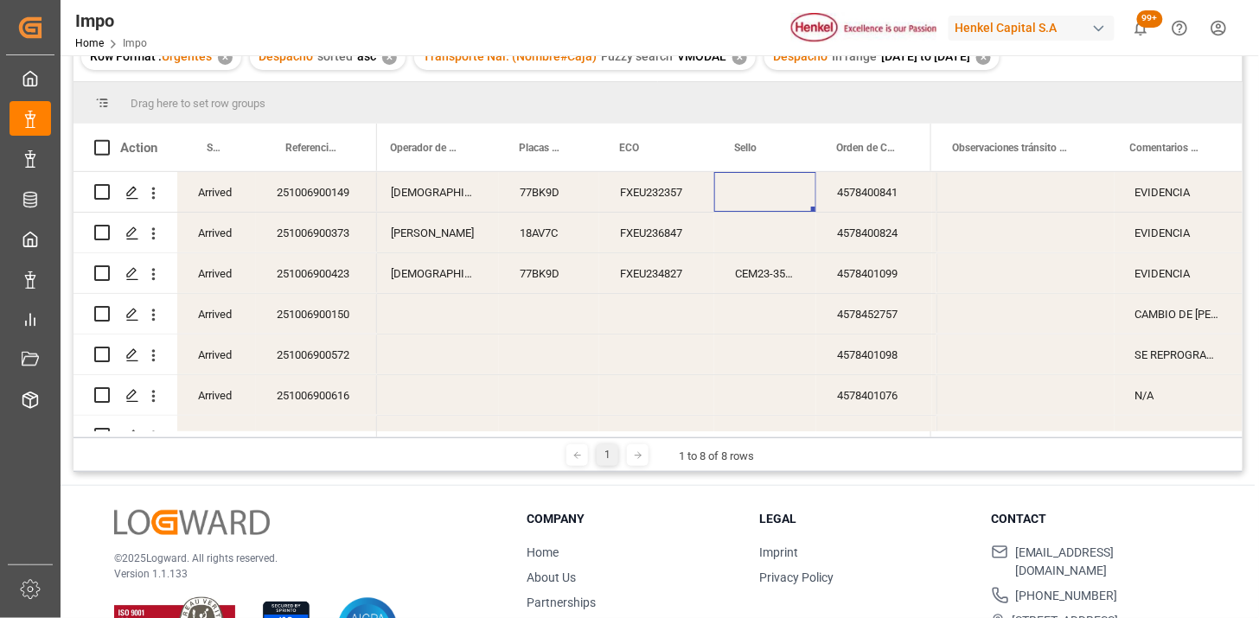
click at [762, 191] on div "Press SPACE to select this row." at bounding box center [766, 192] width 102 height 40
click at [762, 191] on input "Press SPACE to select this row." at bounding box center [765, 202] width 74 height 33
paste input "PP 19880"
type input "PP19880"
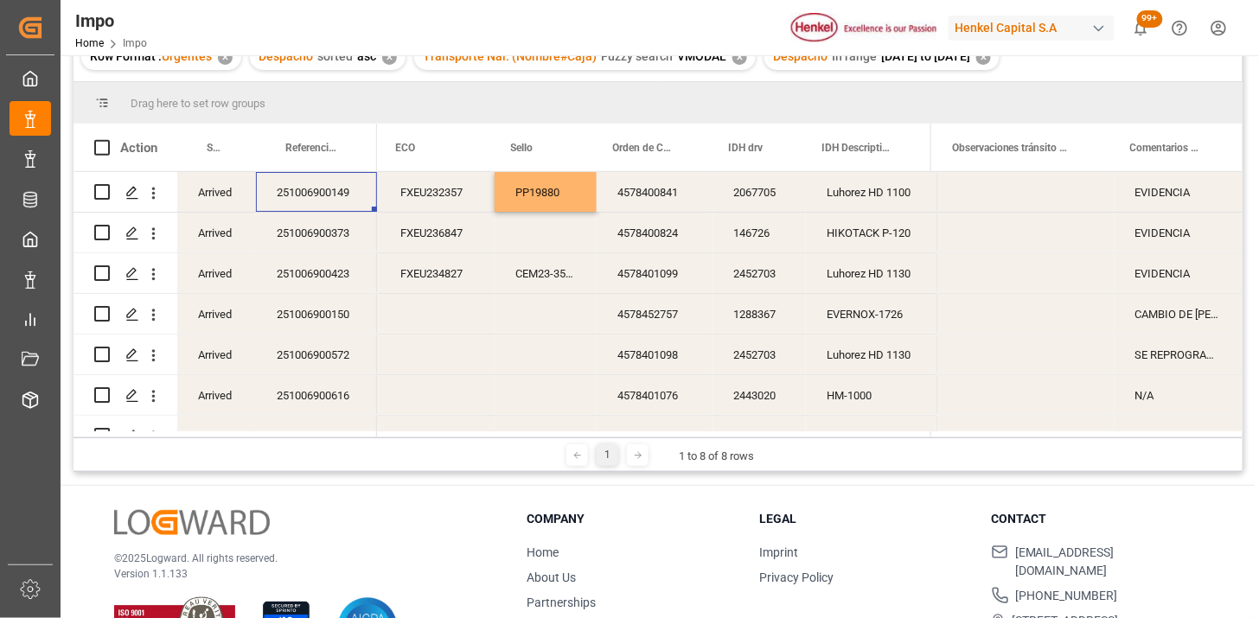
scroll to position [0, 0]
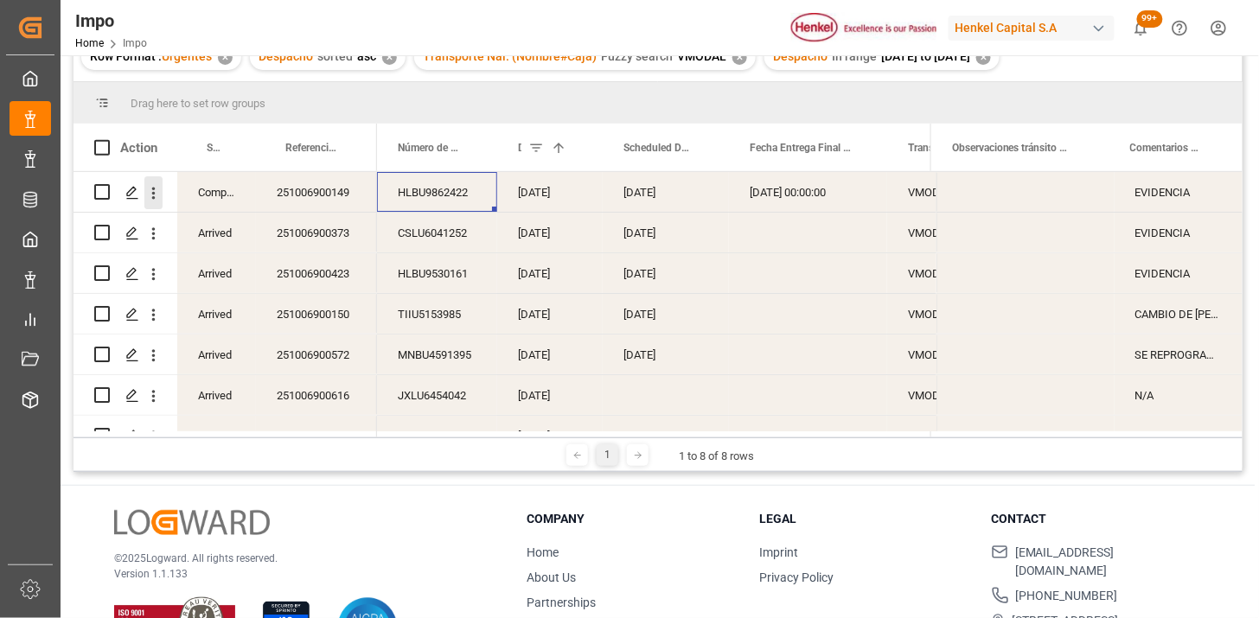
click at [161, 197] on icon "open menu" at bounding box center [153, 193] width 18 height 18
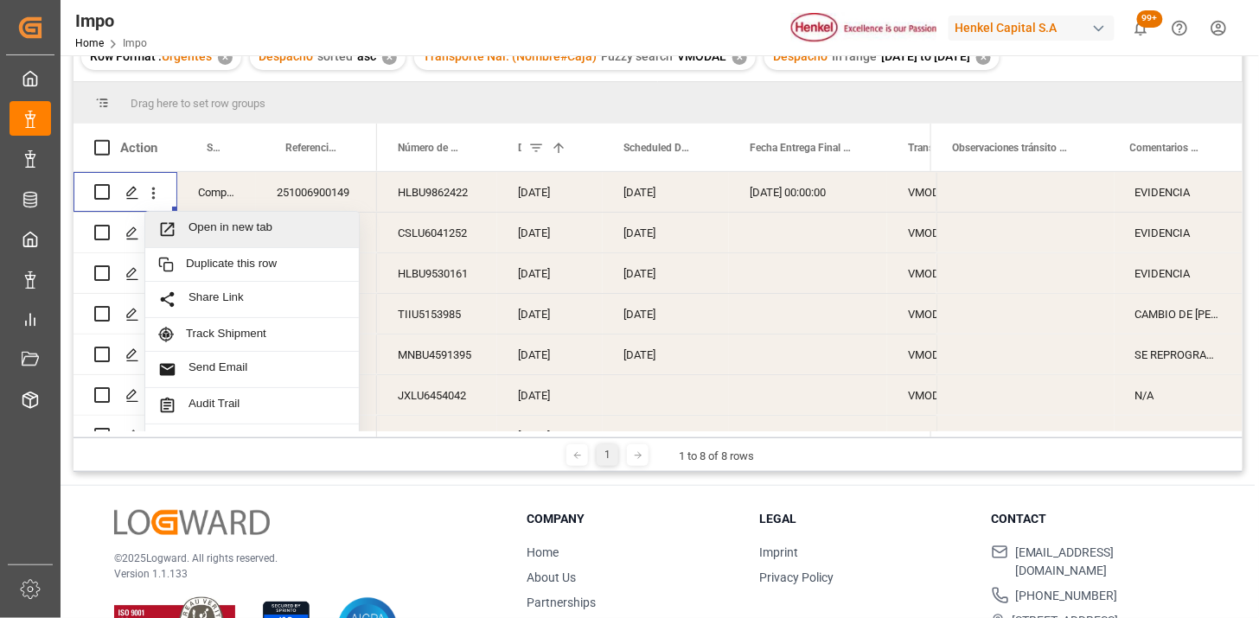
click at [221, 222] on span "Open in new tab" at bounding box center [267, 230] width 157 height 18
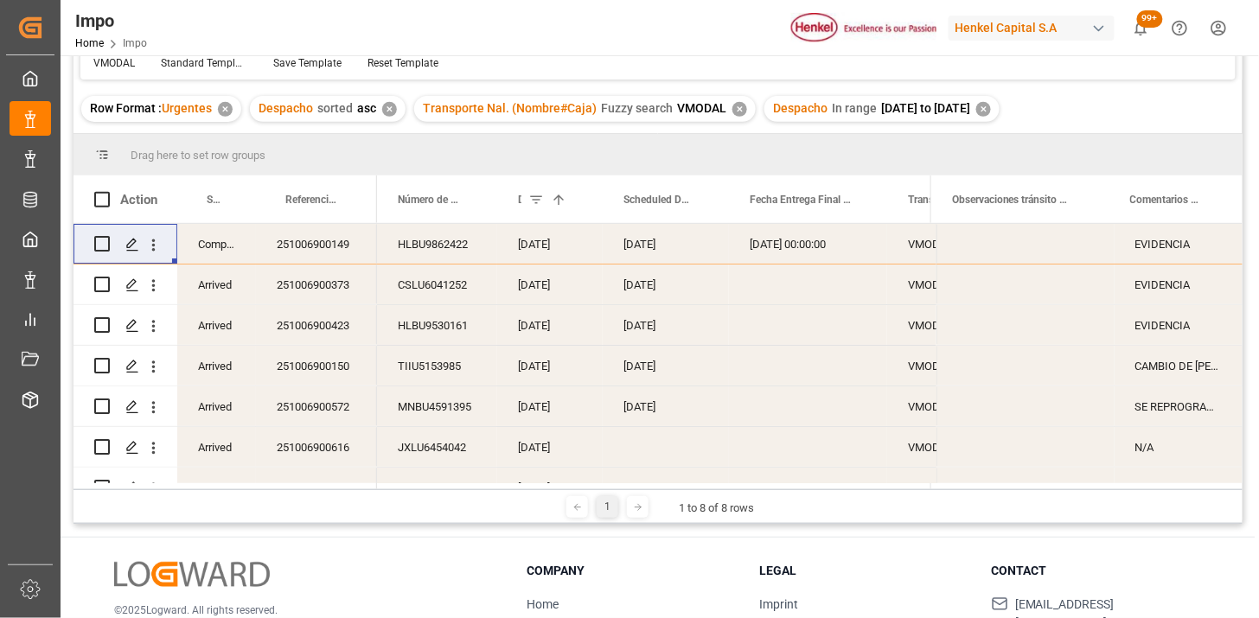
scroll to position [244, 0]
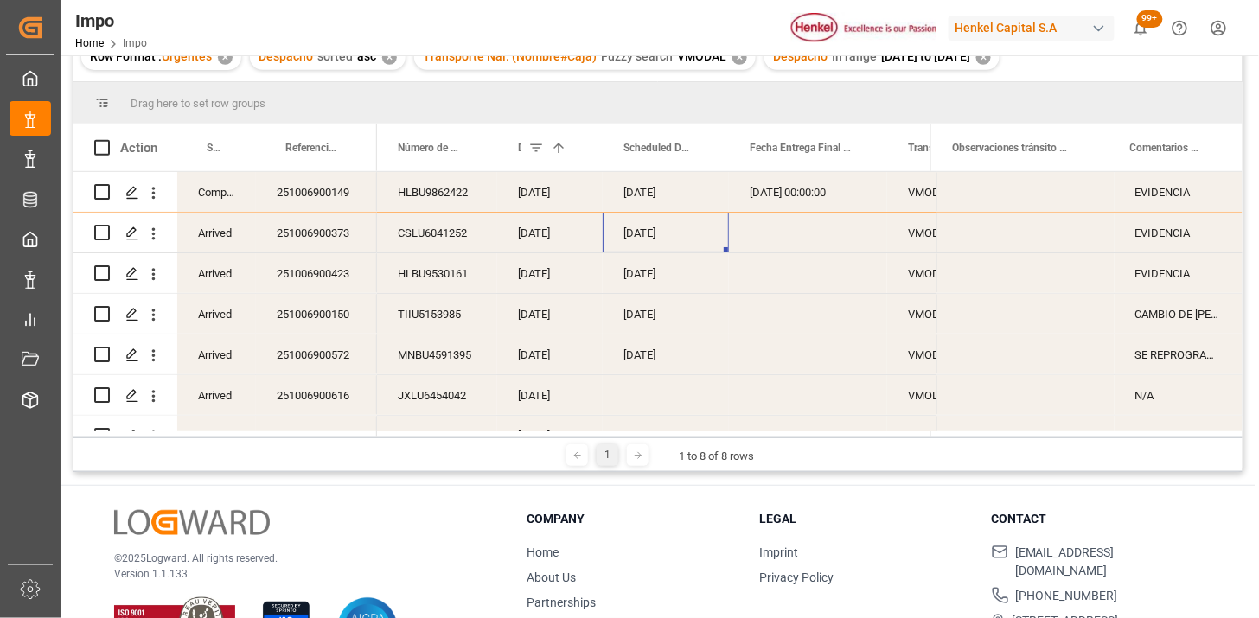
click at [659, 236] on div "13-10-2025" at bounding box center [666, 233] width 126 height 40
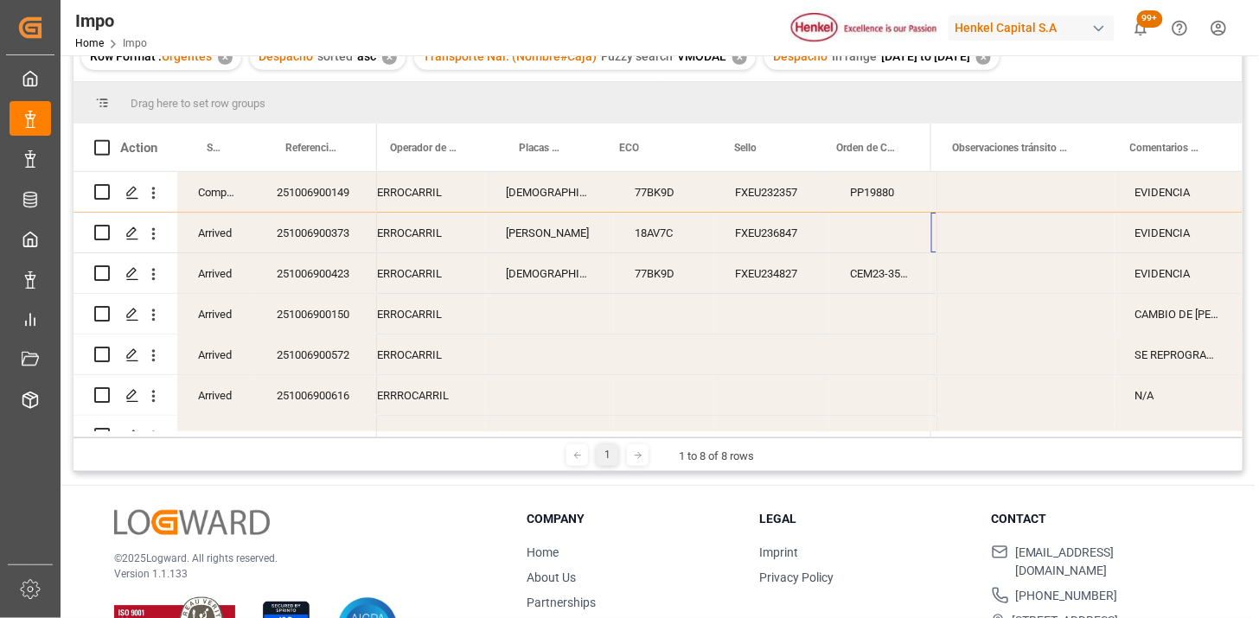
scroll to position [0, 791]
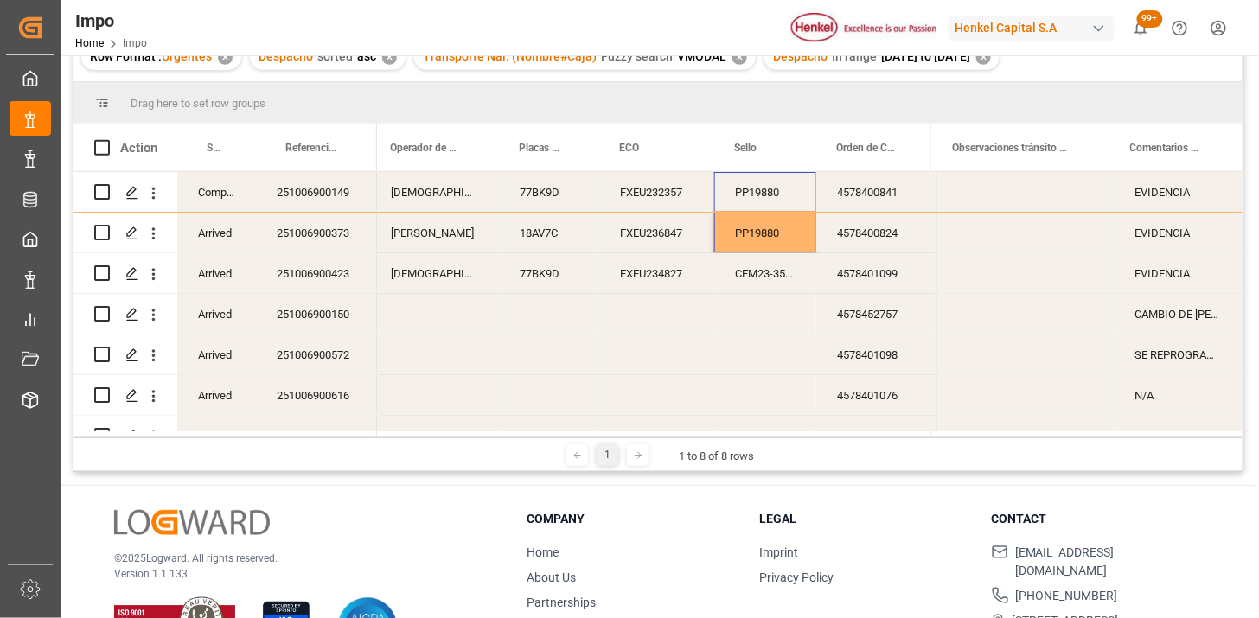
click at [771, 242] on div "PP19880" at bounding box center [766, 233] width 102 height 40
click at [780, 239] on input "PP19880" at bounding box center [765, 243] width 74 height 33
type input "PP19881"
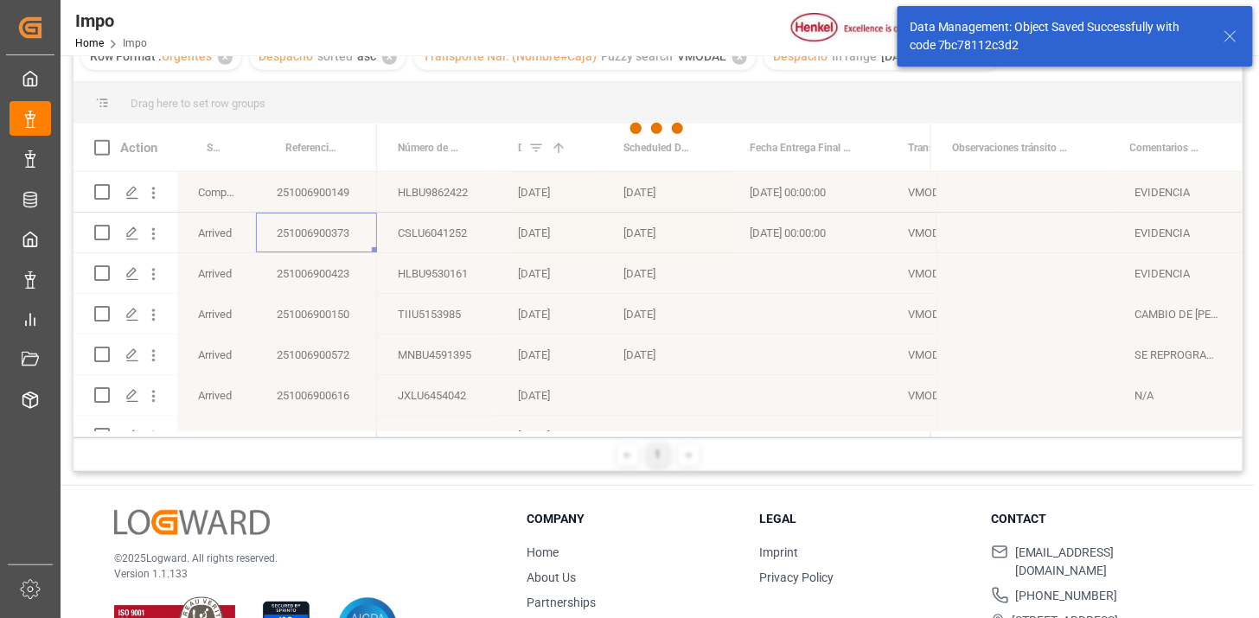
scroll to position [192, 0]
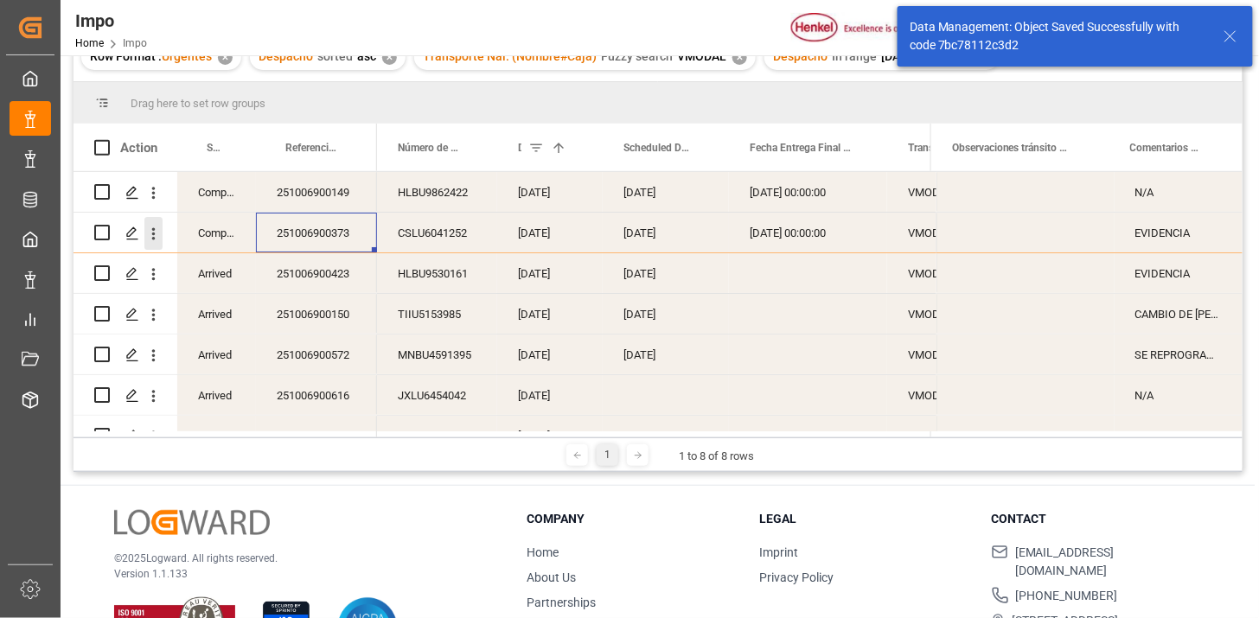
click at [154, 240] on icon "open menu" at bounding box center [153, 234] width 18 height 18
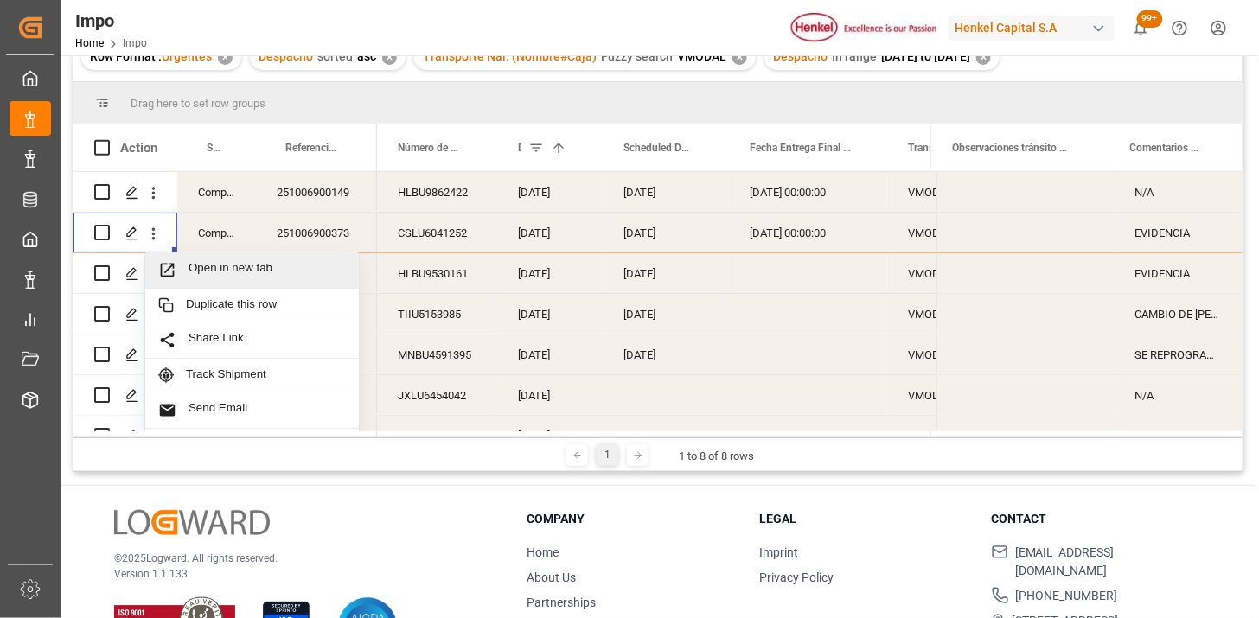
click at [202, 270] on span "Open in new tab" at bounding box center [267, 270] width 157 height 18
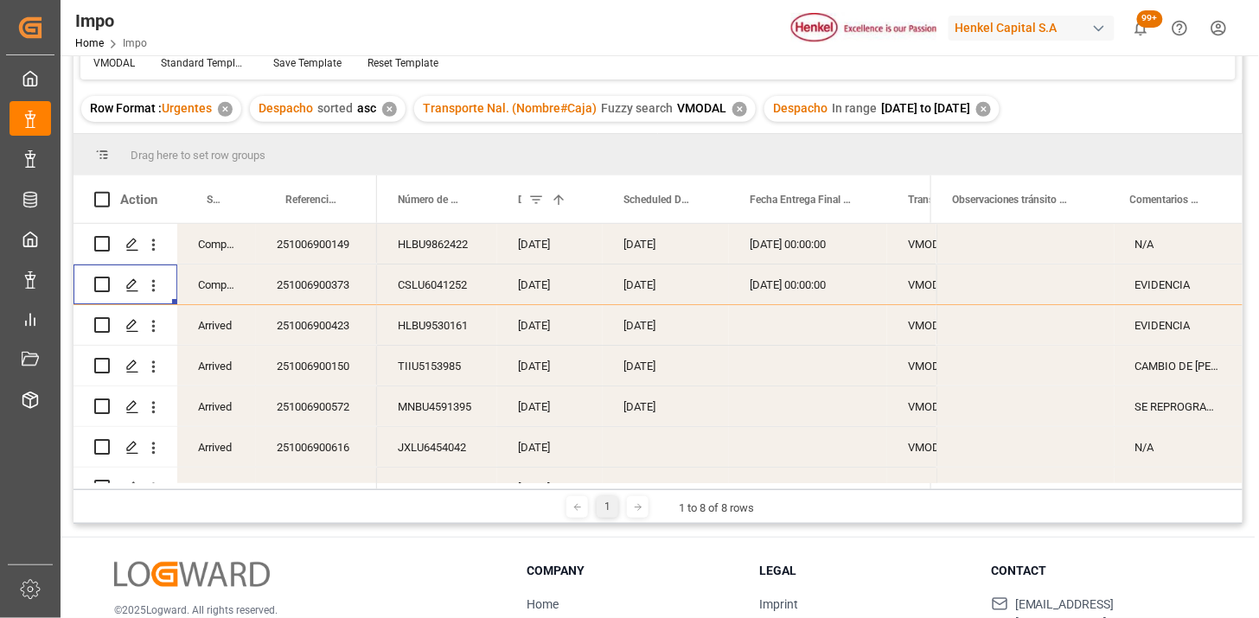
scroll to position [244, 0]
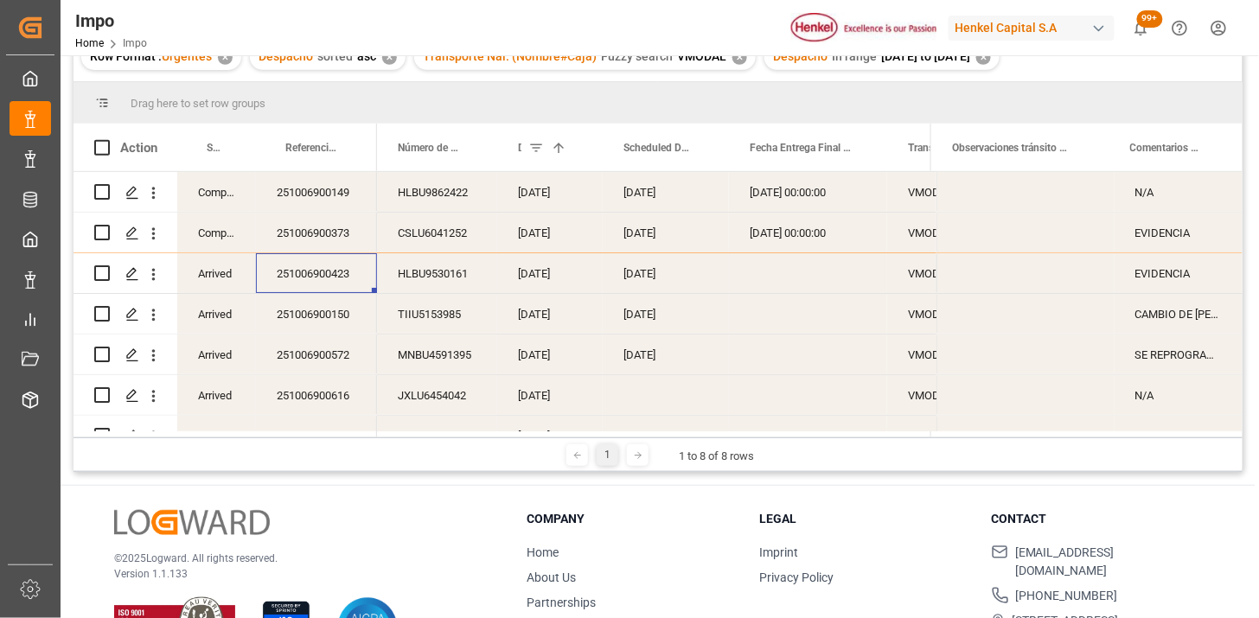
click at [652, 280] on div "[DATE]" at bounding box center [666, 273] width 126 height 40
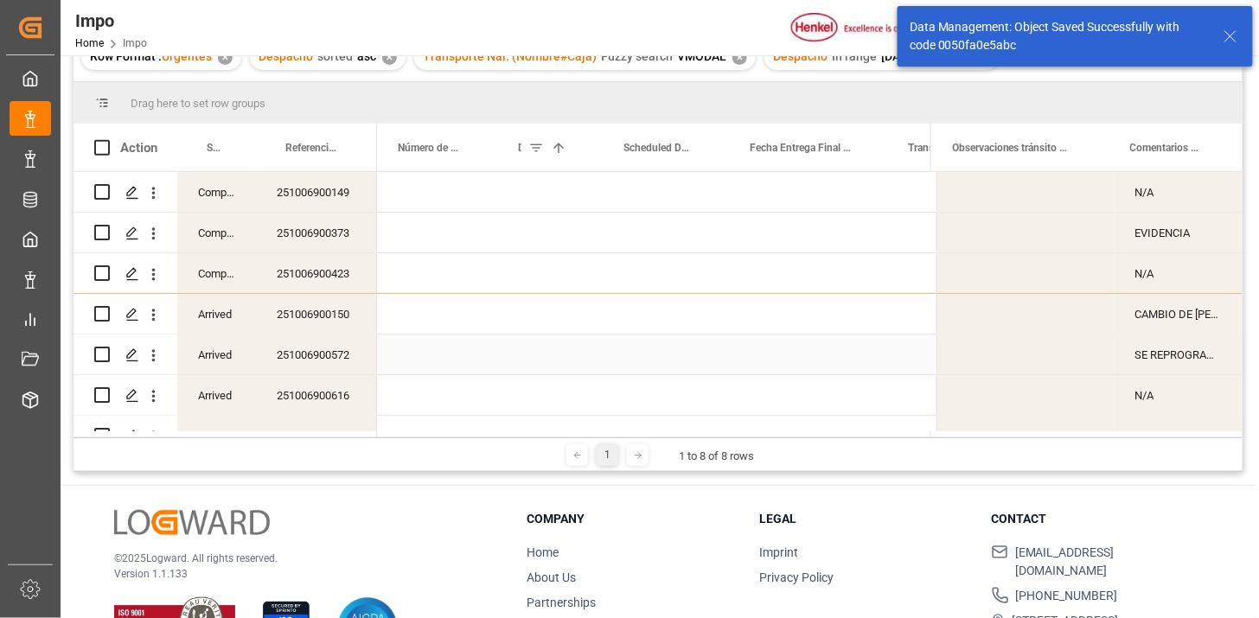
scroll to position [0, 0]
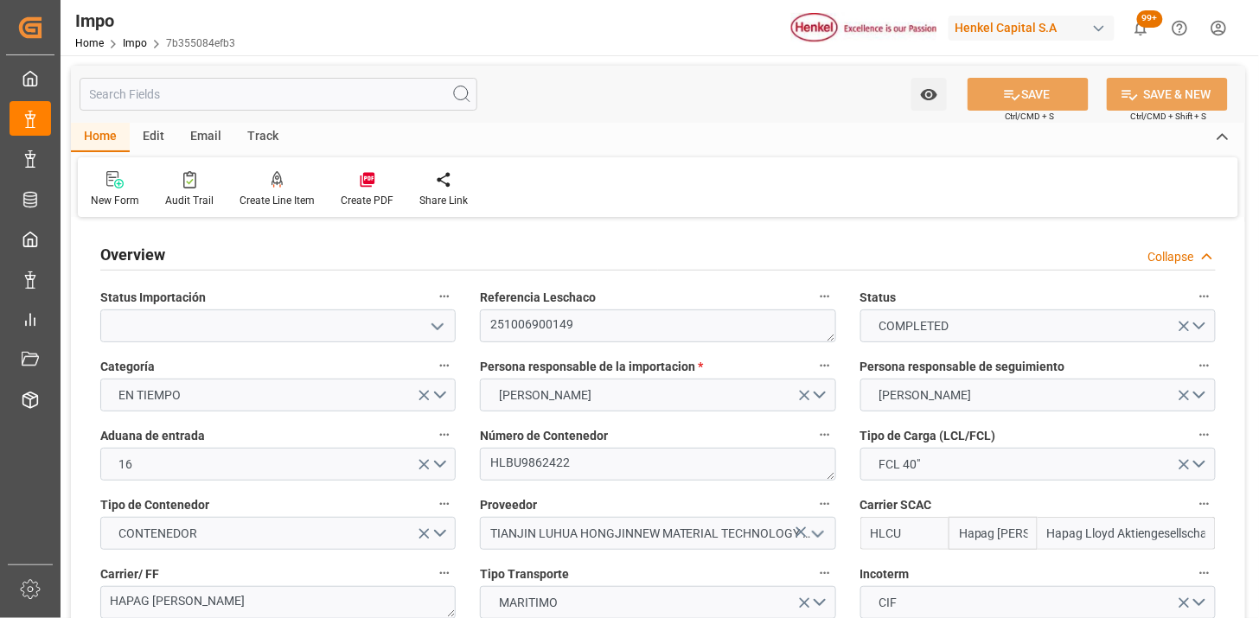
type input "Hapag Lloyd"
type input "Hapag Lloyd Aktiengesellschaft"
type input "1"
type input "50"
type input "20"
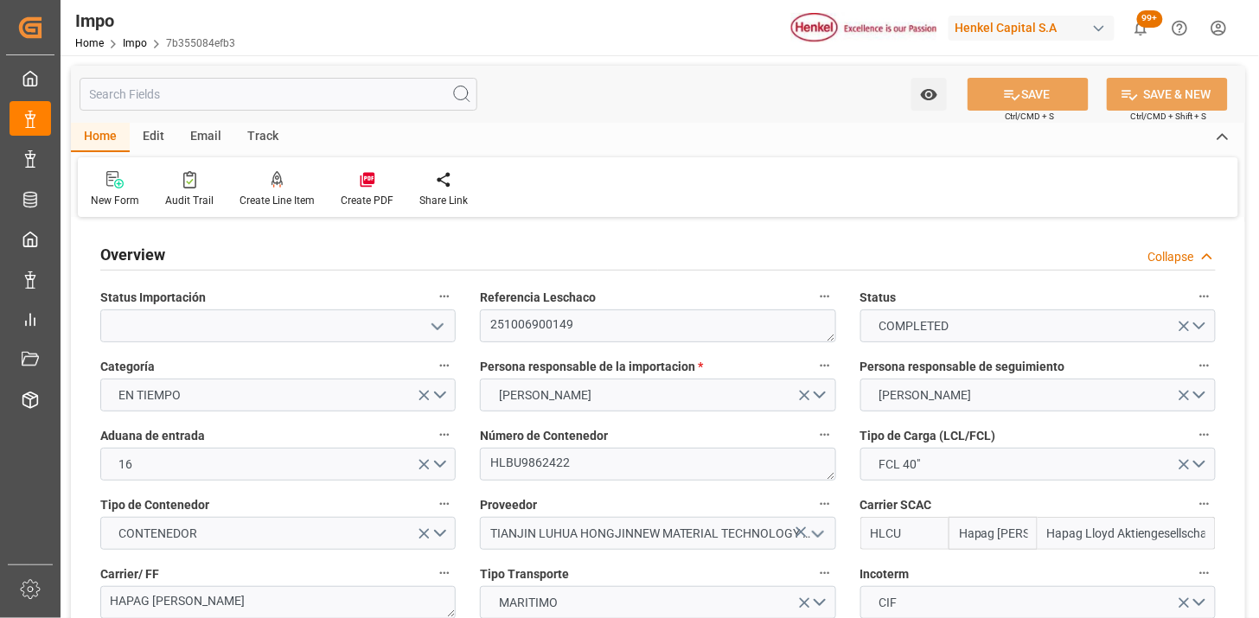
type input "03-09-2025"
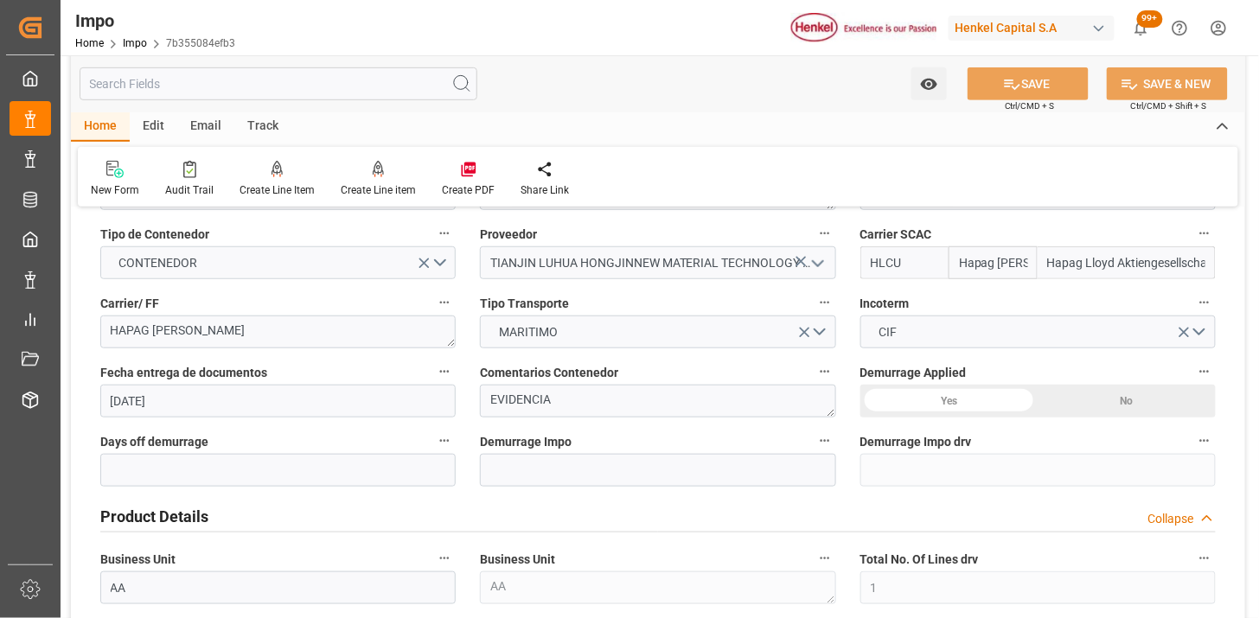
scroll to position [288, 0]
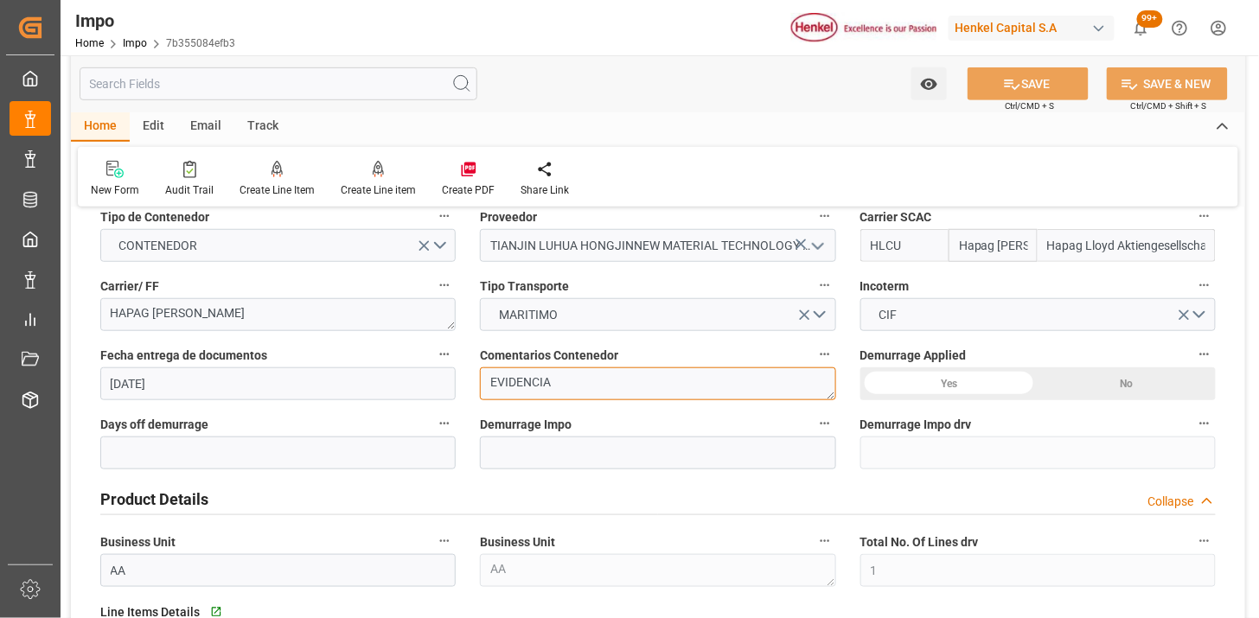
click at [530, 381] on textarea "EVIDENCIA" at bounding box center [658, 384] width 356 height 33
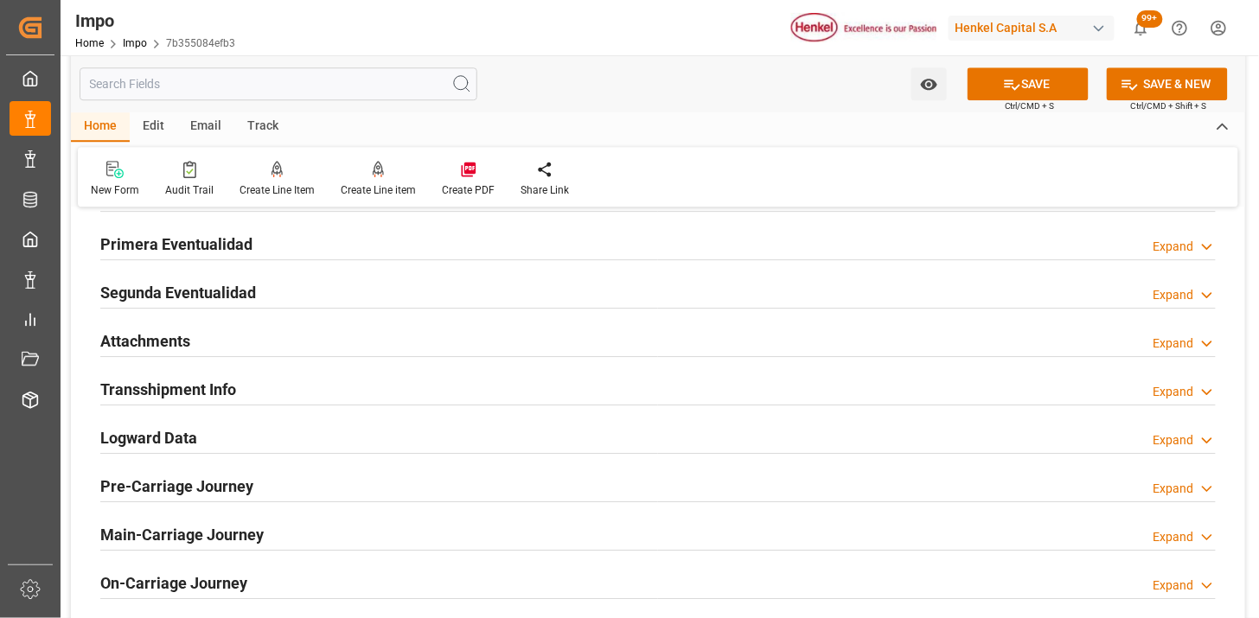
scroll to position [1441, 0]
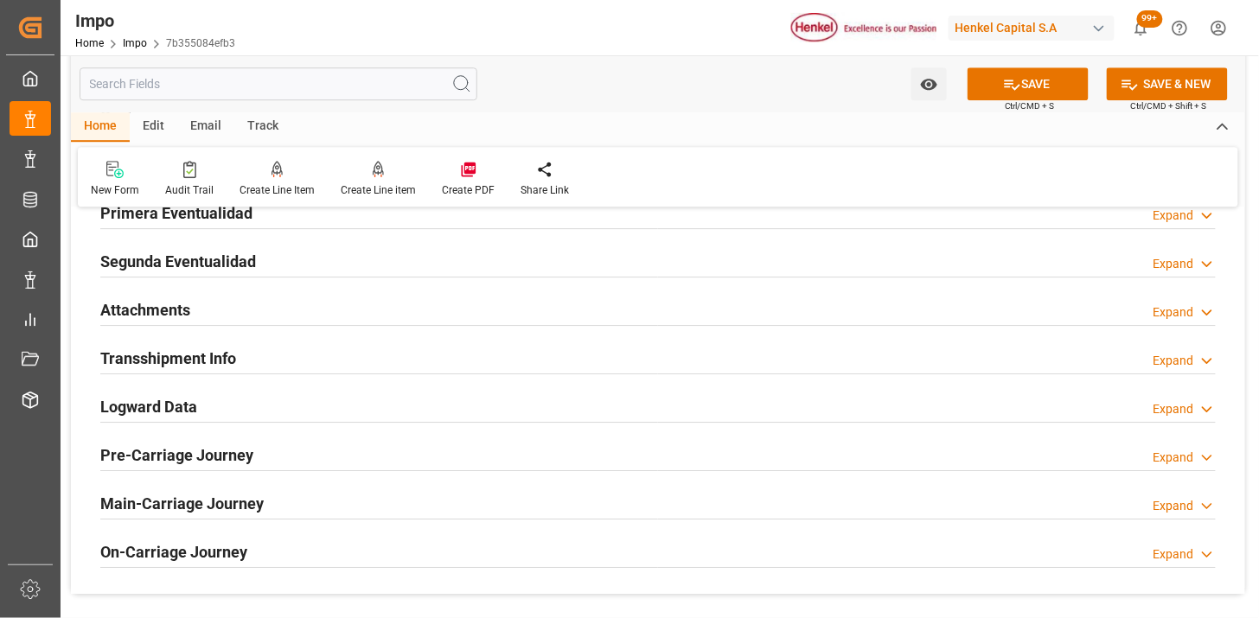
type textarea "N/A"
click at [255, 320] on div "Attachments Expand" at bounding box center [658, 308] width 1116 height 33
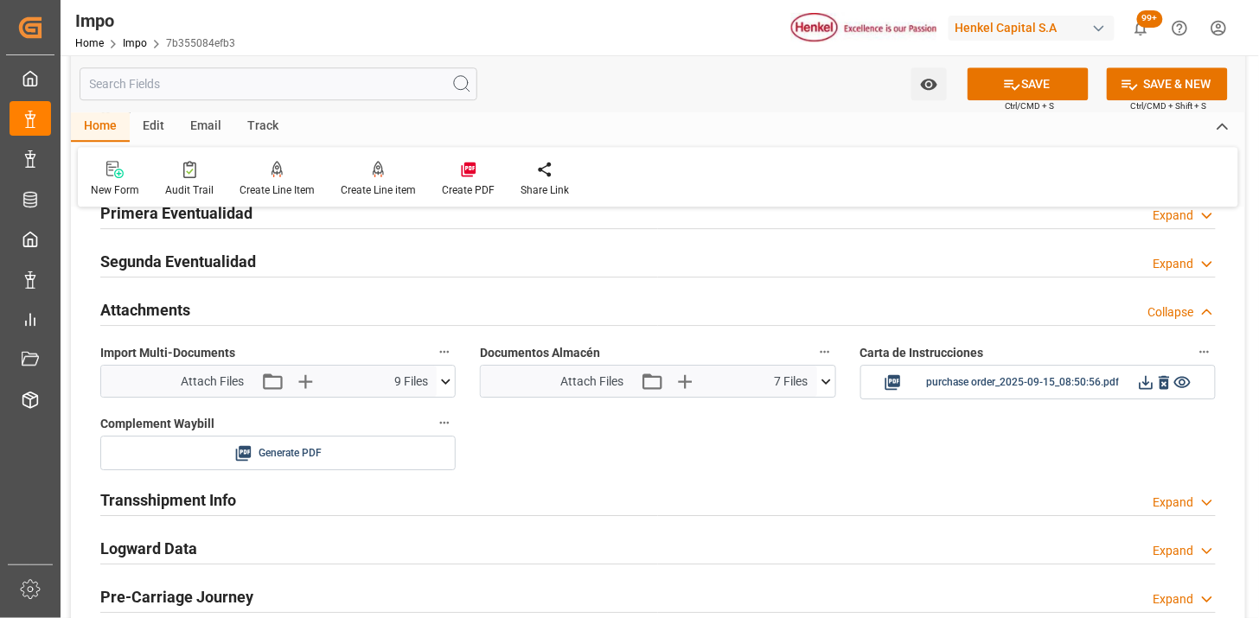
click at [833, 392] on button at bounding box center [826, 381] width 18 height 31
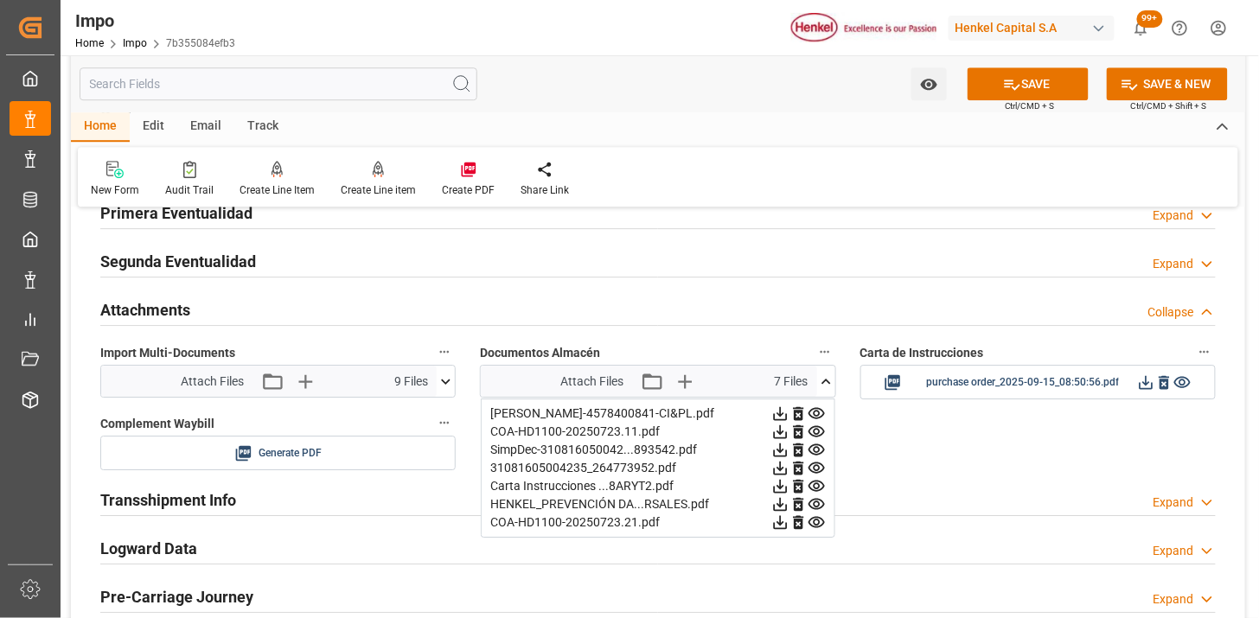
click at [799, 410] on icon at bounding box center [799, 414] width 18 height 18
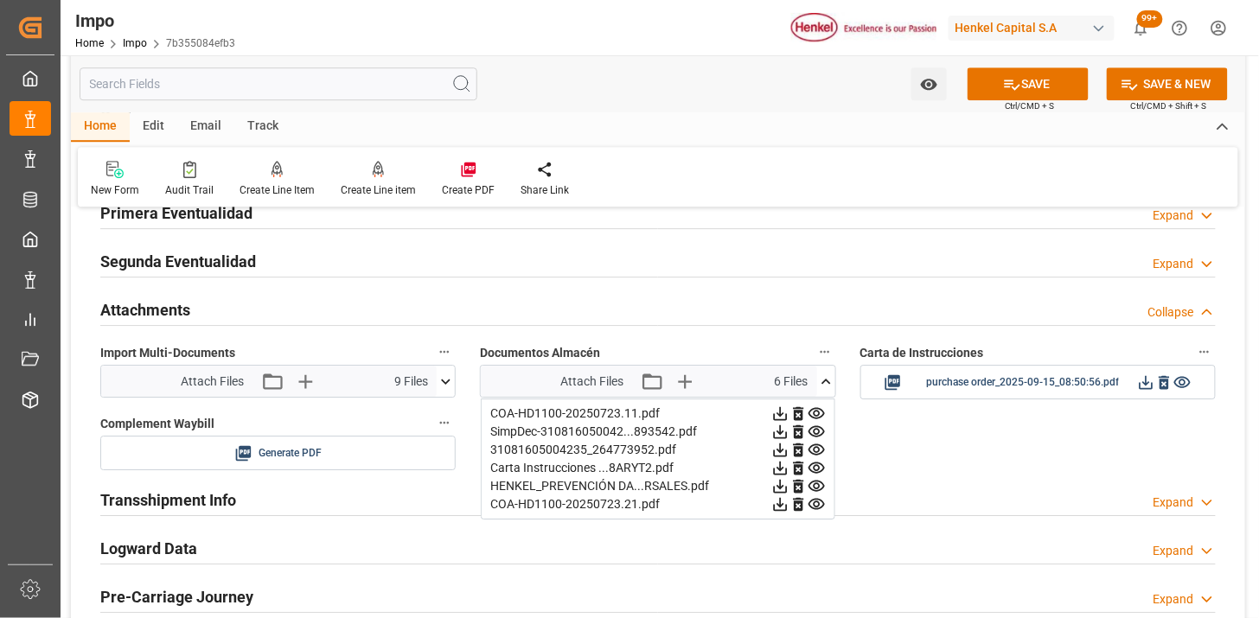
click at [799, 410] on icon at bounding box center [799, 414] width 18 height 18
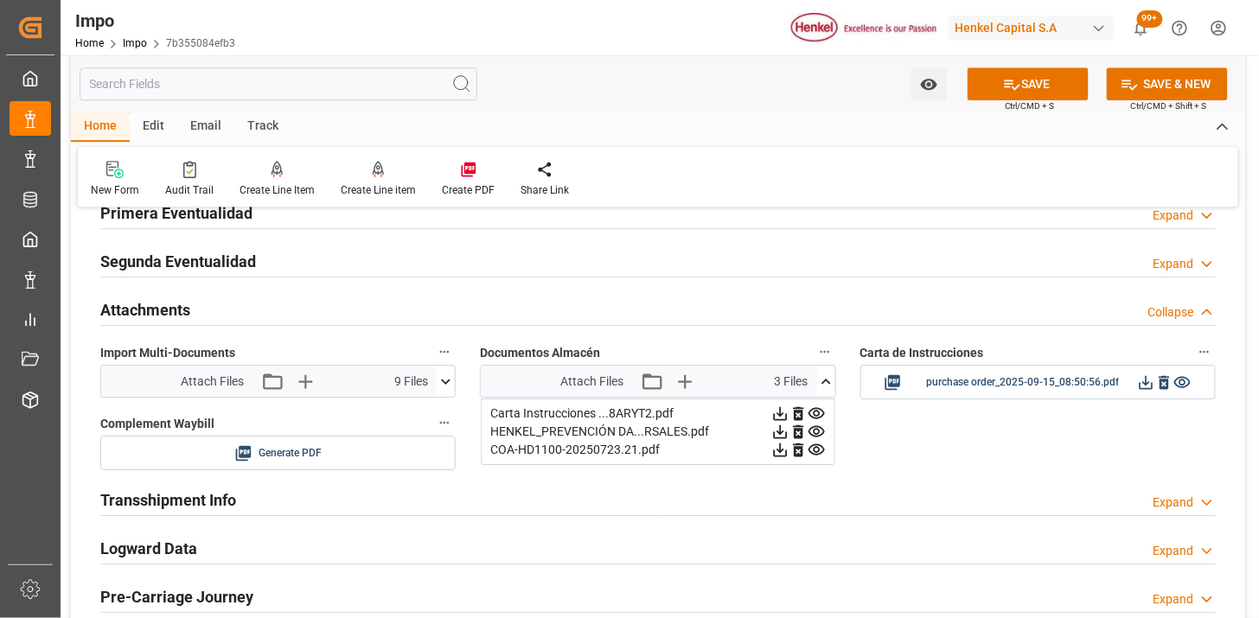
click at [800, 410] on icon at bounding box center [799, 414] width 18 height 18
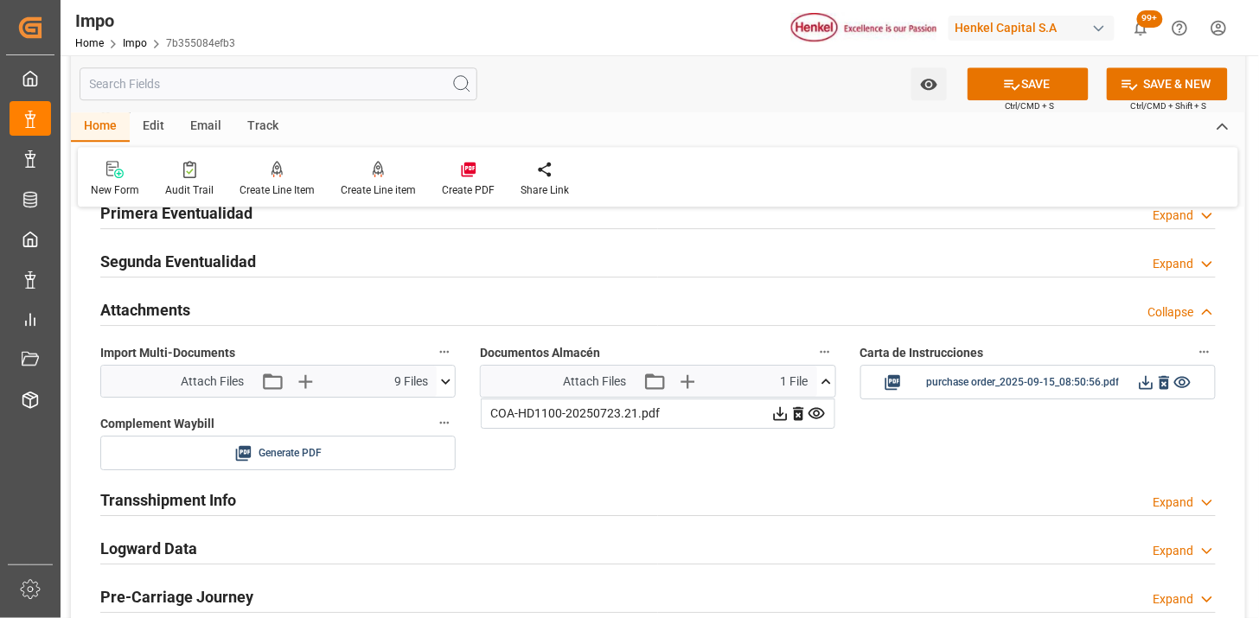
click at [800, 410] on icon at bounding box center [799, 414] width 18 height 18
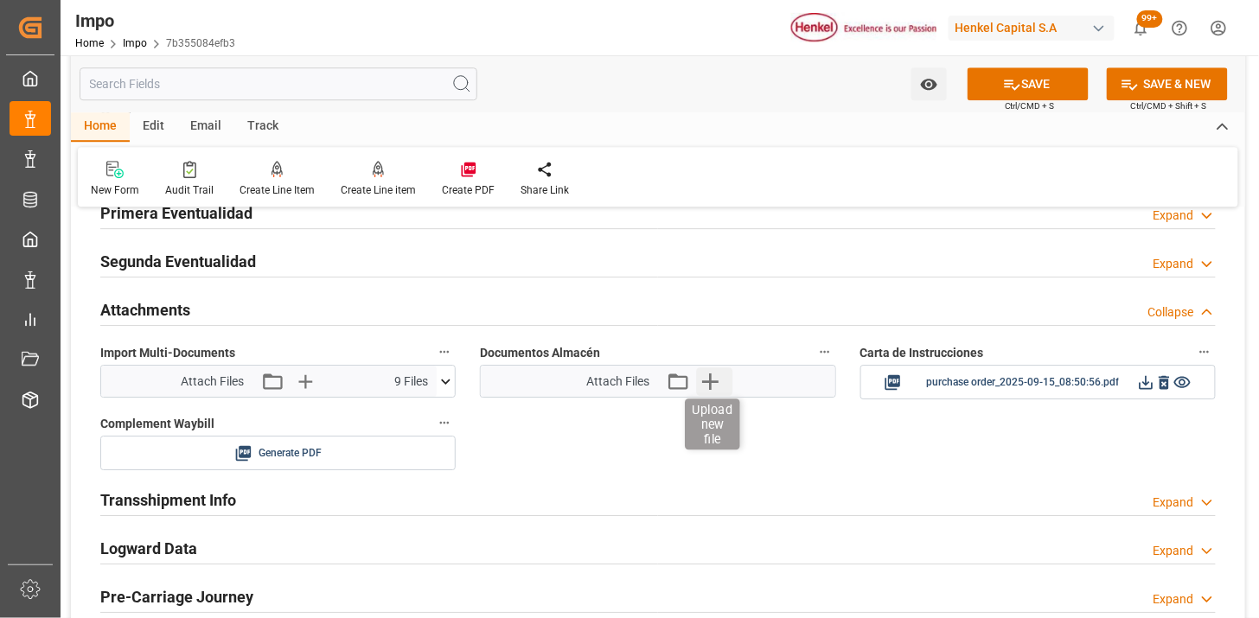
click at [706, 381] on icon "button" at bounding box center [710, 382] width 16 height 16
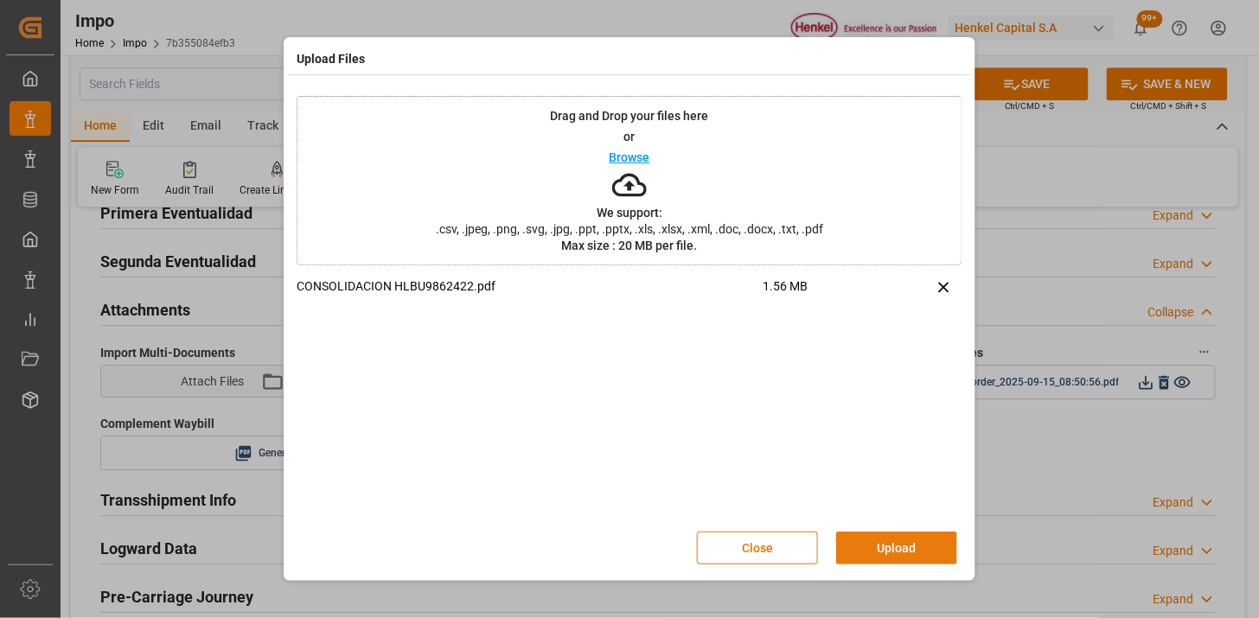
click at [867, 540] on button "Upload" at bounding box center [896, 548] width 121 height 33
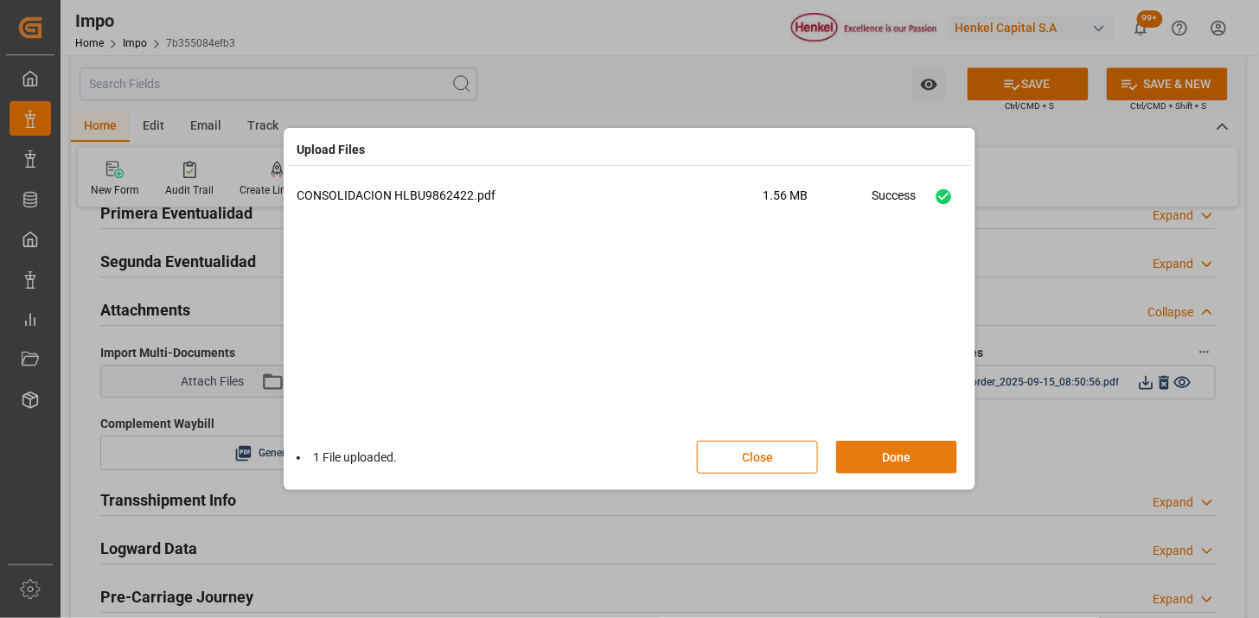
click at [884, 461] on button "Done" at bounding box center [896, 457] width 121 height 33
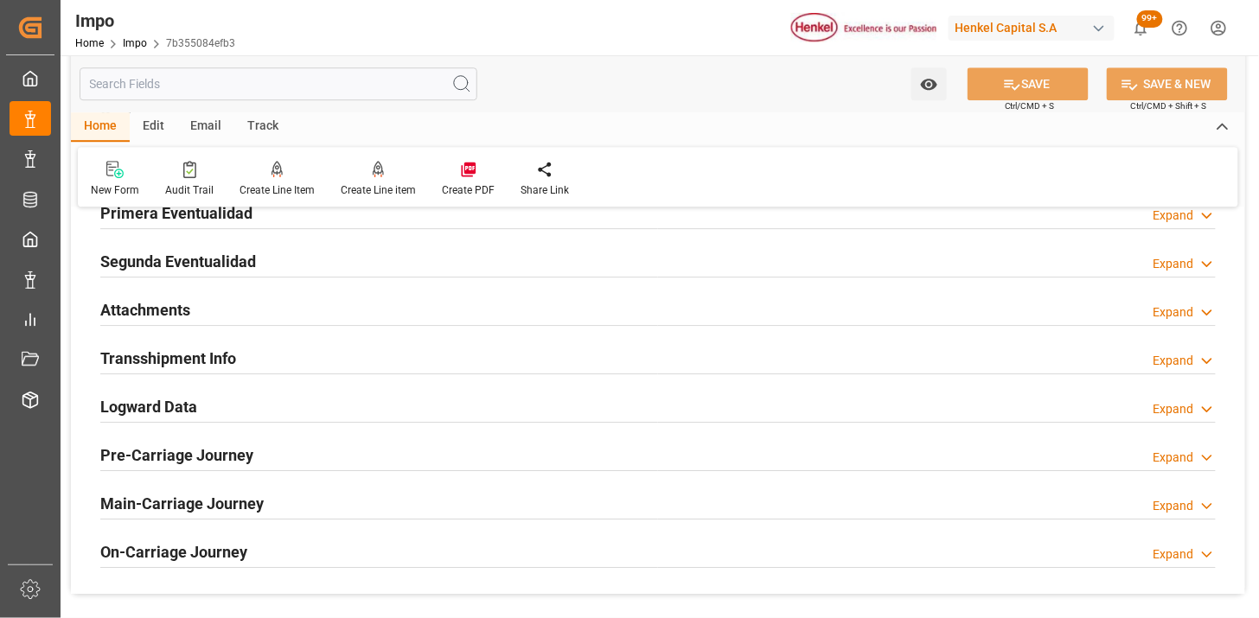
click at [202, 123] on div "Email" at bounding box center [205, 126] width 57 height 29
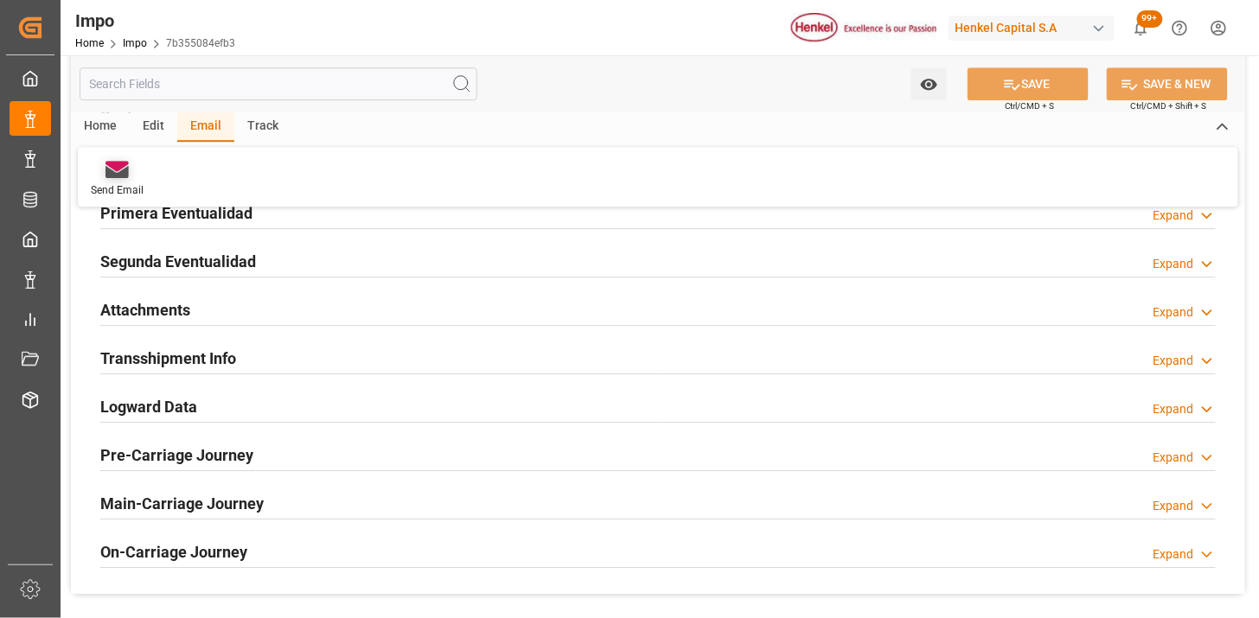
drag, startPoint x: 119, startPoint y: 174, endPoint x: 154, endPoint y: 183, distance: 35.7
click at [119, 175] on icon at bounding box center [117, 172] width 23 height 12
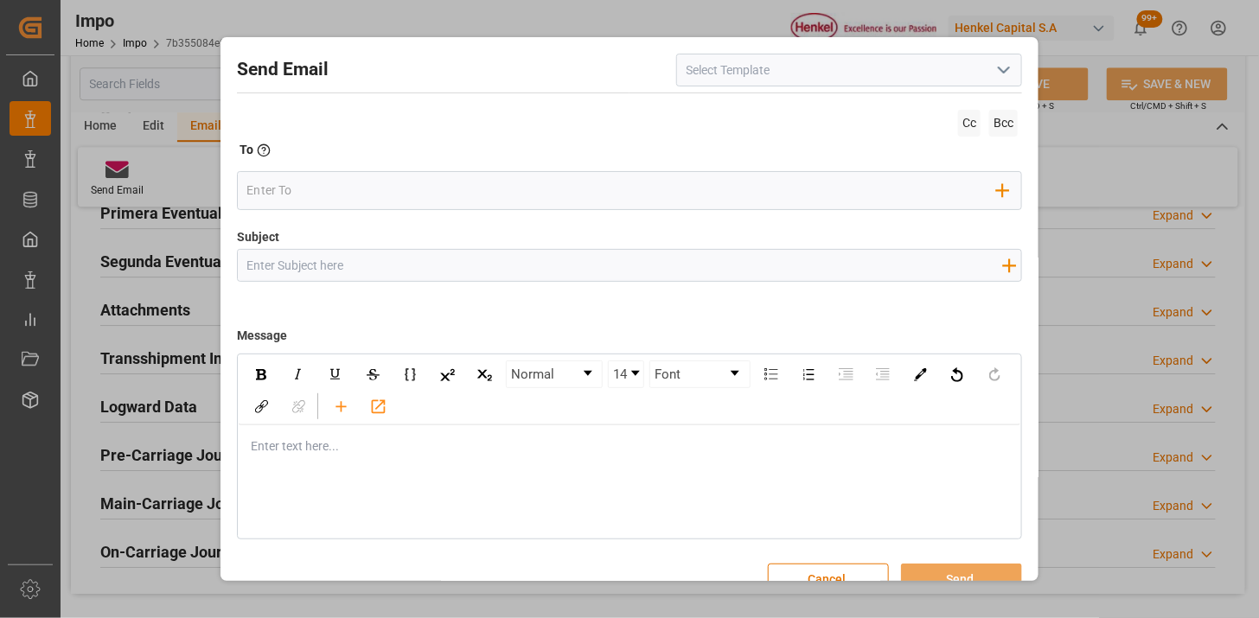
click at [1014, 67] on input at bounding box center [849, 70] width 346 height 33
click at [995, 76] on icon "open menu" at bounding box center [1004, 70] width 21 height 21
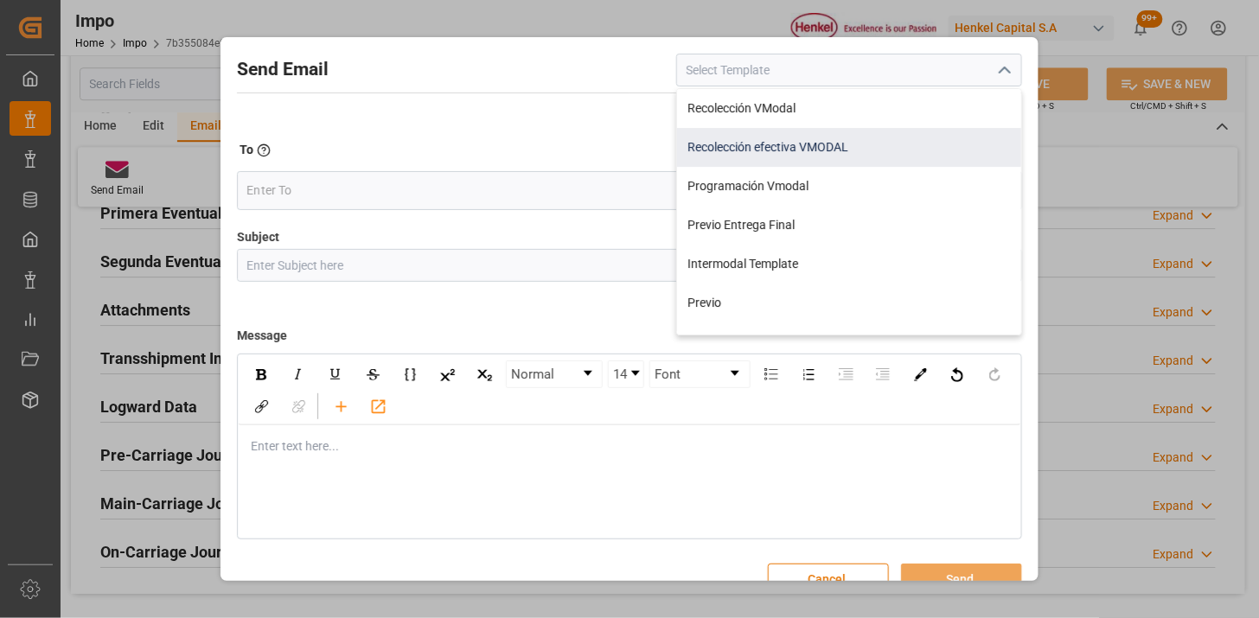
click at [880, 140] on div "Recolección efectiva VMODAL" at bounding box center [849, 147] width 344 height 39
type input "Recolección efectiva VMODAL"
type input "RECOLECCIÓN EFECTIVA || OC {{customerpoDerived}} || REF {{freightForwarderRefer…"
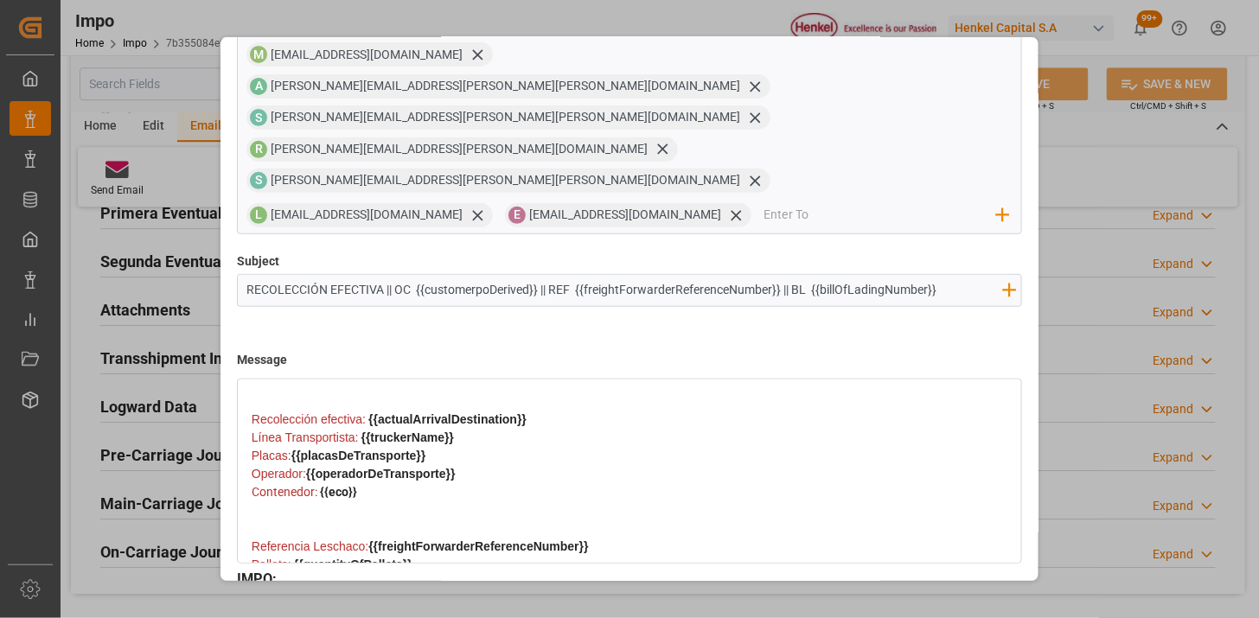
scroll to position [469, 0]
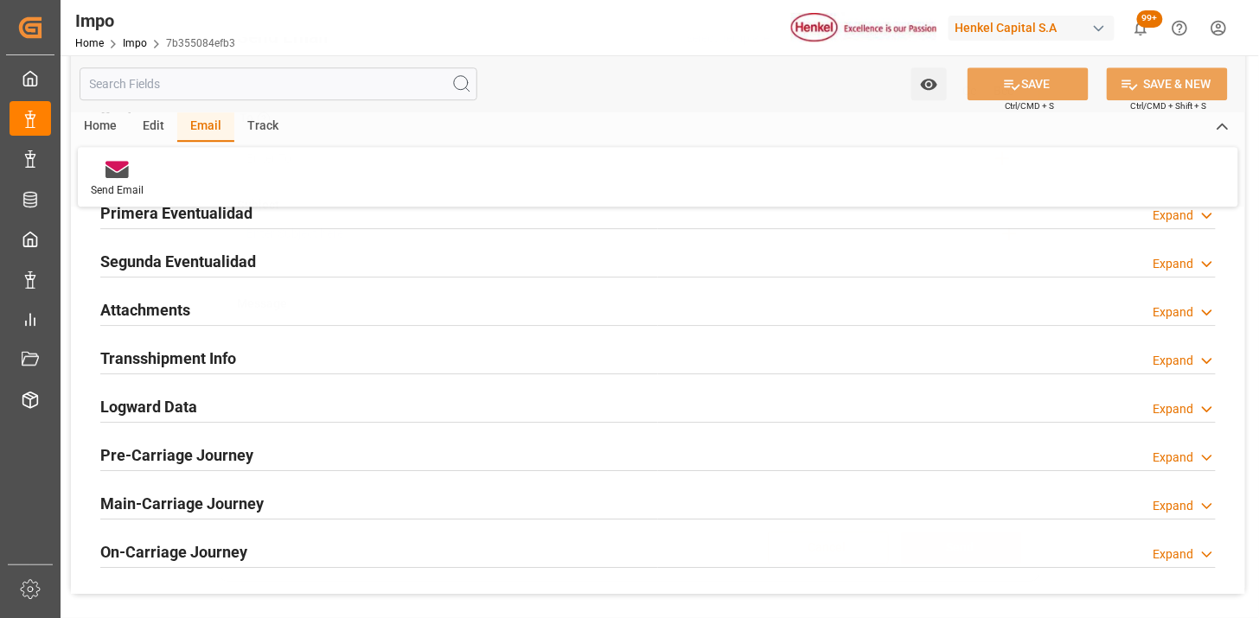
scroll to position [31, 0]
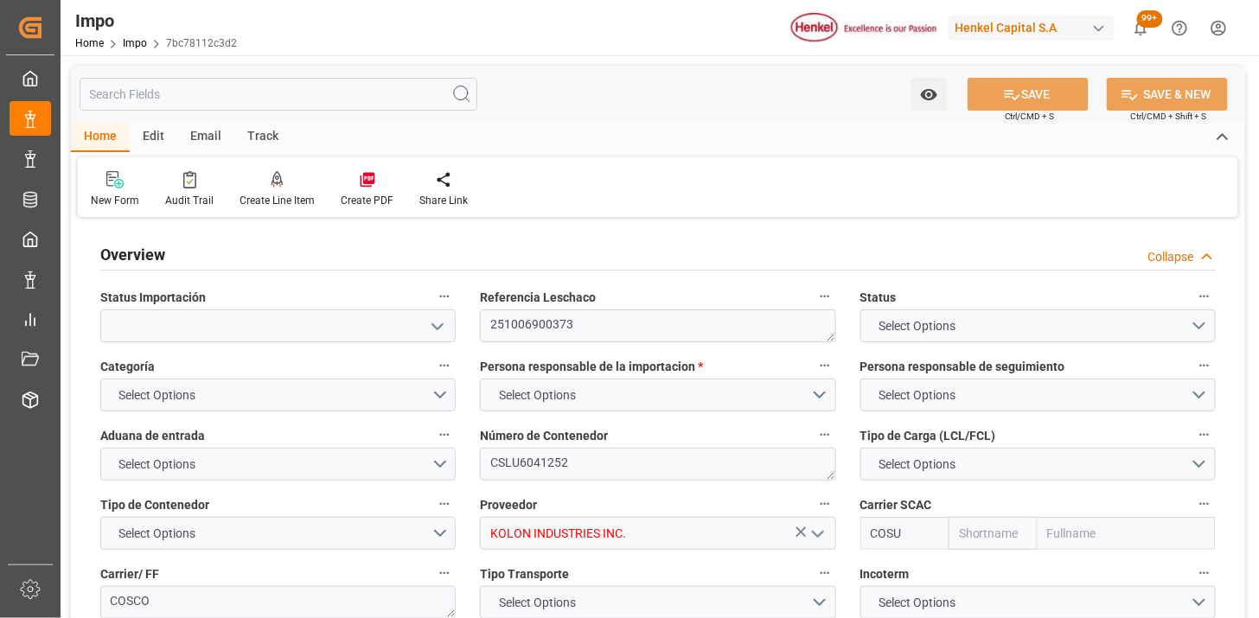
type input "Cosco"
type input "COSCO Shipping Co. Ltd."
type input "1"
type input "30"
type input "36"
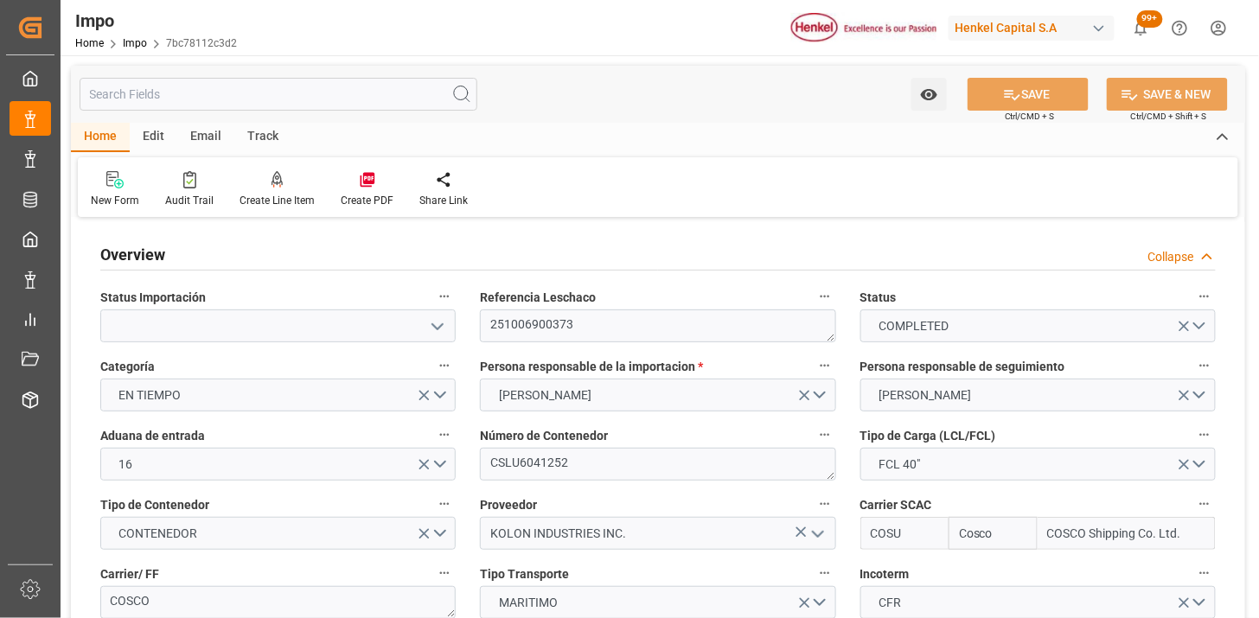
type input "[DATE]"
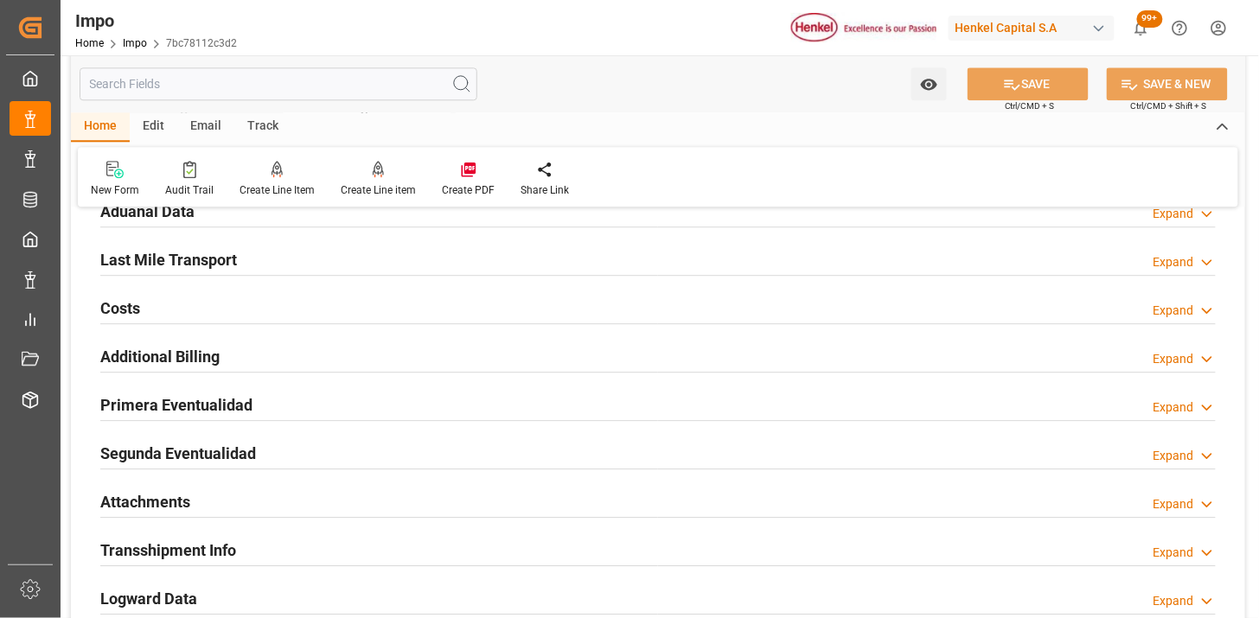
scroll to position [1345, 0]
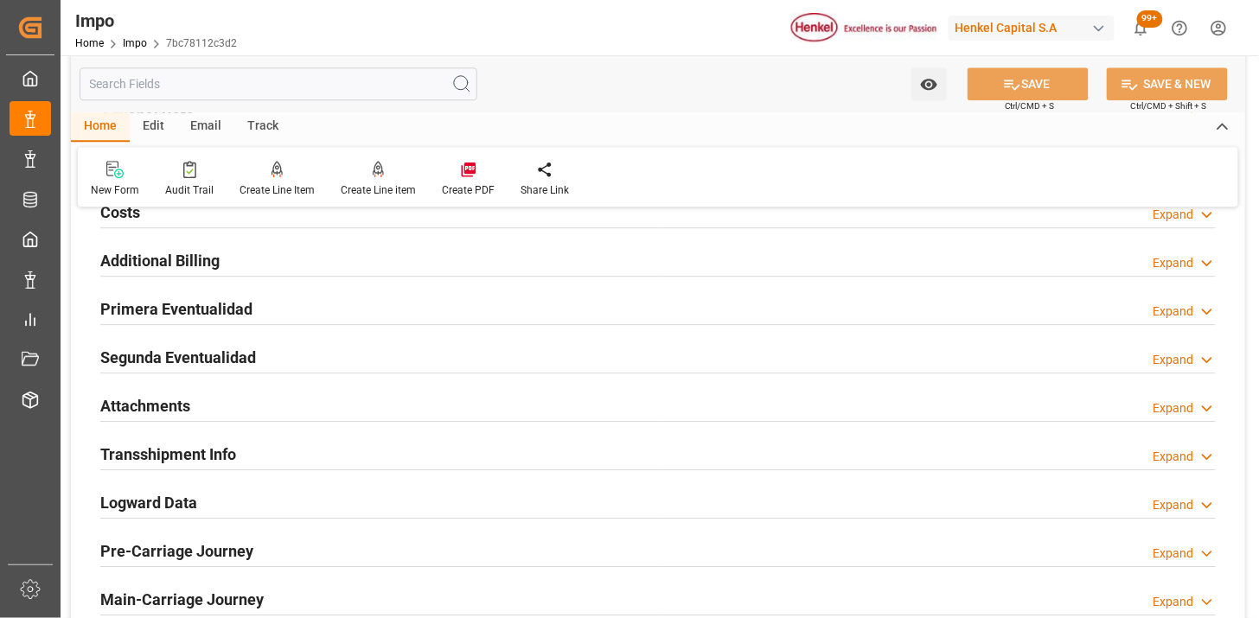
click at [429, 392] on div "Attachments Expand" at bounding box center [658, 404] width 1116 height 33
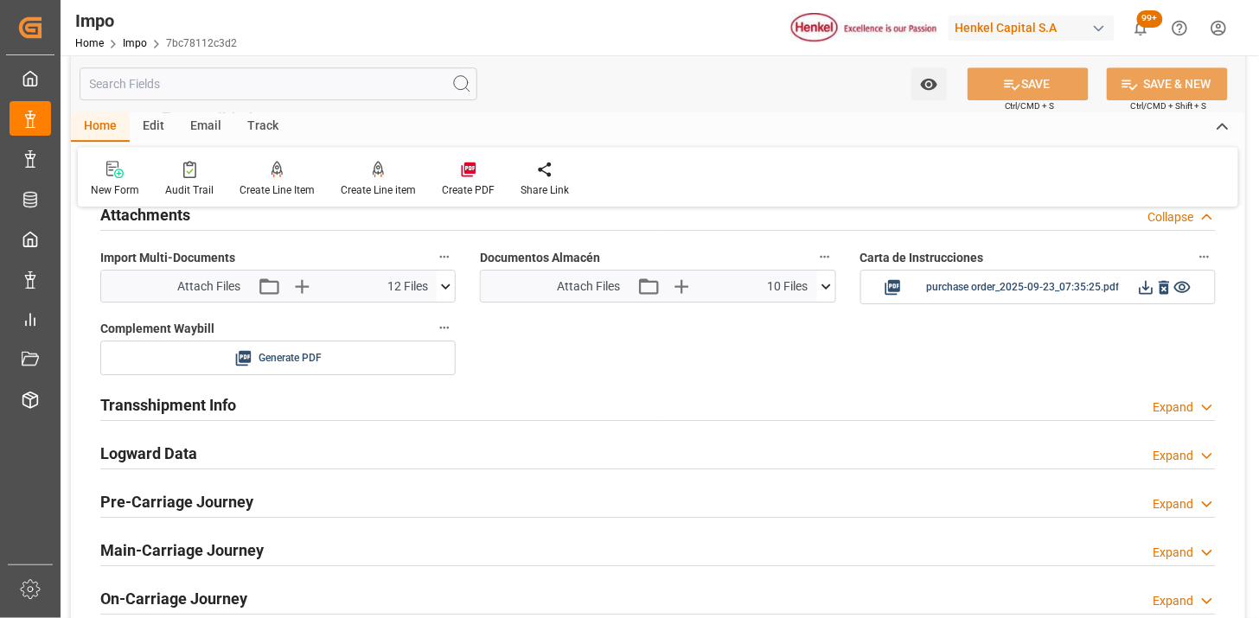
scroll to position [1537, 0]
click at [828, 282] on icon at bounding box center [826, 286] width 18 height 18
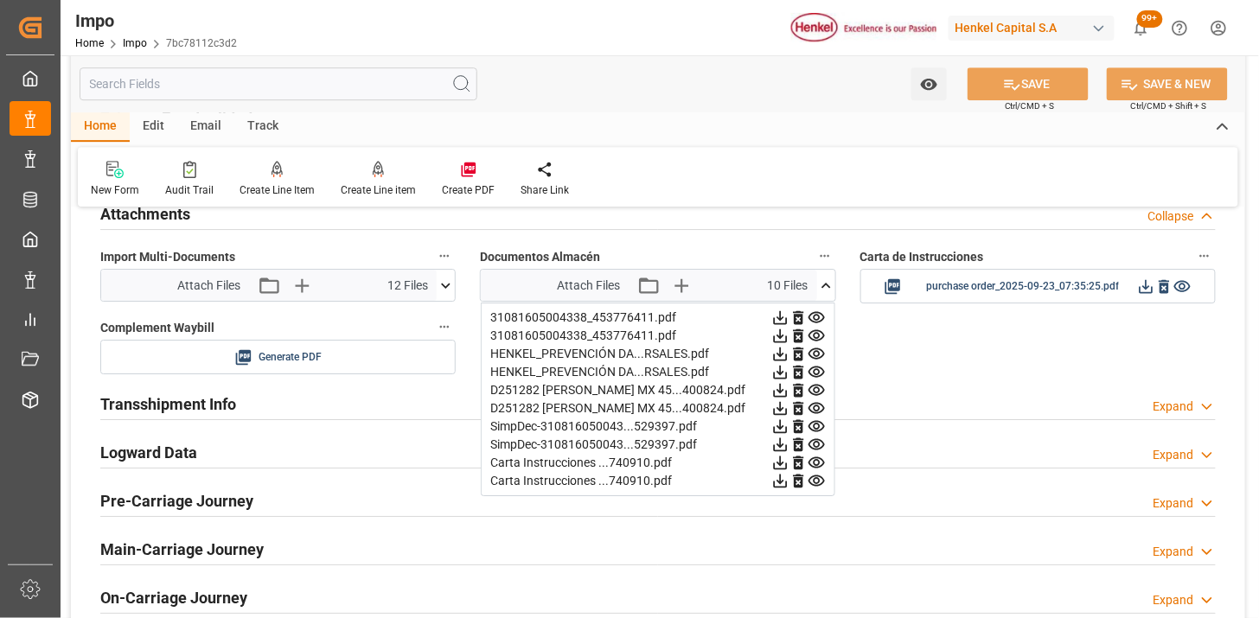
click at [800, 317] on icon at bounding box center [799, 318] width 18 height 18
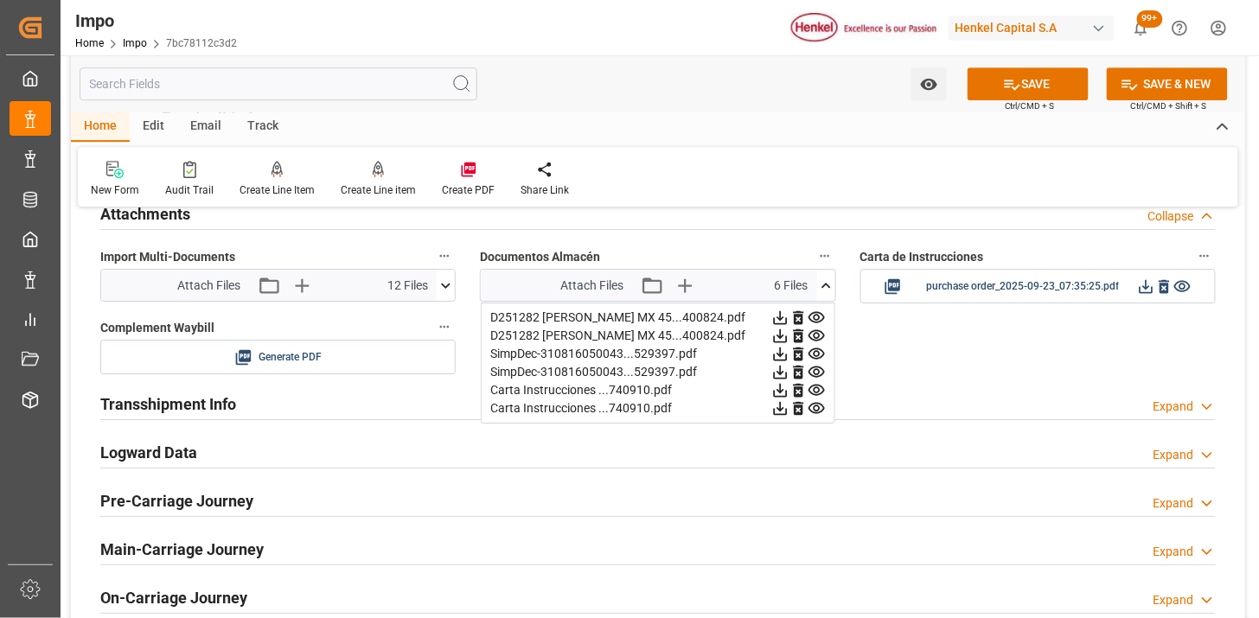
click at [800, 317] on icon at bounding box center [799, 318] width 18 height 18
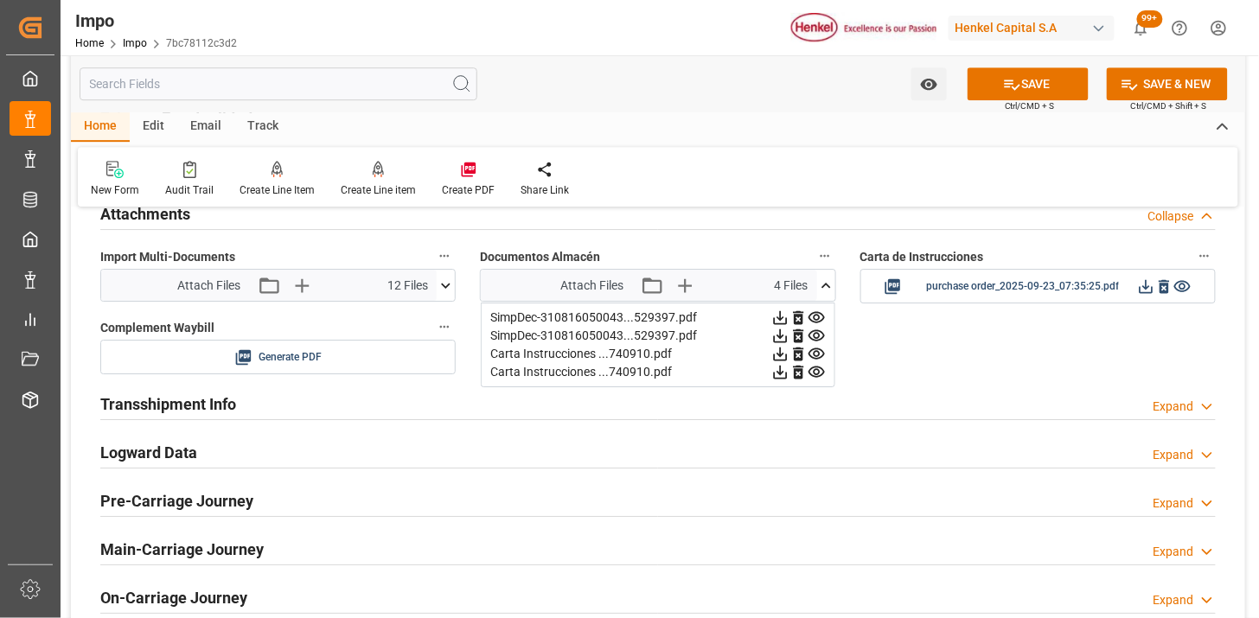
click at [800, 317] on icon at bounding box center [799, 318] width 18 height 18
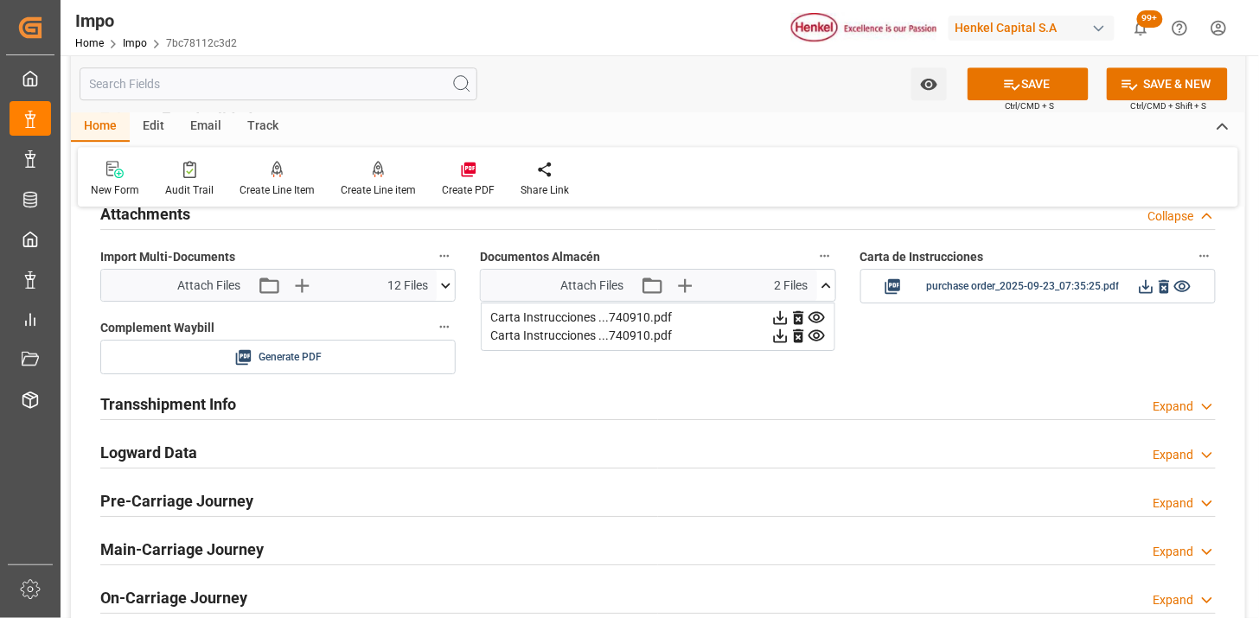
click at [800, 317] on icon at bounding box center [799, 318] width 18 height 18
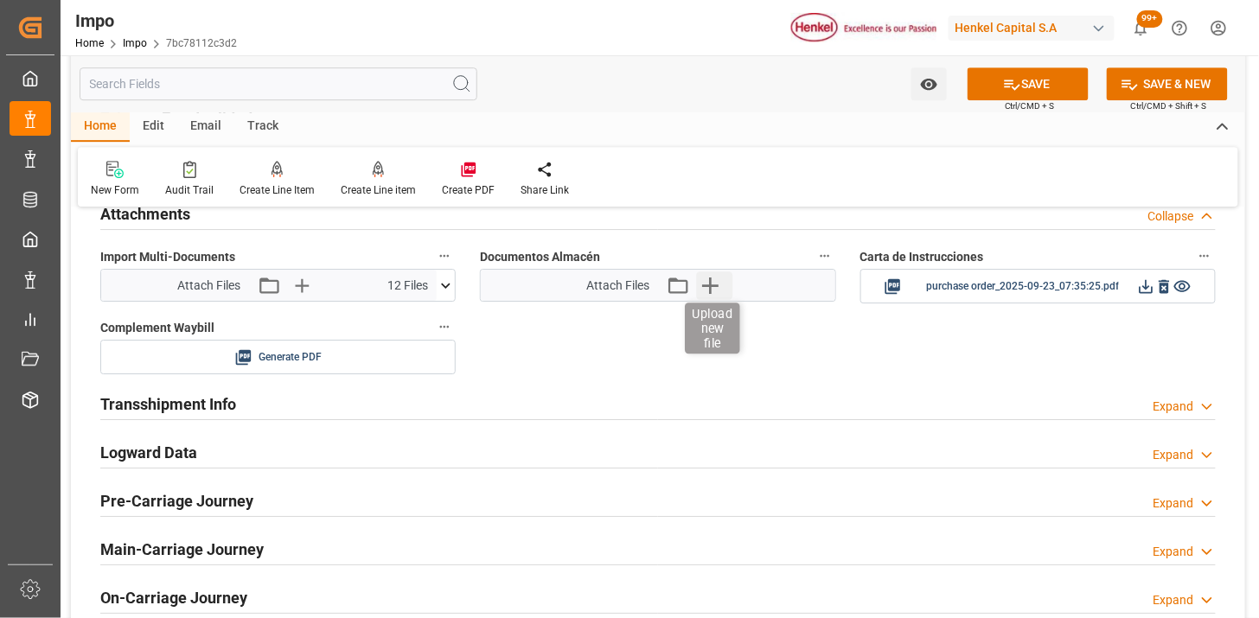
click at [715, 288] on icon "button" at bounding box center [710, 286] width 28 height 28
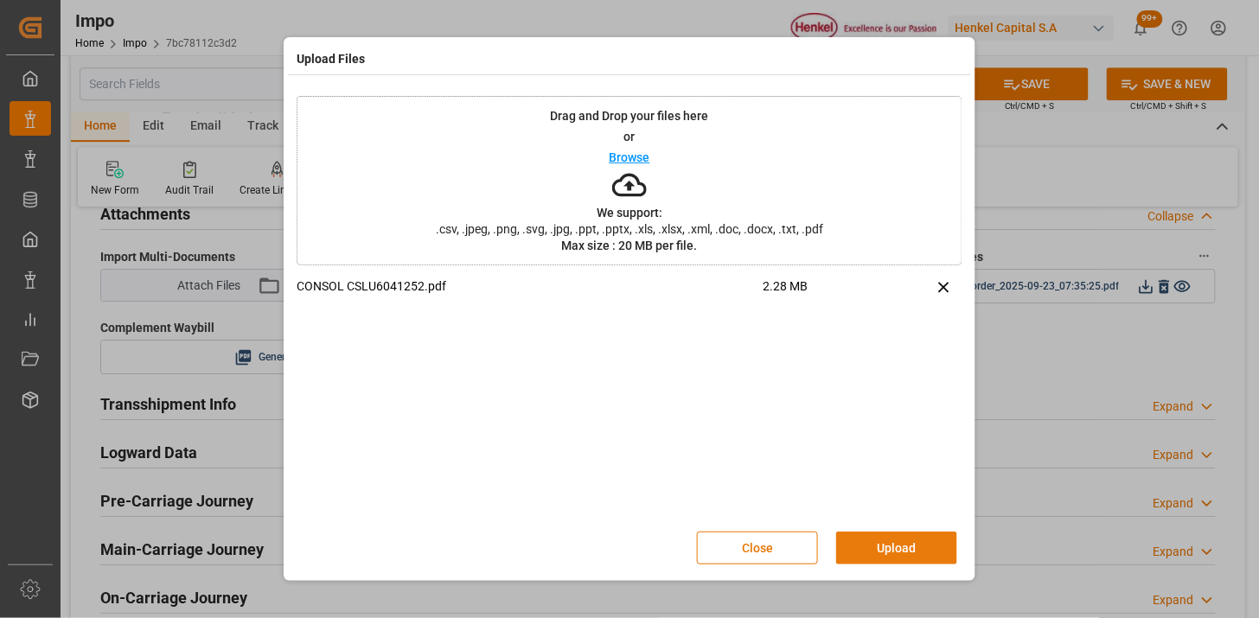
click at [913, 541] on button "Upload" at bounding box center [896, 548] width 121 height 33
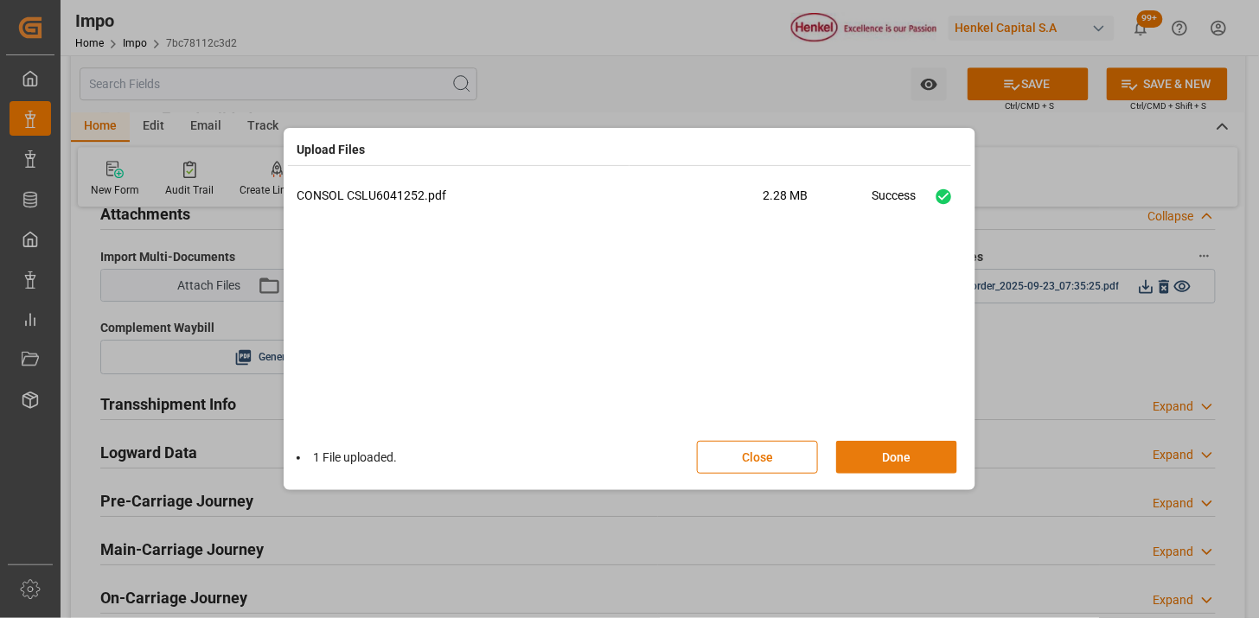
click at [893, 468] on button "Done" at bounding box center [896, 457] width 121 height 33
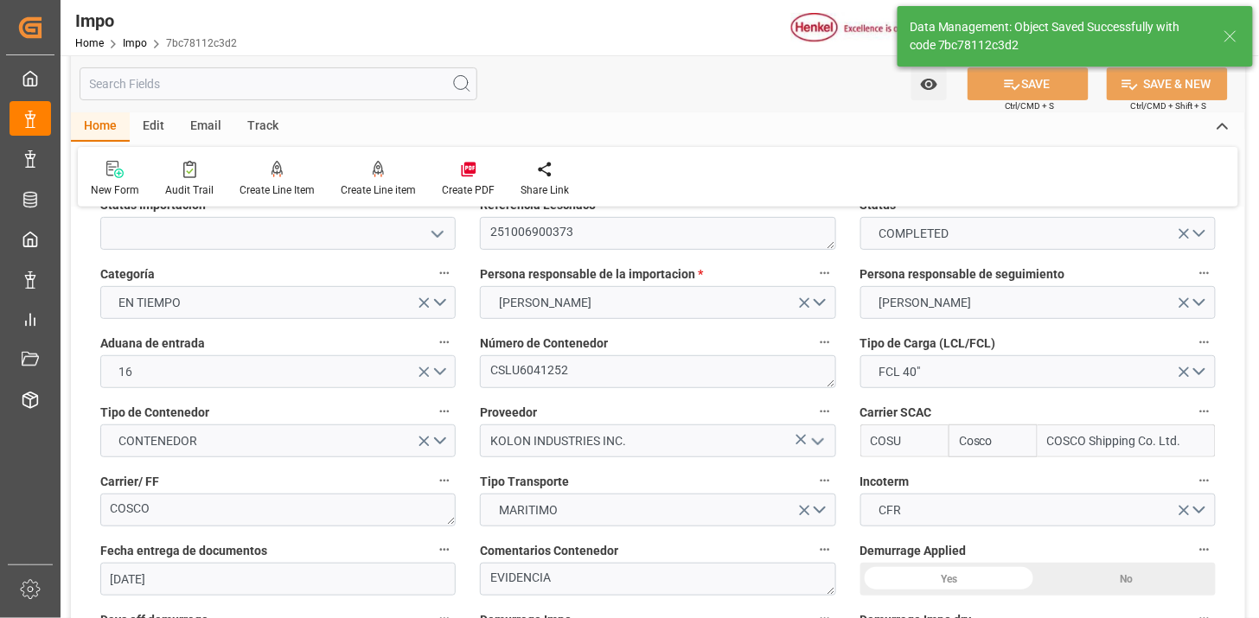
scroll to position [0, 0]
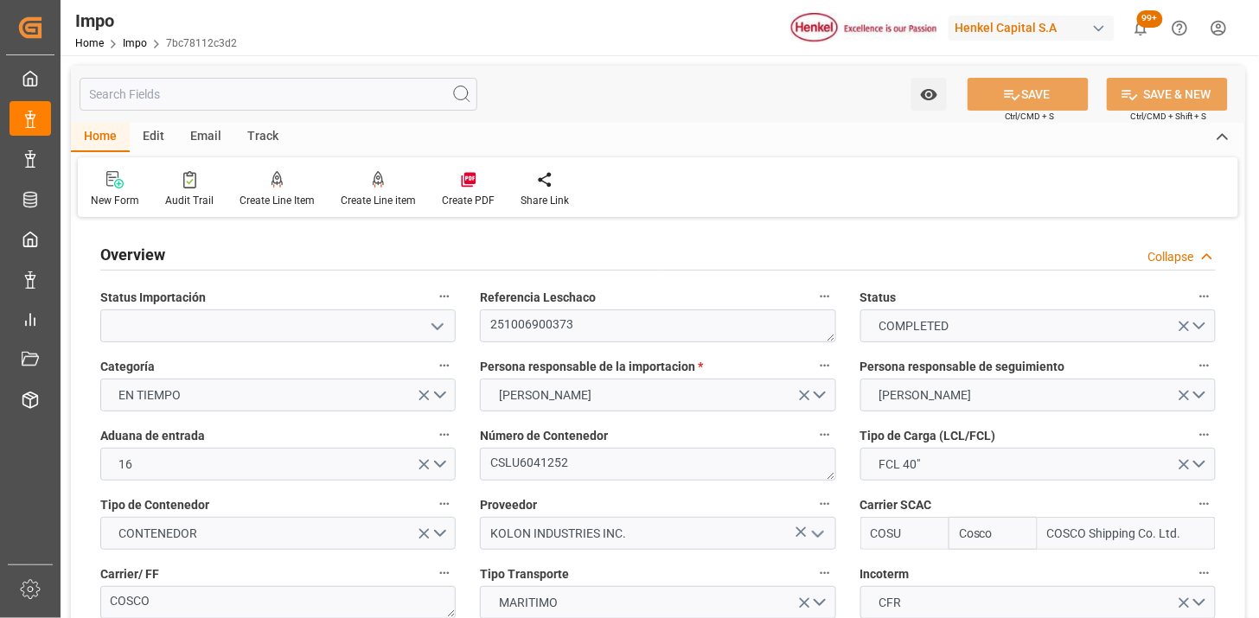
drag, startPoint x: 195, startPoint y: 130, endPoint x: 221, endPoint y: 160, distance: 40.4
click at [195, 128] on div "Email" at bounding box center [205, 137] width 57 height 29
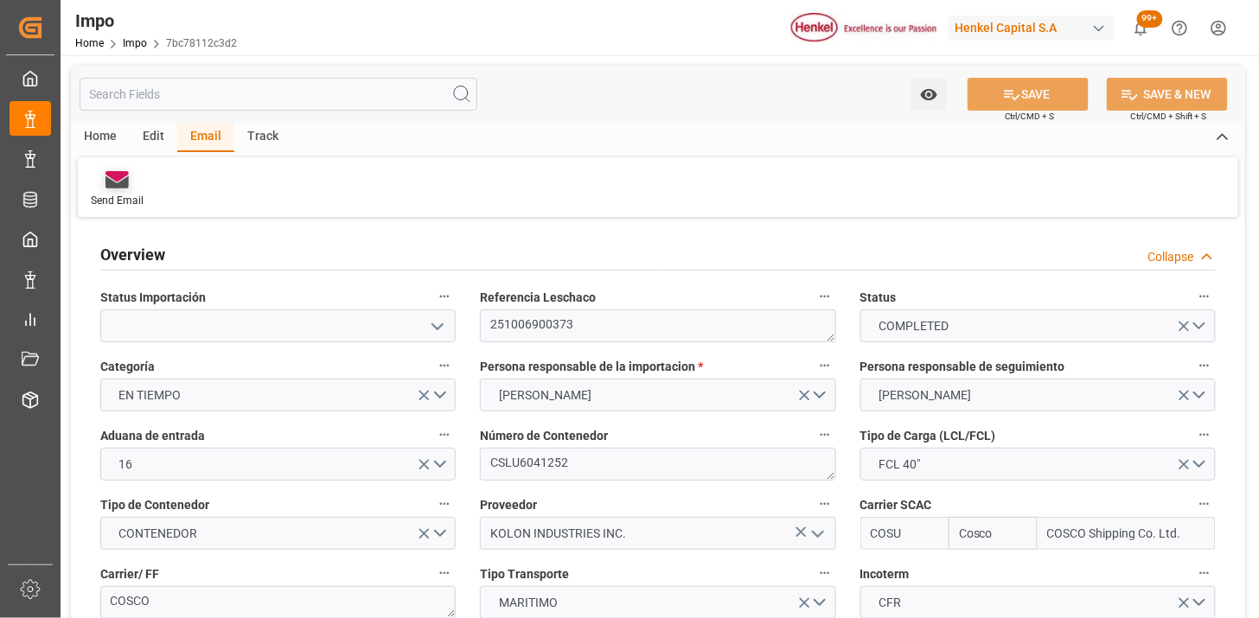
click at [119, 183] on icon at bounding box center [117, 182] width 23 height 12
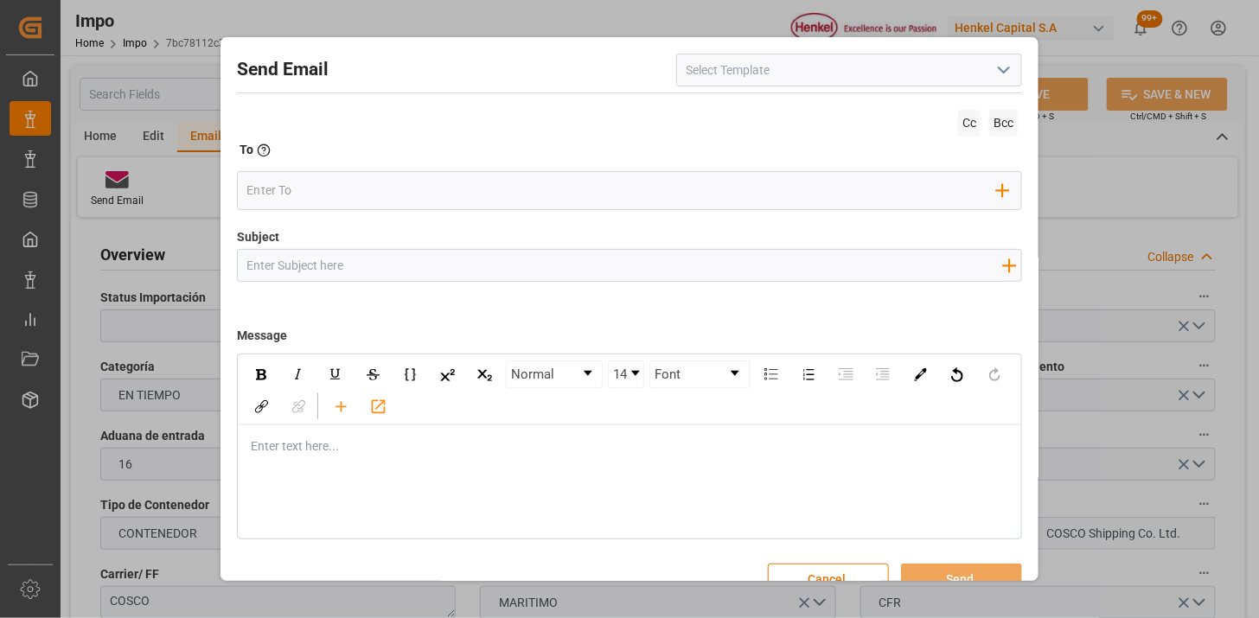
click at [994, 76] on icon "open menu" at bounding box center [1004, 70] width 21 height 21
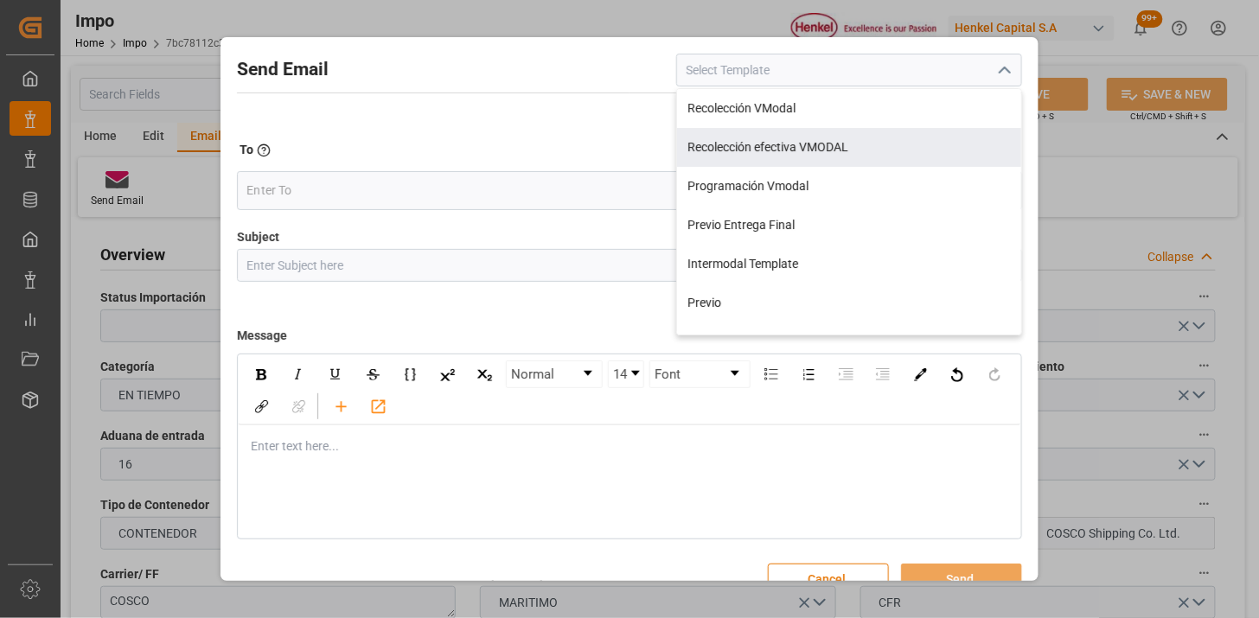
drag, startPoint x: 940, startPoint y: 137, endPoint x: 946, endPoint y: 144, distance: 9.2
click at [940, 138] on div "Recolección efectiva VMODAL" at bounding box center [849, 147] width 344 height 39
type input "Recolección efectiva VMODAL"
type input "RECOLECCIÓN EFECTIVA || OC {{customerpoDerived}} || REF {{freightForwarderRefer…"
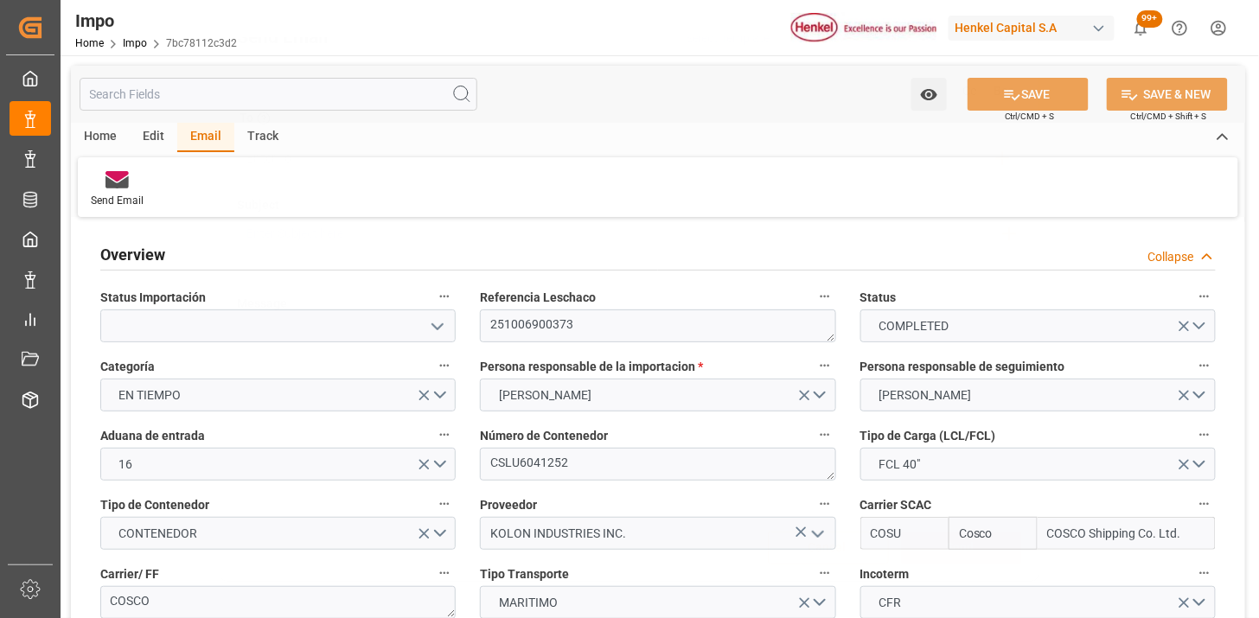
scroll to position [31, 0]
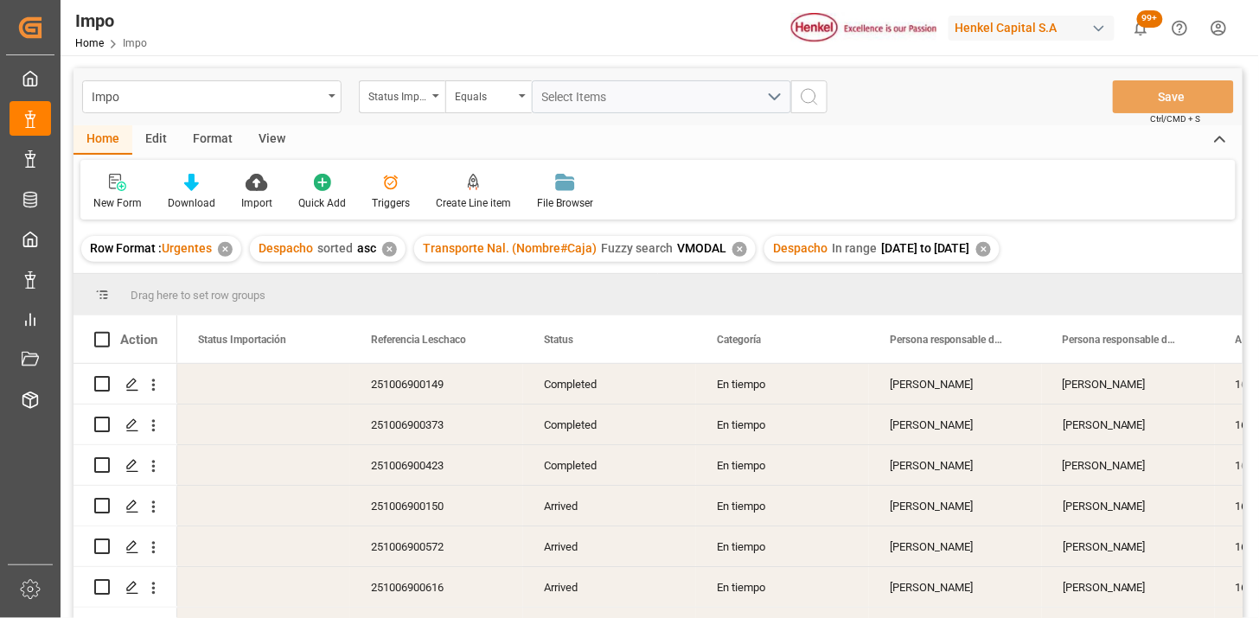
click at [287, 149] on div "View" at bounding box center [272, 139] width 53 height 29
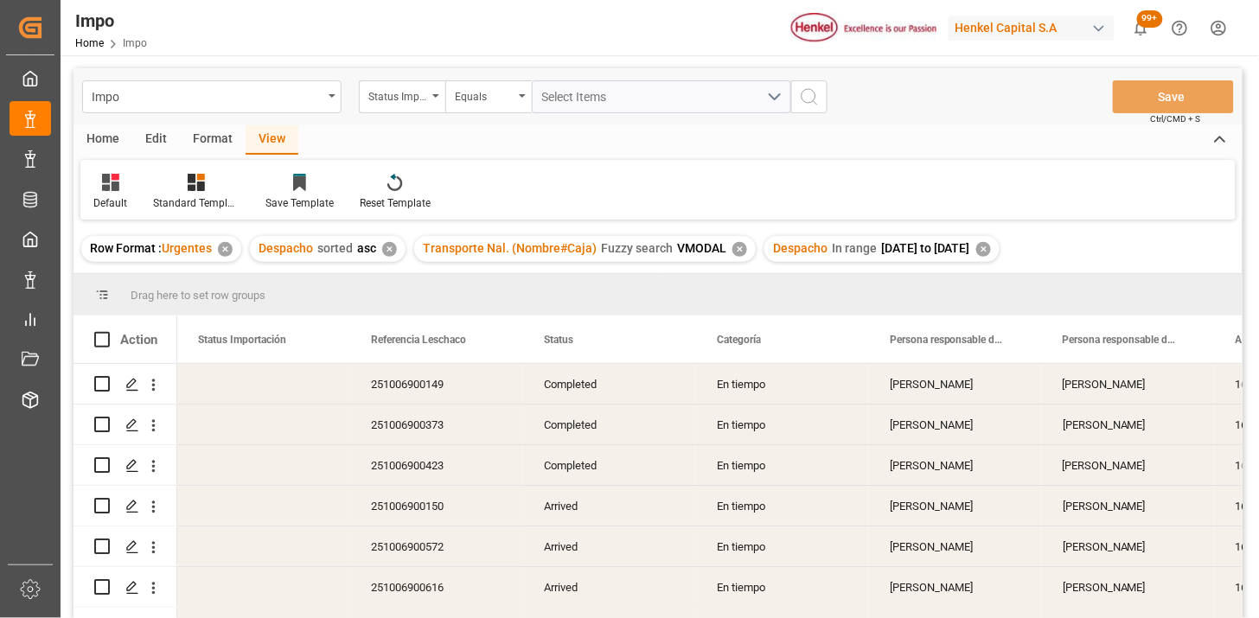
drag, startPoint x: 111, startPoint y: 191, endPoint x: 133, endPoint y: 213, distance: 31.2
click at [111, 194] on div "Default" at bounding box center [110, 192] width 60 height 38
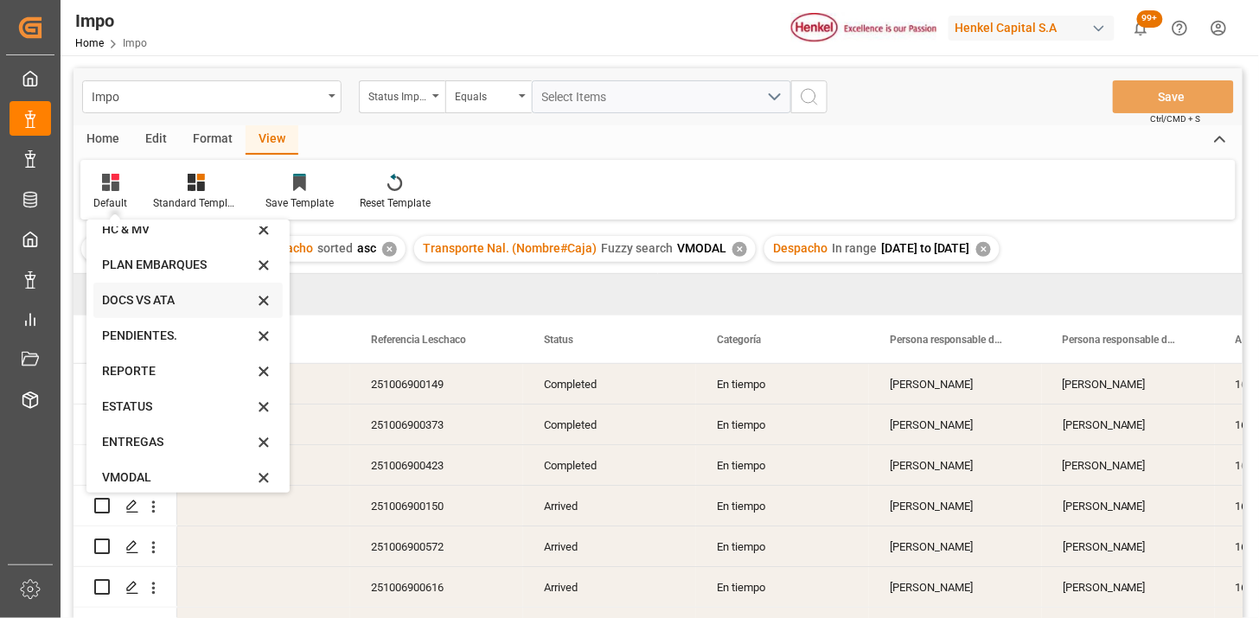
scroll to position [95, 0]
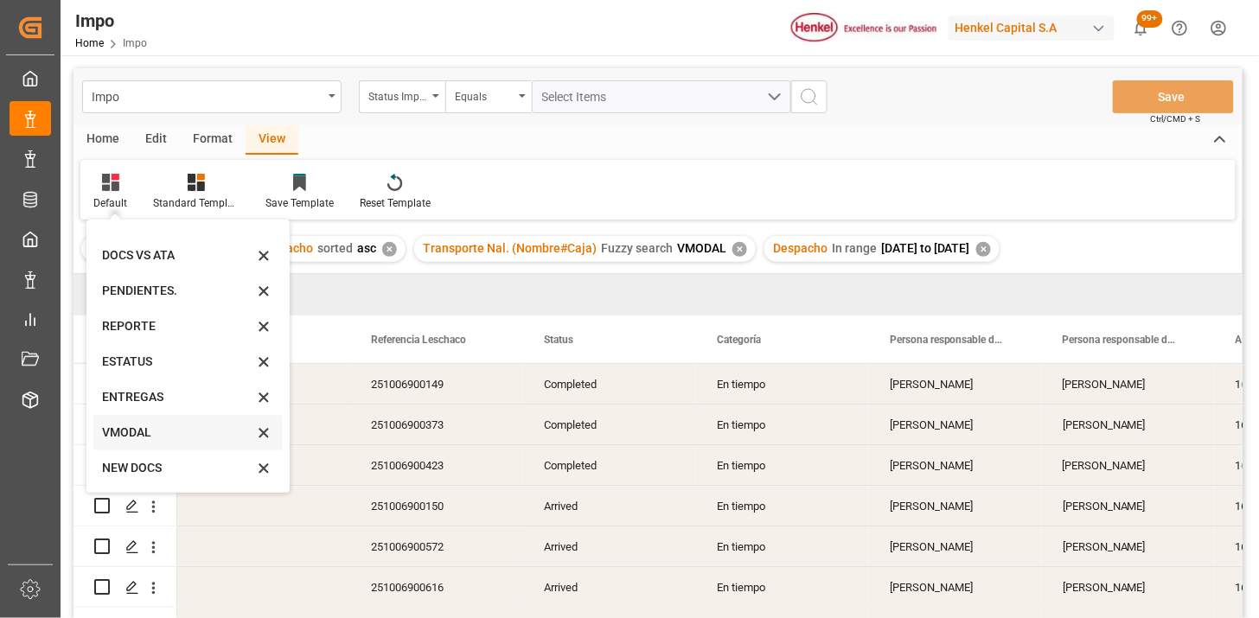
click at [176, 426] on div "VMODAL" at bounding box center [177, 433] width 151 height 18
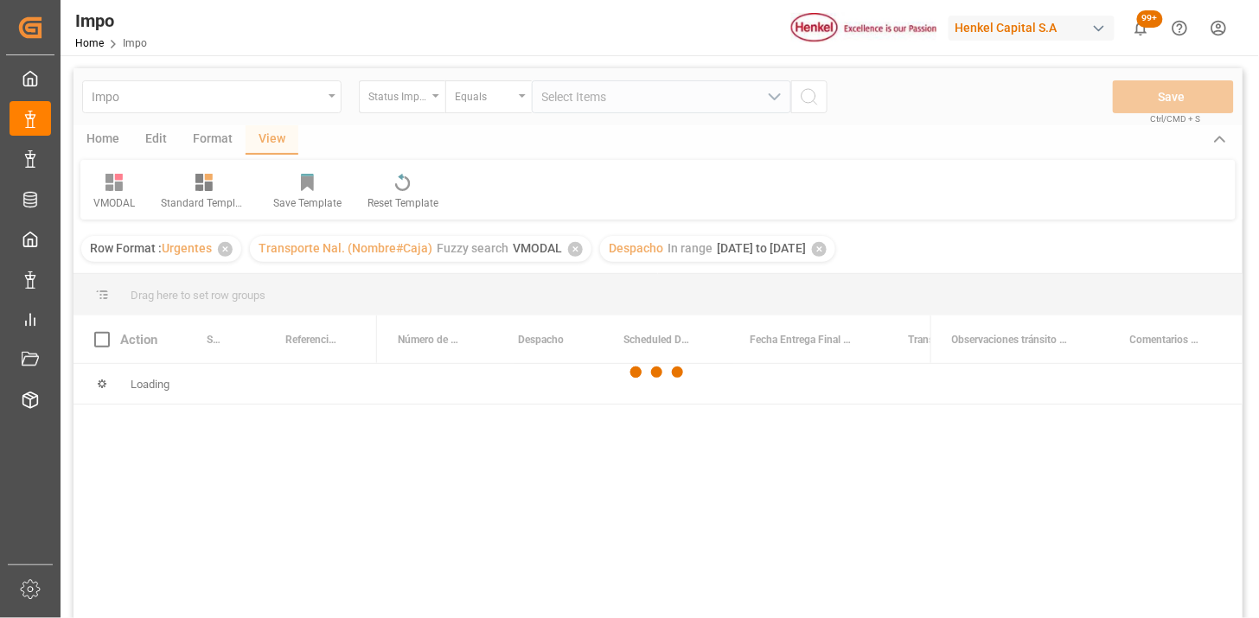
scroll to position [96, 0]
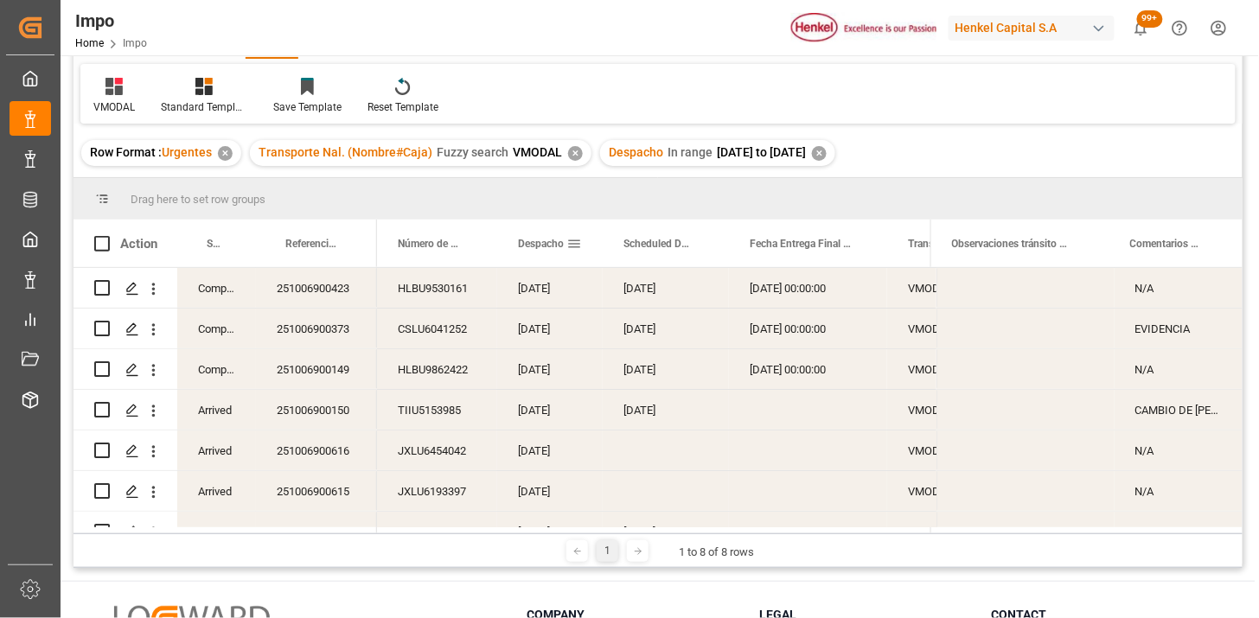
click at [541, 251] on div "Despacho" at bounding box center [542, 244] width 48 height 48
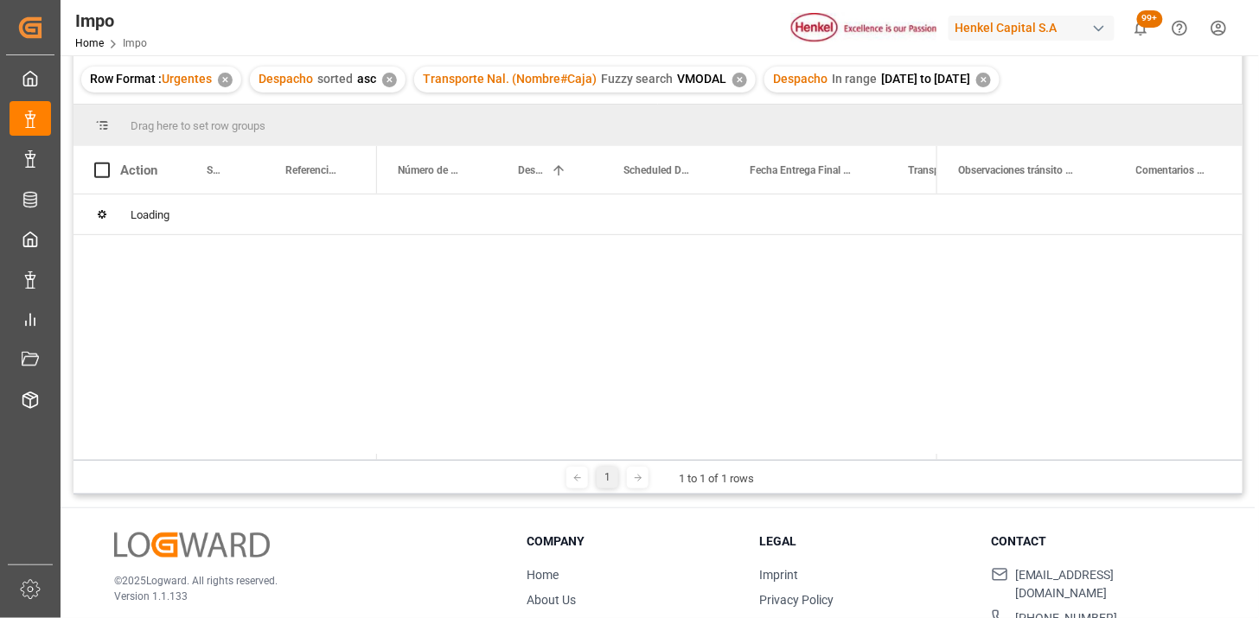
scroll to position [192, 0]
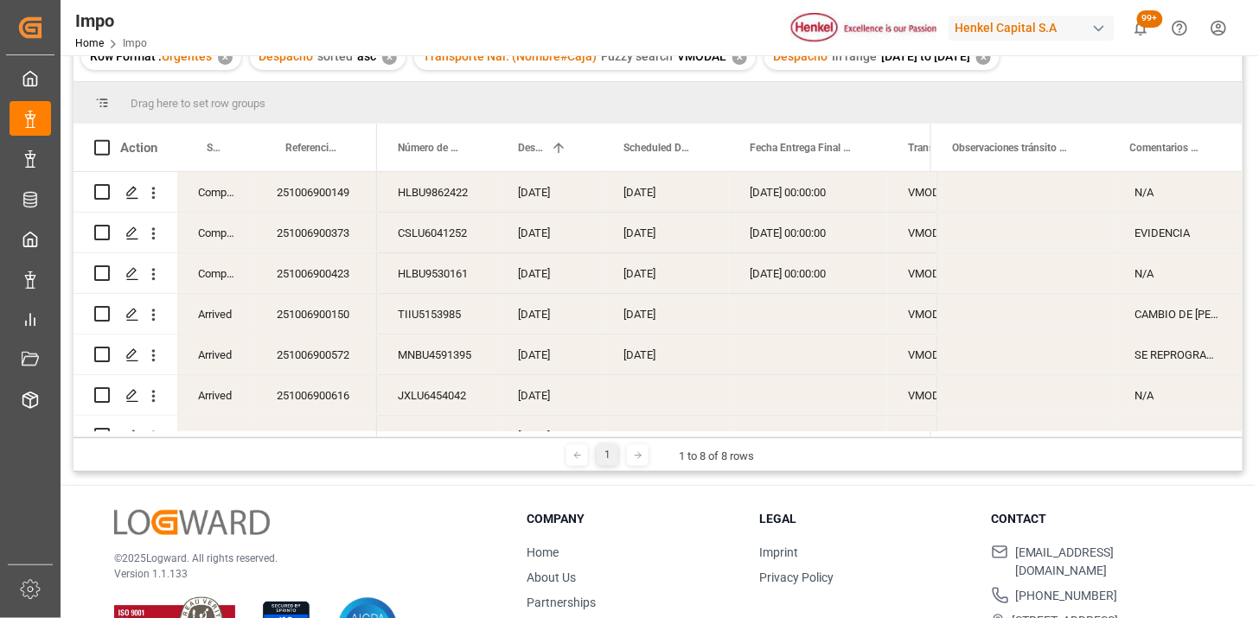
click at [1181, 234] on div "EVIDENCIA" at bounding box center [1179, 233] width 128 height 40
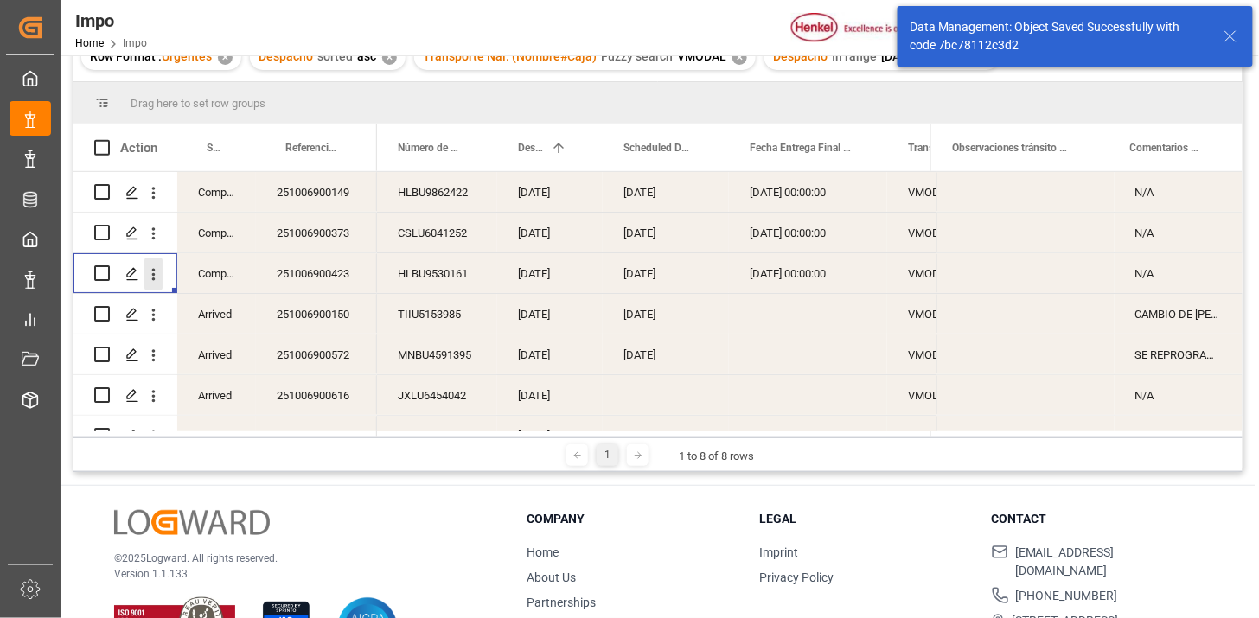
click at [151, 279] on icon "open menu" at bounding box center [153, 275] width 18 height 18
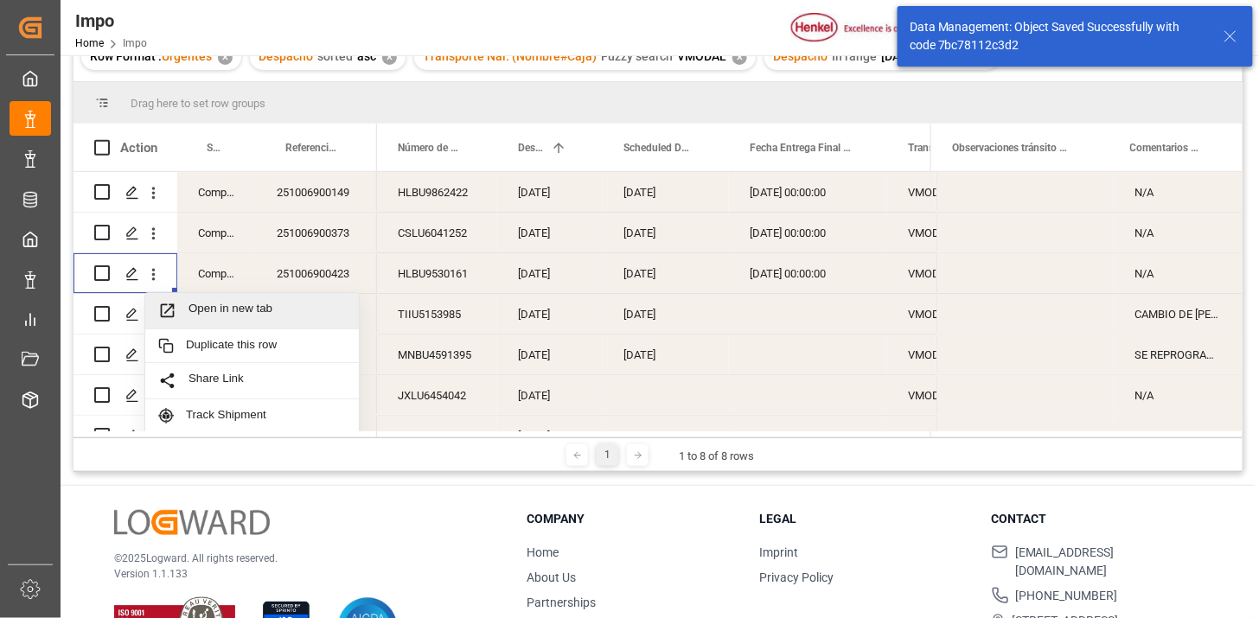
click at [202, 310] on span "Open in new tab" at bounding box center [267, 311] width 157 height 18
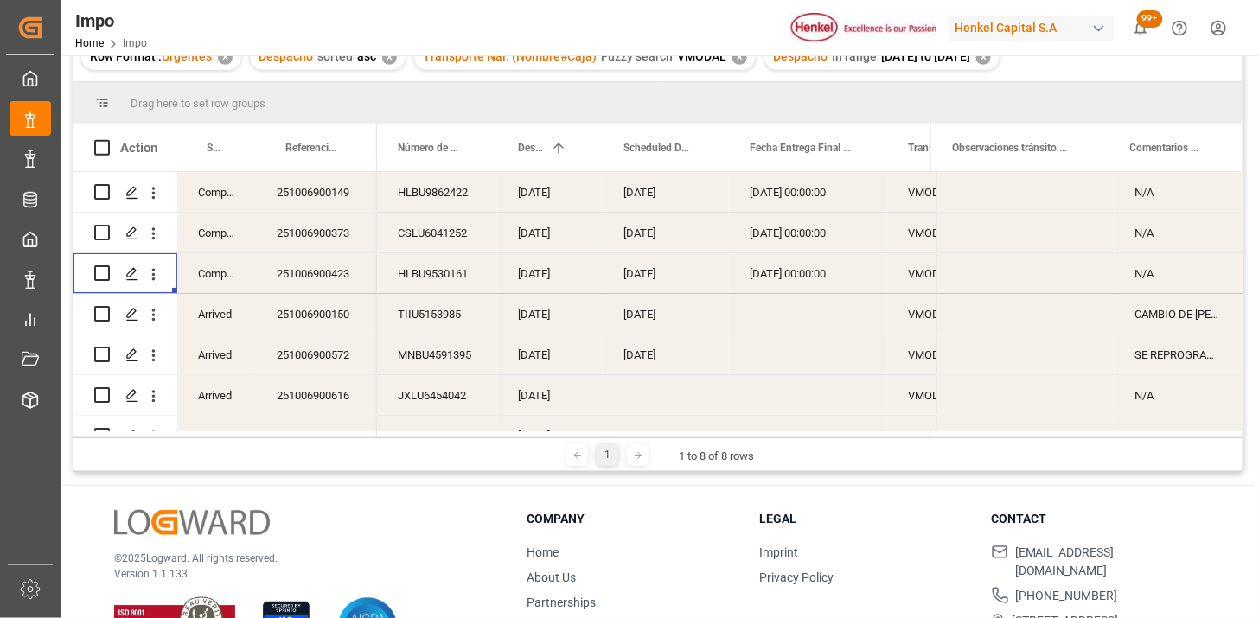
scroll to position [70, 0]
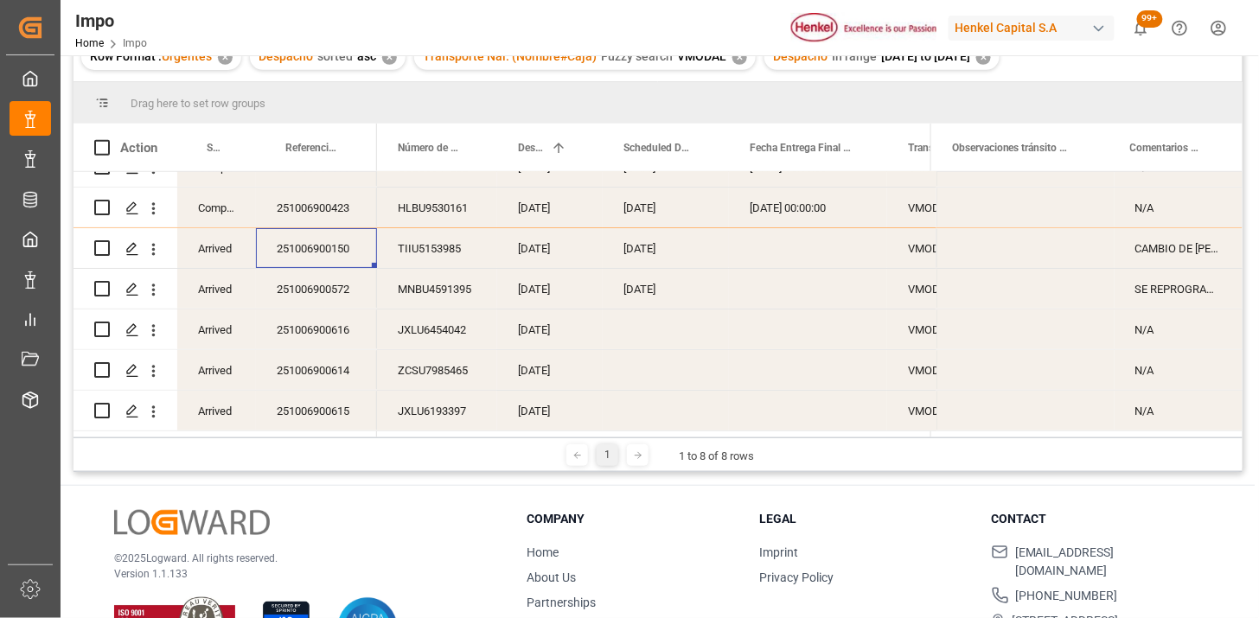
click at [357, 258] on div "251006900150" at bounding box center [316, 248] width 121 height 40
click at [463, 145] on span at bounding box center [469, 148] width 16 height 16
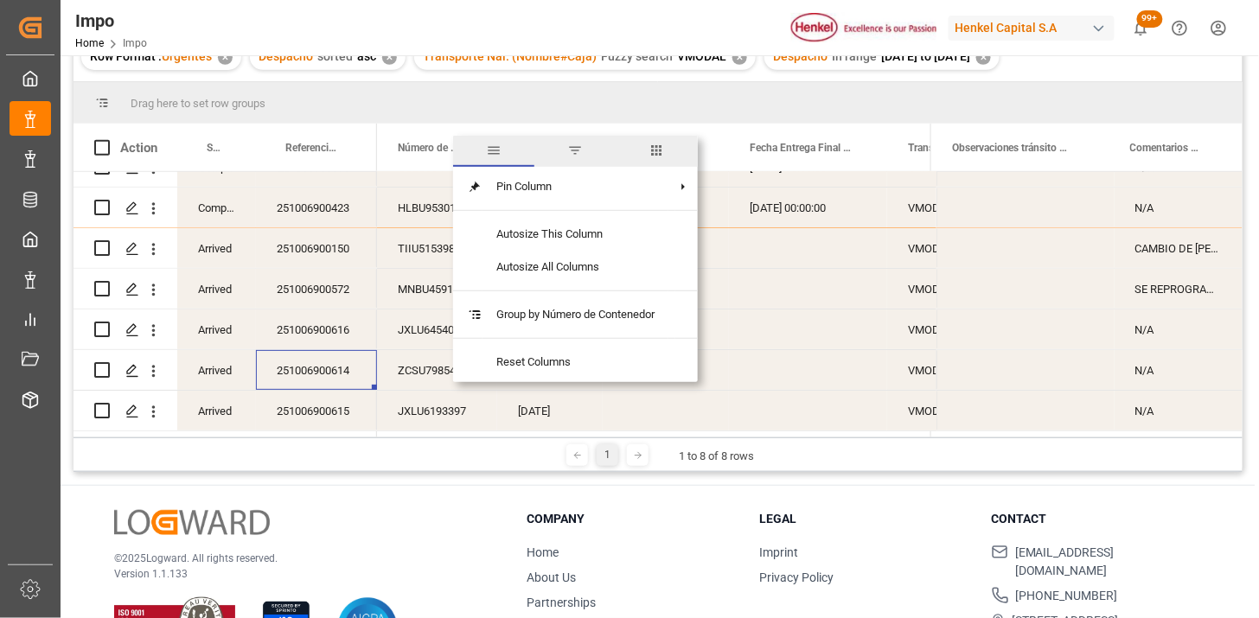
click at [662, 148] on span "columns" at bounding box center [658, 151] width 16 height 16
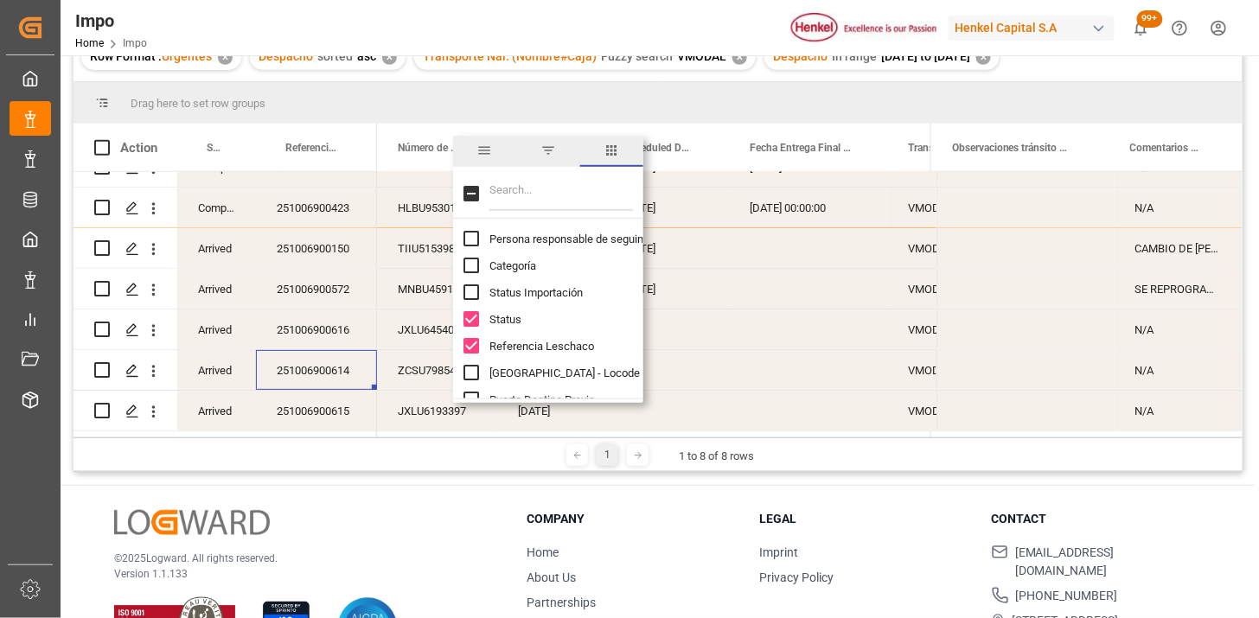
click at [571, 188] on input "Filter Columns Input" at bounding box center [562, 193] width 144 height 35
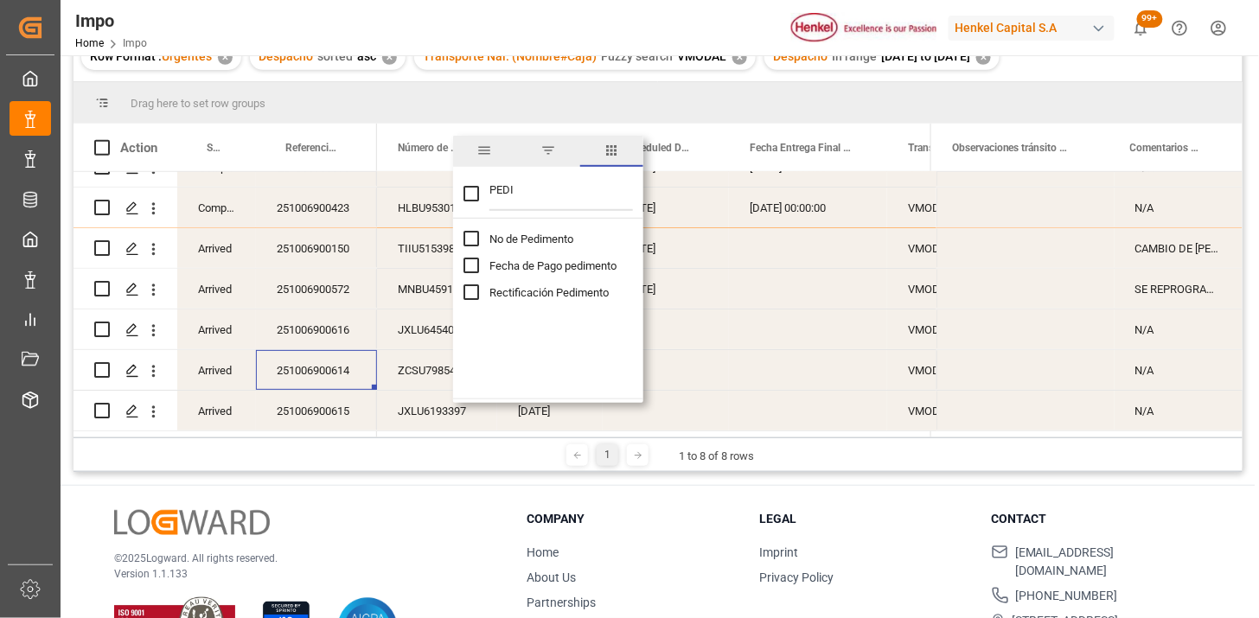
type input "PEDI"
click at [530, 237] on span "No de Pedimento" at bounding box center [532, 239] width 84 height 13
checkbox input "false"
checkbox input "true"
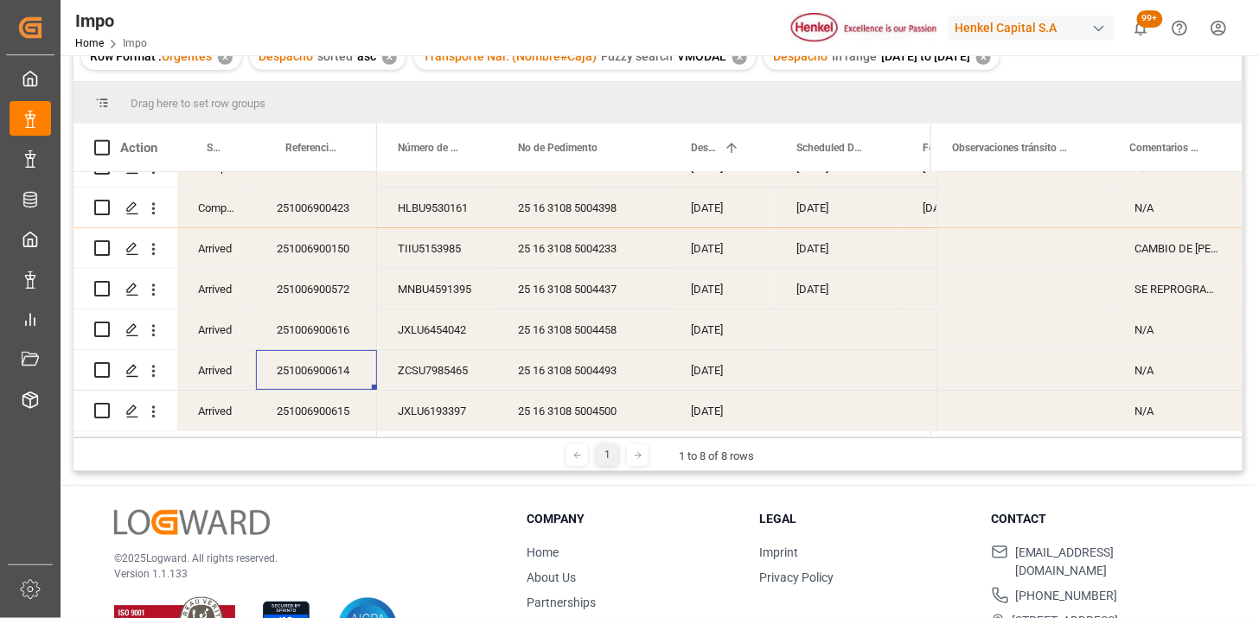
click at [327, 369] on div "251006900614" at bounding box center [316, 370] width 121 height 40
click at [323, 338] on div "251006900616" at bounding box center [316, 330] width 121 height 40
click at [324, 330] on div "251006900616" at bounding box center [316, 330] width 121 height 40
drag, startPoint x: 539, startPoint y: 339, endPoint x: 529, endPoint y: 343, distance: 10.1
click at [538, 340] on div "25 16 3108 5004458" at bounding box center [583, 330] width 173 height 40
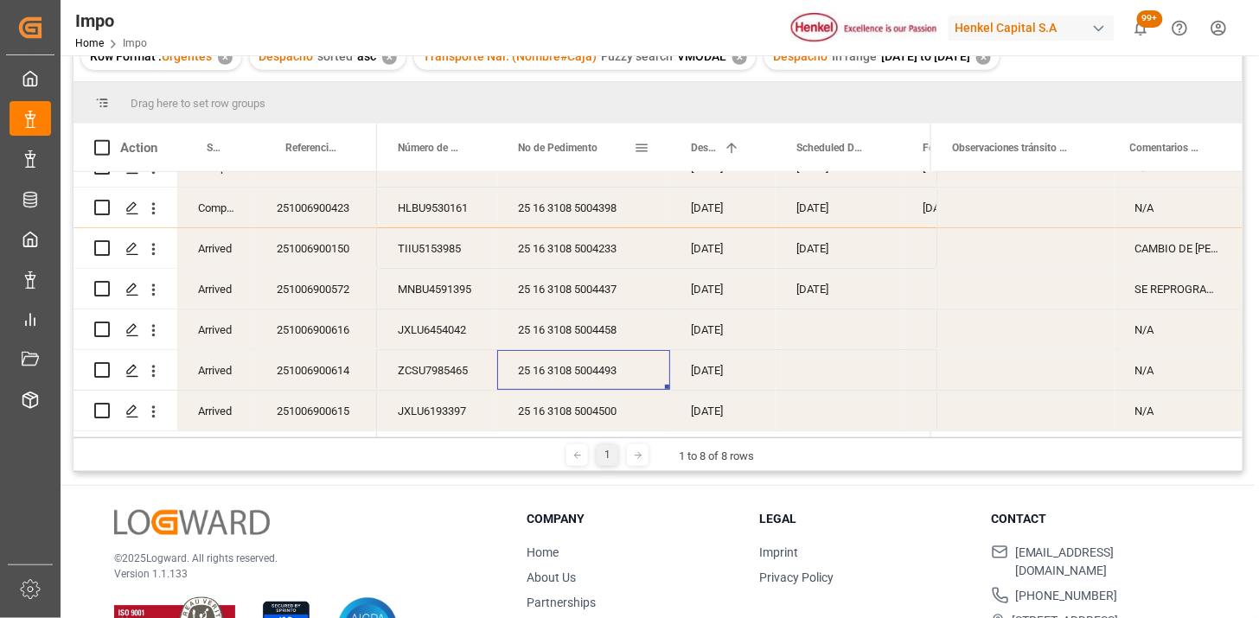
click at [640, 152] on span at bounding box center [642, 148] width 16 height 16
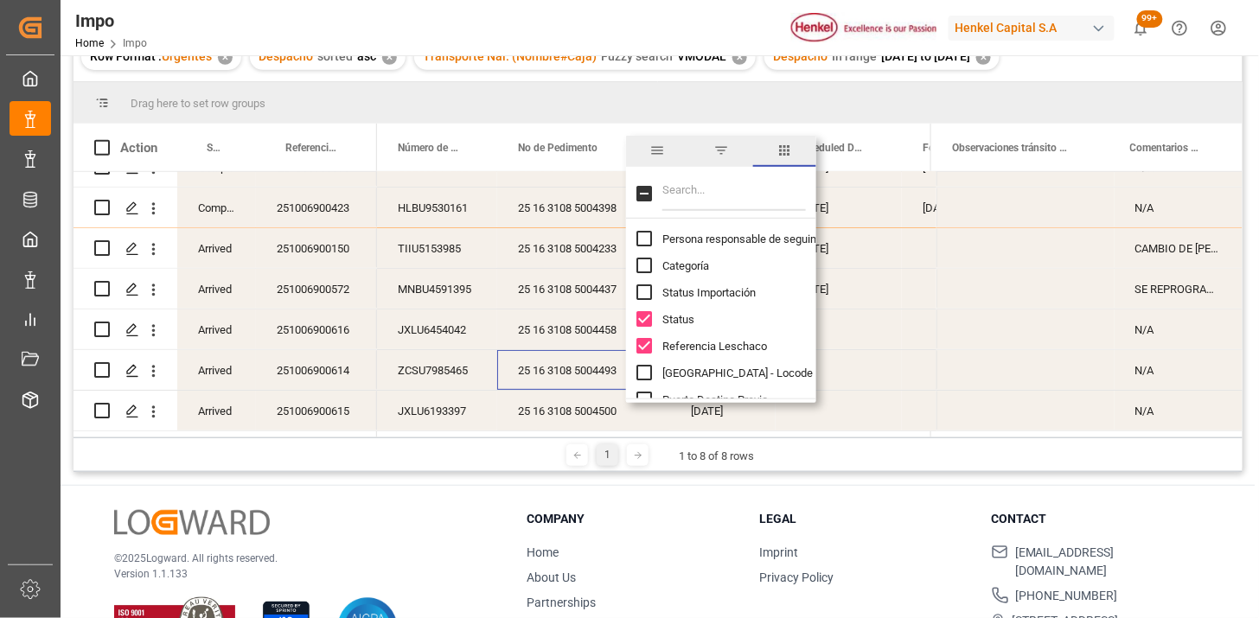
click at [556, 363] on div "25 16 3108 5004493" at bounding box center [583, 370] width 173 height 40
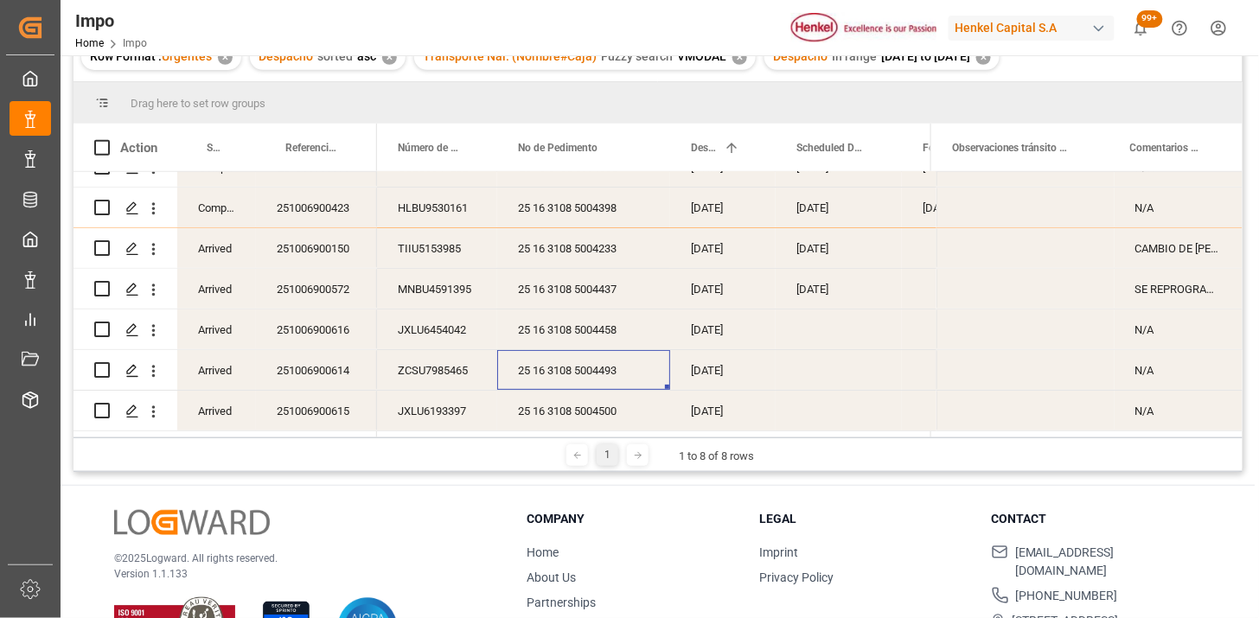
click at [563, 398] on div "25 16 3108 5004500" at bounding box center [583, 411] width 173 height 40
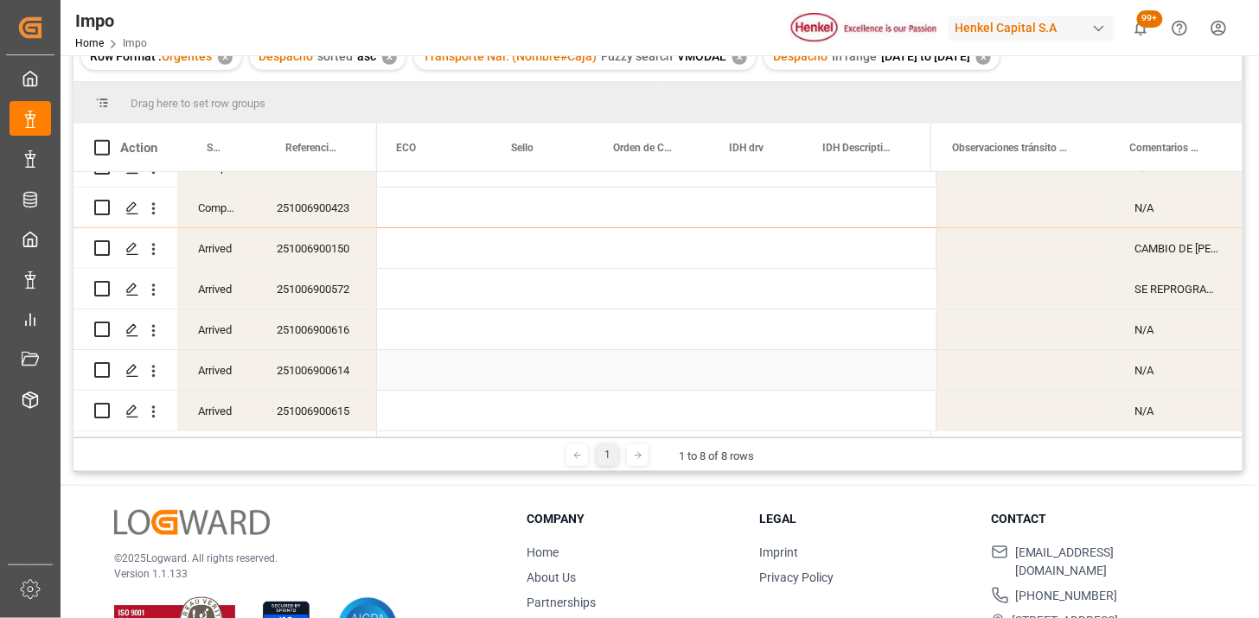
scroll to position [0, 1189]
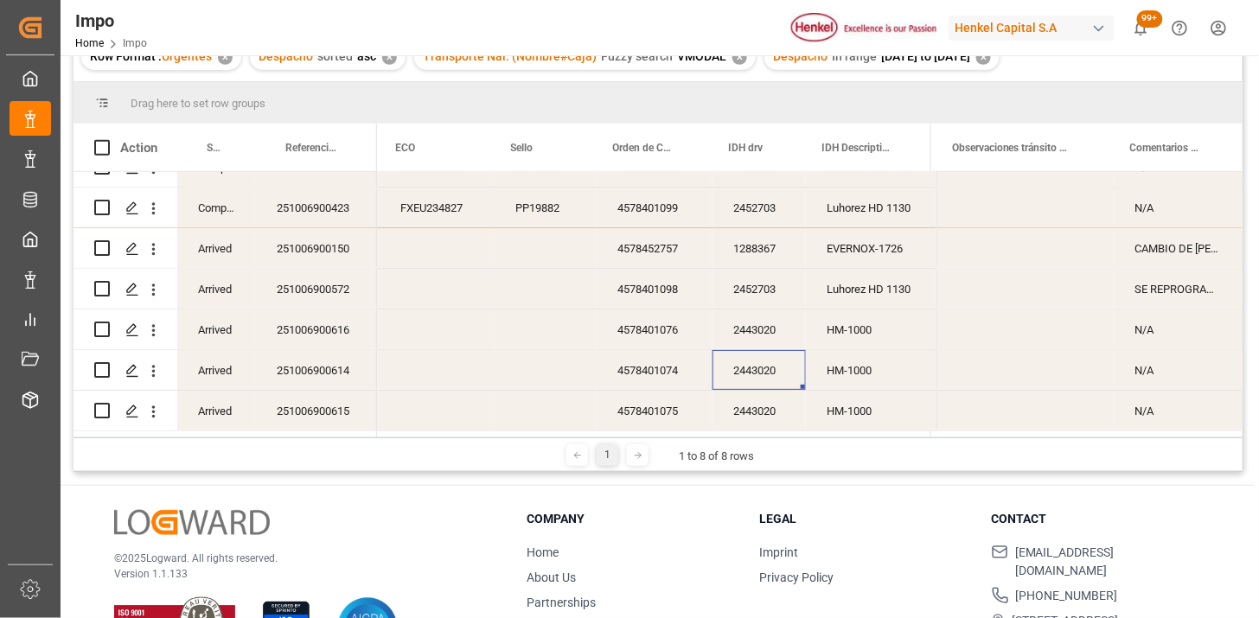
click at [772, 350] on div "2443020" at bounding box center [759, 370] width 93 height 40
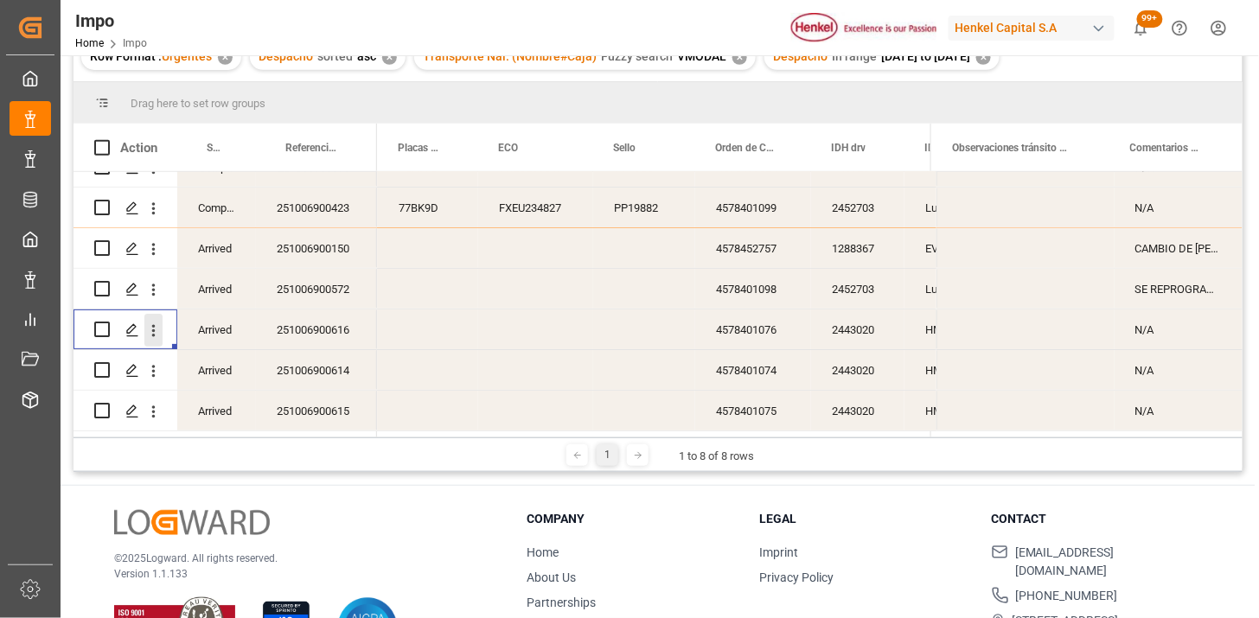
click at [157, 334] on icon "open menu" at bounding box center [153, 331] width 18 height 18
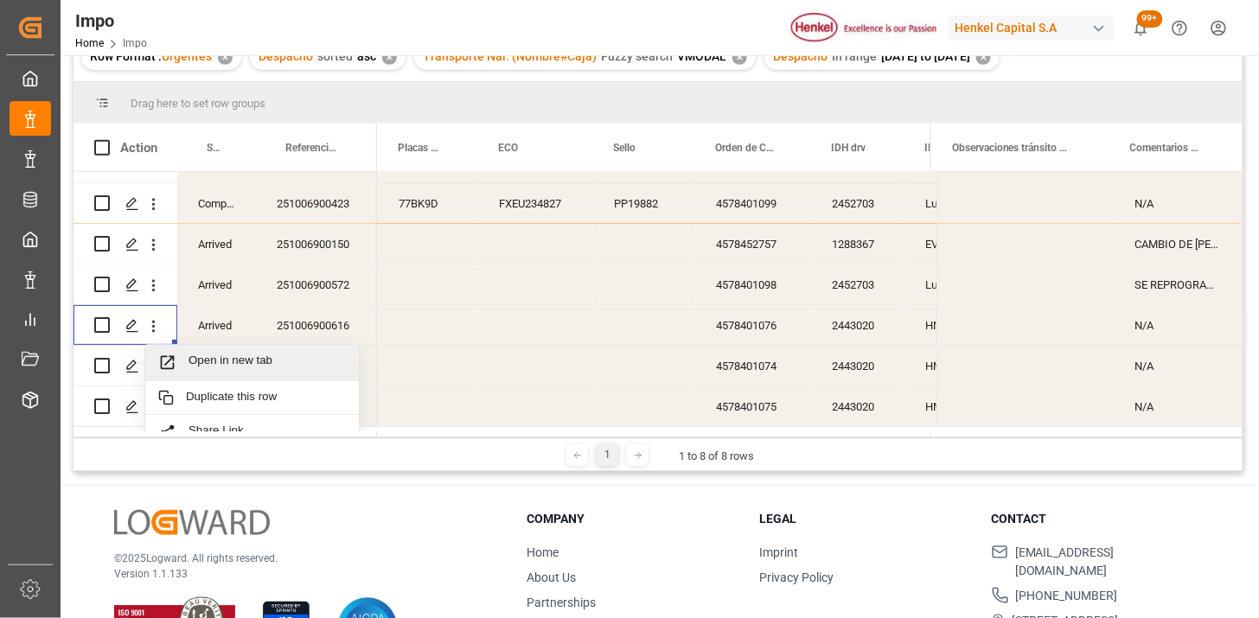
click at [210, 364] on span "Open in new tab" at bounding box center [267, 363] width 157 height 18
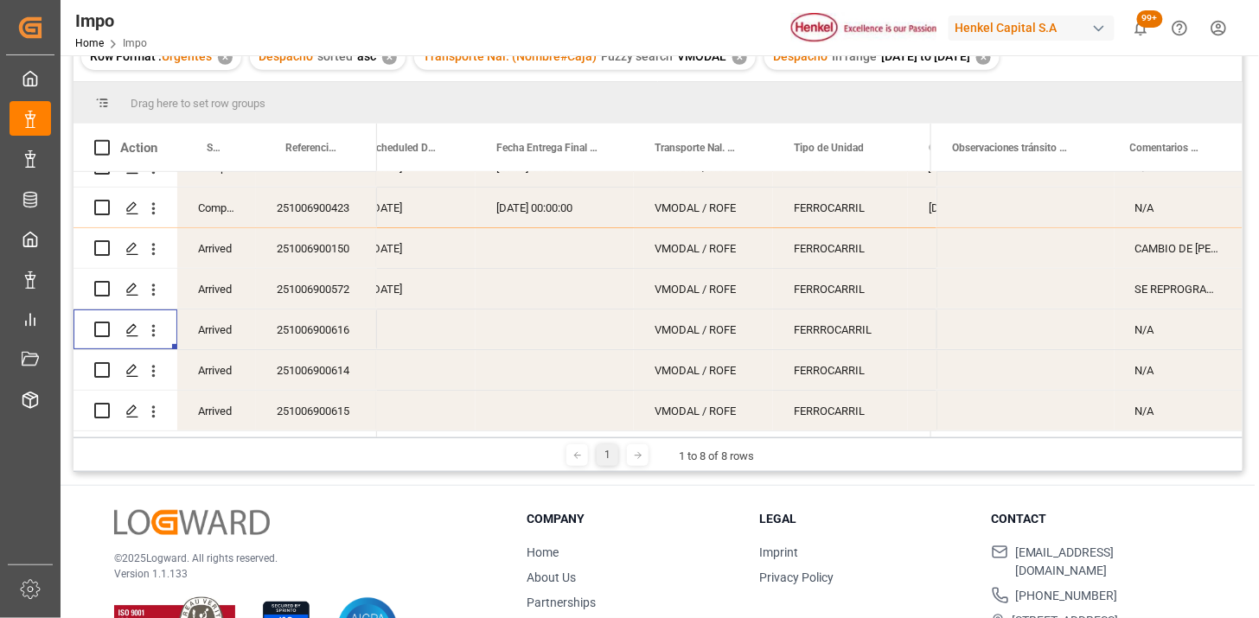
scroll to position [0, 0]
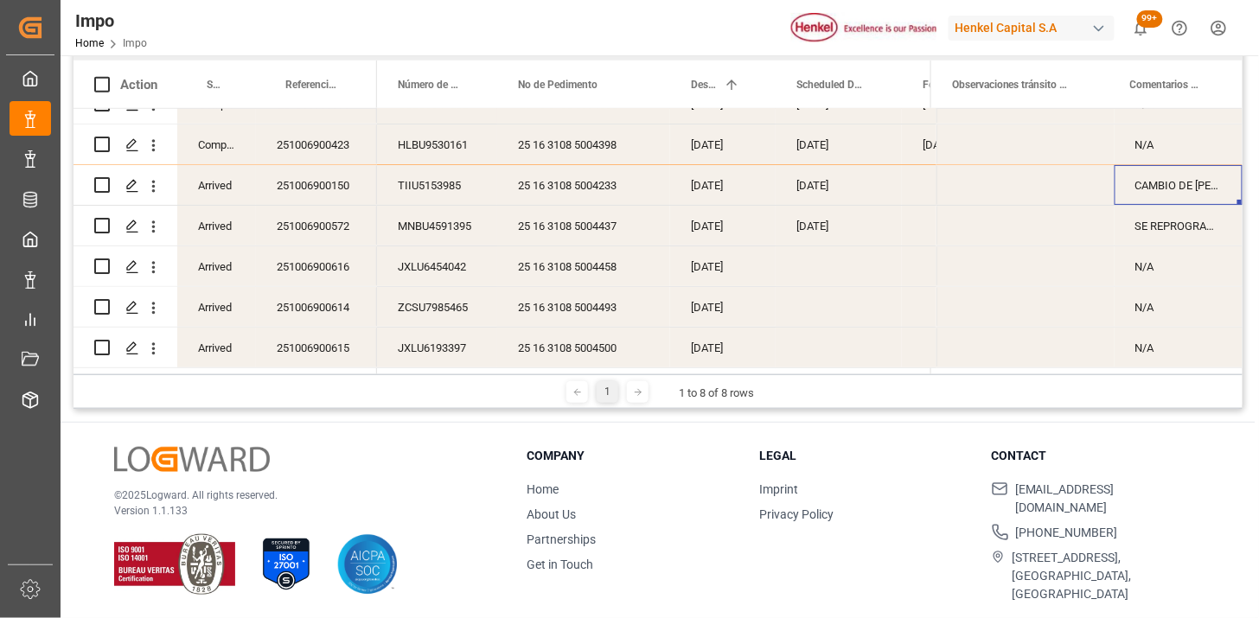
click at [1171, 179] on div "CAMBIO DE NICO POR SUGERENCIA DEL AA" at bounding box center [1179, 185] width 128 height 40
click at [1135, 190] on input "CAMBIO DE NICO POR SUGERENCIA DEL AA" at bounding box center [1179, 195] width 100 height 33
click at [853, 215] on div "16-10-2025" at bounding box center [839, 226] width 126 height 40
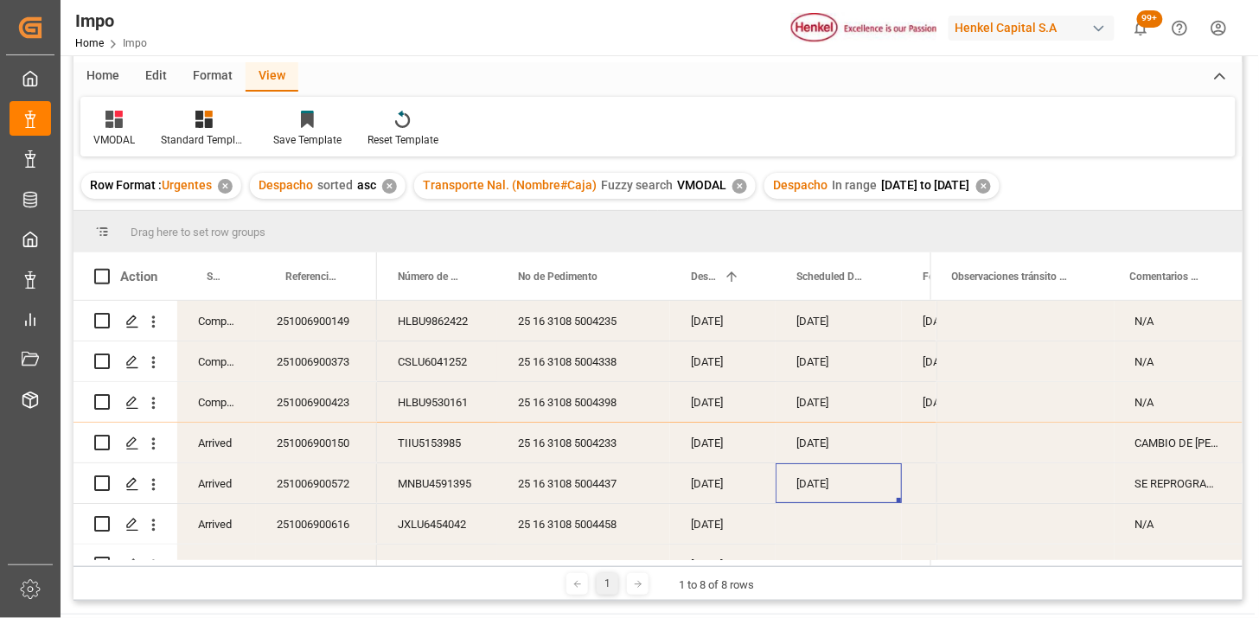
click at [991, 188] on div "✕" at bounding box center [984, 186] width 15 height 15
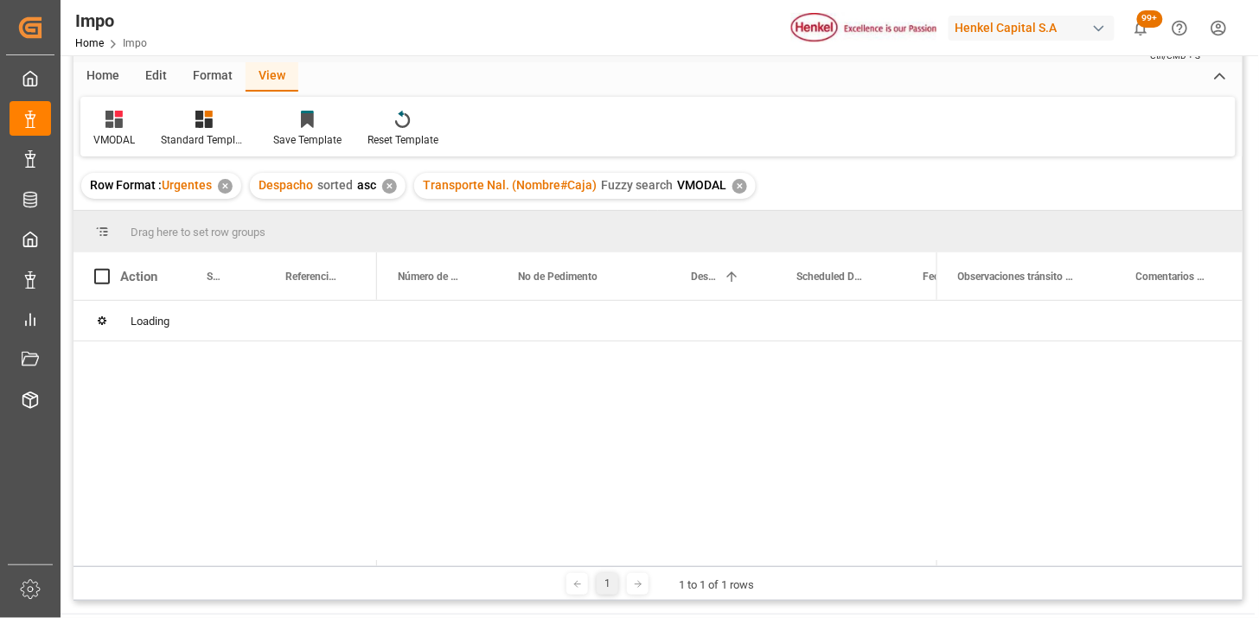
click at [737, 183] on div "✕" at bounding box center [740, 186] width 15 height 15
click at [384, 183] on div "✕" at bounding box center [389, 186] width 15 height 15
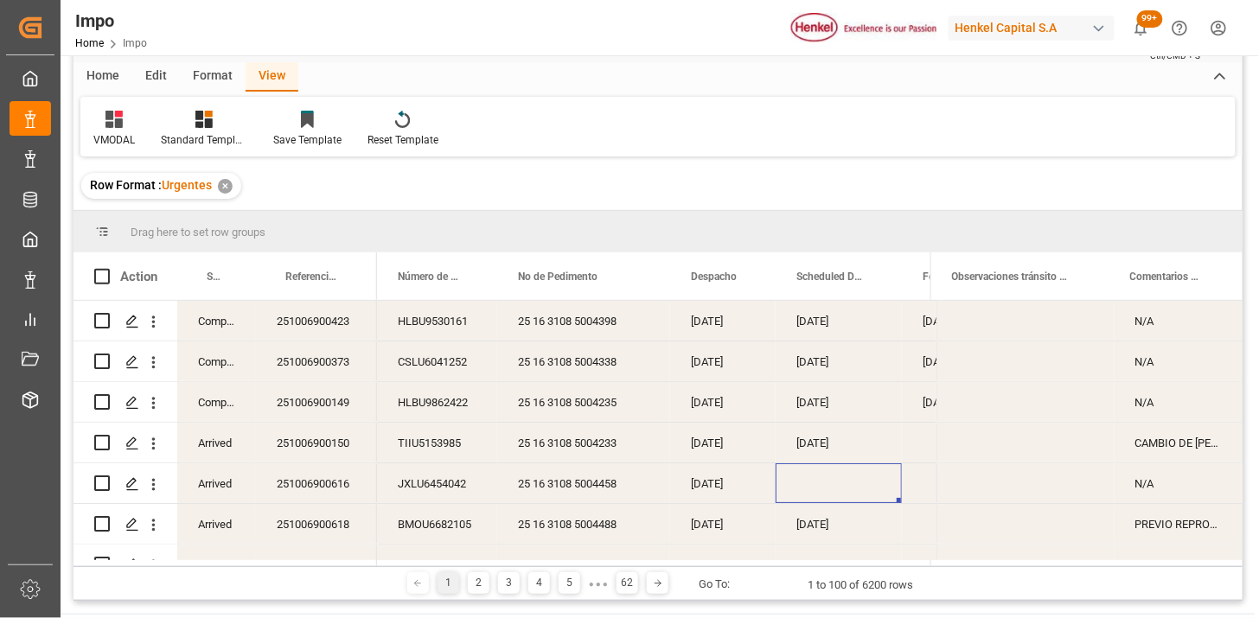
click at [1256, 360] on main "Impo Status Importación Equals Select Items Save Ctrl/CMD + S Home Edit Format …" at bounding box center [658, 303] width 1195 height 596
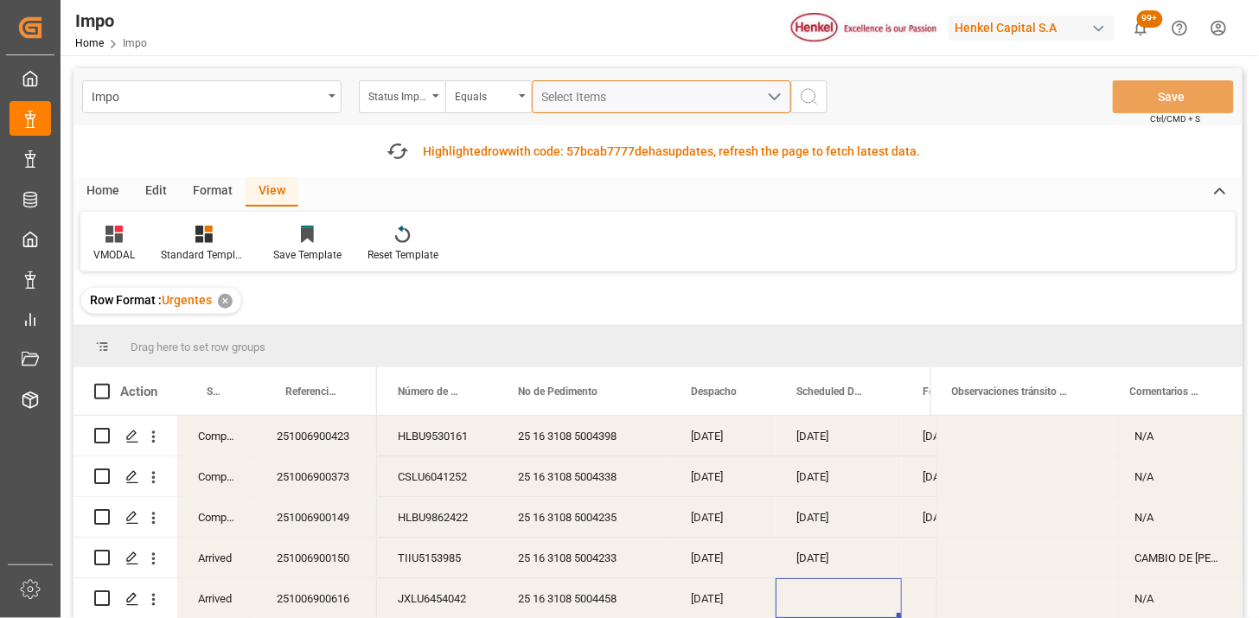
click at [593, 104] on div "Select Items" at bounding box center [654, 97] width 225 height 18
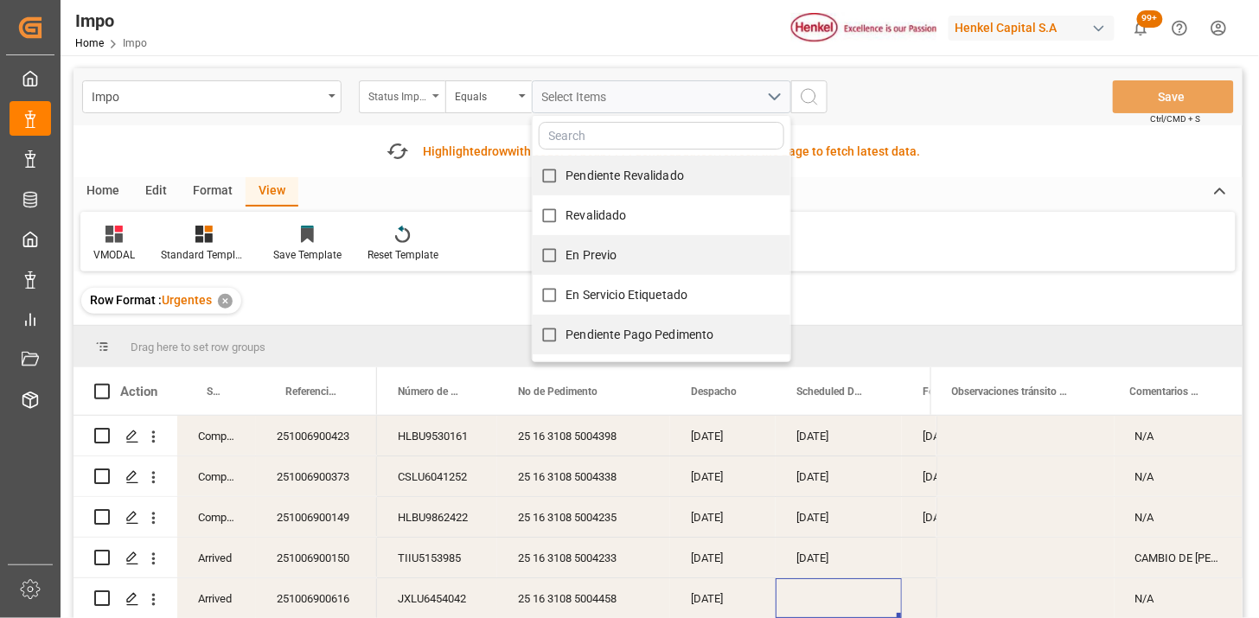
drag, startPoint x: 377, startPoint y: 92, endPoint x: 384, endPoint y: 99, distance: 10.4
click at [379, 93] on div "Status Importación" at bounding box center [397, 95] width 59 height 20
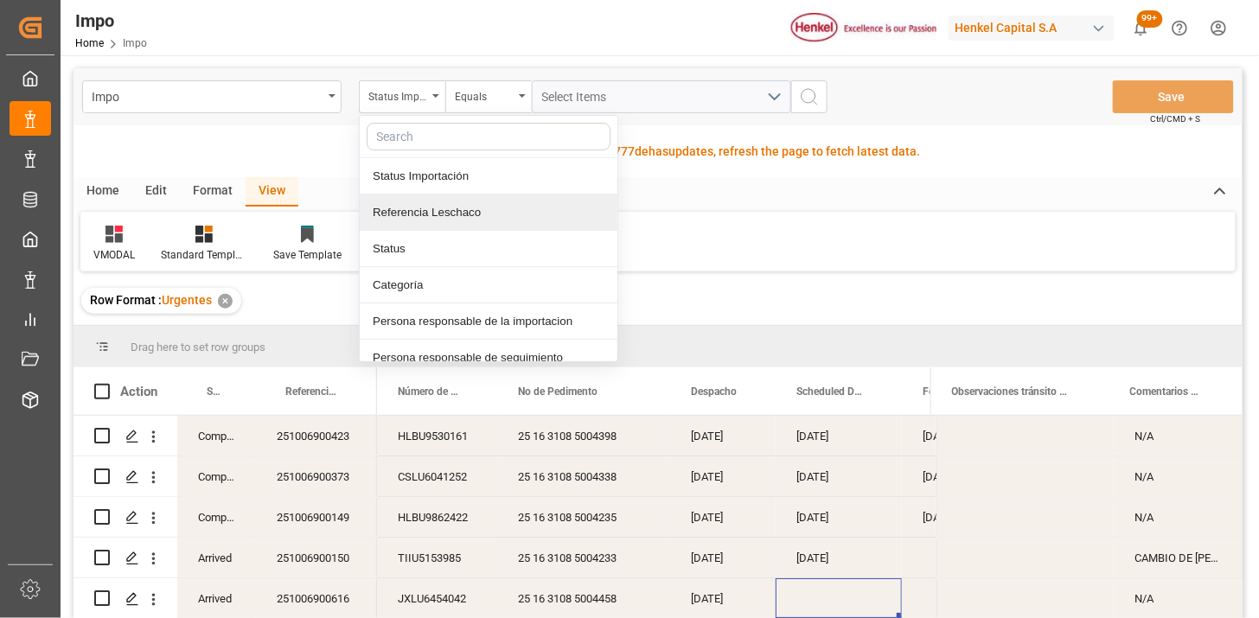
drag, startPoint x: 430, startPoint y: 212, endPoint x: 486, endPoint y: 185, distance: 62.3
click at [433, 212] on div "Referencia Leschaco" at bounding box center [489, 213] width 258 height 36
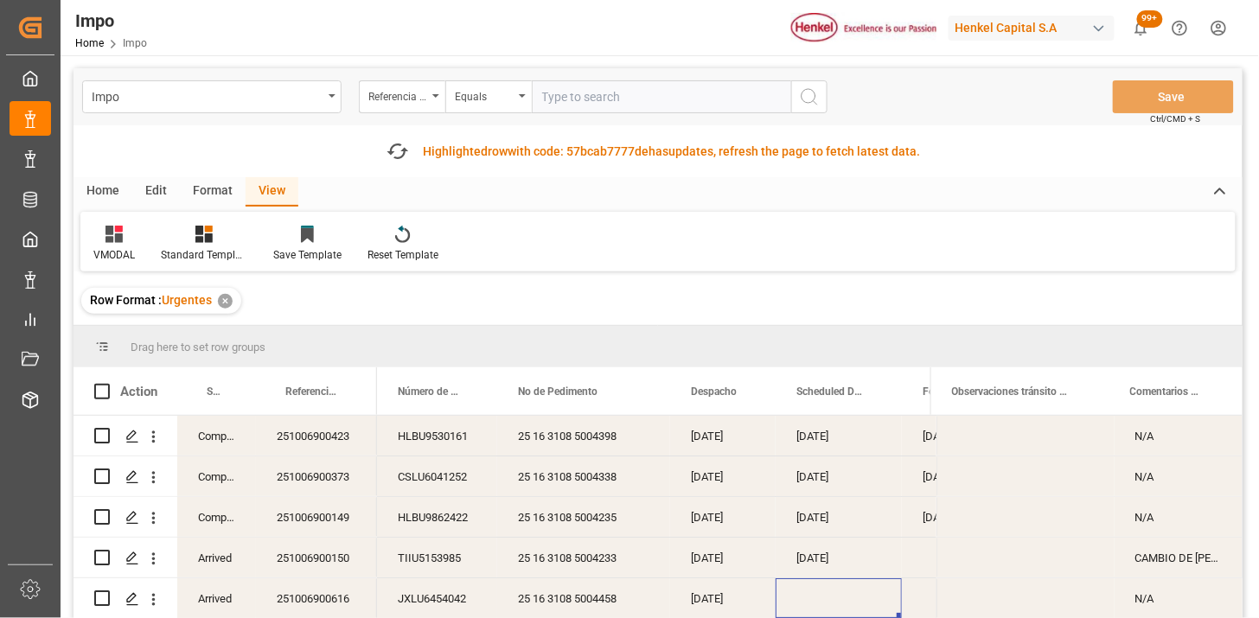
drag, startPoint x: 548, startPoint y: 128, endPoint x: 560, endPoint y: 123, distance: 12.4
click at [549, 127] on div "Fetch latest updates Highlighted row with code: 57bcab7777de 57bcab7777de has u…" at bounding box center [659, 151] width 1170 height 52
click at [684, 99] on input "text" at bounding box center [662, 96] width 260 height 33
paste input "251006900528"
type input "251006900528"
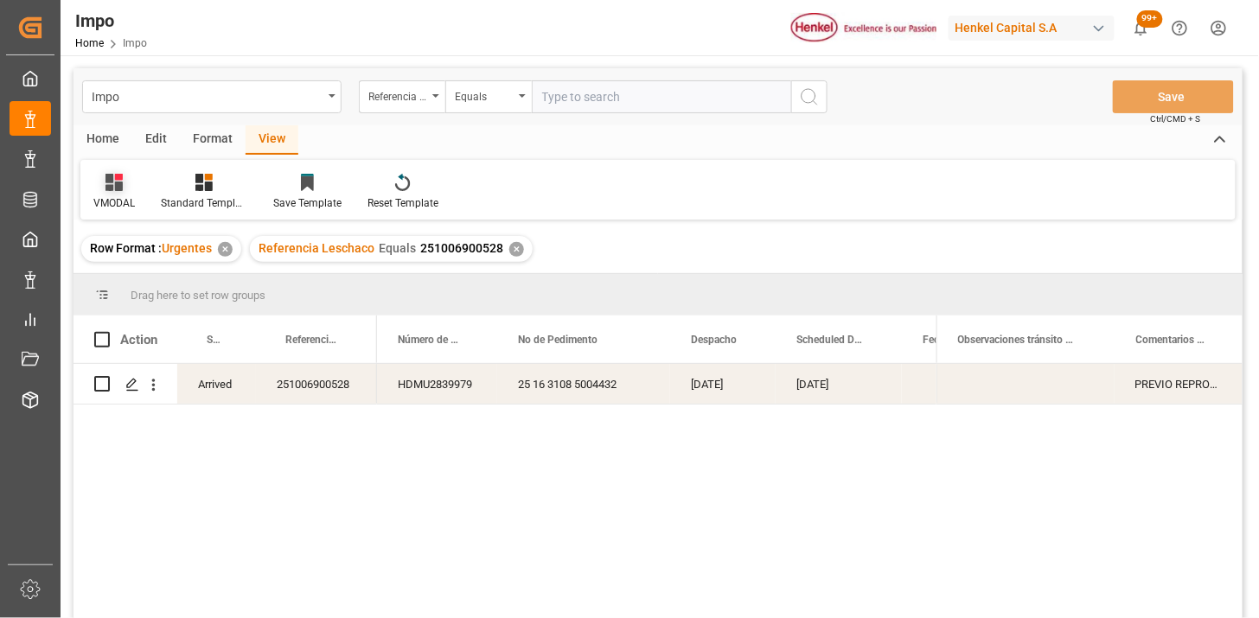
click at [106, 176] on icon at bounding box center [114, 182] width 17 height 17
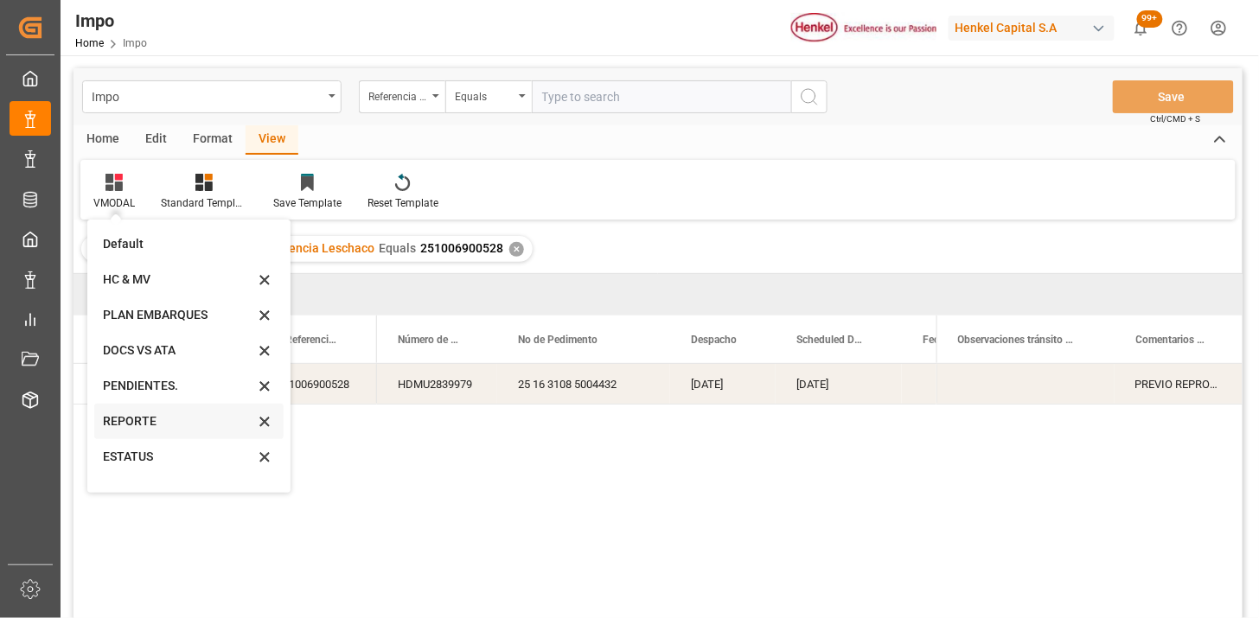
click at [115, 429] on div "REPORTE" at bounding box center [178, 422] width 151 height 18
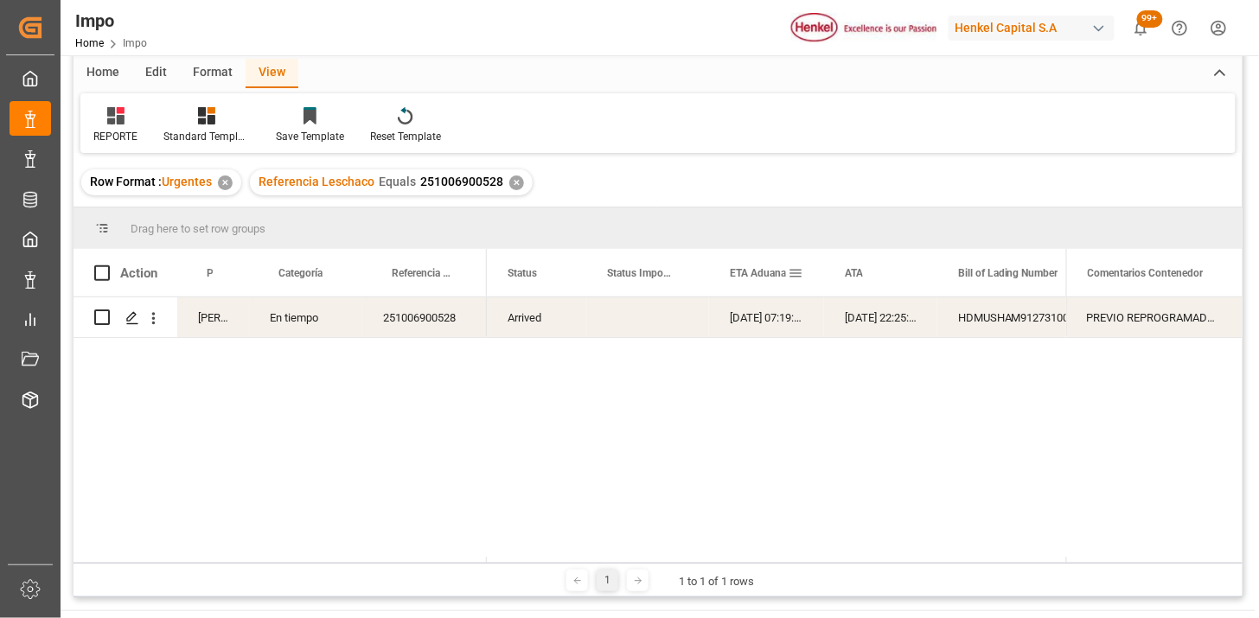
scroll to position [96, 0]
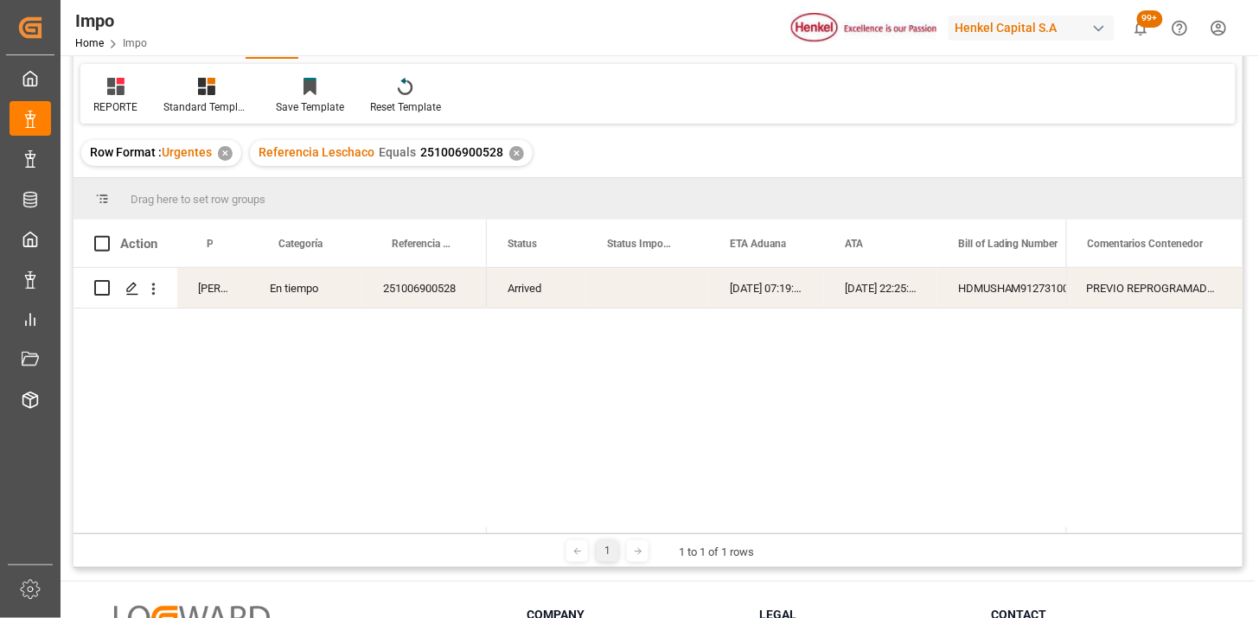
click at [759, 286] on div "02-10-2025 07:19:00" at bounding box center [766, 288] width 115 height 40
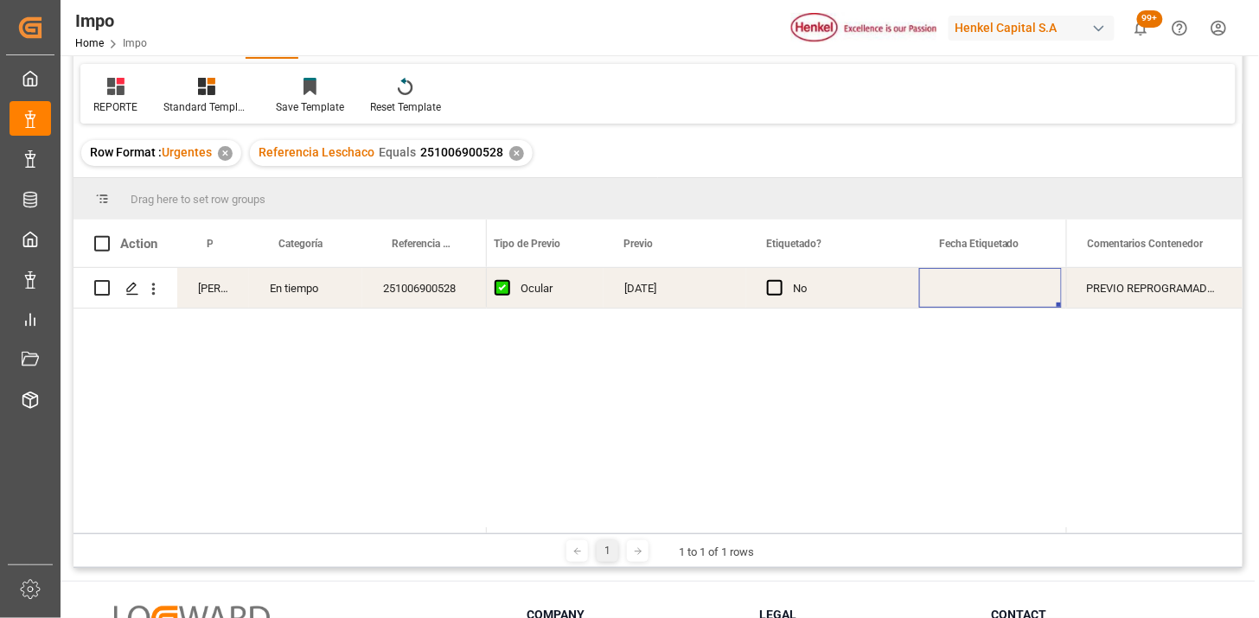
scroll to position [0, 2221]
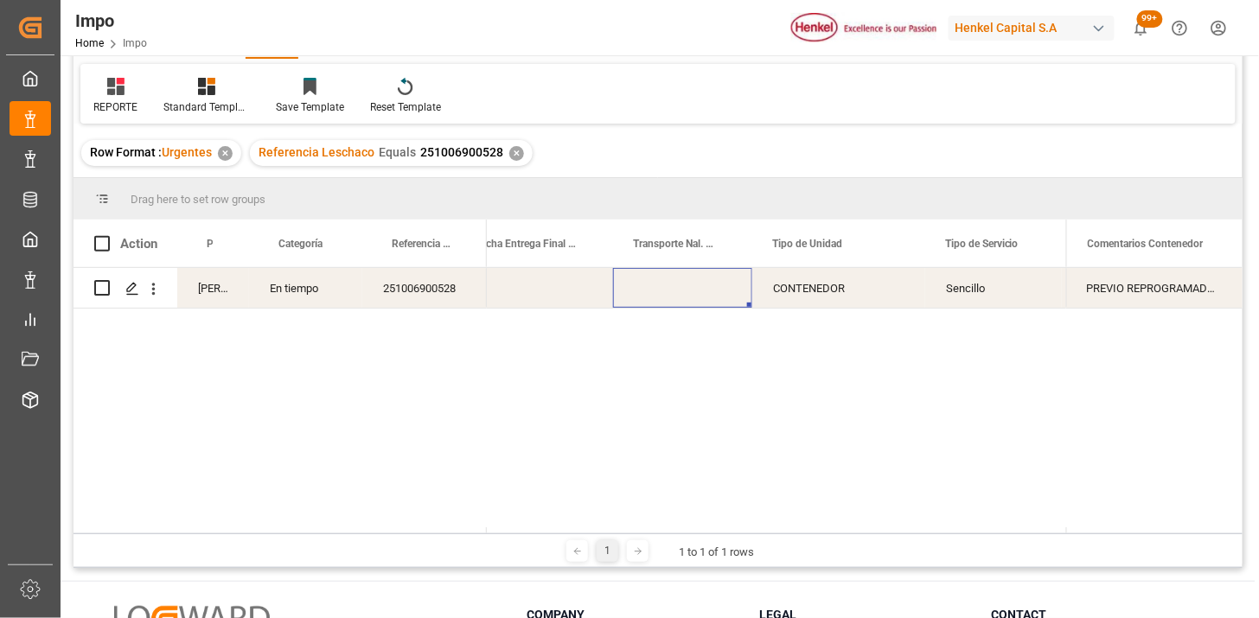
click at [669, 292] on div "Press SPACE to select this row." at bounding box center [682, 288] width 139 height 40
click at [669, 292] on input "Press SPACE to select this row." at bounding box center [683, 298] width 112 height 33
type input "BELCHEZ"
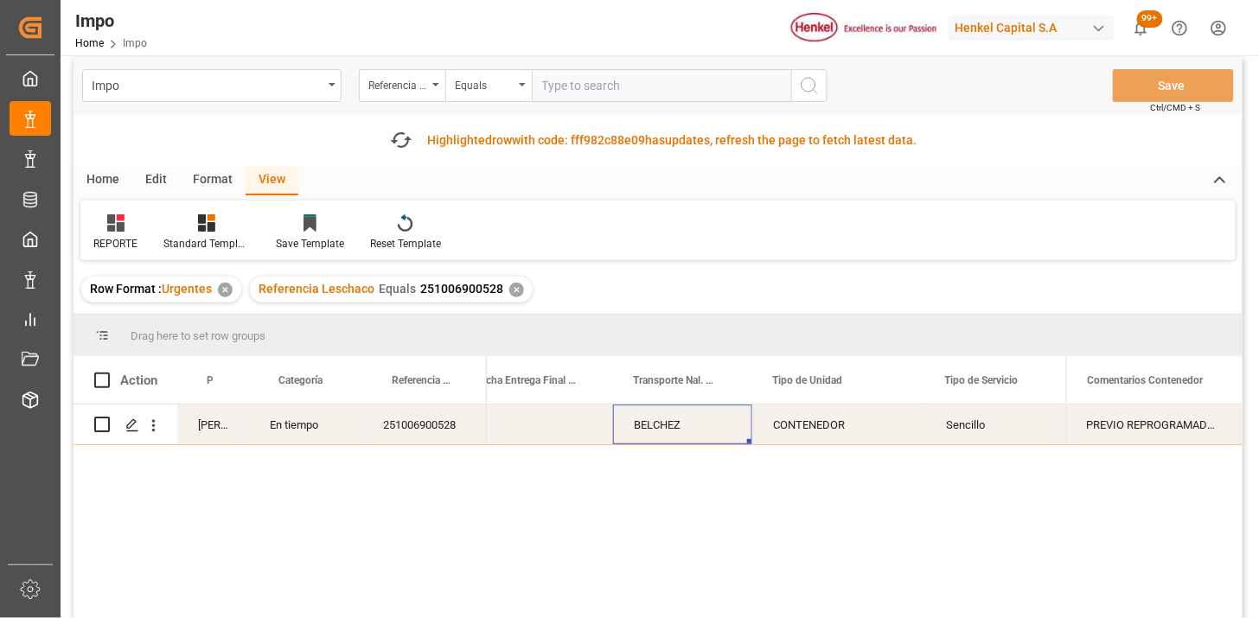
scroll to position [0, 0]
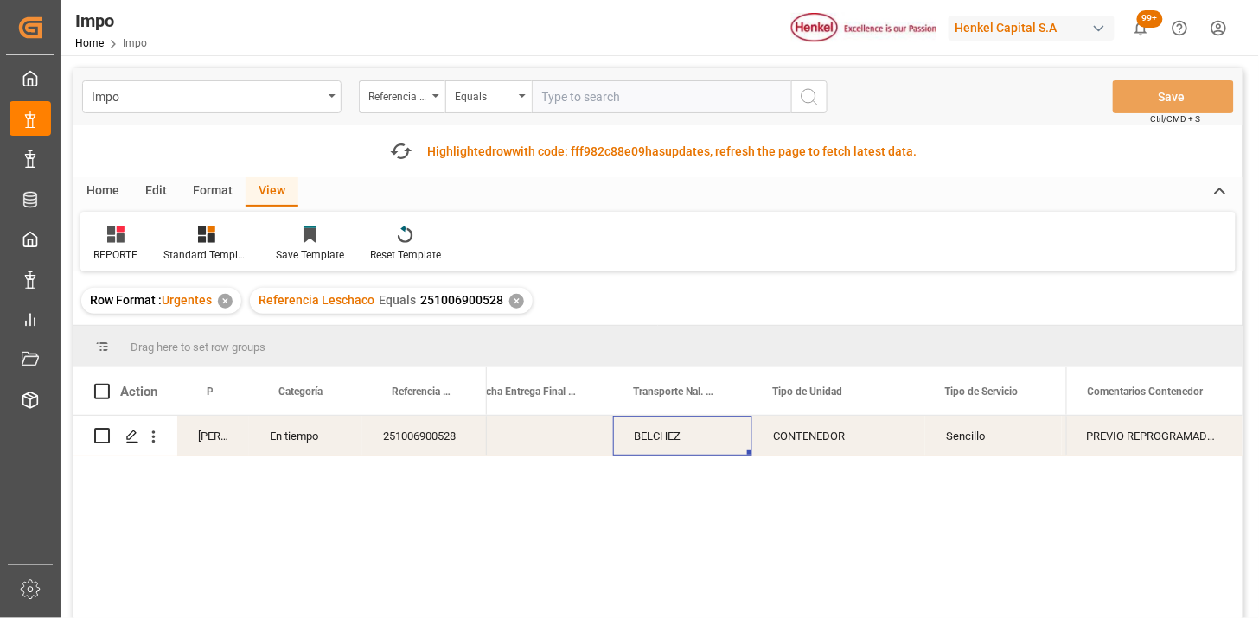
click at [105, 186] on div "Home" at bounding box center [103, 191] width 59 height 29
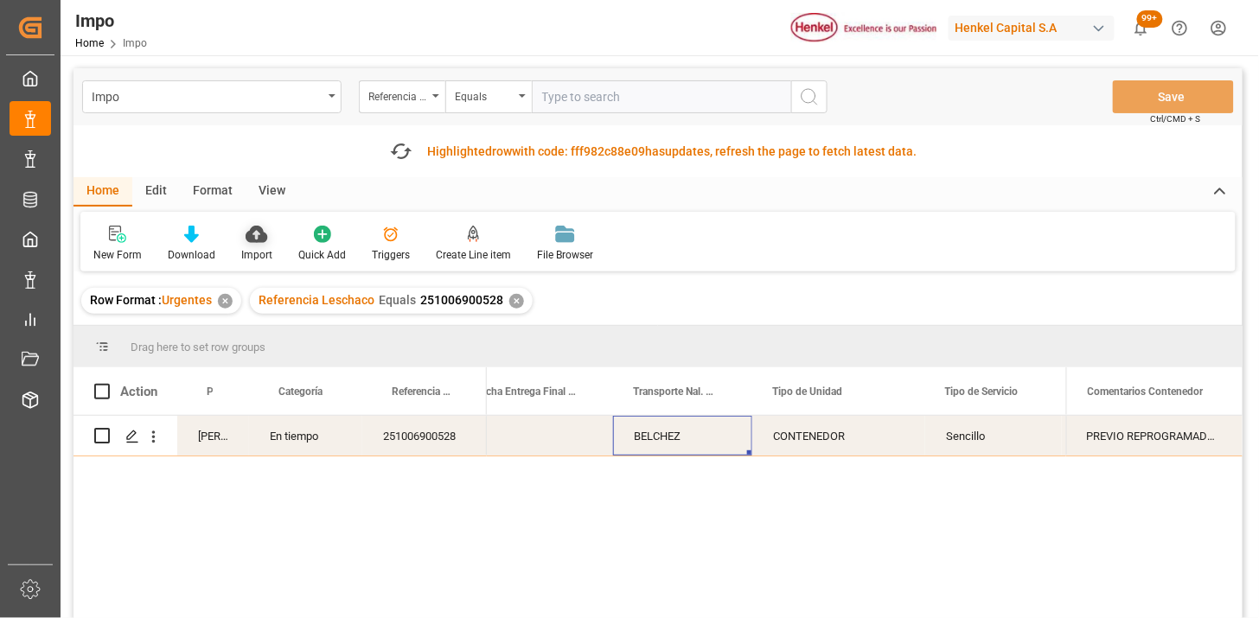
click at [257, 240] on icon at bounding box center [257, 234] width 22 height 17
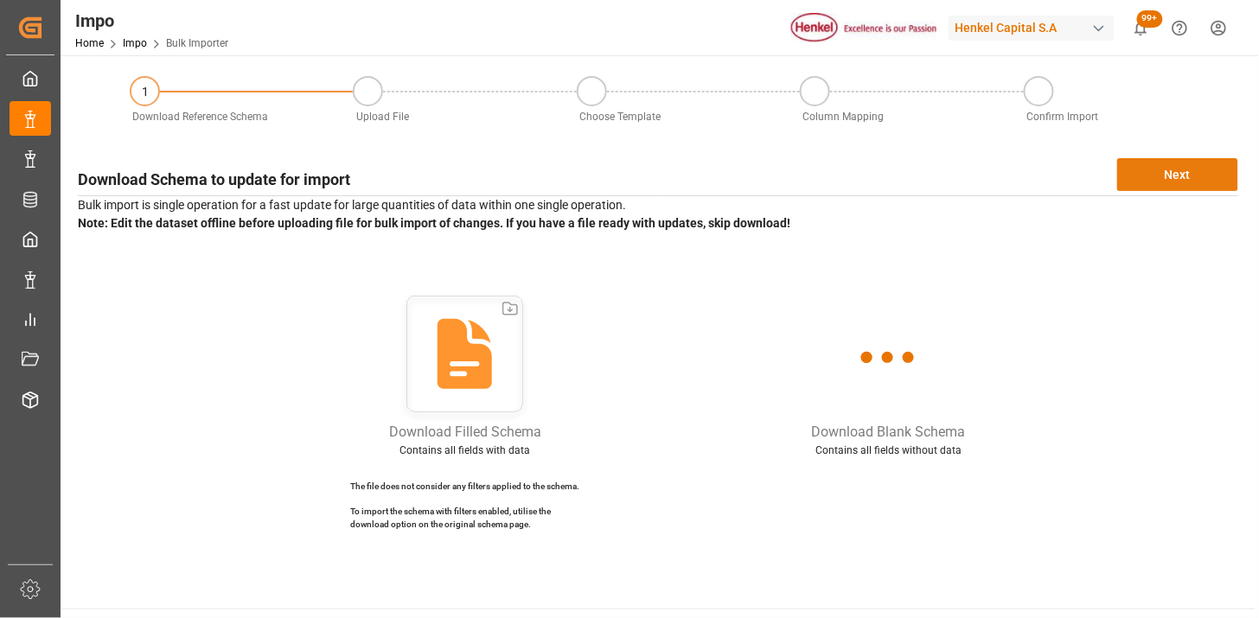
click at [1165, 176] on button "Next" at bounding box center [1178, 174] width 121 height 33
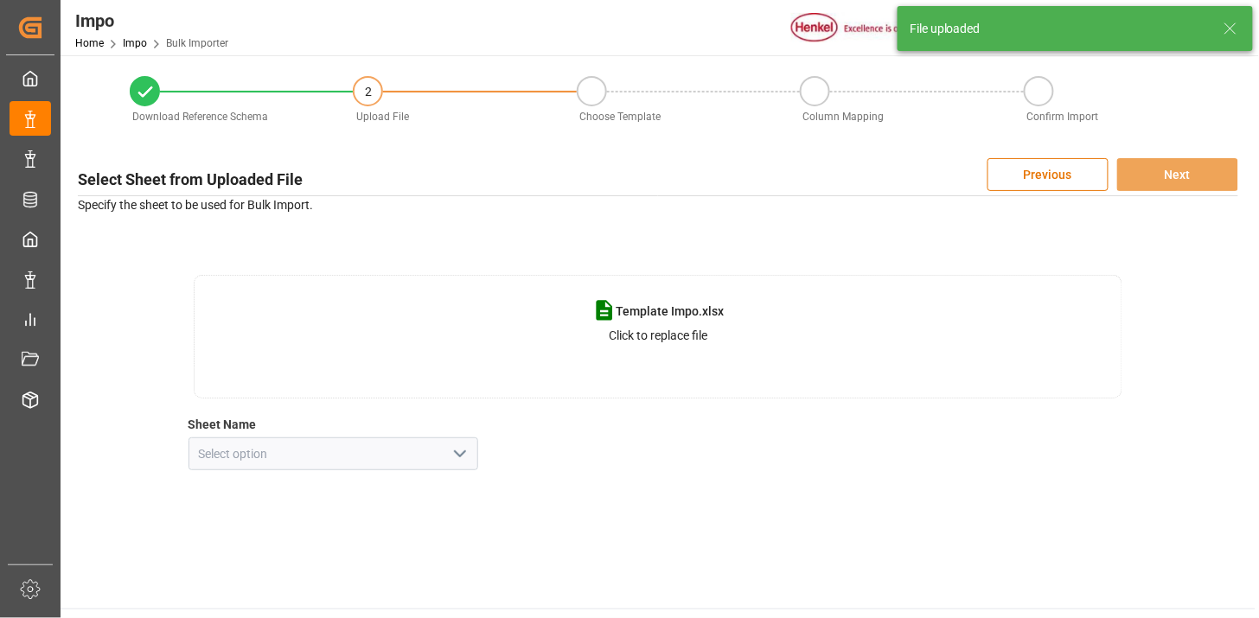
click at [455, 453] on icon "open menu" at bounding box center [460, 454] width 21 height 21
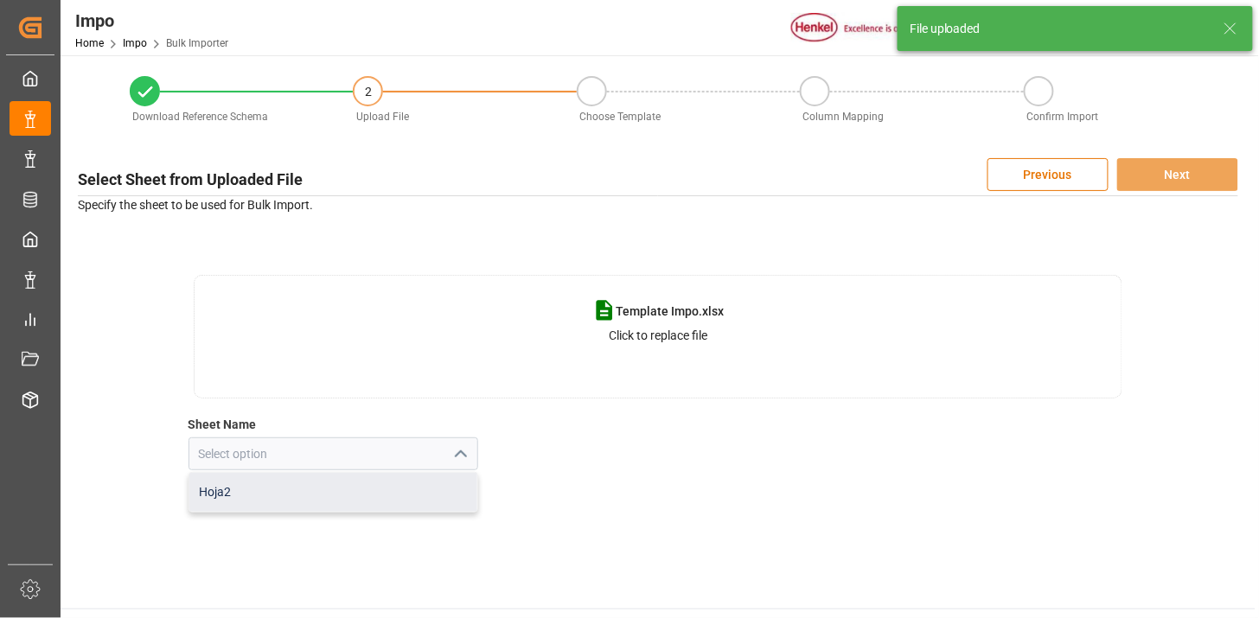
click at [403, 505] on div "Hoja2" at bounding box center [333, 492] width 289 height 39
type input "Hoja2"
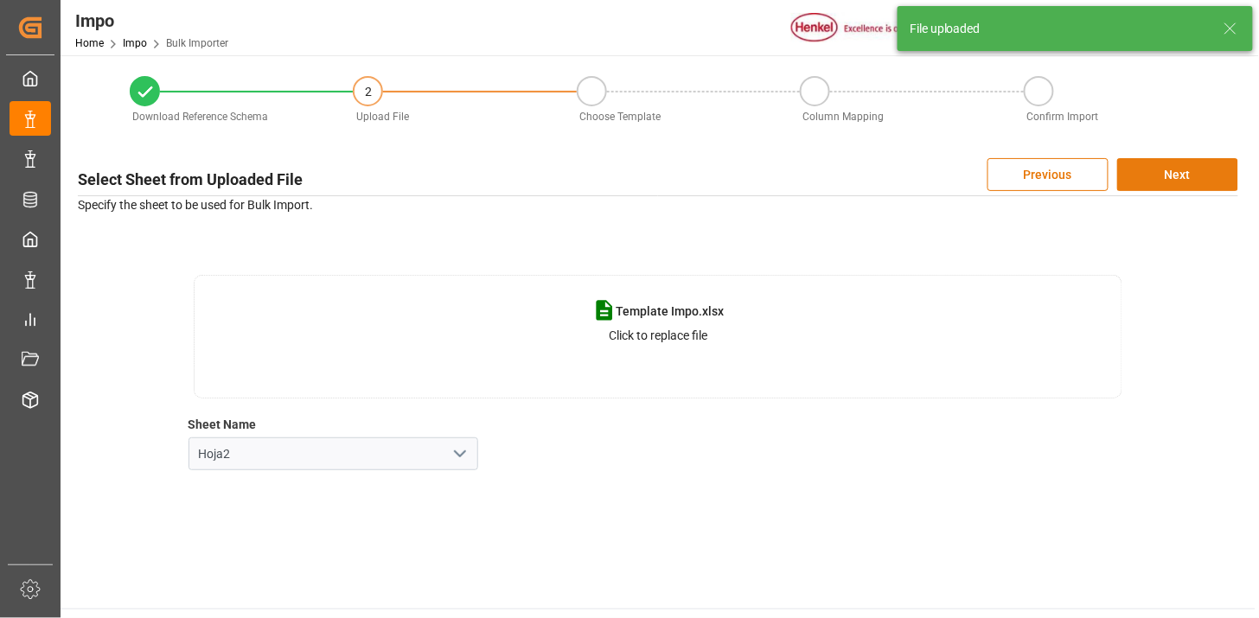
click at [1203, 171] on button "Next" at bounding box center [1178, 174] width 121 height 33
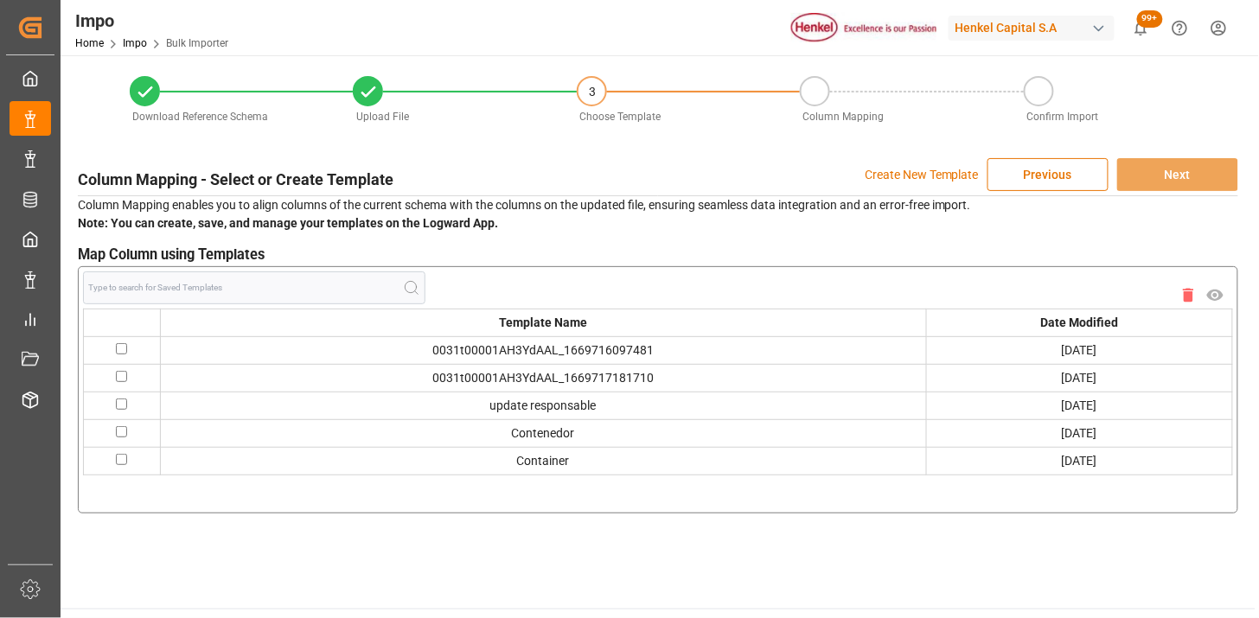
click at [125, 427] on input "checkbox" at bounding box center [121, 431] width 11 height 11
checkbox input "true"
click at [1176, 168] on button "Next" at bounding box center [1178, 174] width 121 height 33
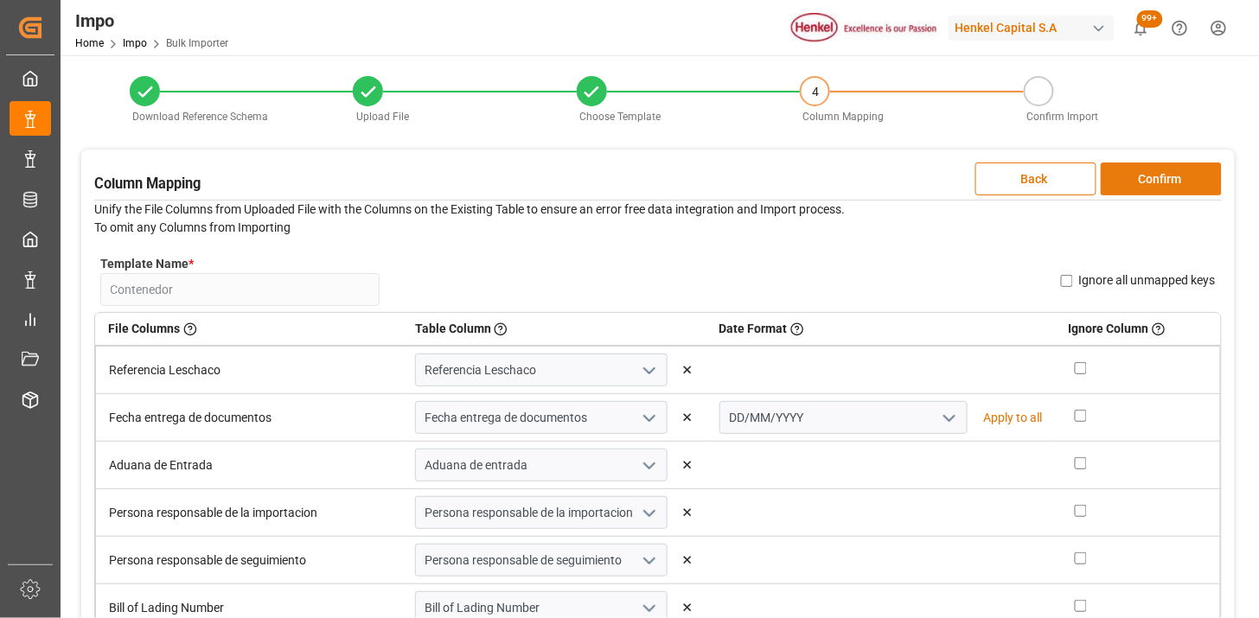
scroll to position [96, 0]
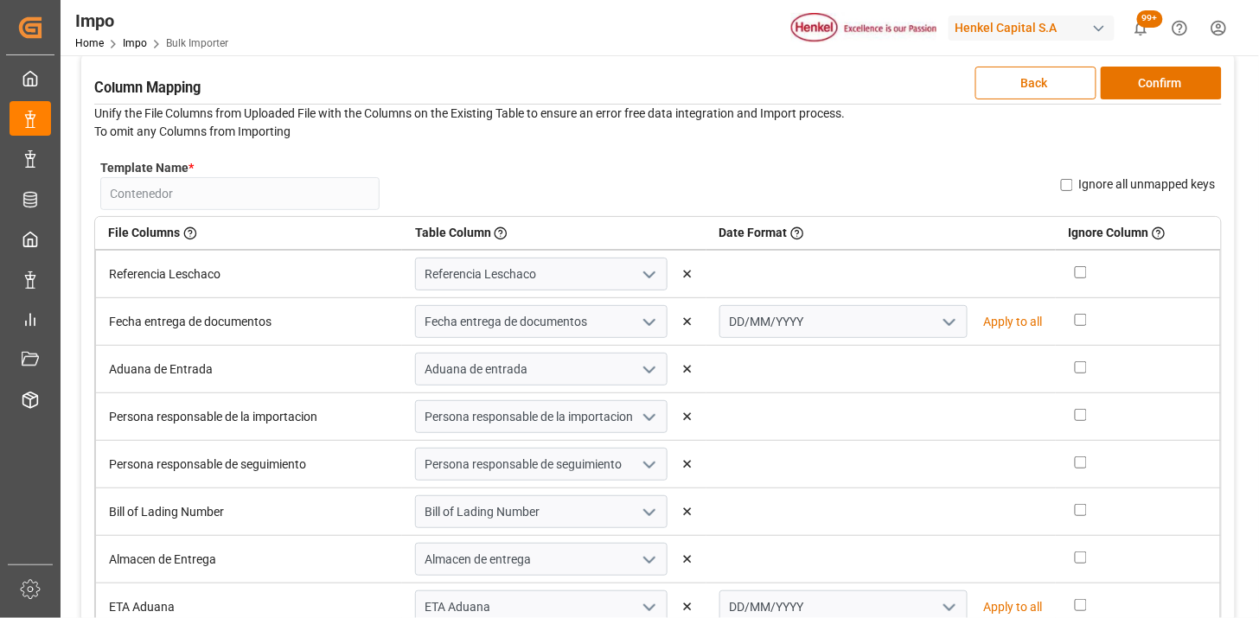
click at [1075, 273] on input "checkbox" at bounding box center [1081, 272] width 12 height 12
checkbox input "true"
click at [1151, 91] on button "Confirm" at bounding box center [1161, 83] width 121 height 33
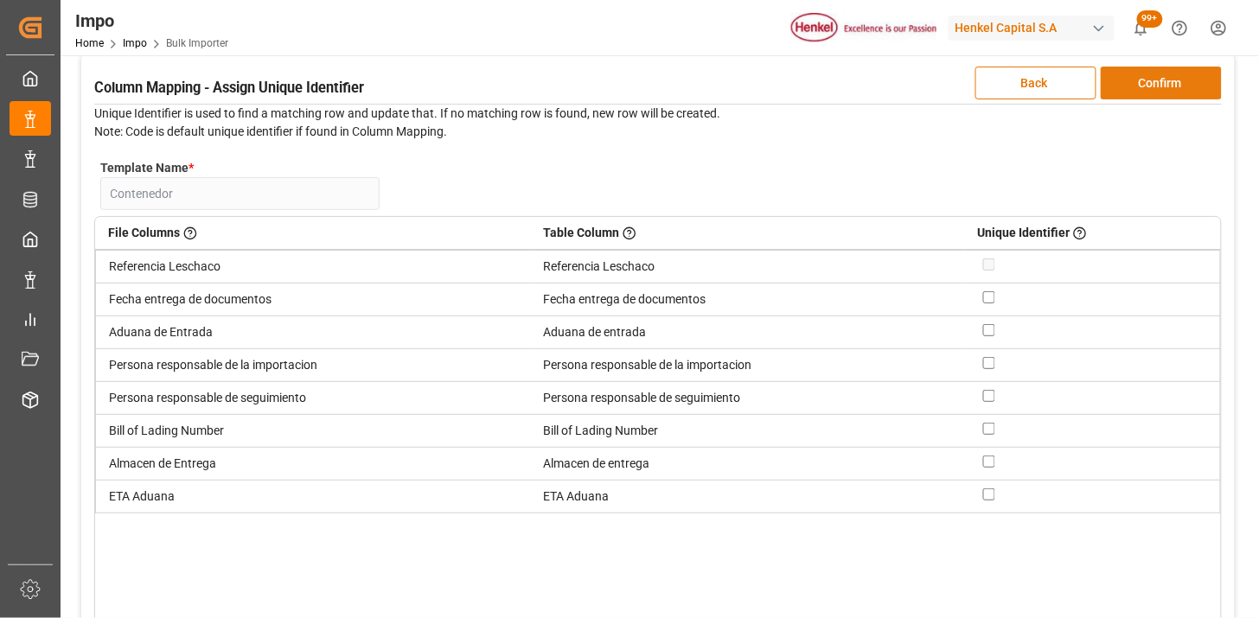
click at [1152, 91] on button "Confirm" at bounding box center [1161, 83] width 121 height 33
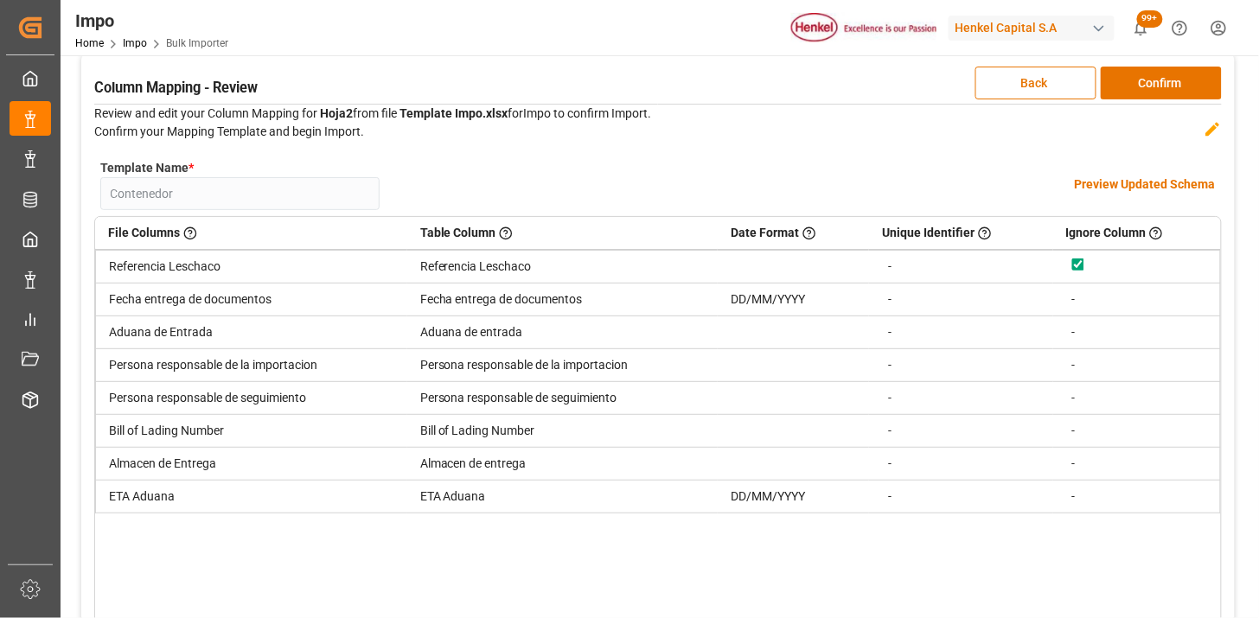
click at [1154, 187] on h4 "Preview Updated Schema" at bounding box center [1145, 185] width 141 height 18
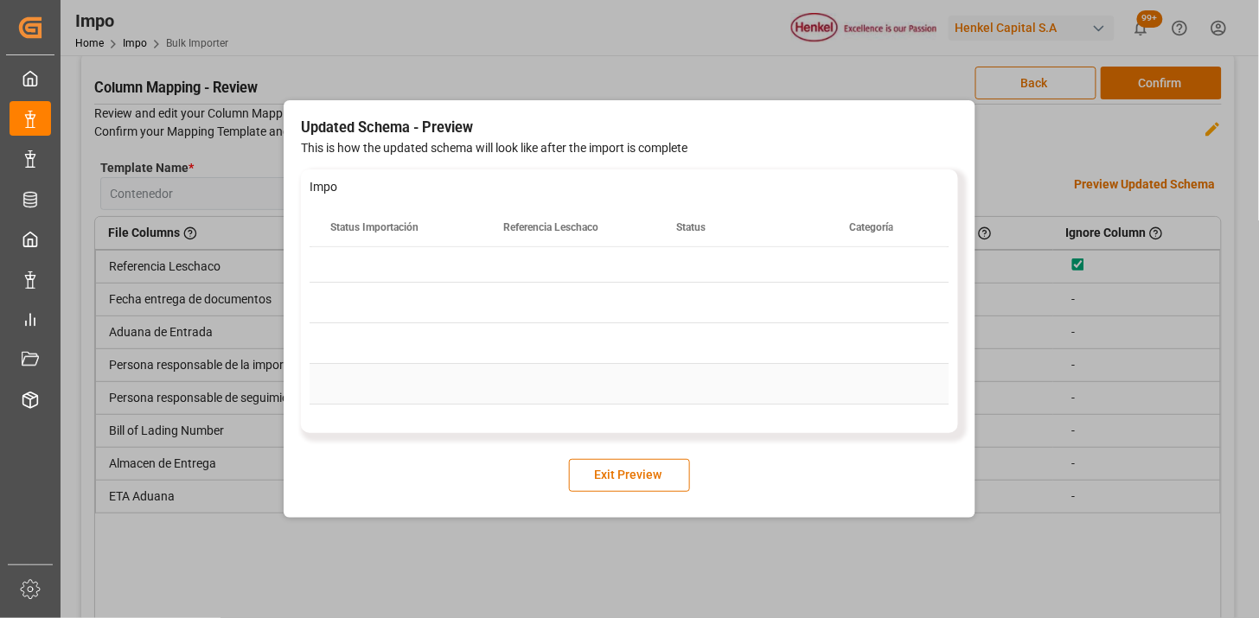
scroll to position [0, 0]
click at [653, 339] on div "Press SPACE to select this row." at bounding box center [569, 349] width 173 height 40
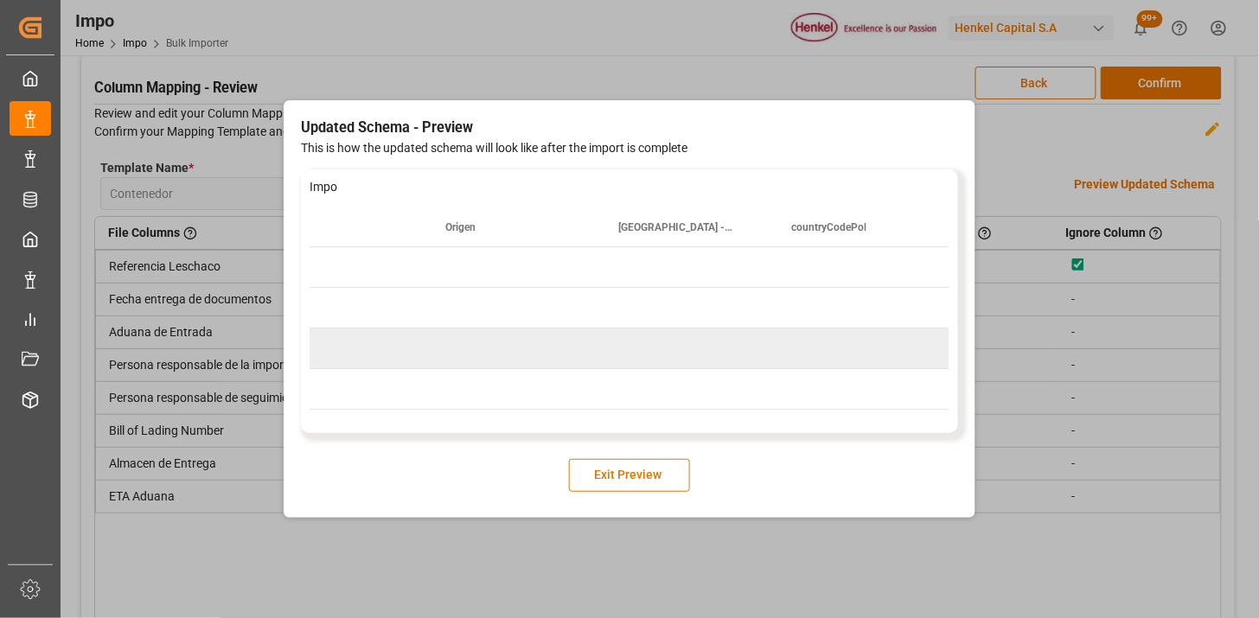
scroll to position [0, 5074]
click at [834, 69] on div "Updated Schema - Preview This is how the updated schema will look like after th…" at bounding box center [629, 309] width 1259 height 618
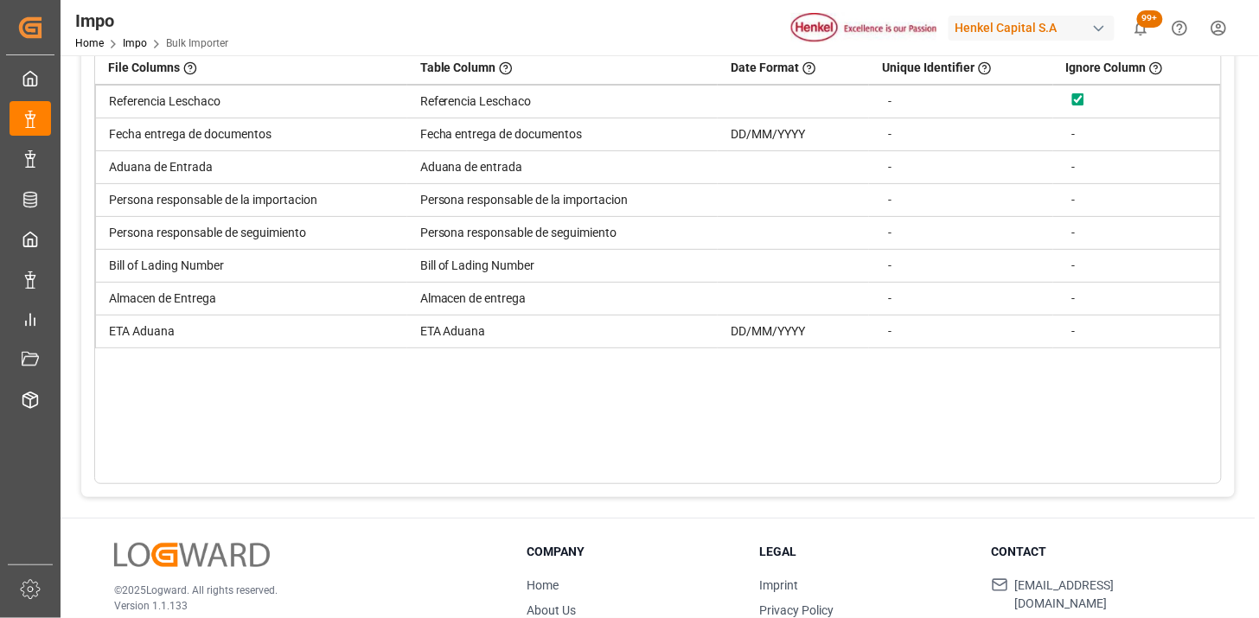
scroll to position [165, 0]
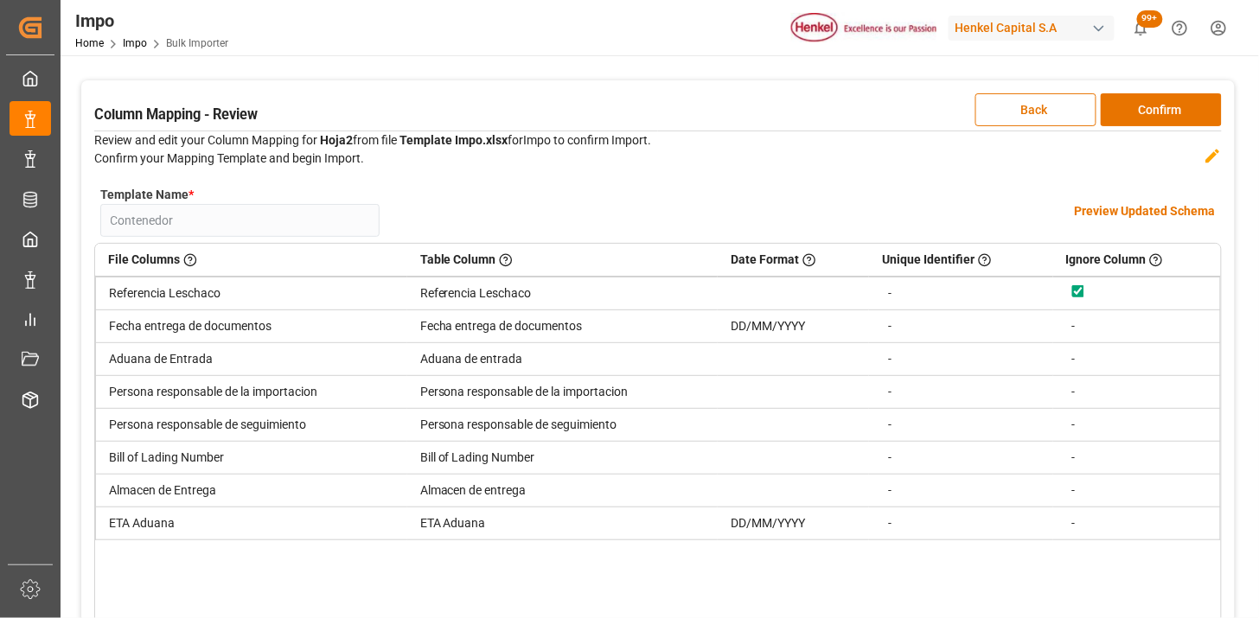
click at [1174, 112] on div "Download Reference Schema Upload File Choose Template 4 Column Mapping Confirm …" at bounding box center [658, 348] width 1195 height 724
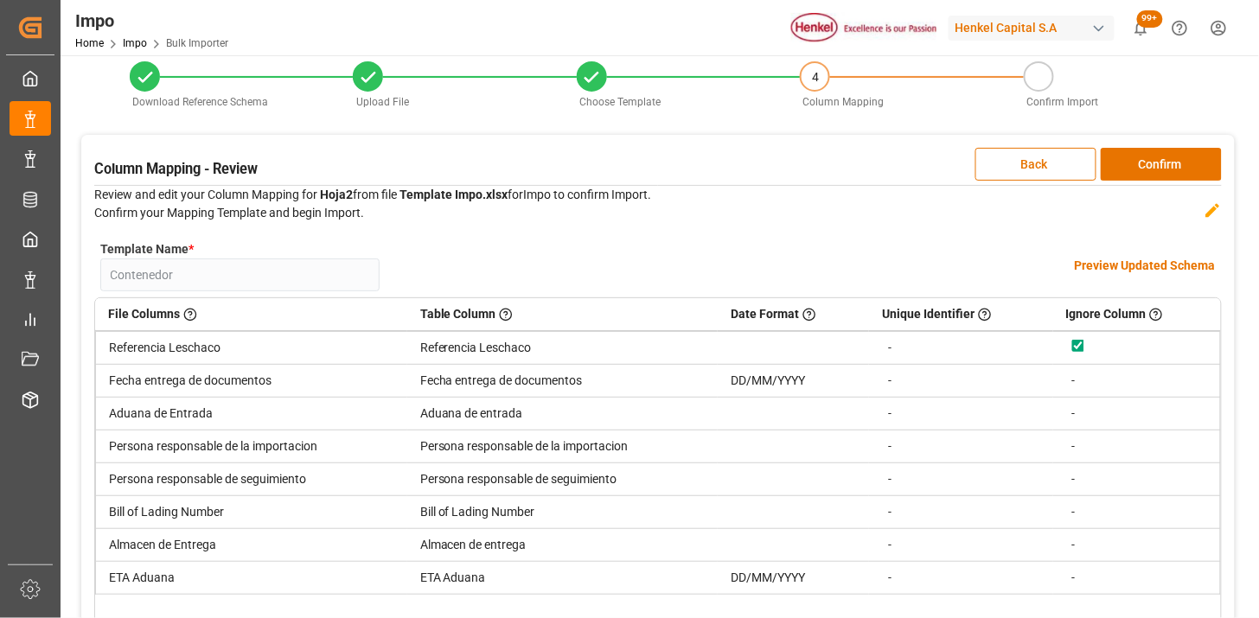
scroll to position [0, 0]
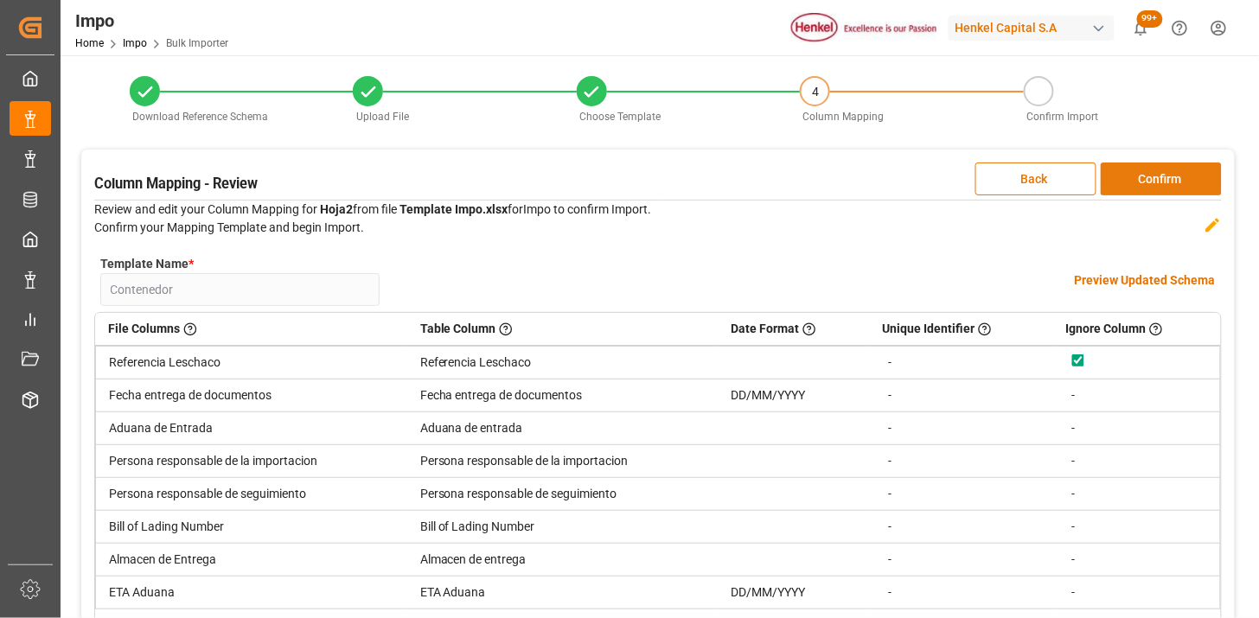
click at [1152, 178] on button "Confirm" at bounding box center [1161, 179] width 121 height 33
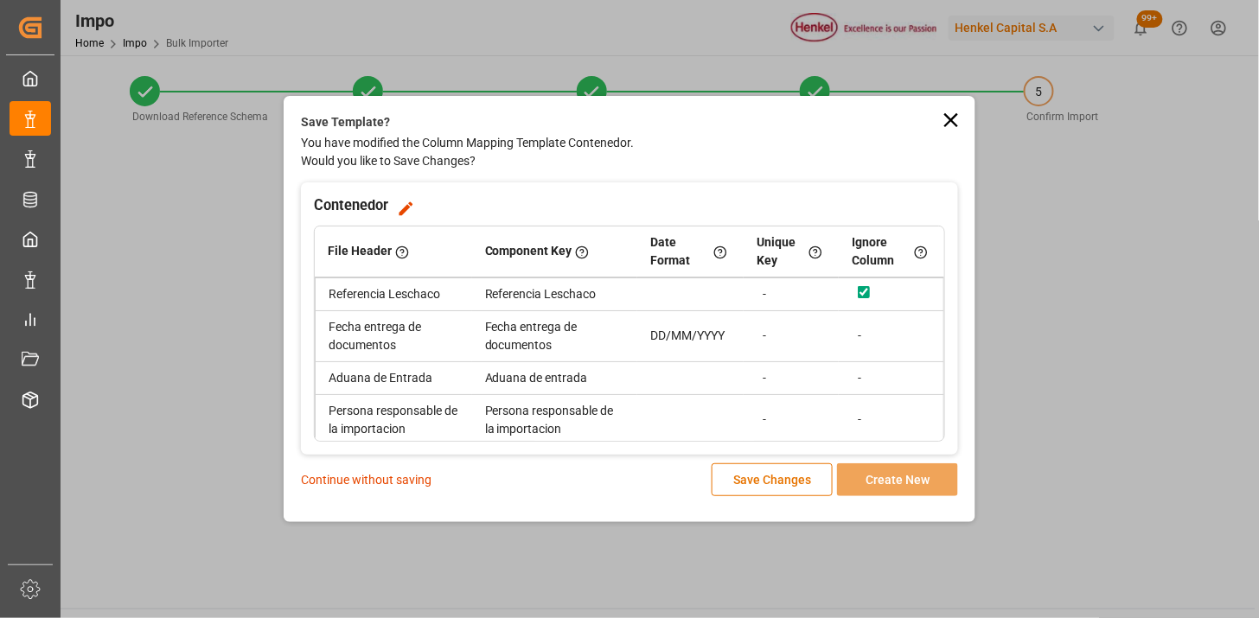
click at [369, 478] on p "Continue without saving" at bounding box center [366, 480] width 131 height 18
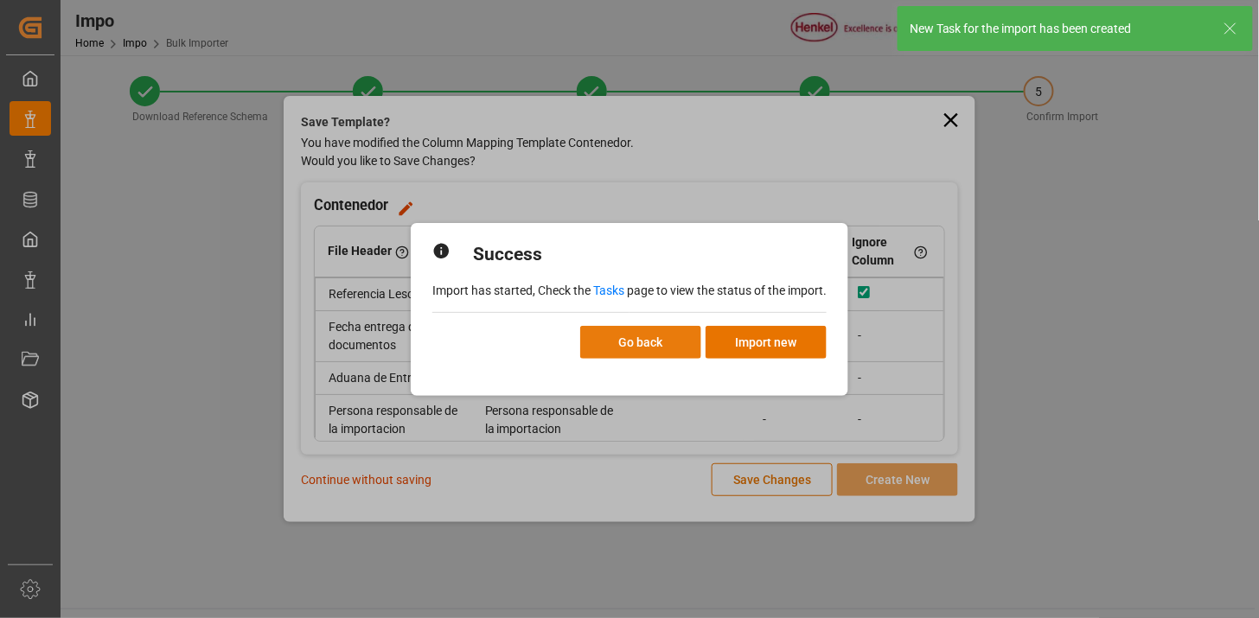
click at [638, 355] on button "Go back" at bounding box center [640, 342] width 121 height 33
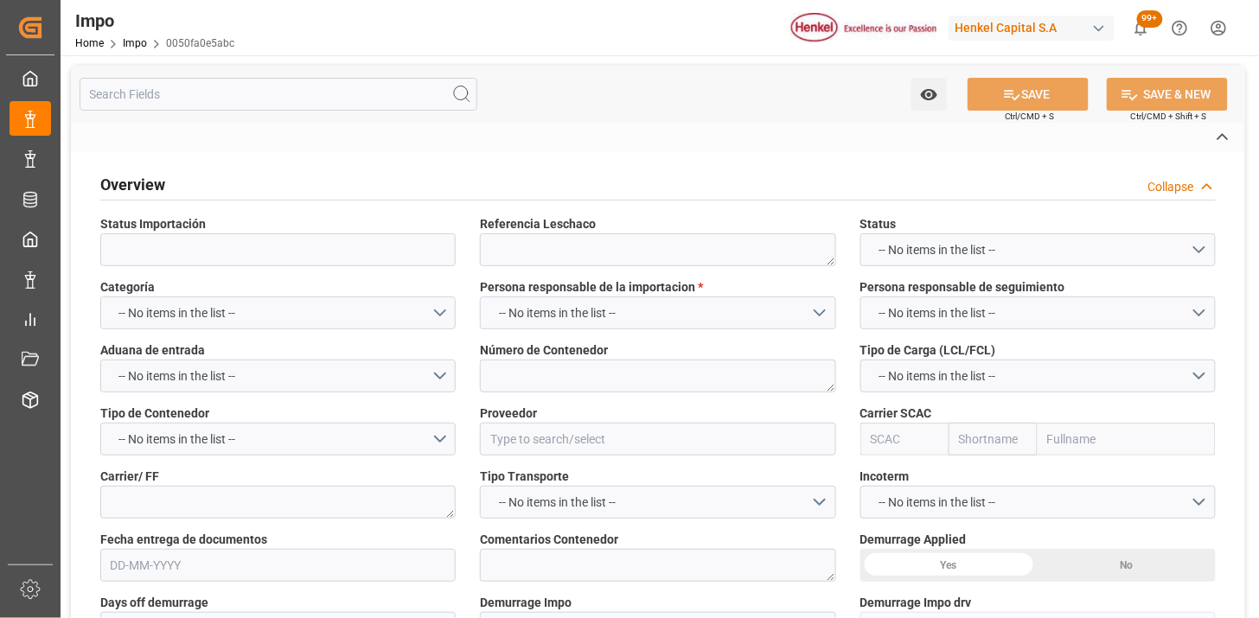
type textarea "251006900423"
type textarea "HLBU9530161"
type input "TIANJIN LUHUA HONGJINNEW MATERIAL TECHNOLOGY CO., LTD"
type input "HLCU"
type textarea "HAPAG [PERSON_NAME]"
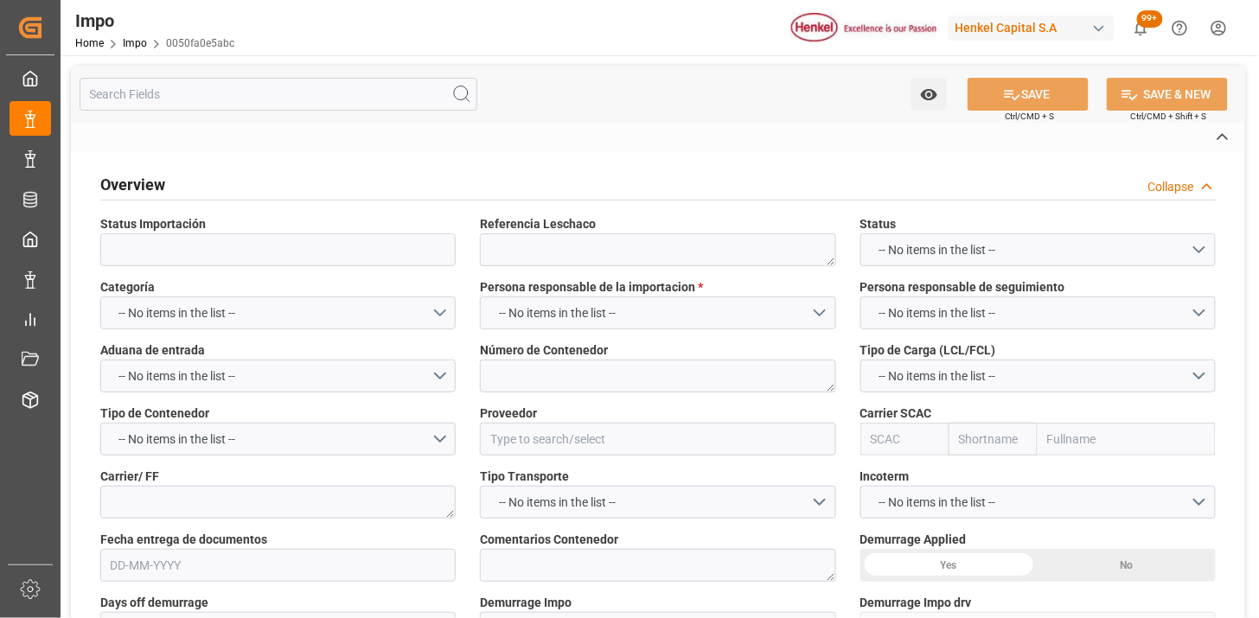
type textarea "N/A"
type input "AA"
type textarea "AA"
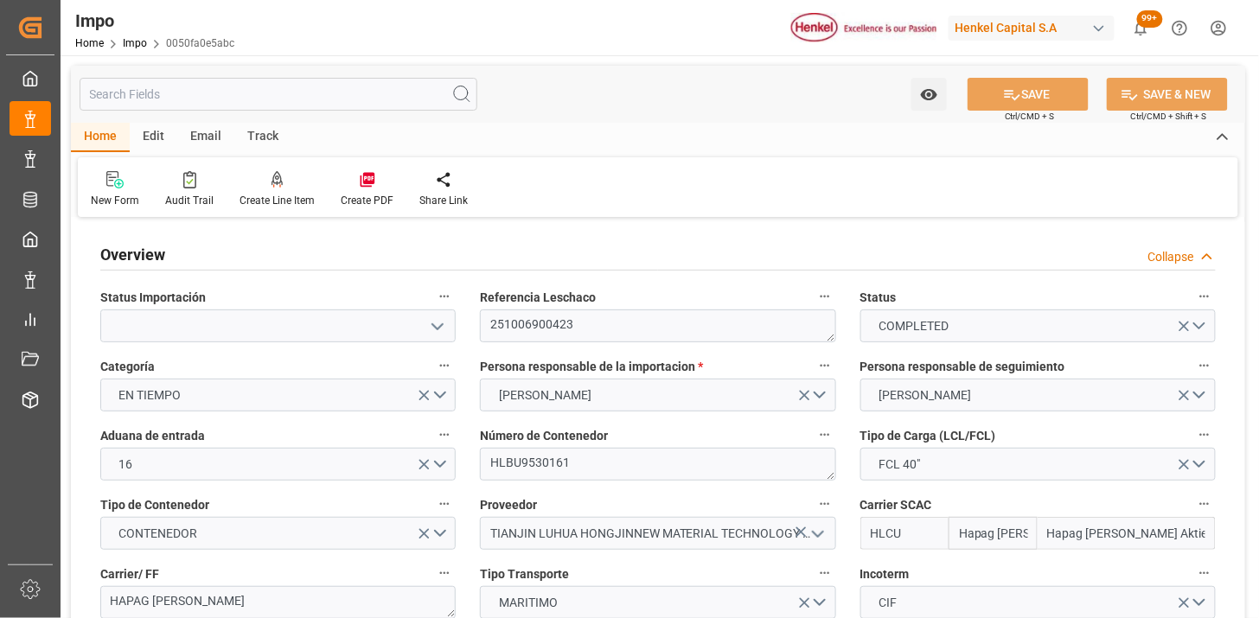
type input "Hapag [PERSON_NAME]"
type input "Hapag [PERSON_NAME] Aktiengesellschaft"
type input "1"
type input "50"
type input "20"
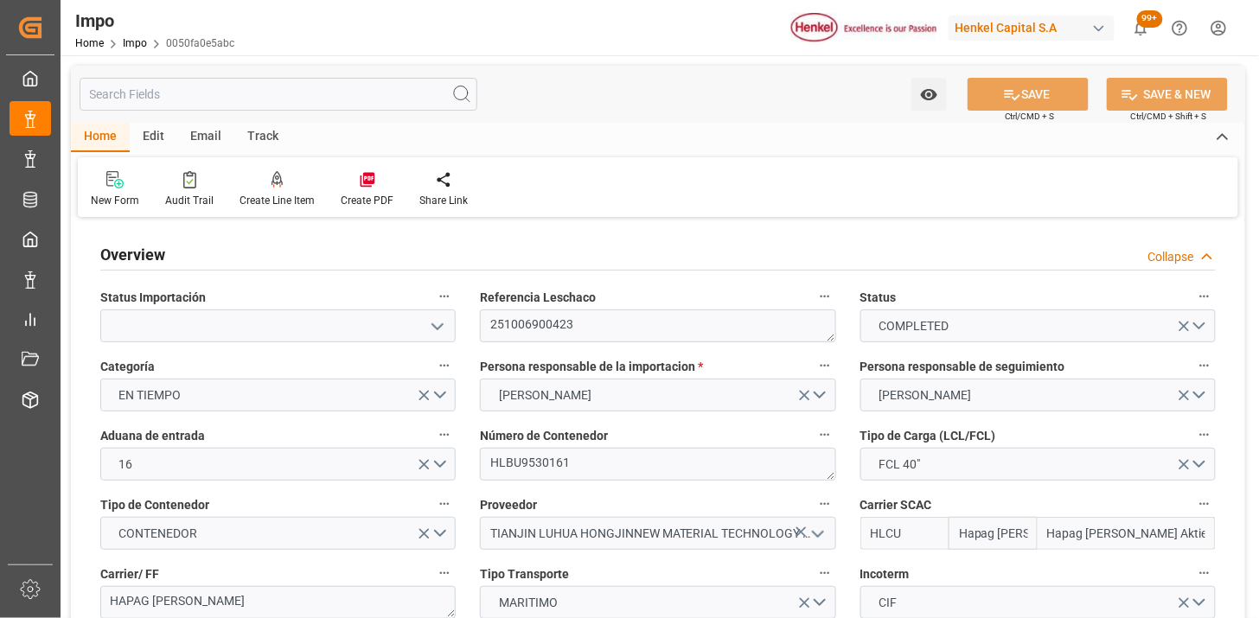
type input "[DATE]"
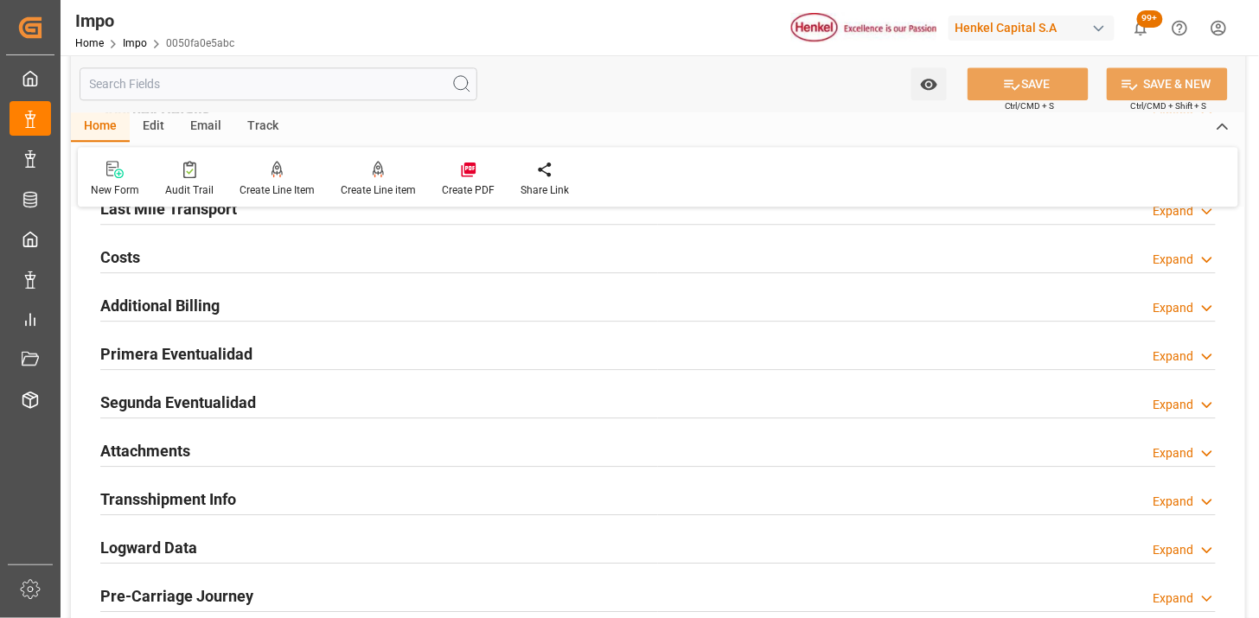
scroll to position [1345, 0]
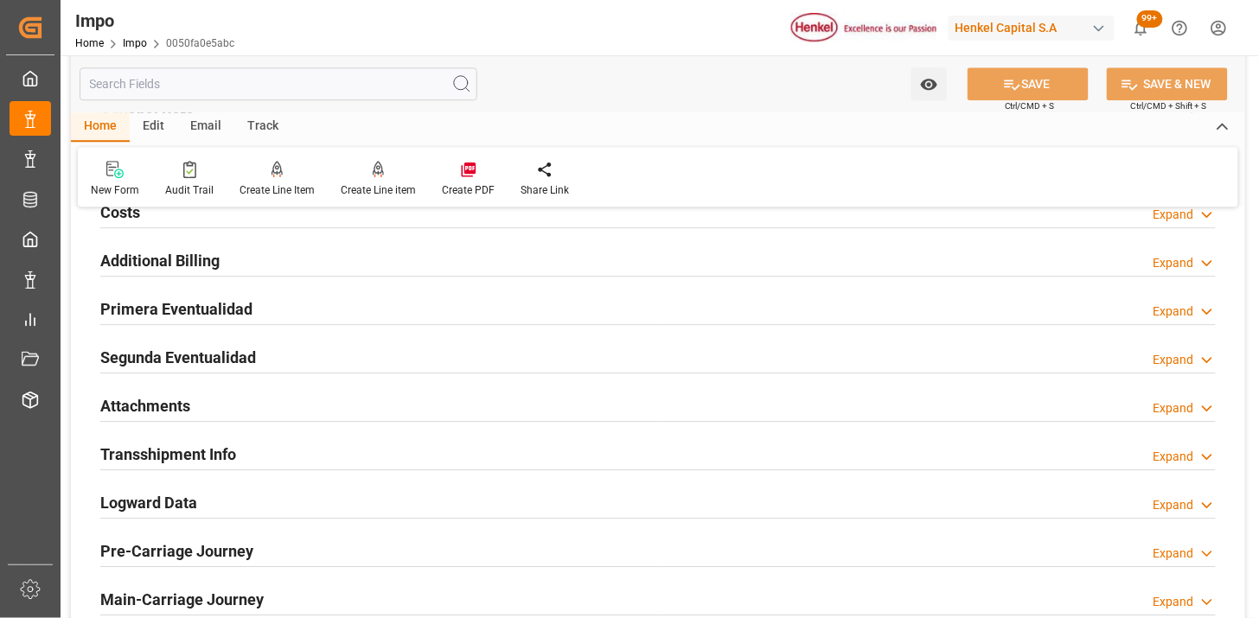
click at [317, 403] on div "Attachments Expand" at bounding box center [658, 404] width 1116 height 33
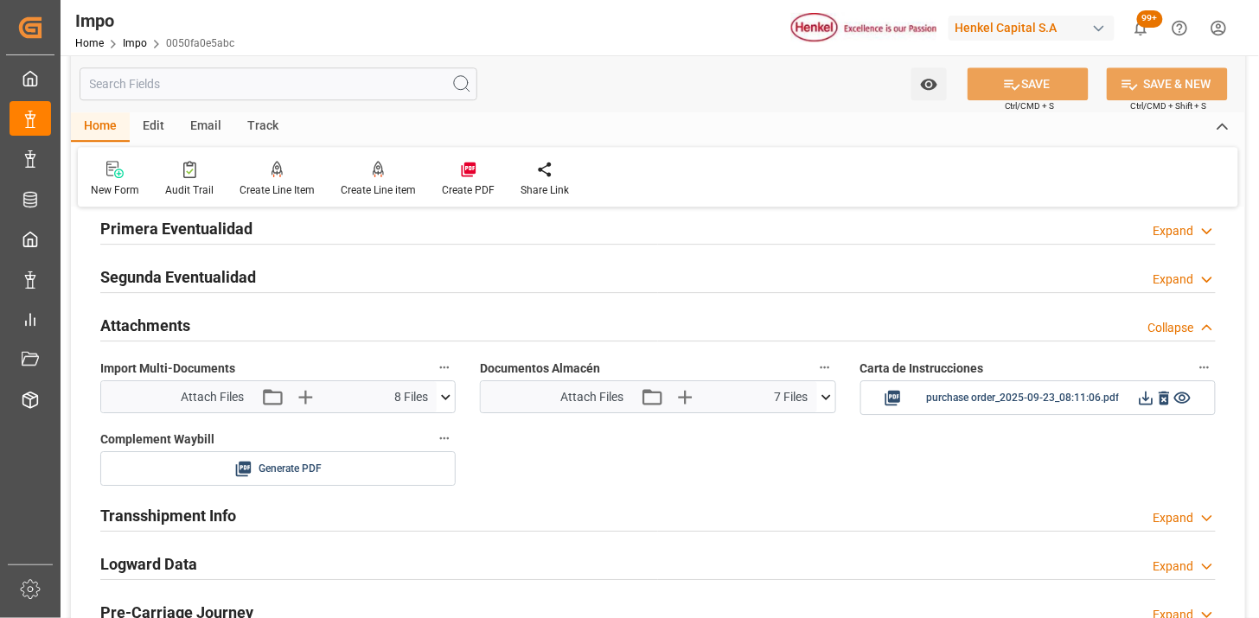
scroll to position [1441, 0]
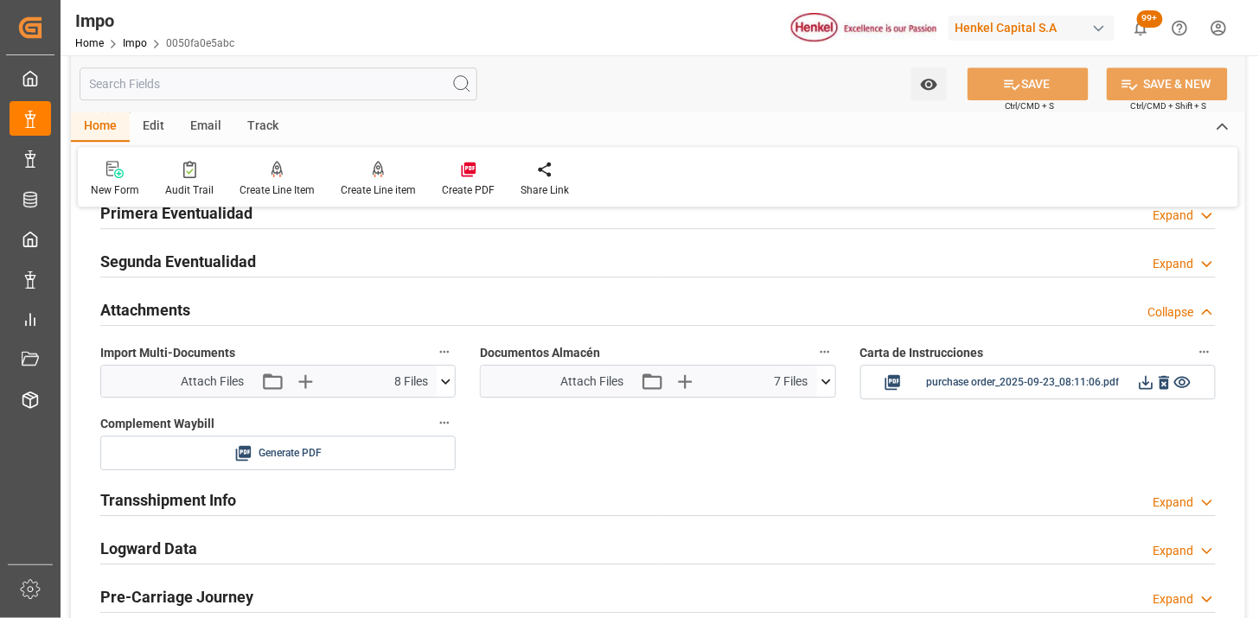
click at [828, 383] on icon at bounding box center [826, 382] width 18 height 18
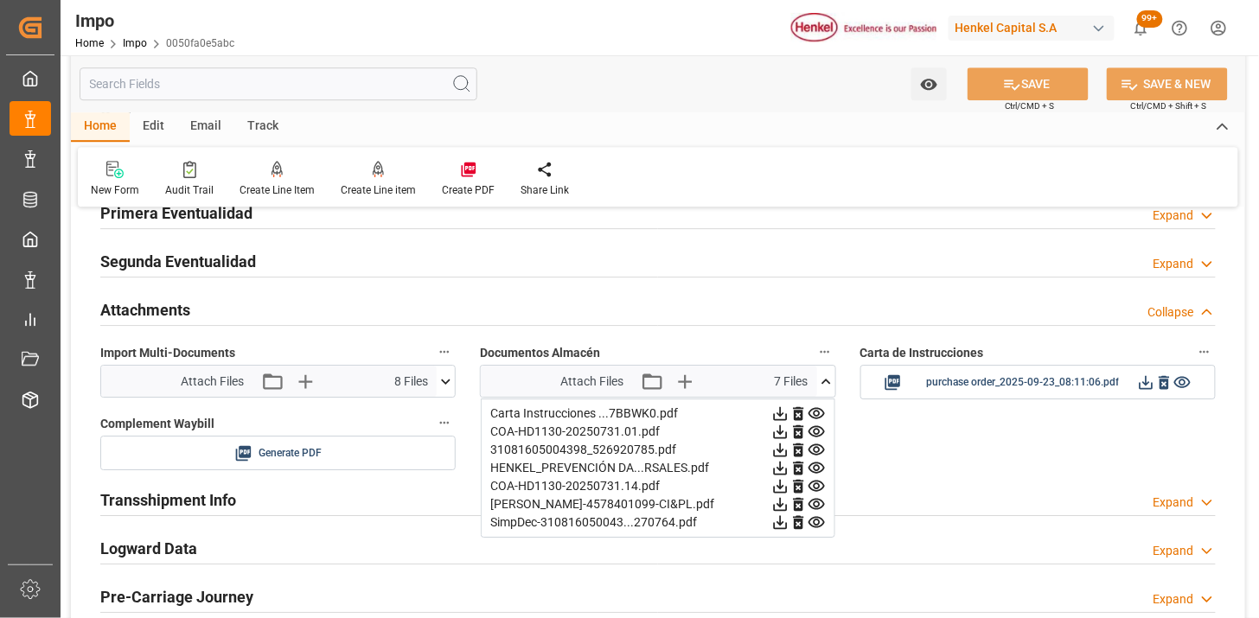
click at [801, 413] on icon at bounding box center [798, 414] width 10 height 14
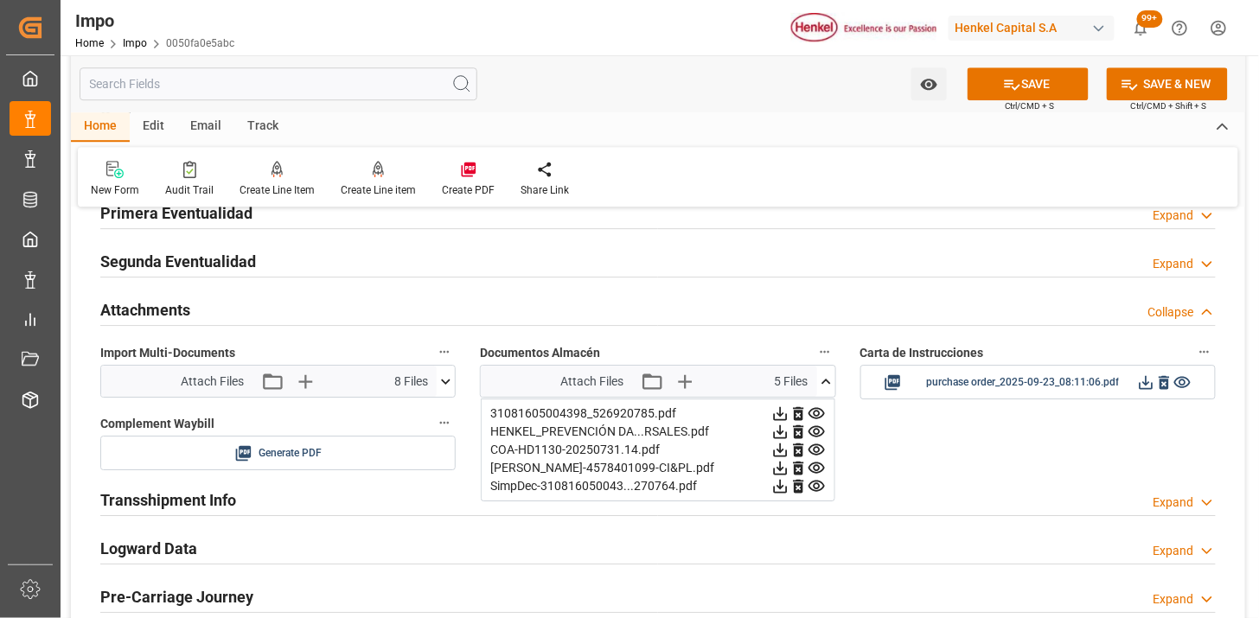
click at [801, 413] on icon at bounding box center [798, 414] width 10 height 14
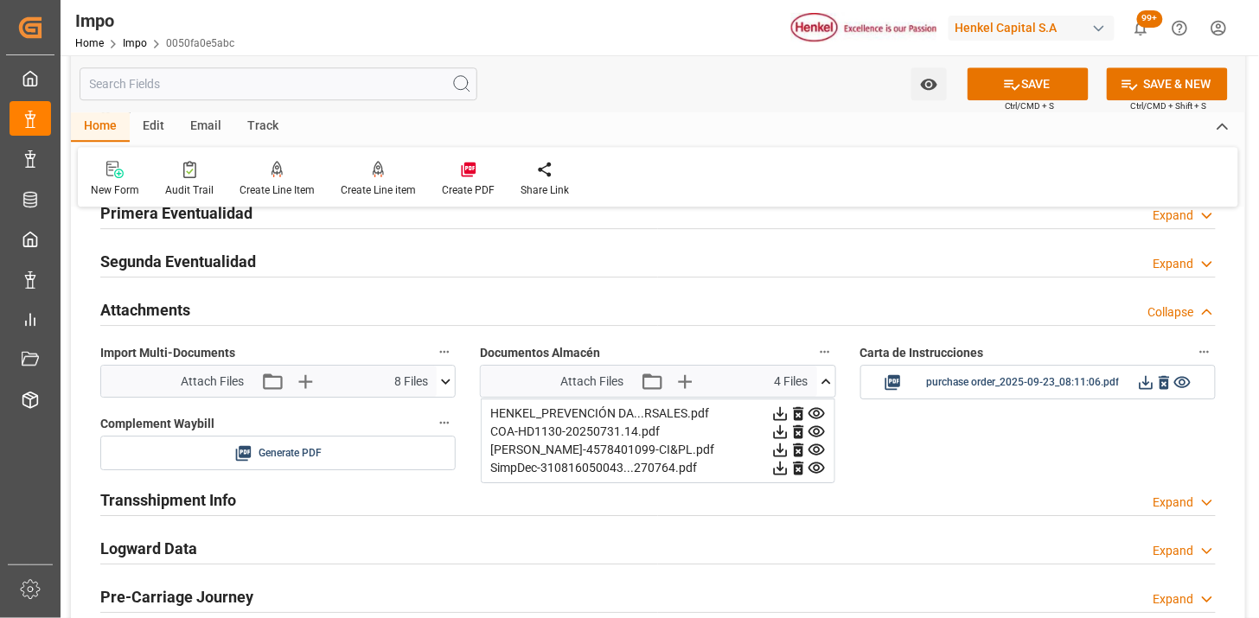
click at [801, 413] on icon at bounding box center [798, 414] width 10 height 14
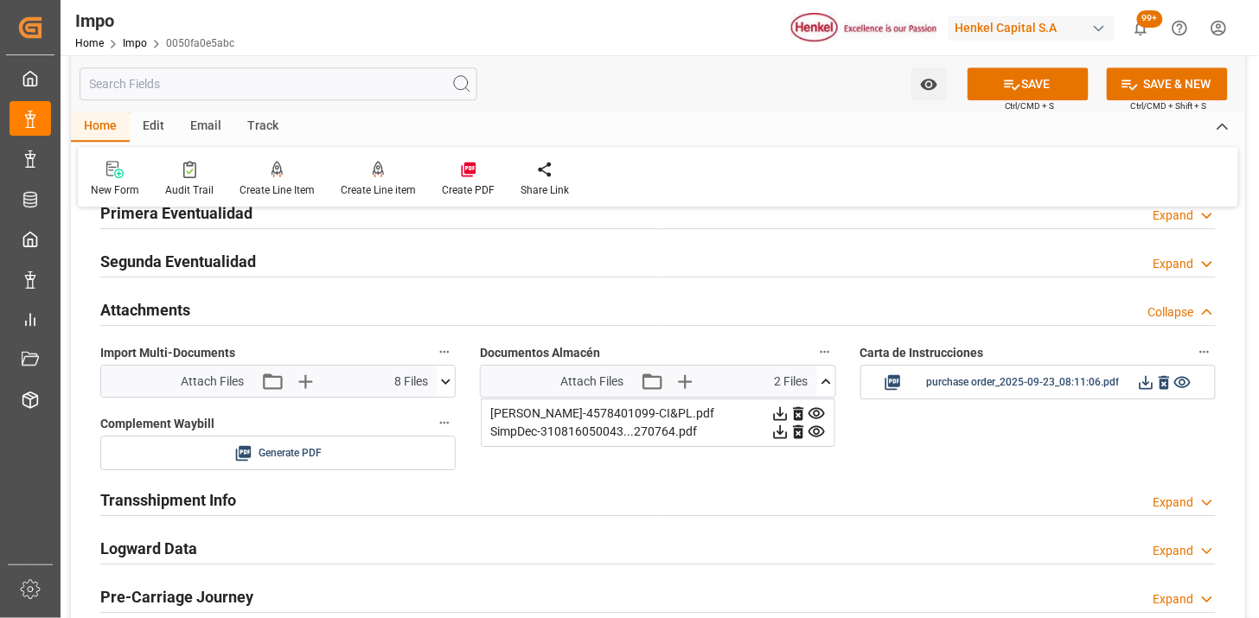
click at [801, 413] on icon at bounding box center [798, 414] width 10 height 14
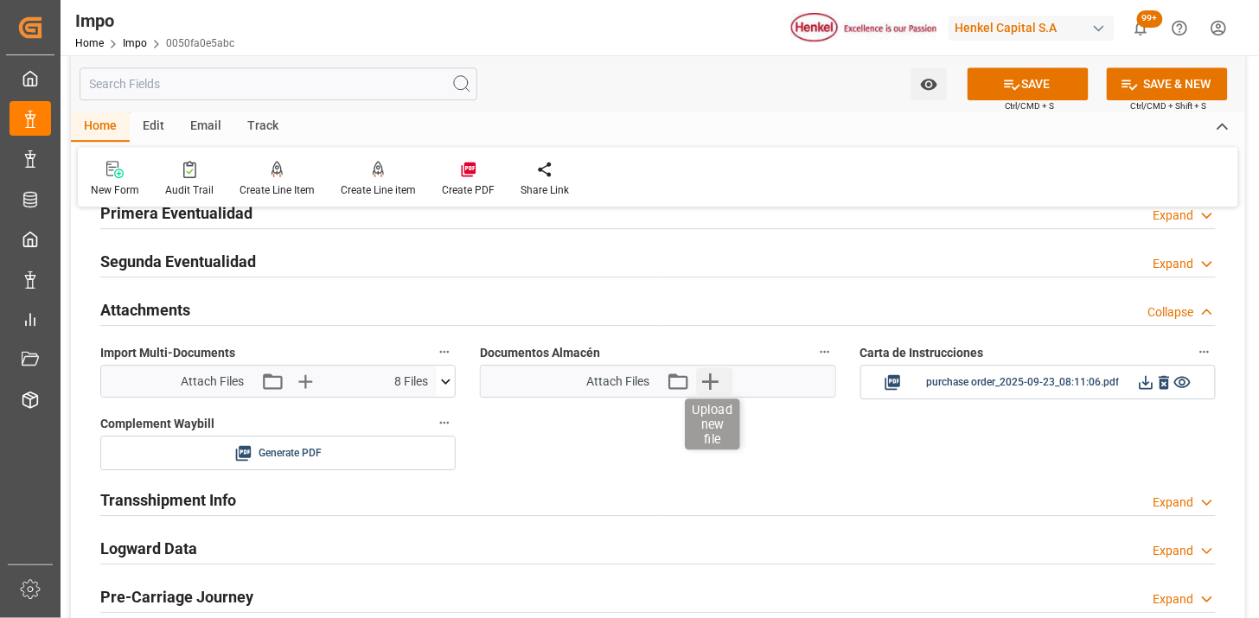
click at [716, 378] on icon "button" at bounding box center [710, 382] width 28 height 28
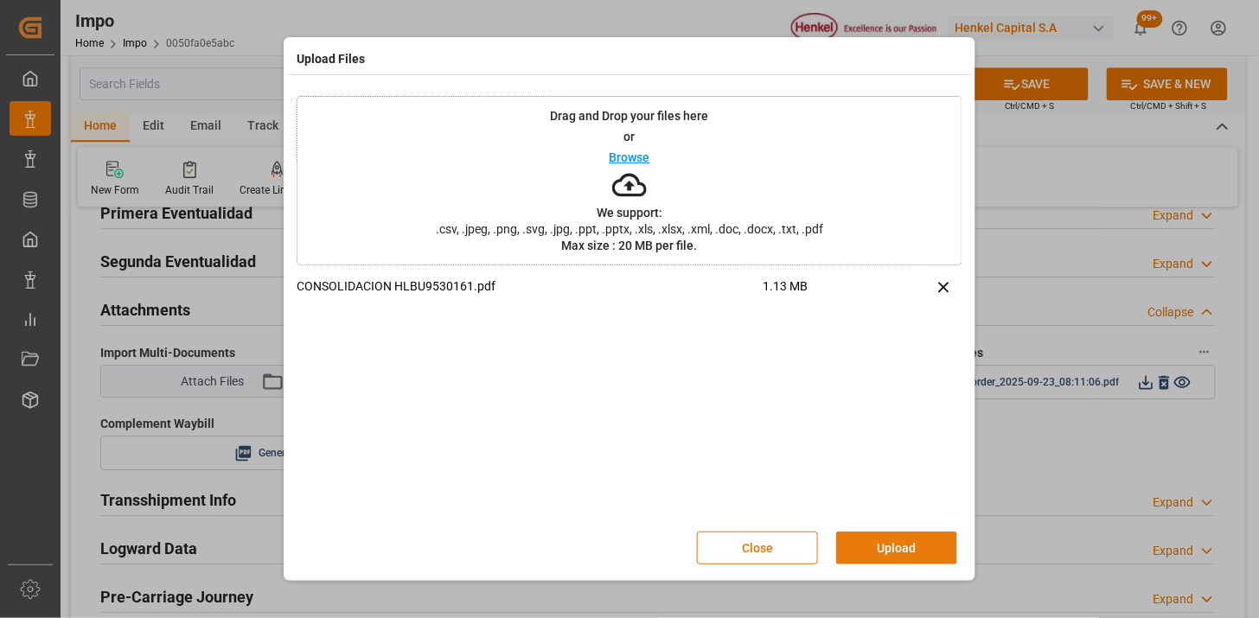
click at [871, 554] on button "Upload" at bounding box center [896, 548] width 121 height 33
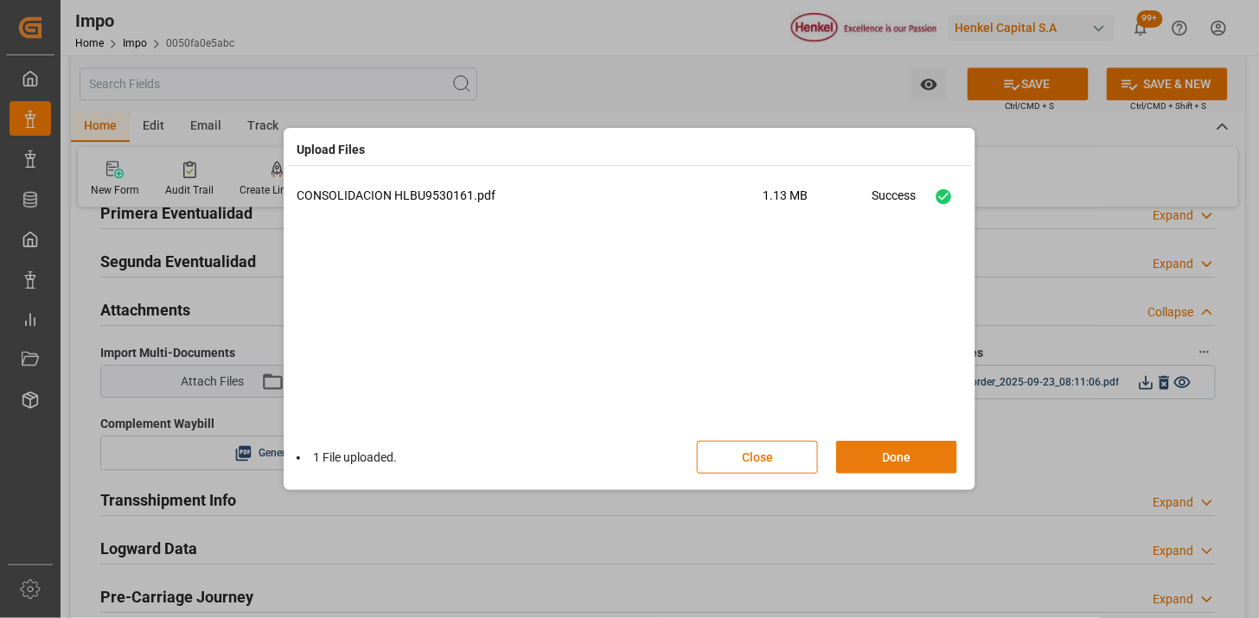
click at [887, 448] on button "Done" at bounding box center [896, 457] width 121 height 33
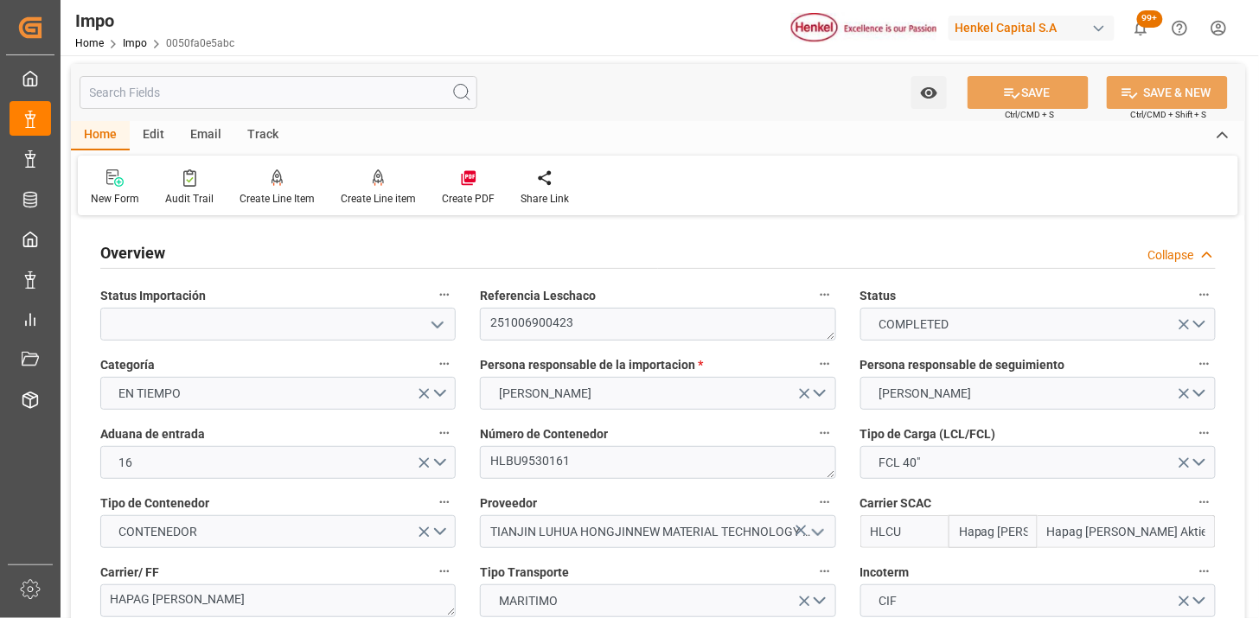
scroll to position [0, 0]
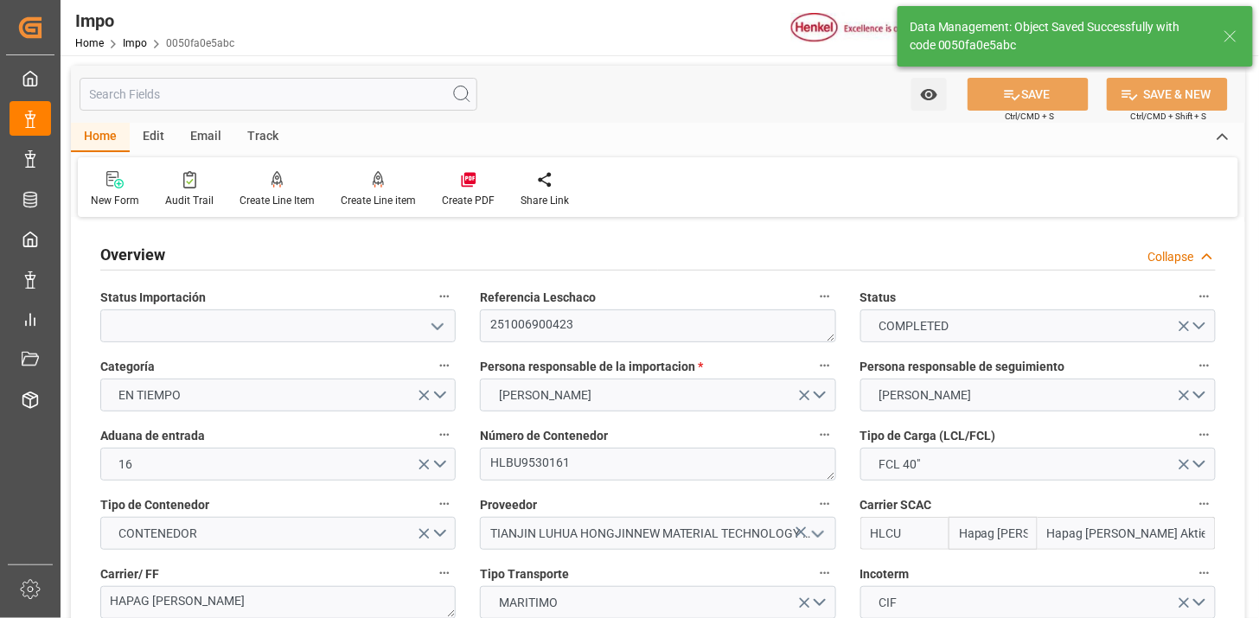
click at [220, 137] on div "Email" at bounding box center [205, 137] width 57 height 29
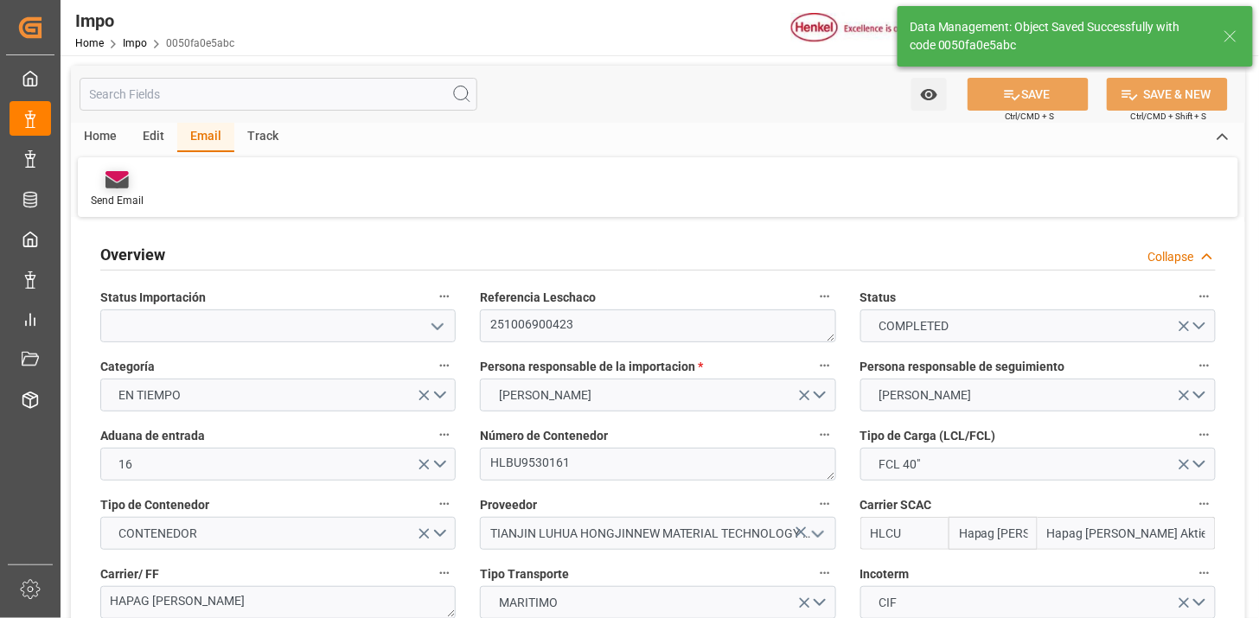
click at [115, 184] on icon at bounding box center [117, 182] width 23 height 12
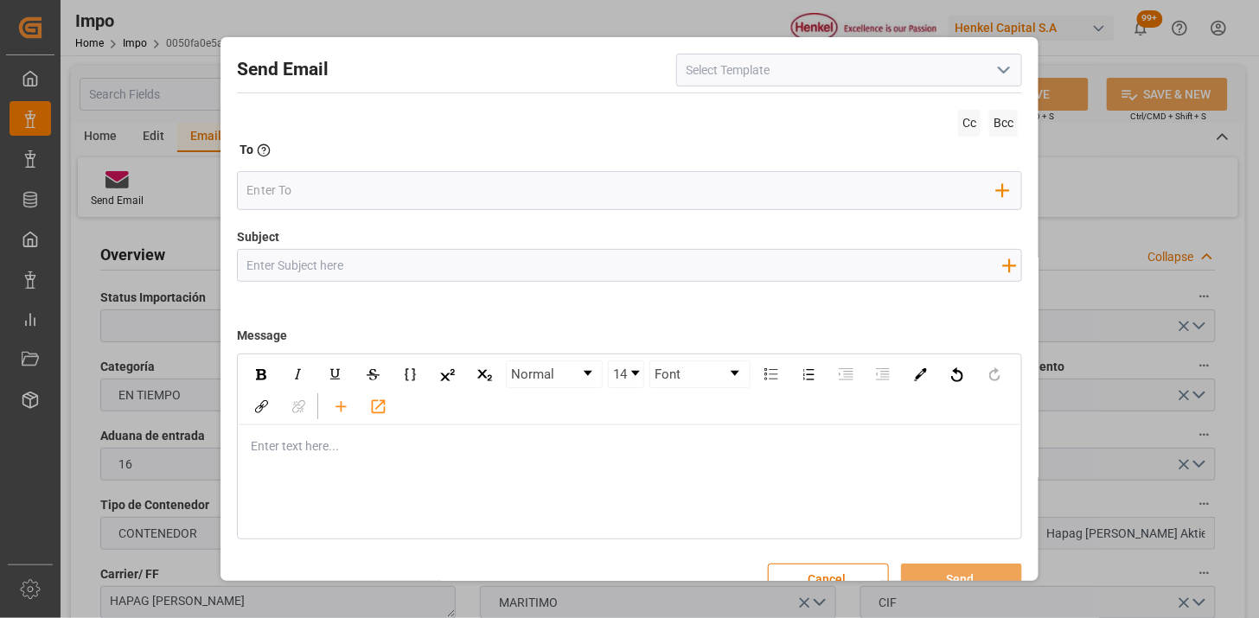
click at [1001, 70] on polyline "open menu" at bounding box center [1004, 69] width 10 height 5
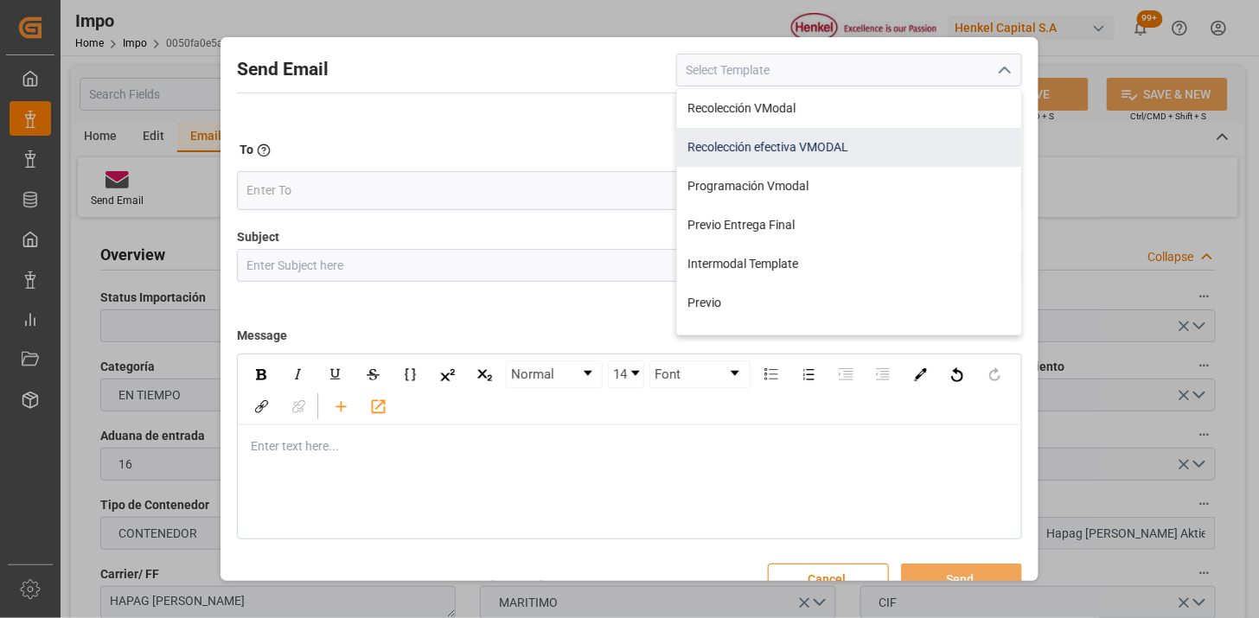
click at [843, 144] on div "Recolección efectiva VMODAL" at bounding box center [849, 147] width 344 height 39
type input "Recolección efectiva VMODAL"
type input "RECOLECCIÓN EFECTIVA || OC {{customerpoDerived}} || REF {{freightForwarderRefer…"
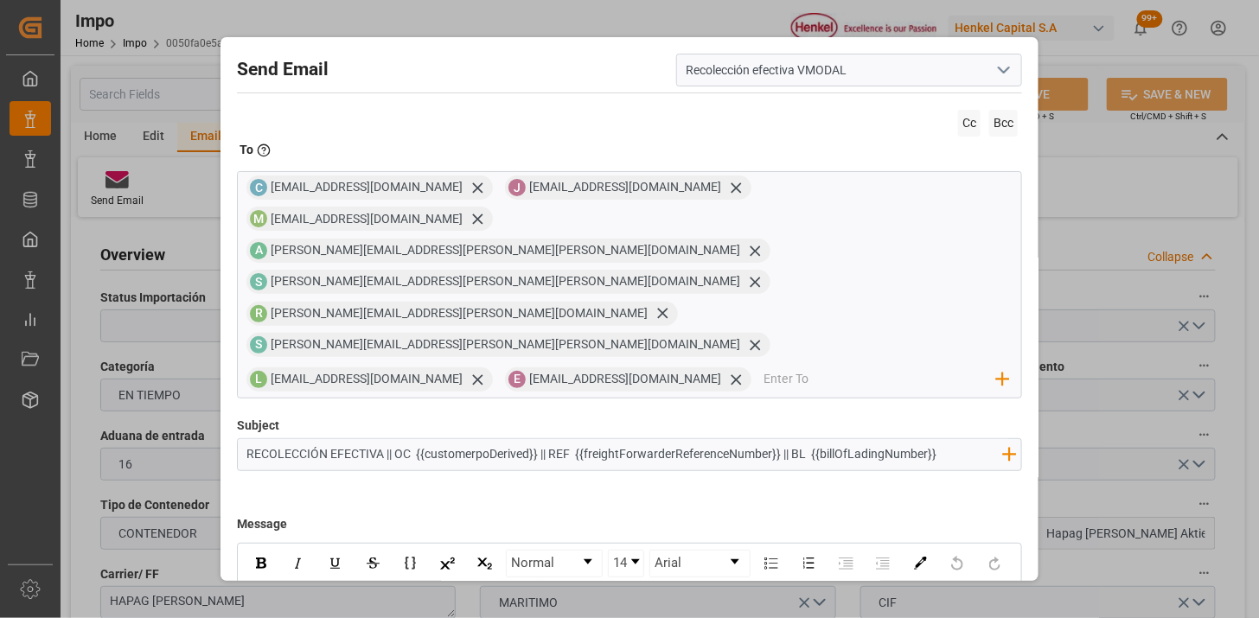
click at [963, 127] on span "Cc" at bounding box center [969, 123] width 22 height 27
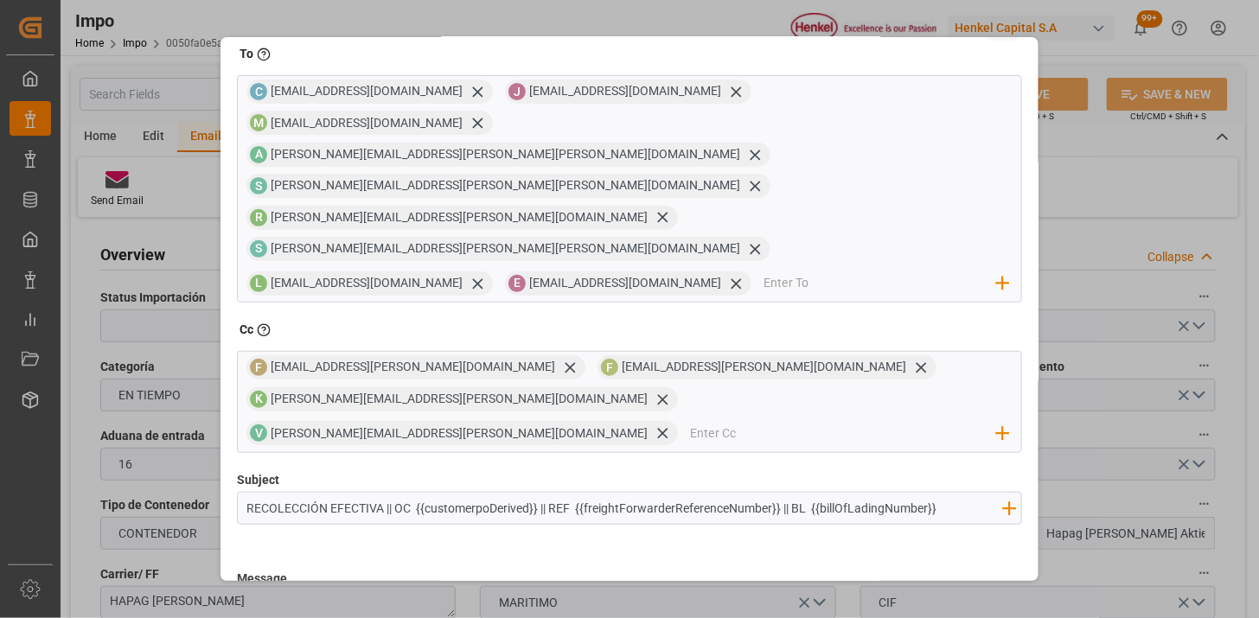
scroll to position [282, 0]
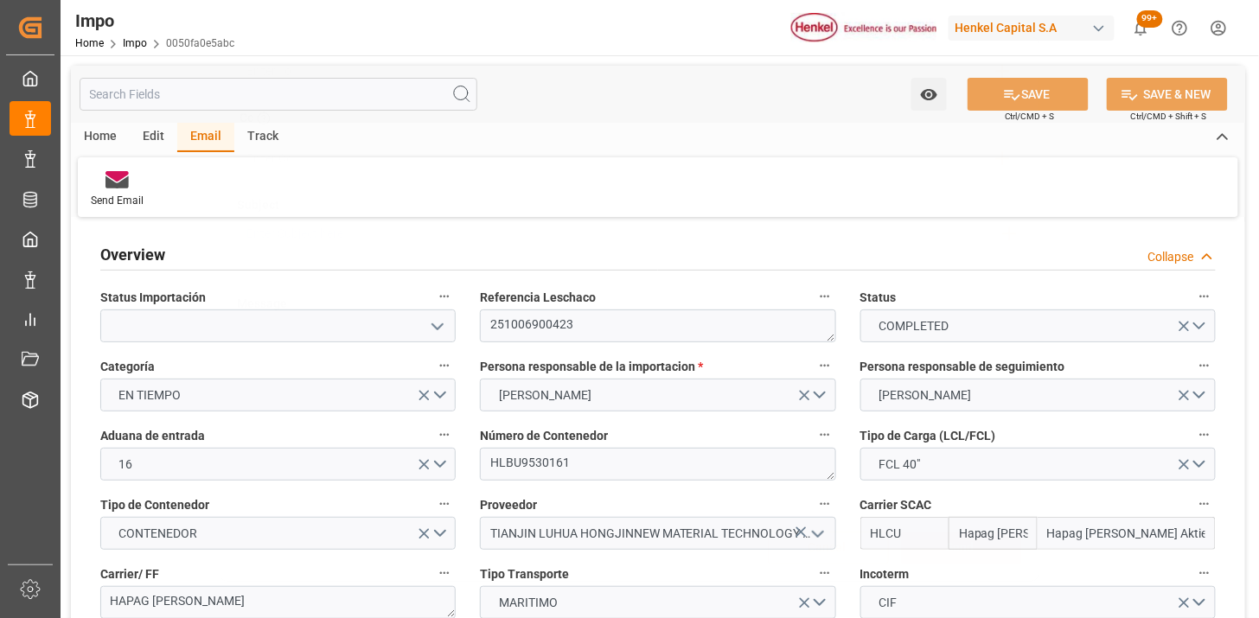
scroll to position [119, 0]
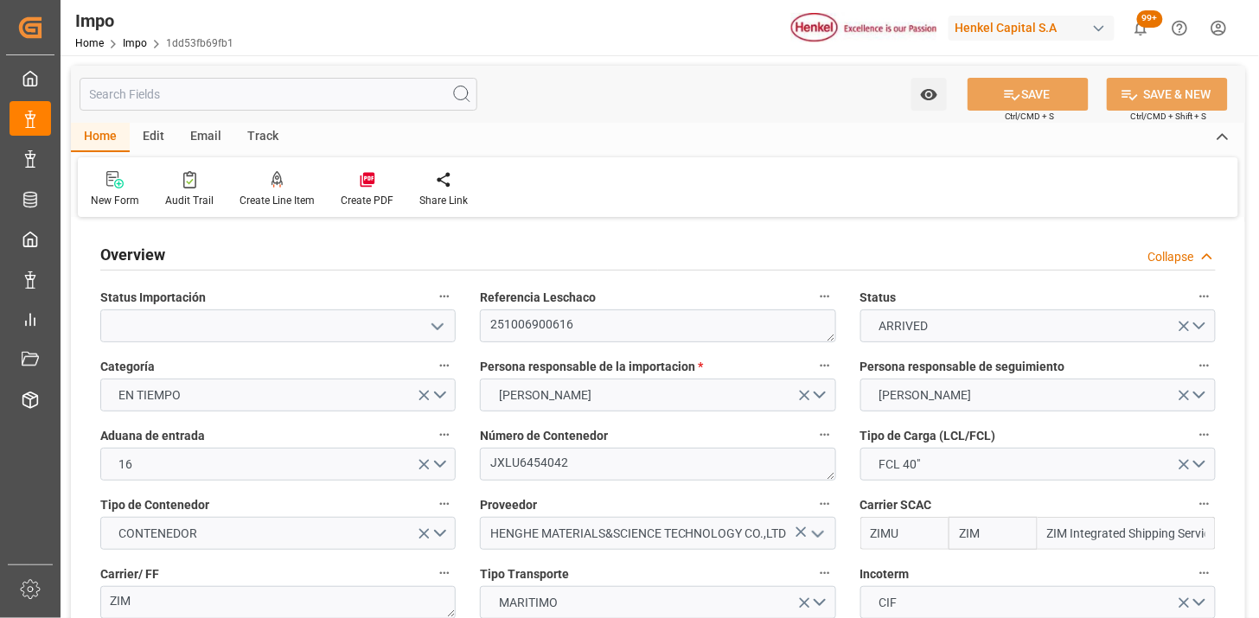
type input "ZIM"
type input "ZIM Integrated Shipping Services Ltd."
type input "1"
type input "48"
type input "40"
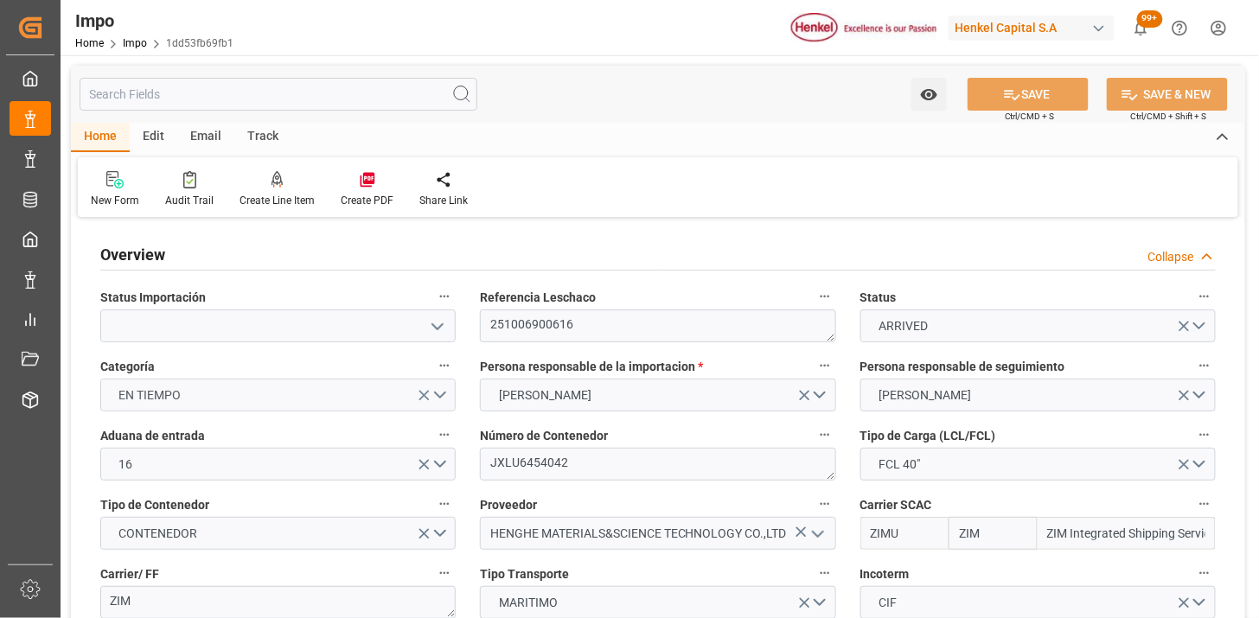
type input "[DATE]"
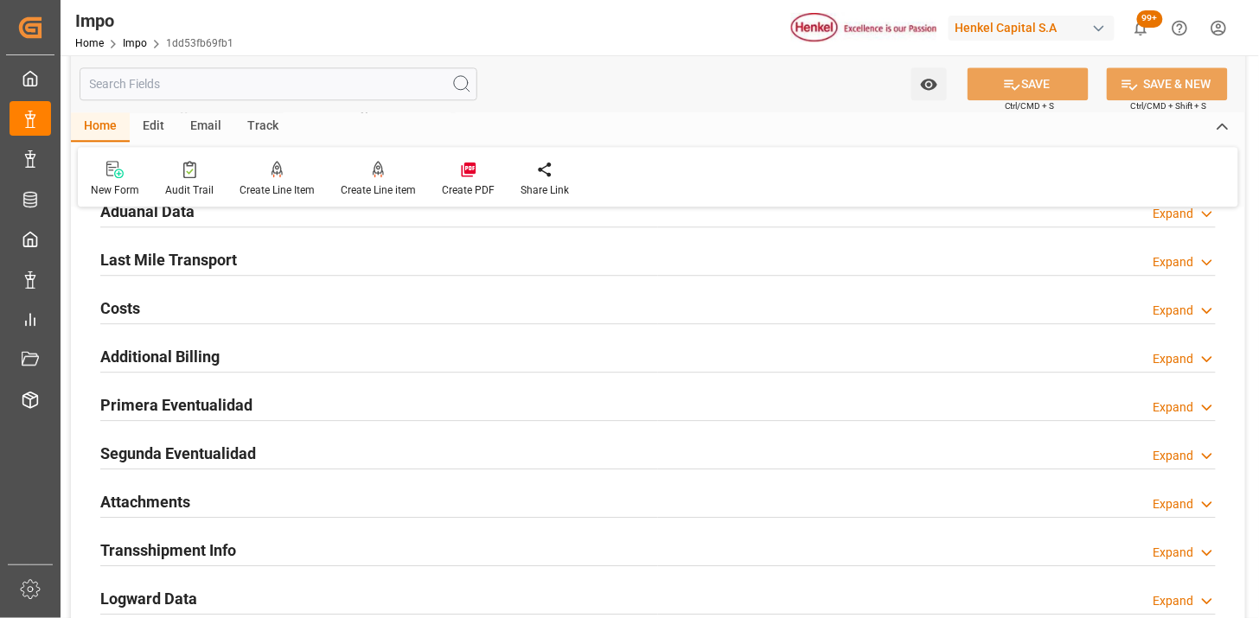
scroll to position [1153, 0]
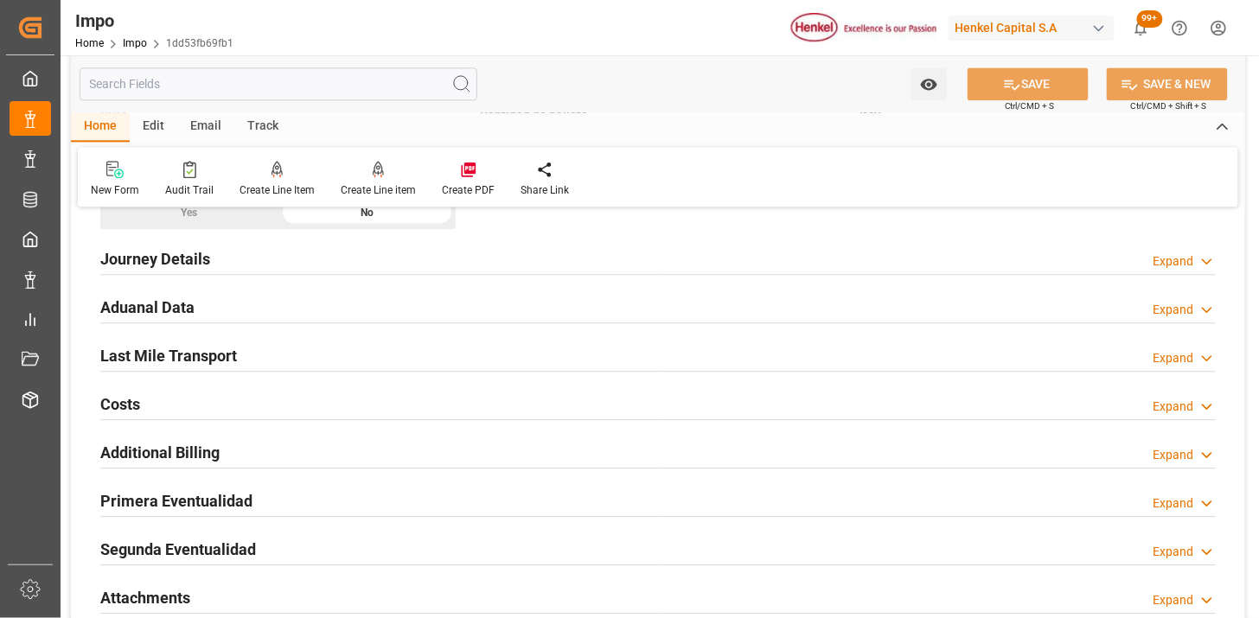
click at [465, 317] on div "Aduanal Data Expand" at bounding box center [658, 306] width 1116 height 33
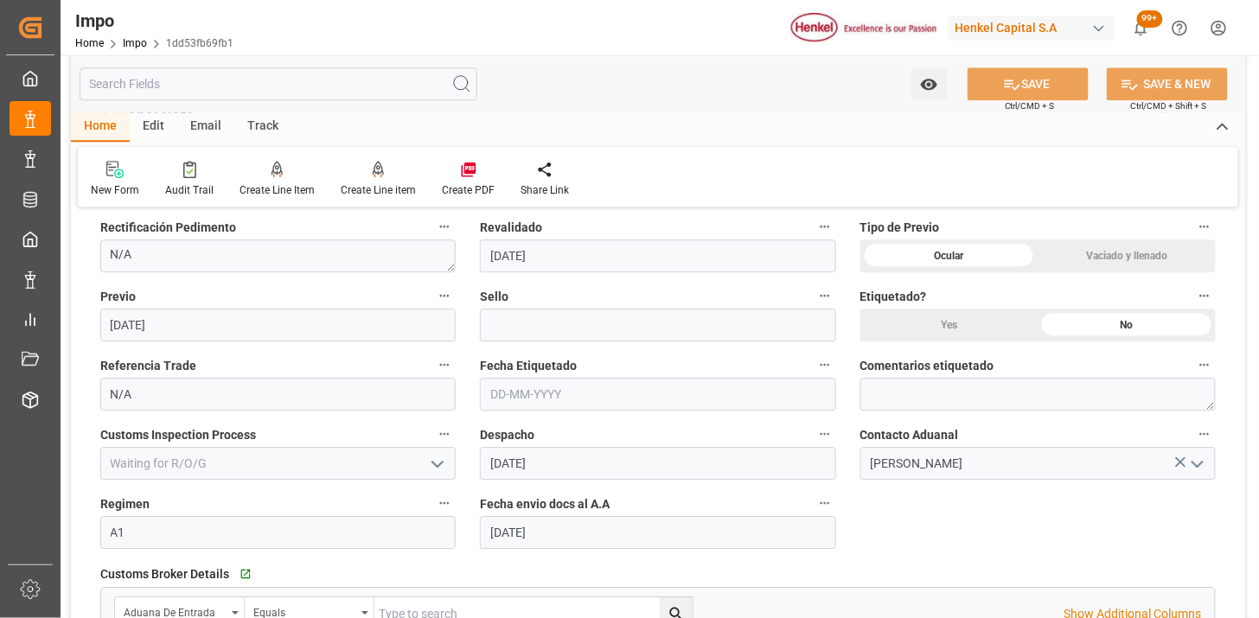
scroll to position [1441, 0]
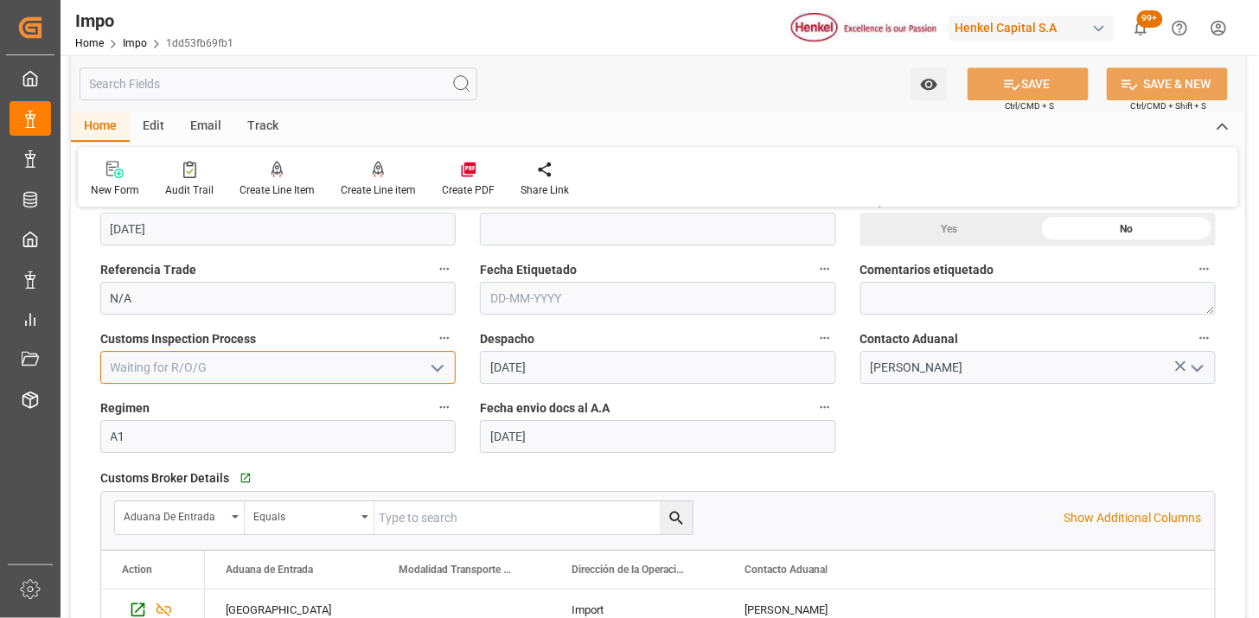
click at [450, 373] on input at bounding box center [278, 367] width 356 height 33
click at [442, 370] on icon "open menu" at bounding box center [437, 368] width 21 height 21
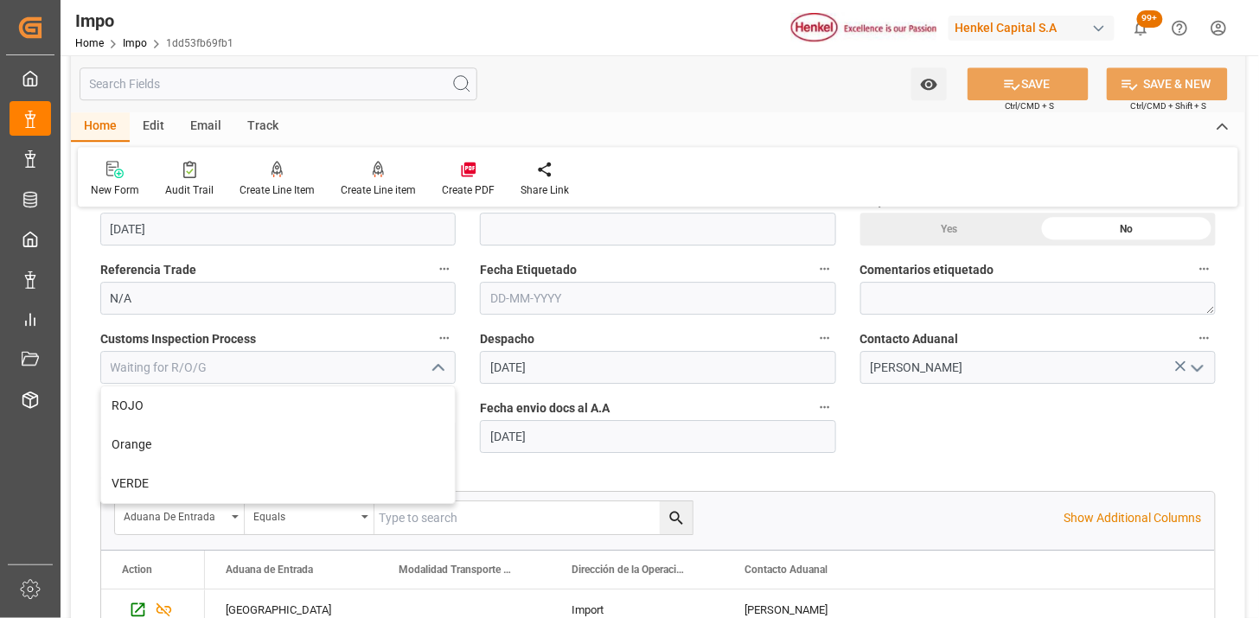
click at [442, 370] on icon "close menu" at bounding box center [437, 368] width 21 height 21
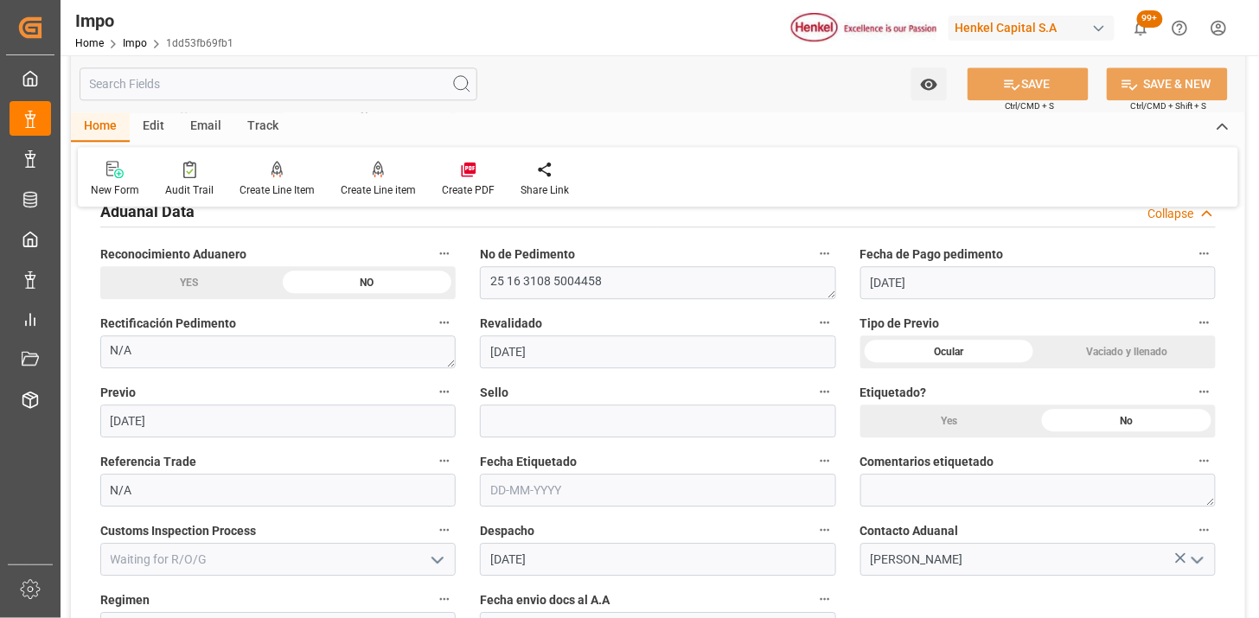
scroll to position [1153, 0]
